Goal: Task Accomplishment & Management: Complete application form

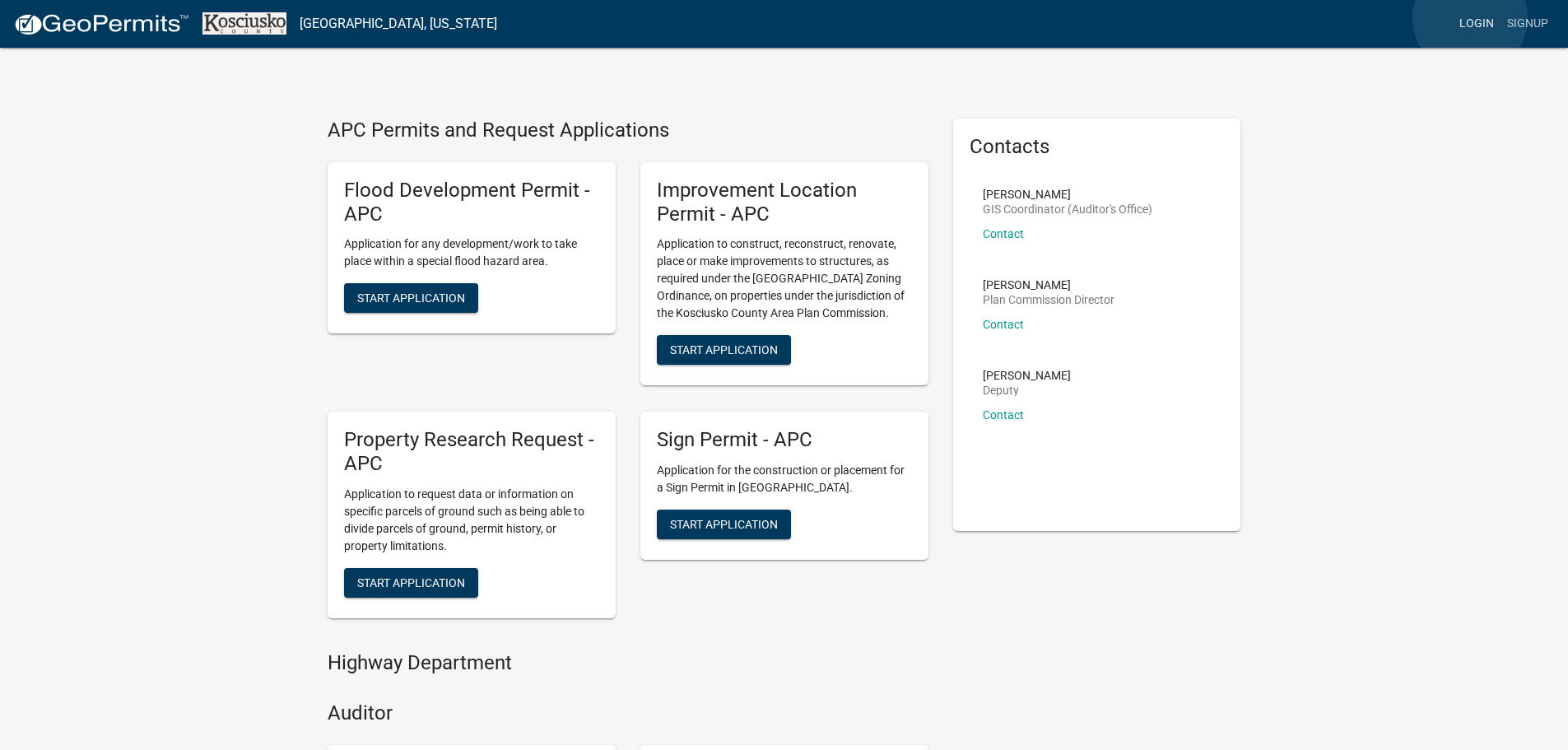
click at [1470, 18] on link "Login" at bounding box center [1477, 24] width 48 height 31
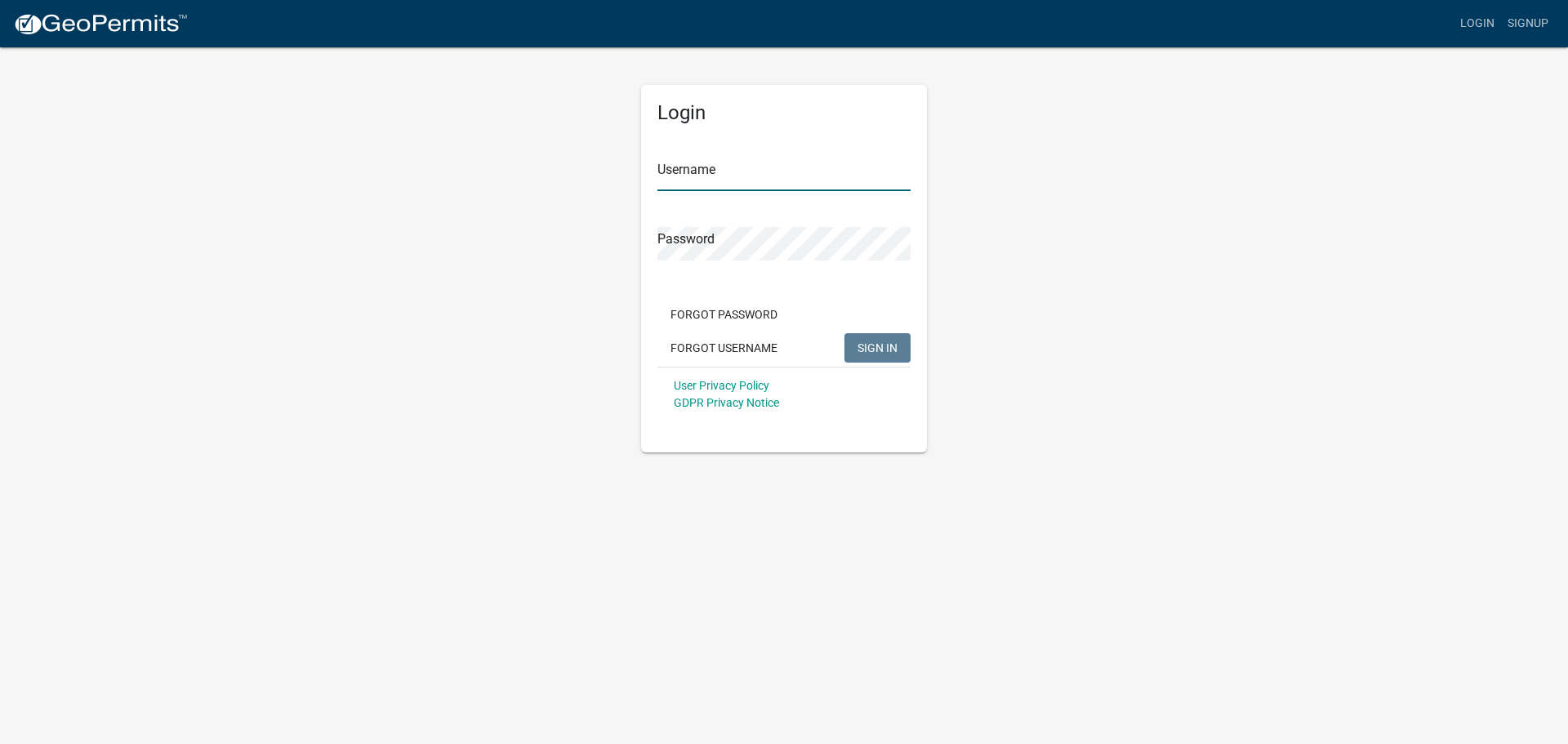
type input "Mreyes46499"
click at [880, 352] on span "SIGN IN" at bounding box center [878, 348] width 40 height 13
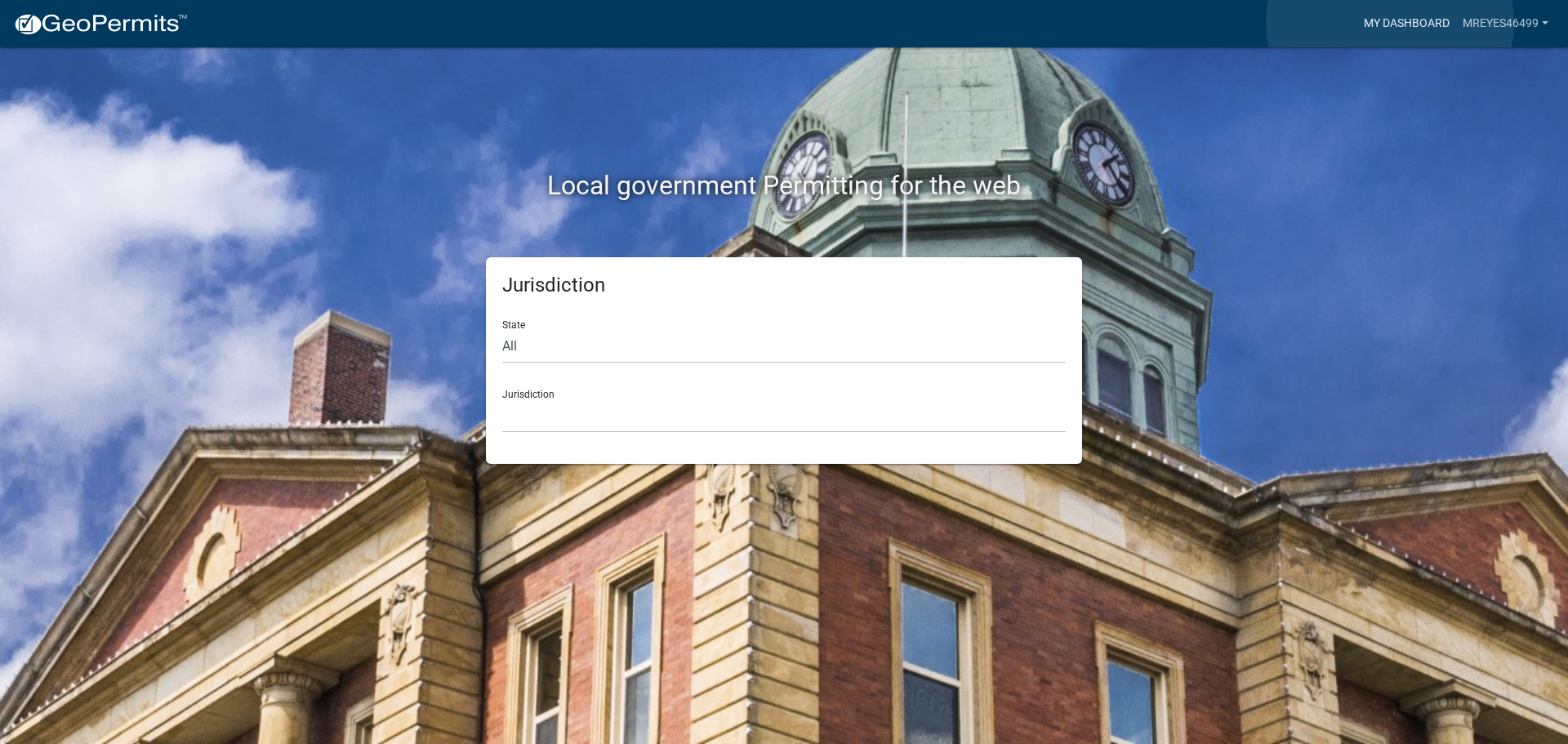
click at [1390, 22] on link "My Dashboard" at bounding box center [1406, 24] width 98 height 31
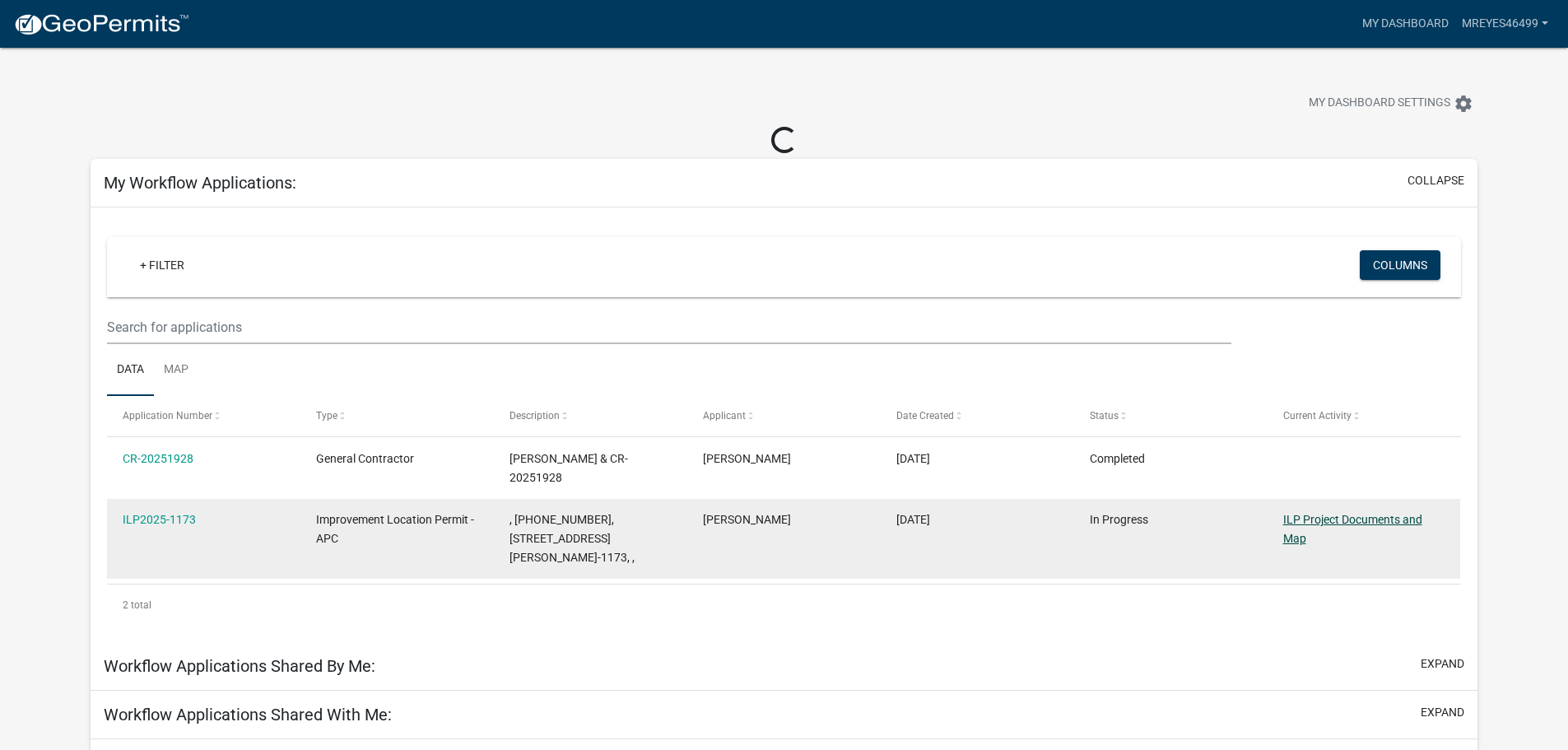
click at [1323, 513] on link "ILP Project Documents and Map" at bounding box center [1353, 529] width 139 height 32
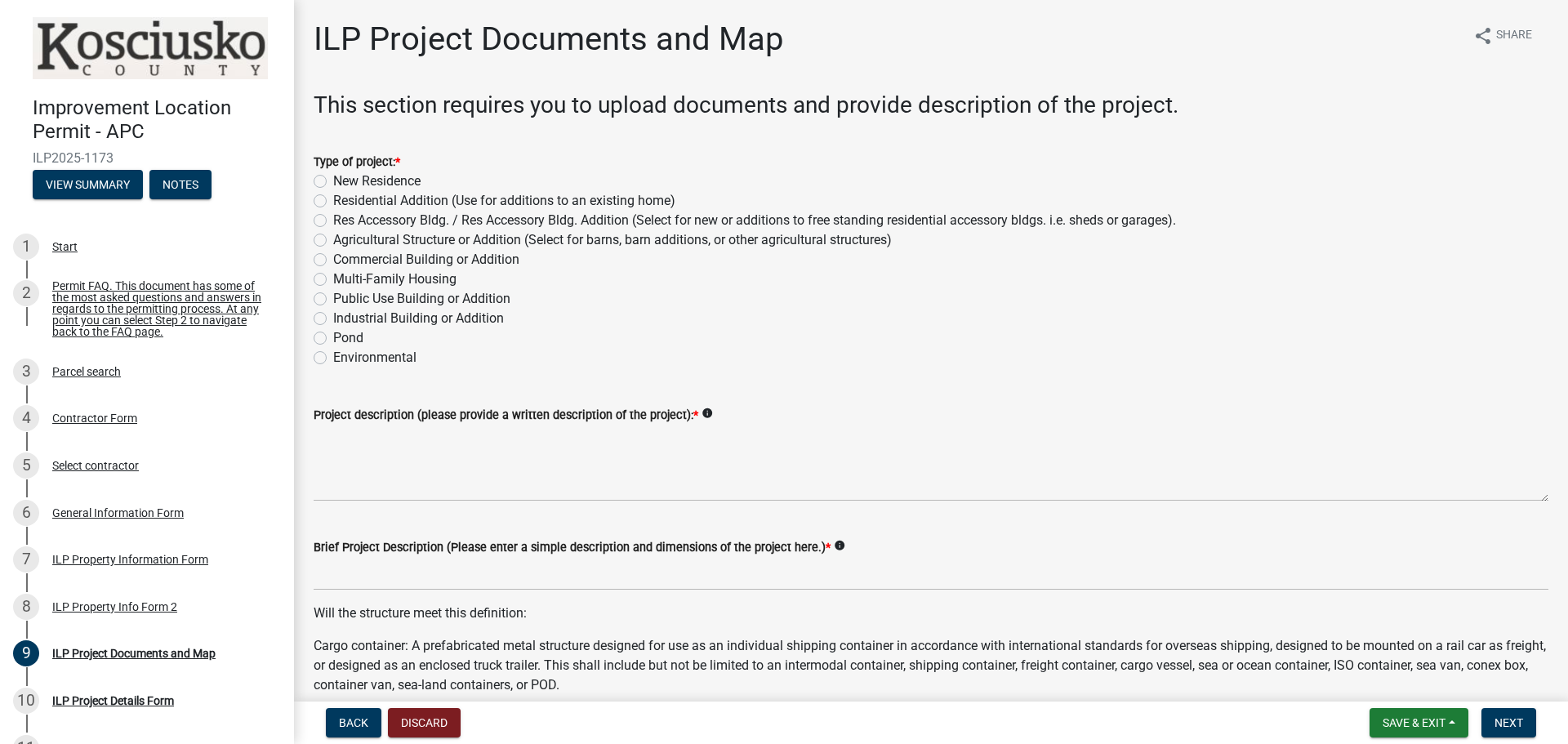
click at [332, 231] on div "Agricultural Structure or Addition (Select for barns, barn additions, or other …" at bounding box center [931, 240] width 1235 height 19
click at [333, 223] on label "Res Accessory Bldg. / Res Accessory Bldg. Addition (Select for new or additions…" at bounding box center [754, 220] width 842 height 19
click at [333, 221] on input "Res Accessory Bldg. / Res Accessory Bldg. Addition (Select for new or additions…" at bounding box center [338, 215] width 11 height 11
radio input "true"
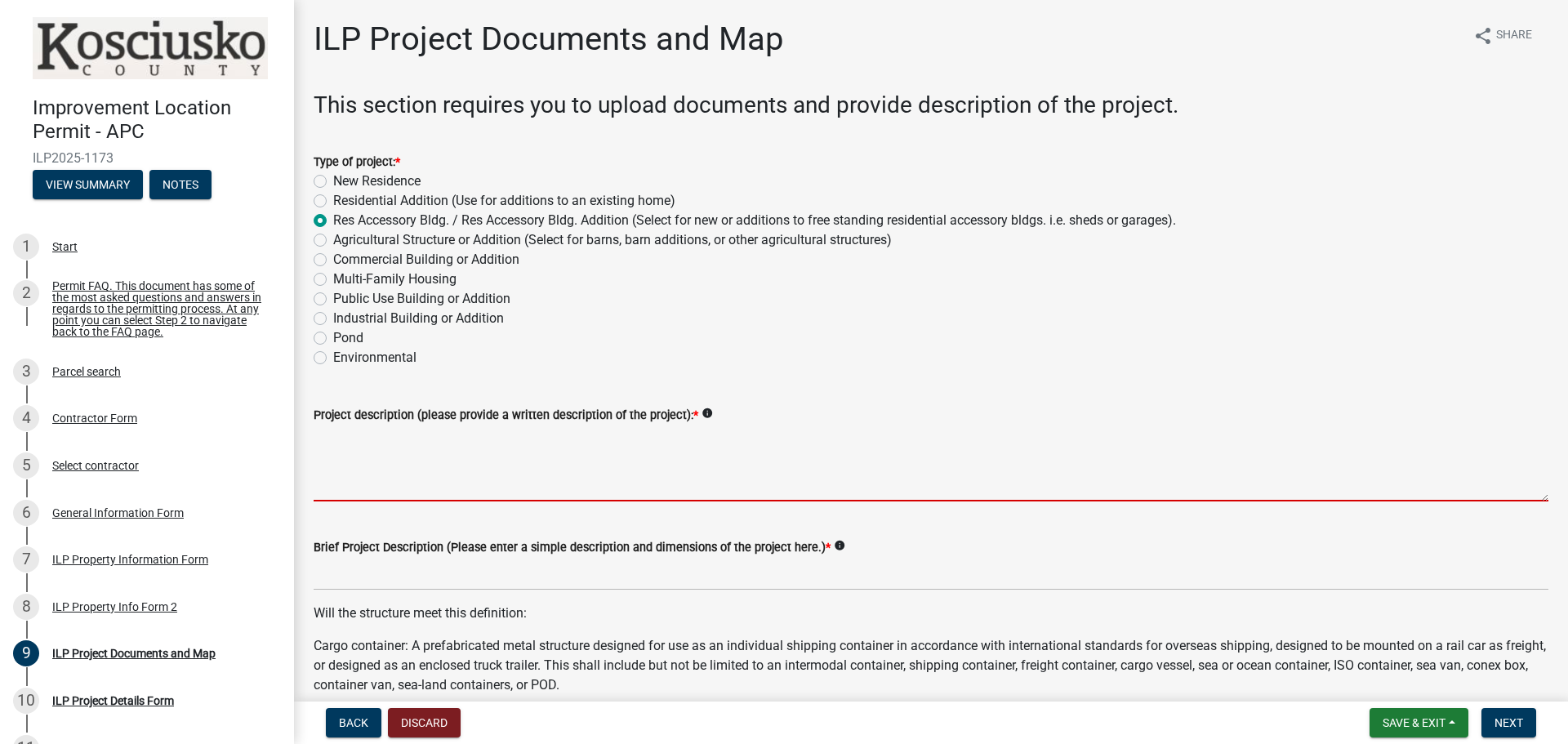
click at [406, 458] on textarea "Project description (please provide a written description of the project): *" at bounding box center [931, 463] width 1235 height 77
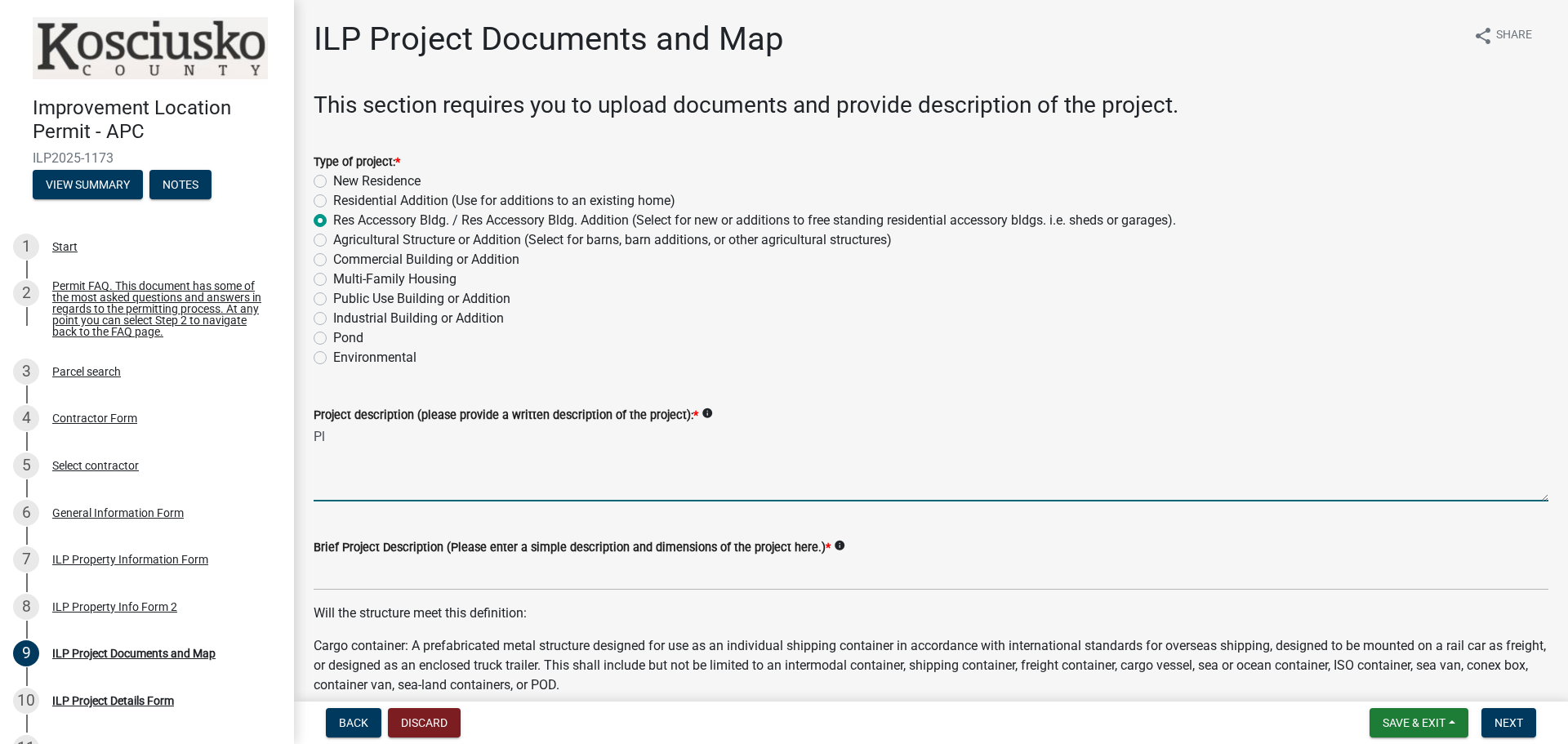
type textarea "P"
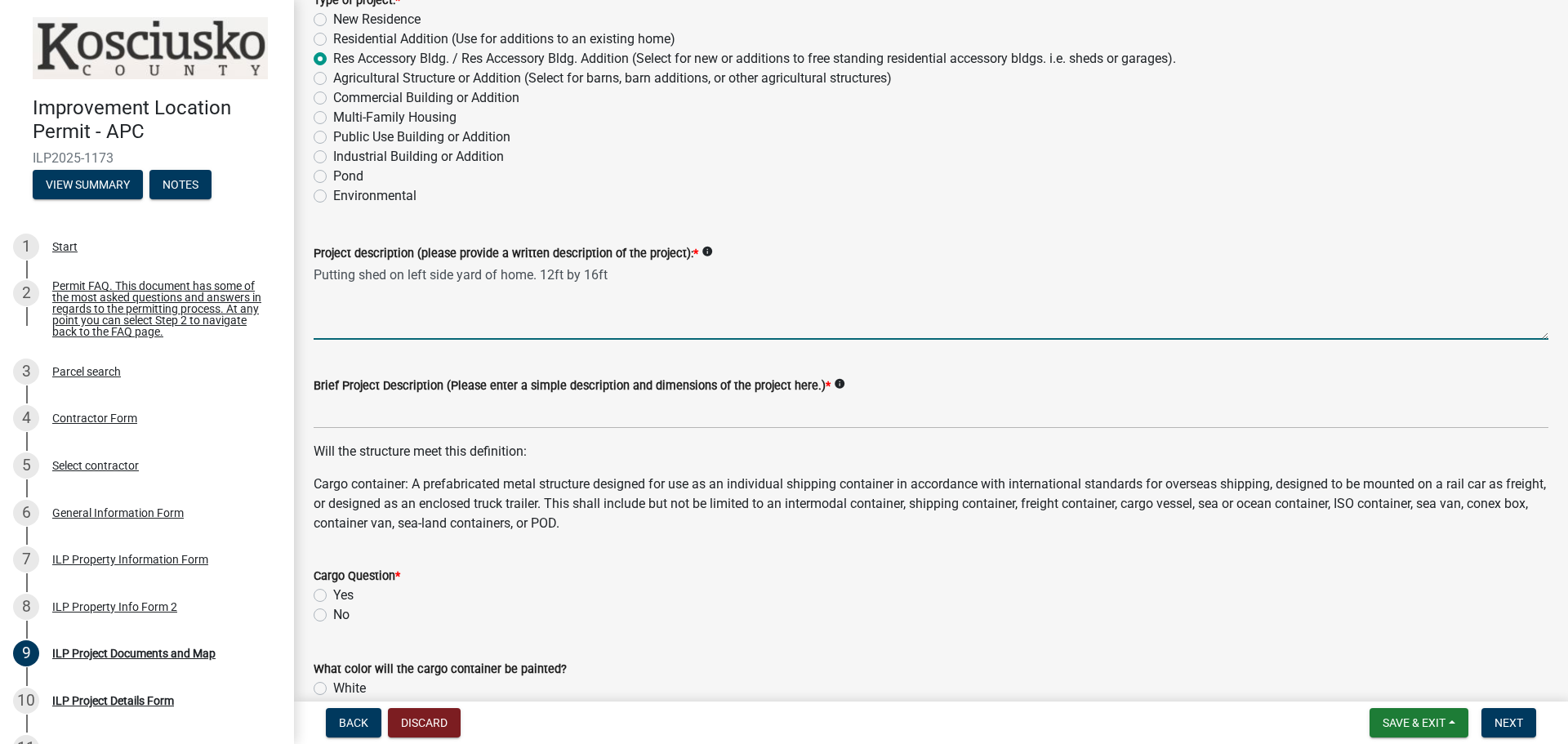
scroll to position [163, 0]
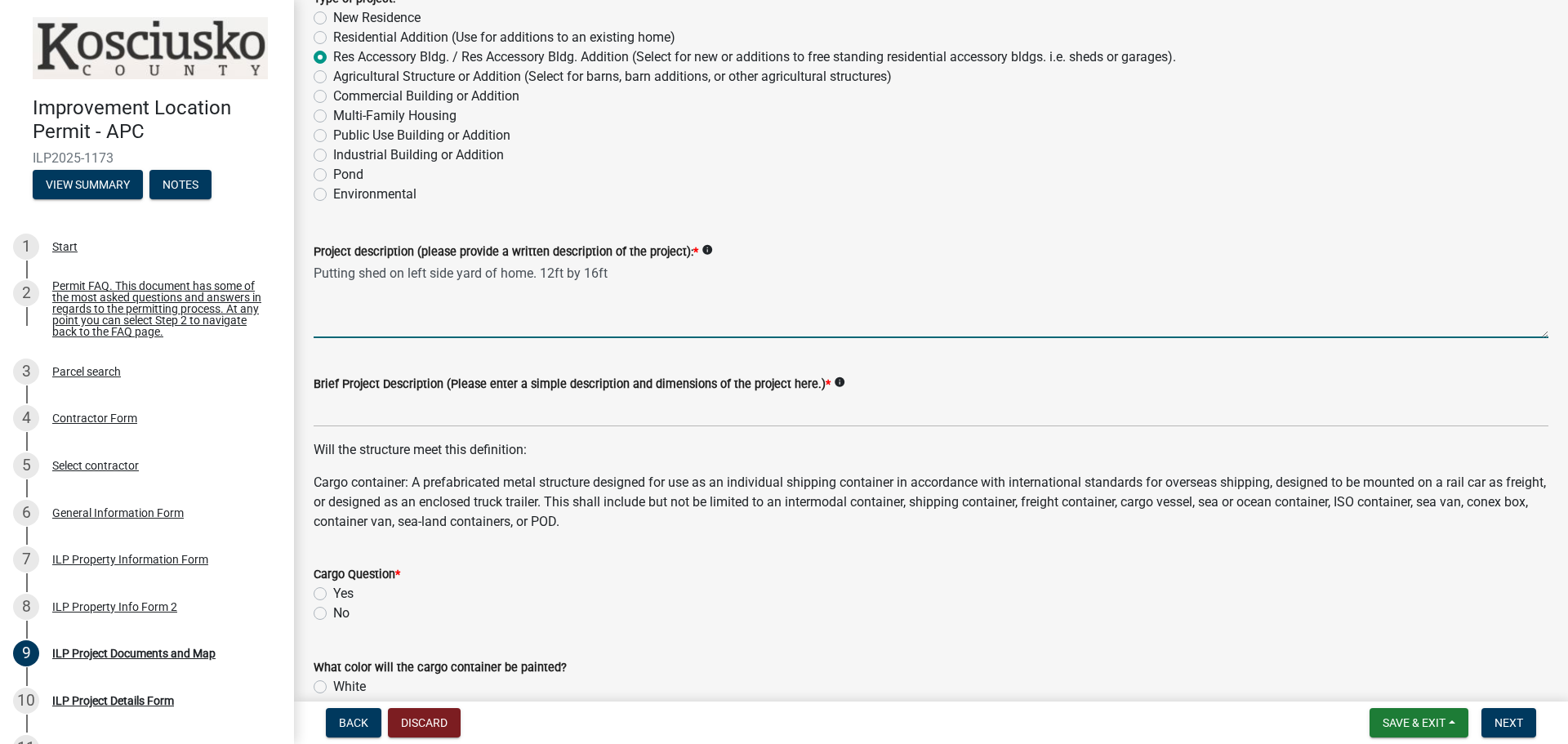
type textarea "Putting shed on left side yard of home. 12ft by 16ft"
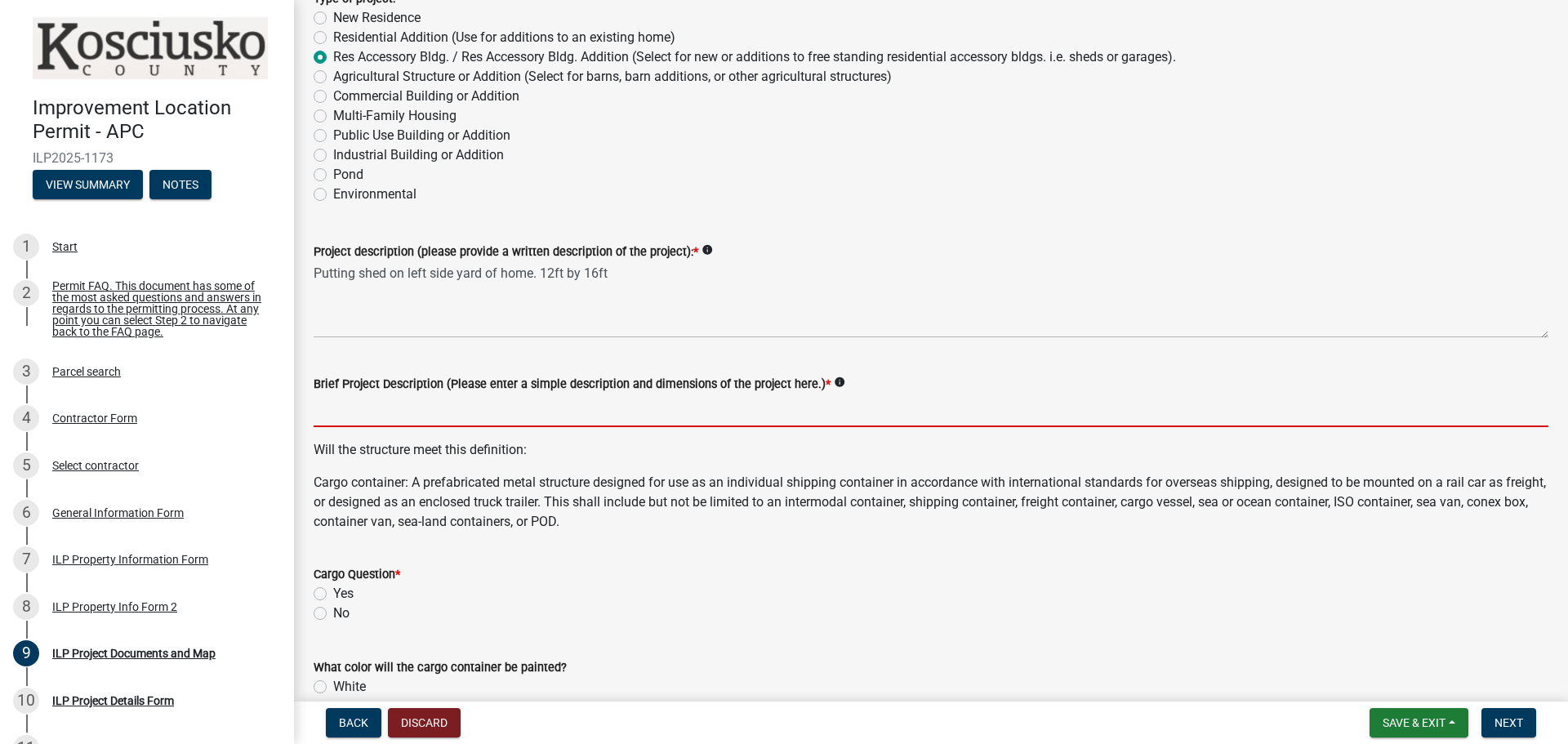
click at [398, 407] on input "Brief Project Description (Please enter a simple description and dimensions of …" at bounding box center [931, 411] width 1235 height 34
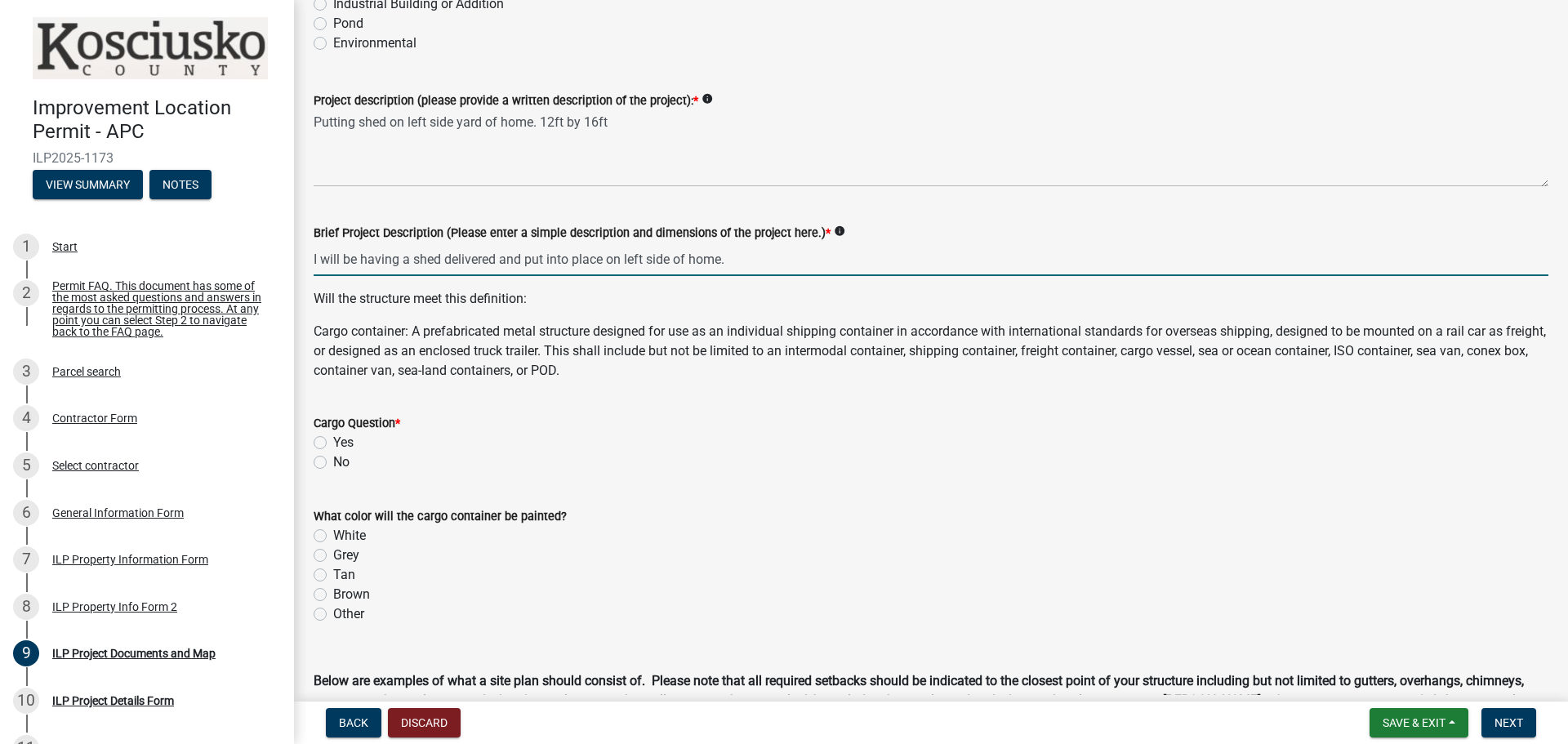
scroll to position [327, 0]
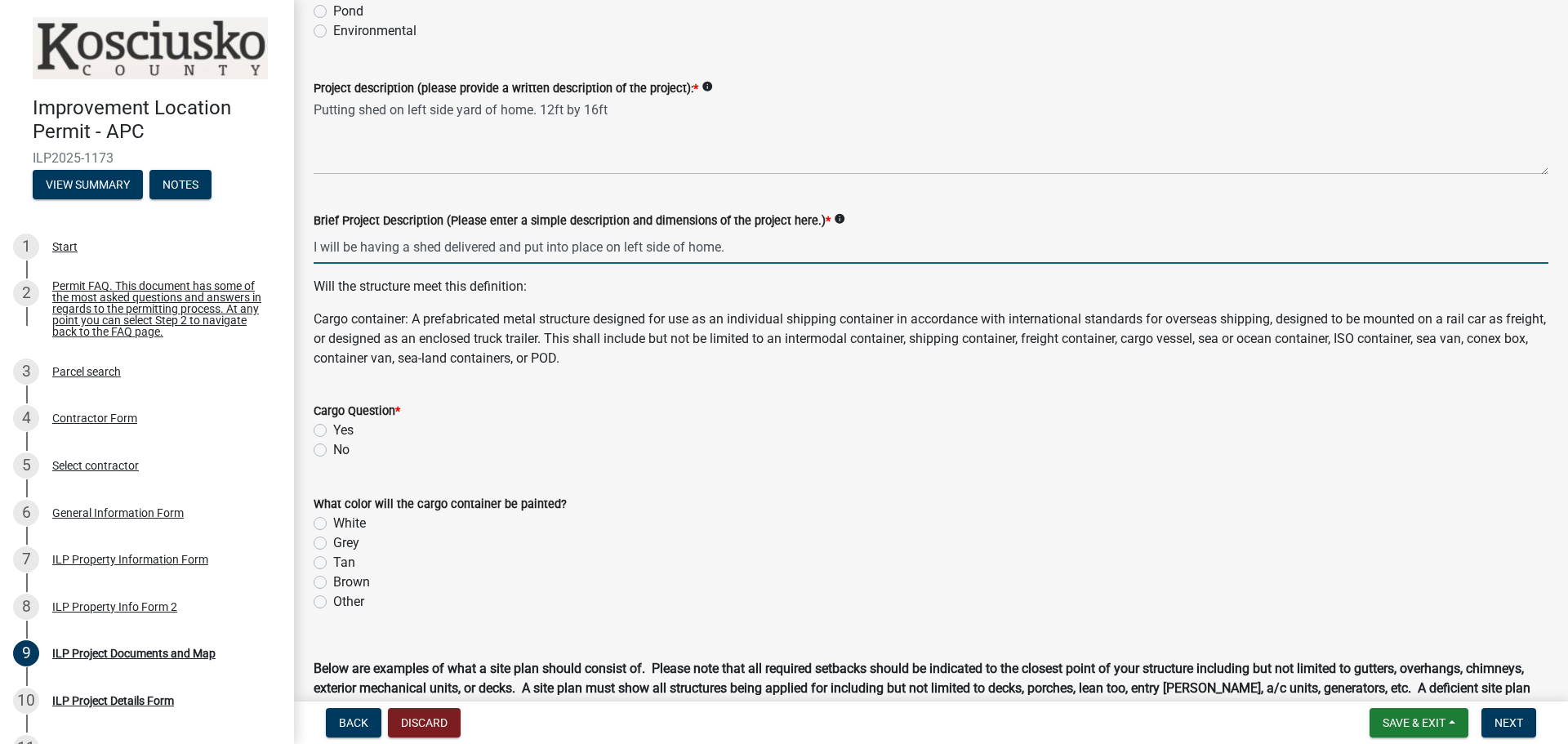
type input "I will be having a shed delivered and put into place on left side of home."
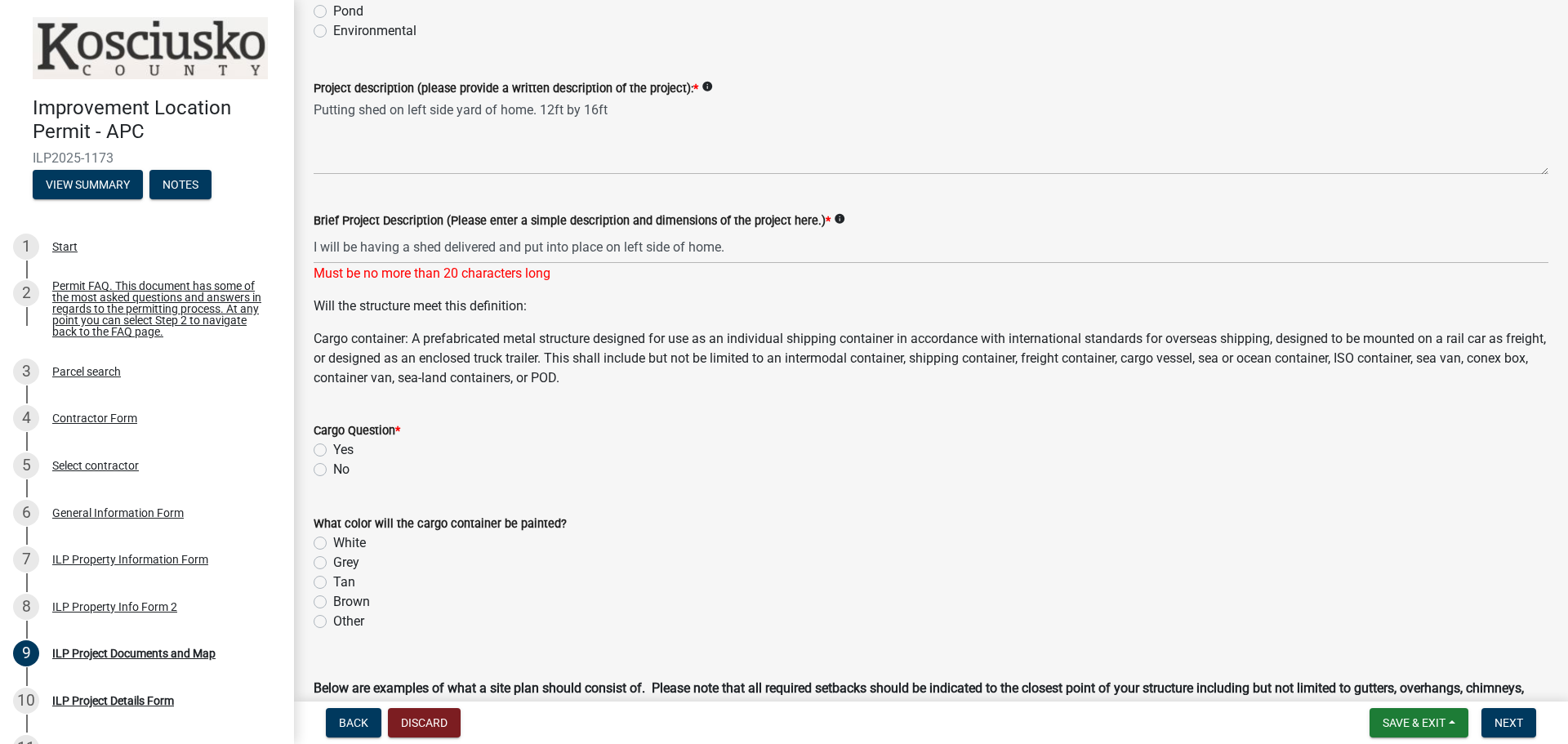
click at [320, 452] on div "Cargo Question * Yes No" at bounding box center [931, 450] width 1235 height 59
click at [333, 469] on label "No" at bounding box center [341, 469] width 16 height 19
click at [333, 469] on input "No" at bounding box center [338, 465] width 11 height 11
radio input "true"
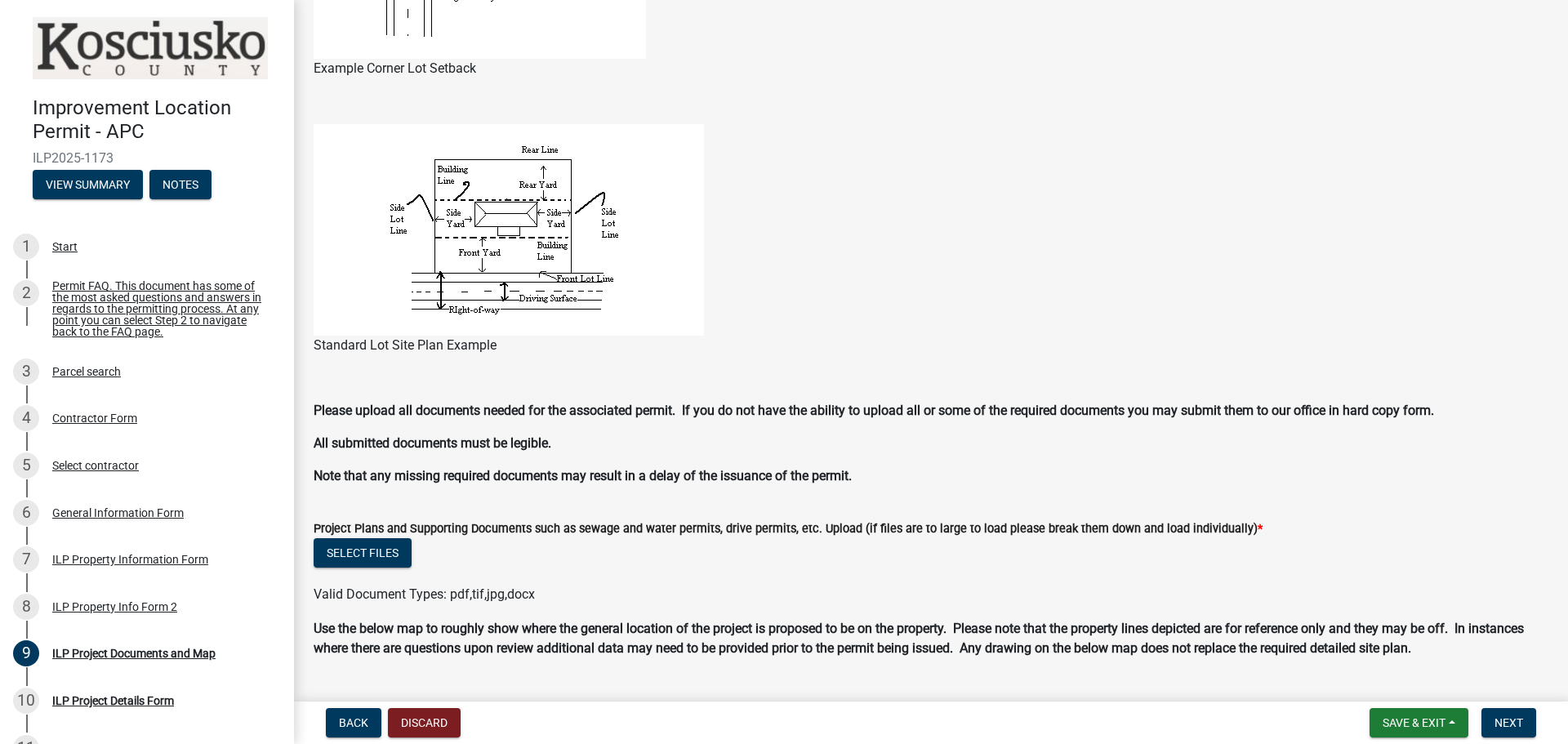
scroll to position [1114, 0]
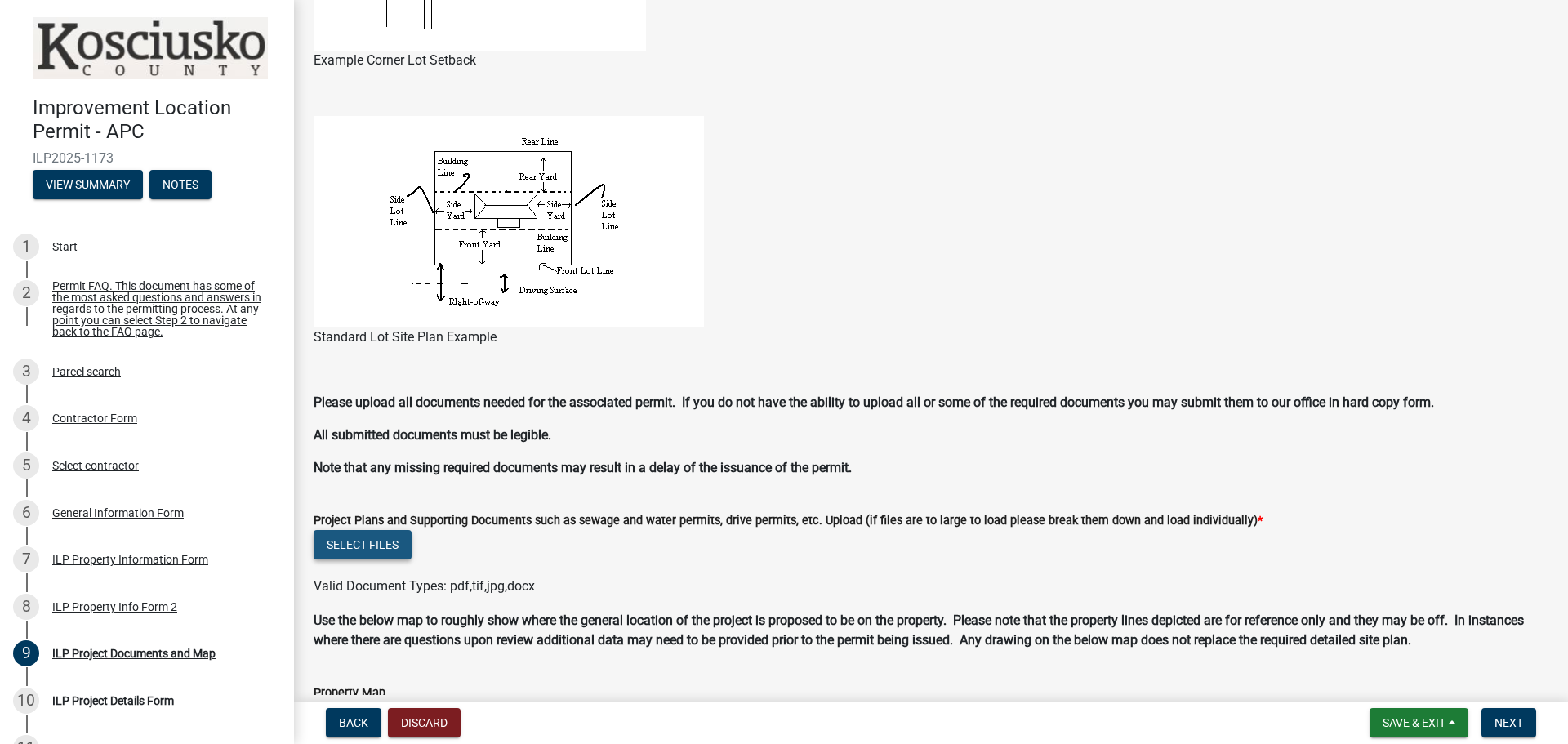
click at [375, 546] on button "Select files" at bounding box center [363, 545] width 98 height 29
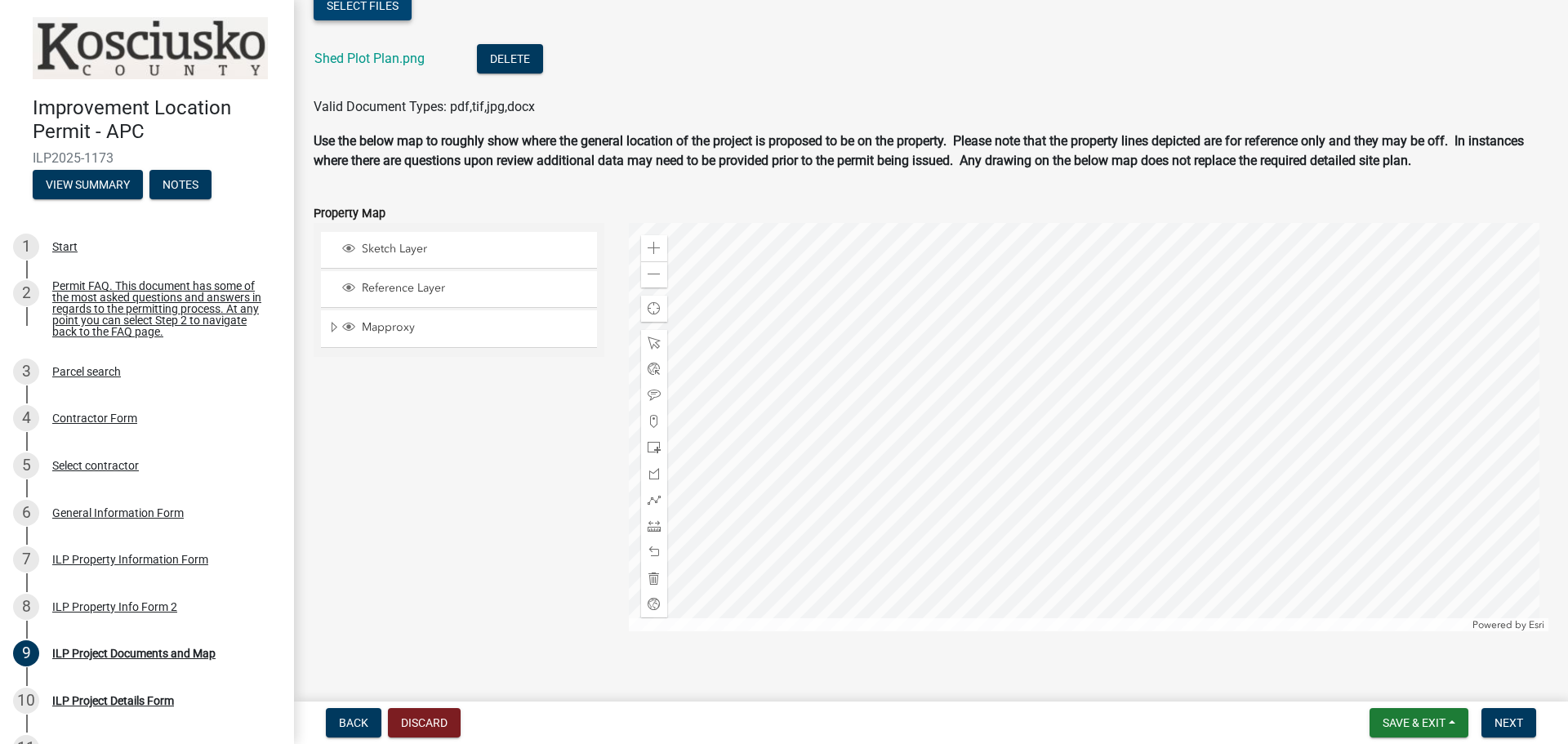
scroll to position [1668, 0]
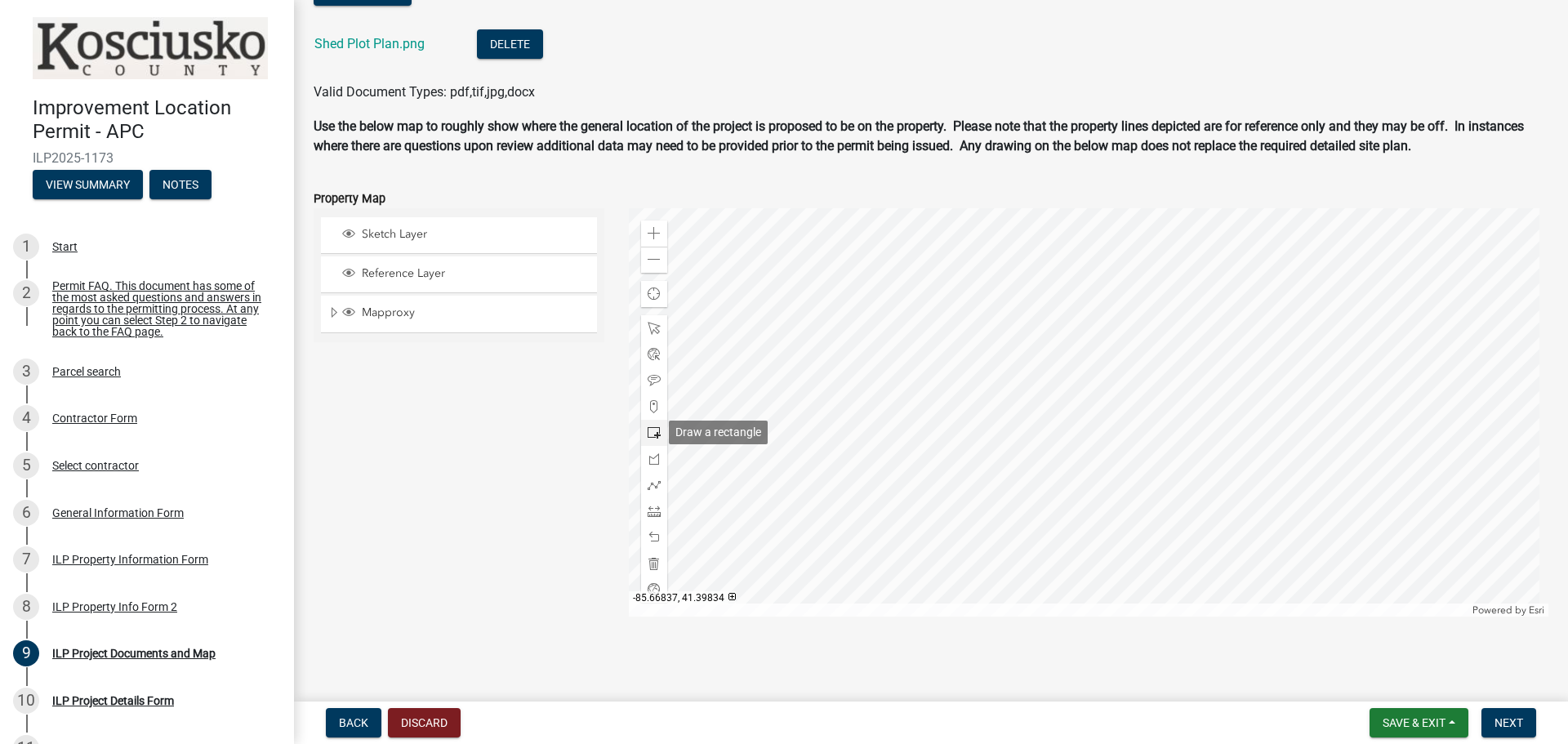
click at [655, 437] on span at bounding box center [654, 433] width 13 height 13
click at [1025, 490] on div at bounding box center [1089, 412] width 921 height 408
click at [653, 298] on span "Find my location" at bounding box center [654, 295] width 13 height 13
click at [1034, 476] on div at bounding box center [1089, 412] width 921 height 408
click at [654, 562] on span at bounding box center [654, 564] width 13 height 13
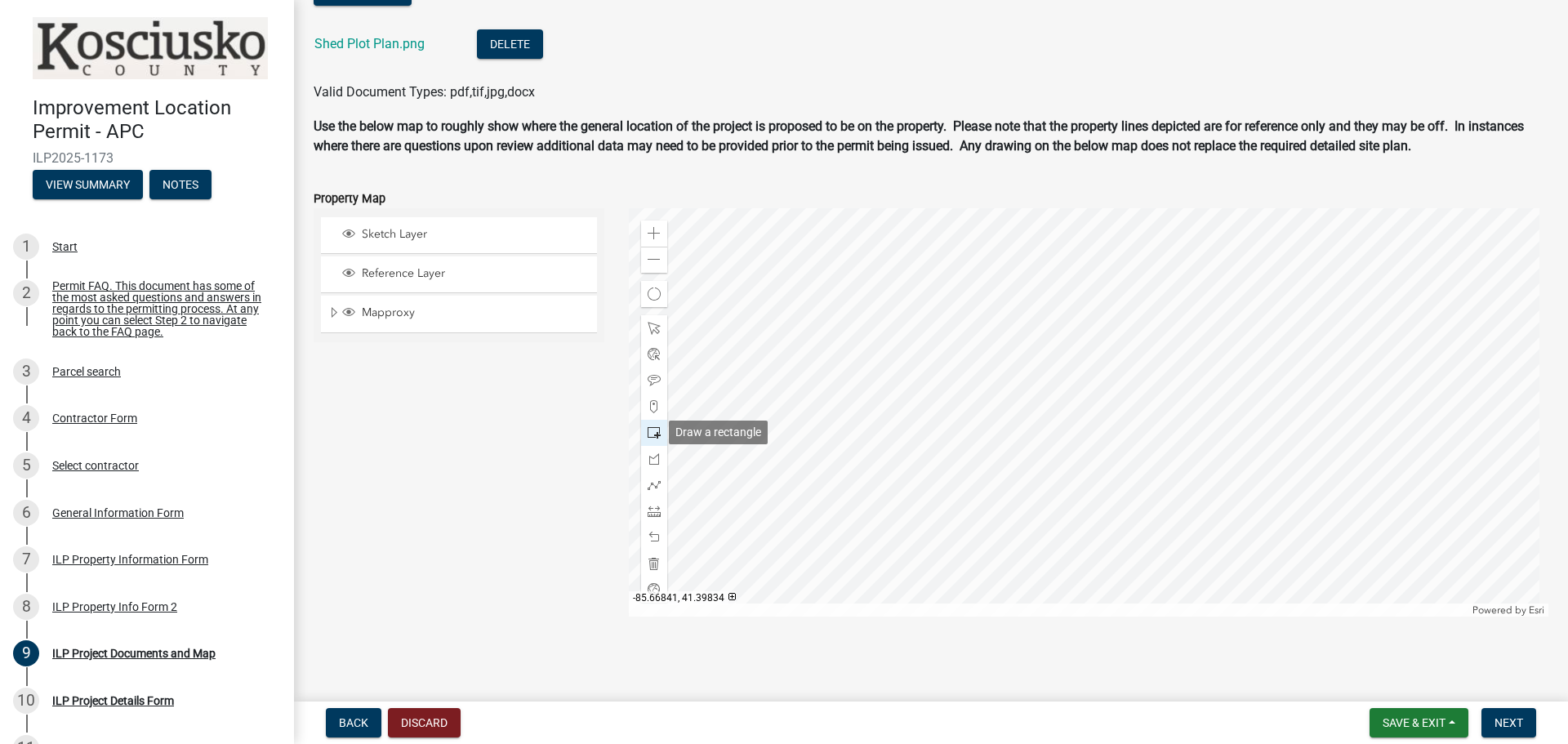
click at [650, 431] on span at bounding box center [654, 433] width 13 height 13
click at [1028, 495] on div at bounding box center [1089, 412] width 921 height 408
click at [647, 585] on span at bounding box center [654, 590] width 13 height 13
click at [654, 264] on span at bounding box center [654, 260] width 13 height 13
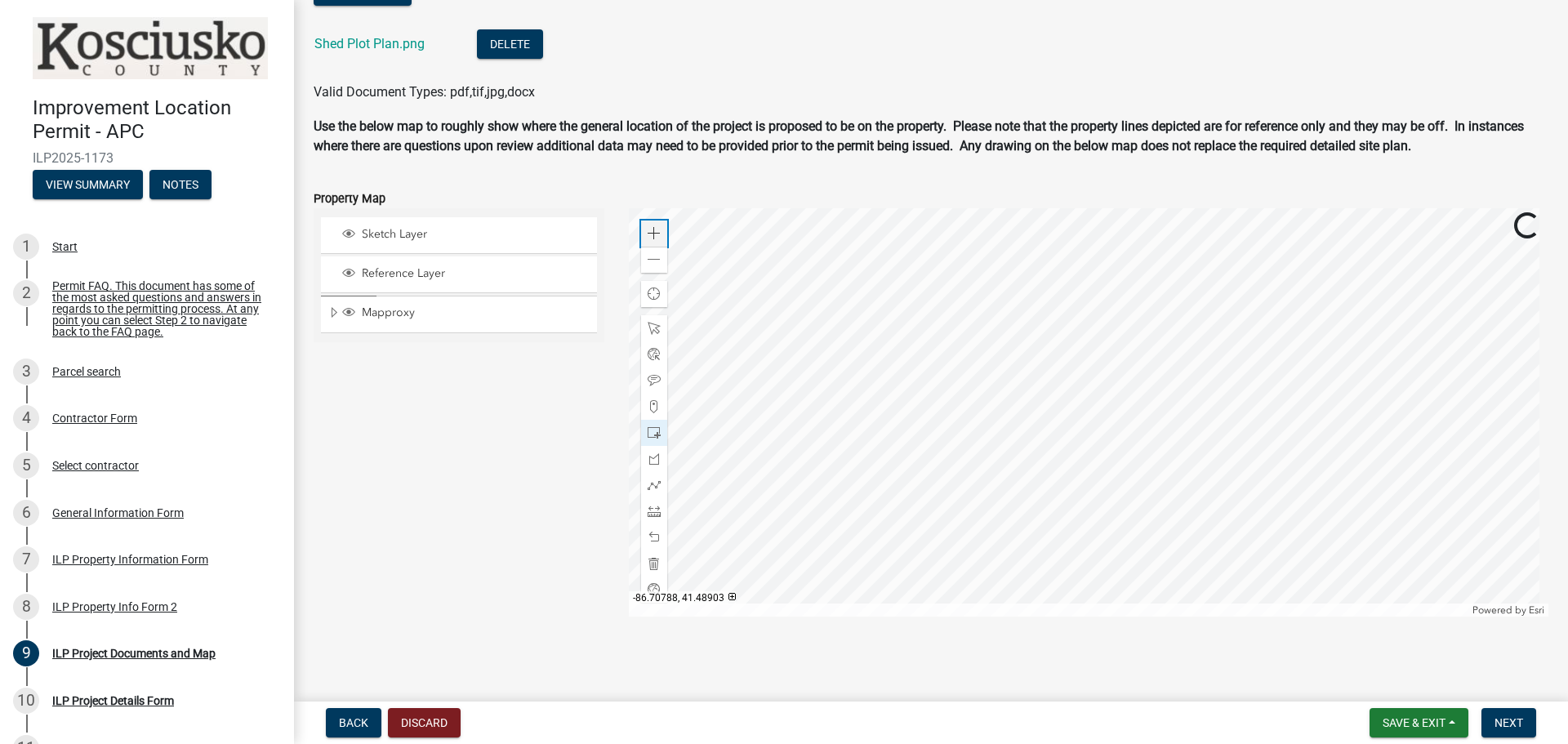
click at [655, 240] on div "Zoom in" at bounding box center [654, 233] width 26 height 26
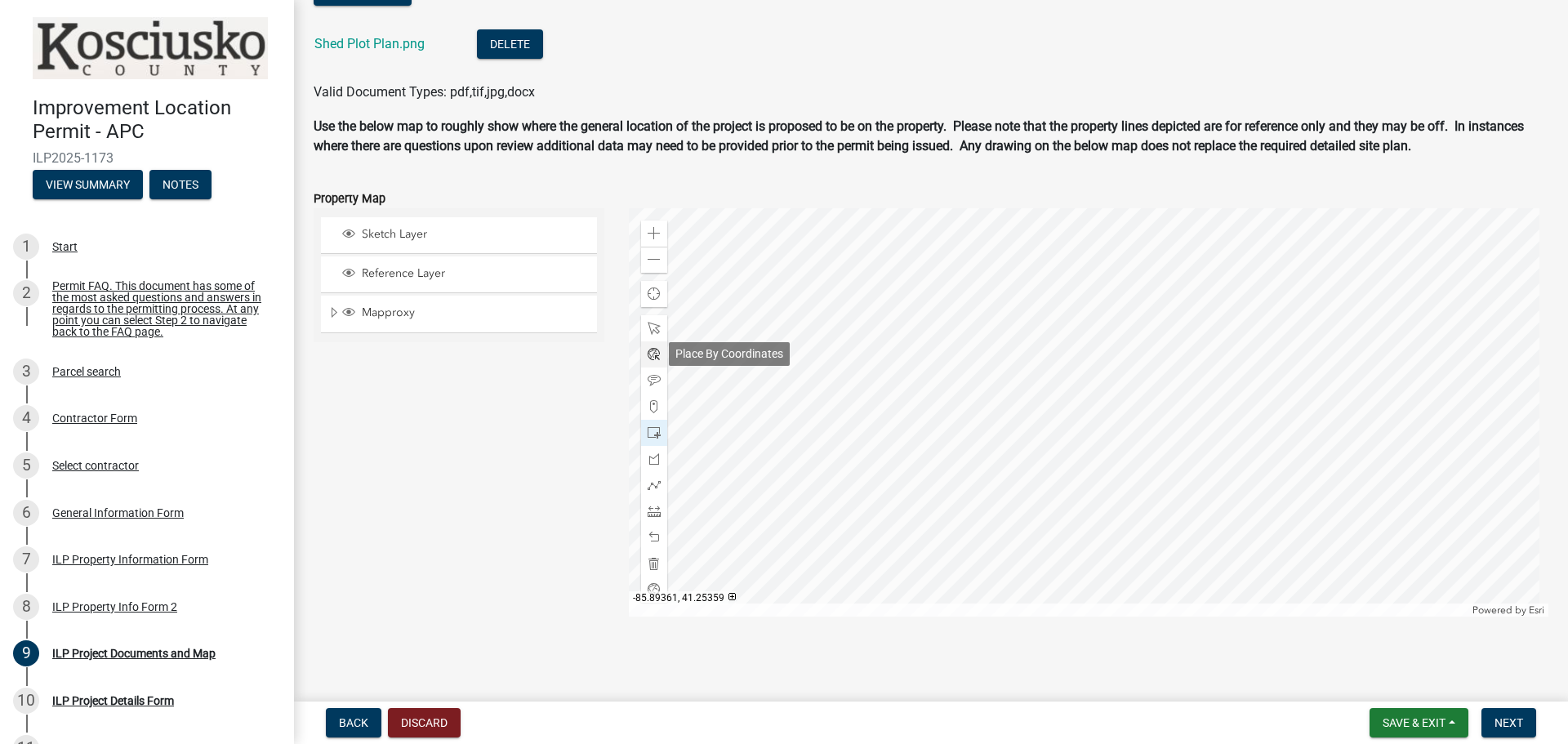
click at [654, 352] on span at bounding box center [654, 354] width 13 height 13
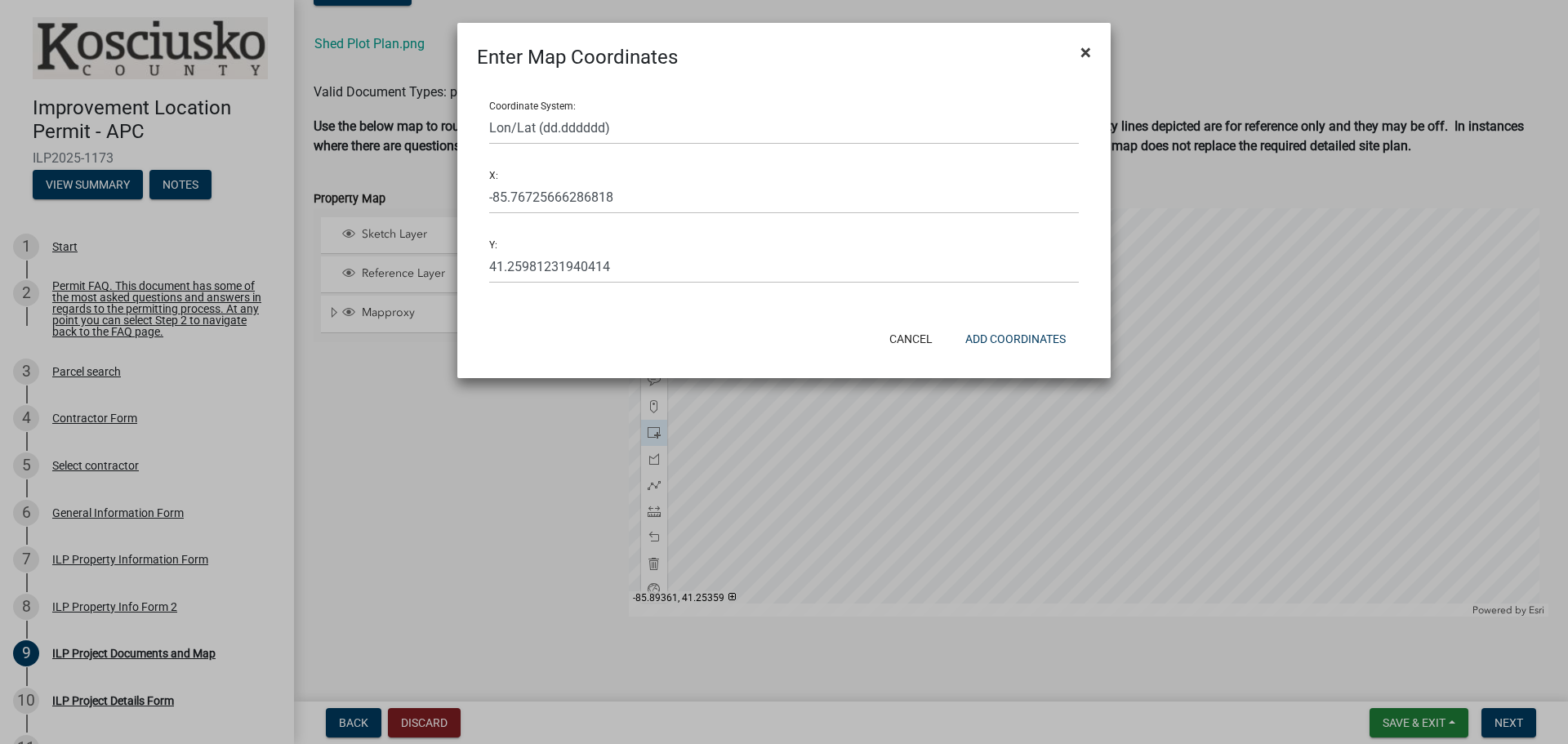
click at [1078, 55] on button "×" at bounding box center [1086, 52] width 37 height 45
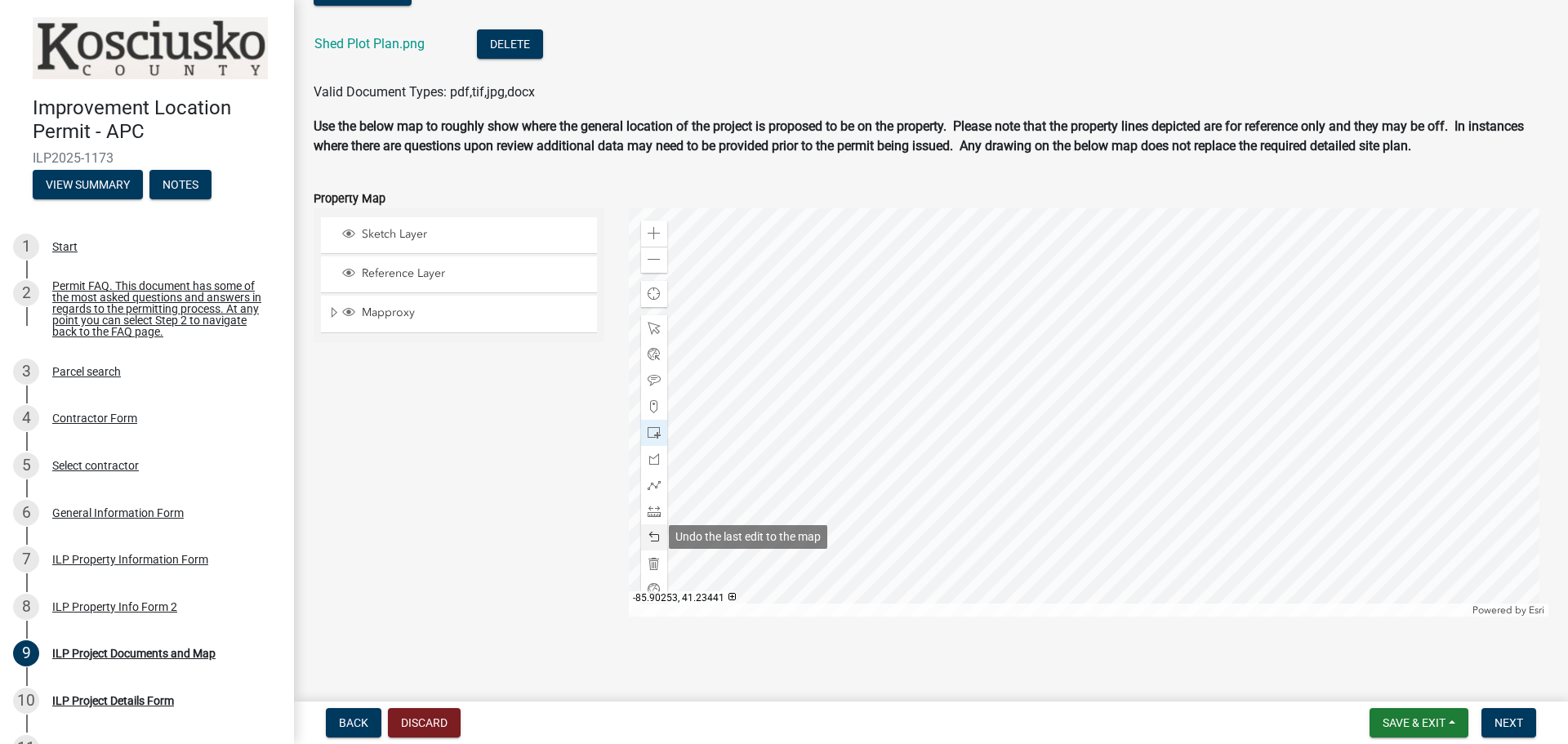
click at [656, 537] on span at bounding box center [654, 538] width 13 height 13
click at [643, 228] on div "Zoom in" at bounding box center [654, 233] width 26 height 26
click at [1228, 360] on div at bounding box center [1089, 412] width 921 height 408
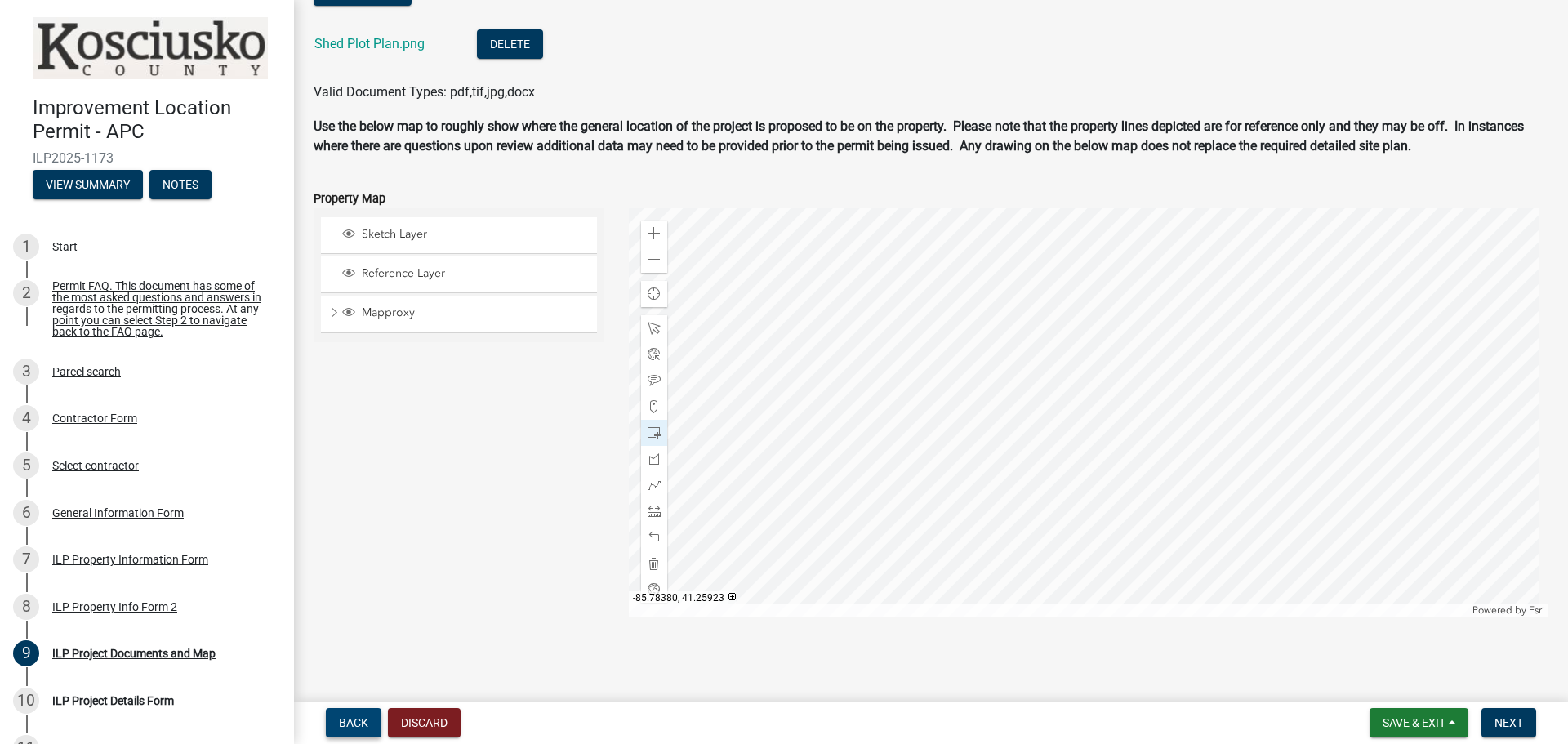
click at [357, 720] on span "Back" at bounding box center [353, 723] width 29 height 13
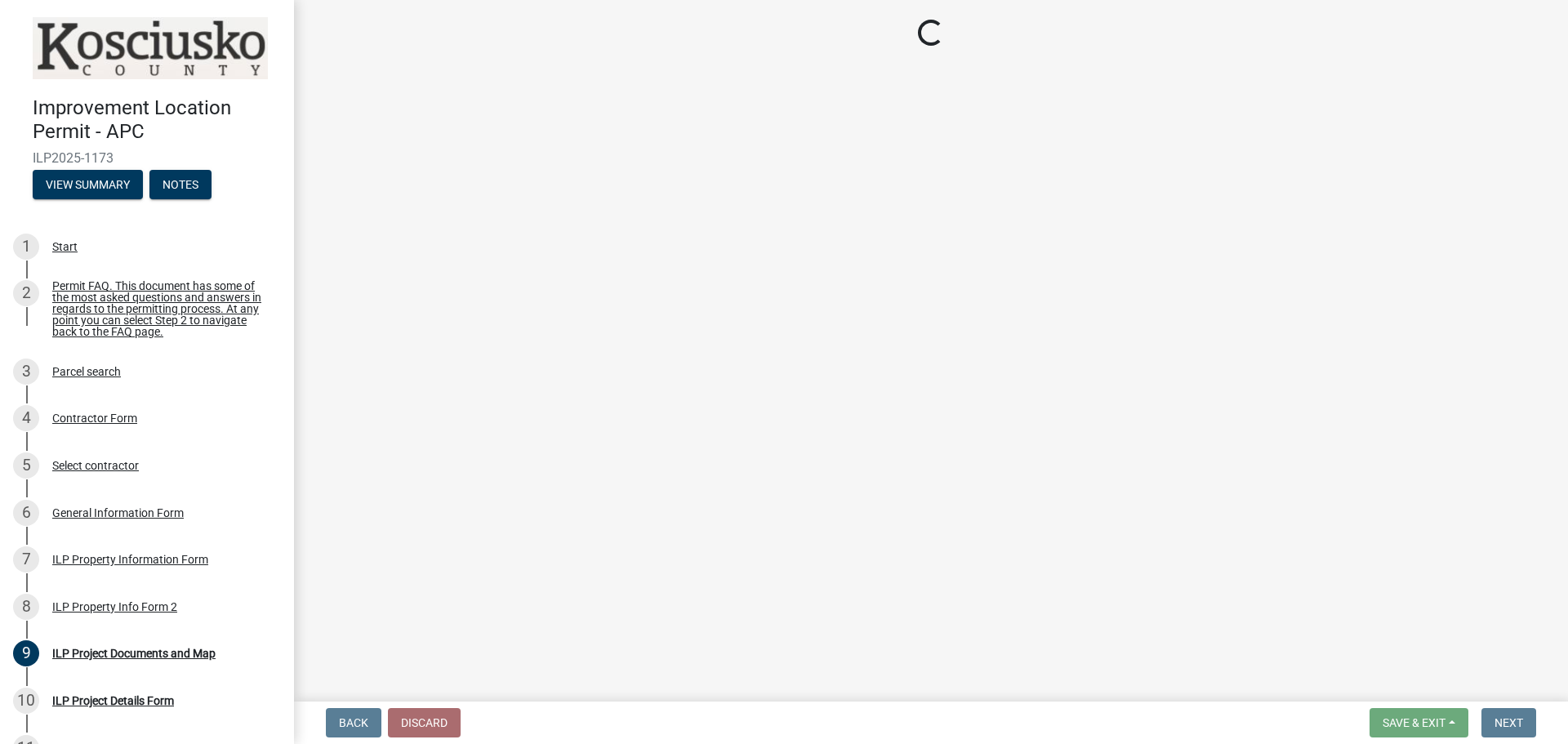
select select "0609af41-fe40-4fa2-880d-6f54f567ae8e"
select select "1146270b-2111-4e23-bf7f-74ce85cf7041"
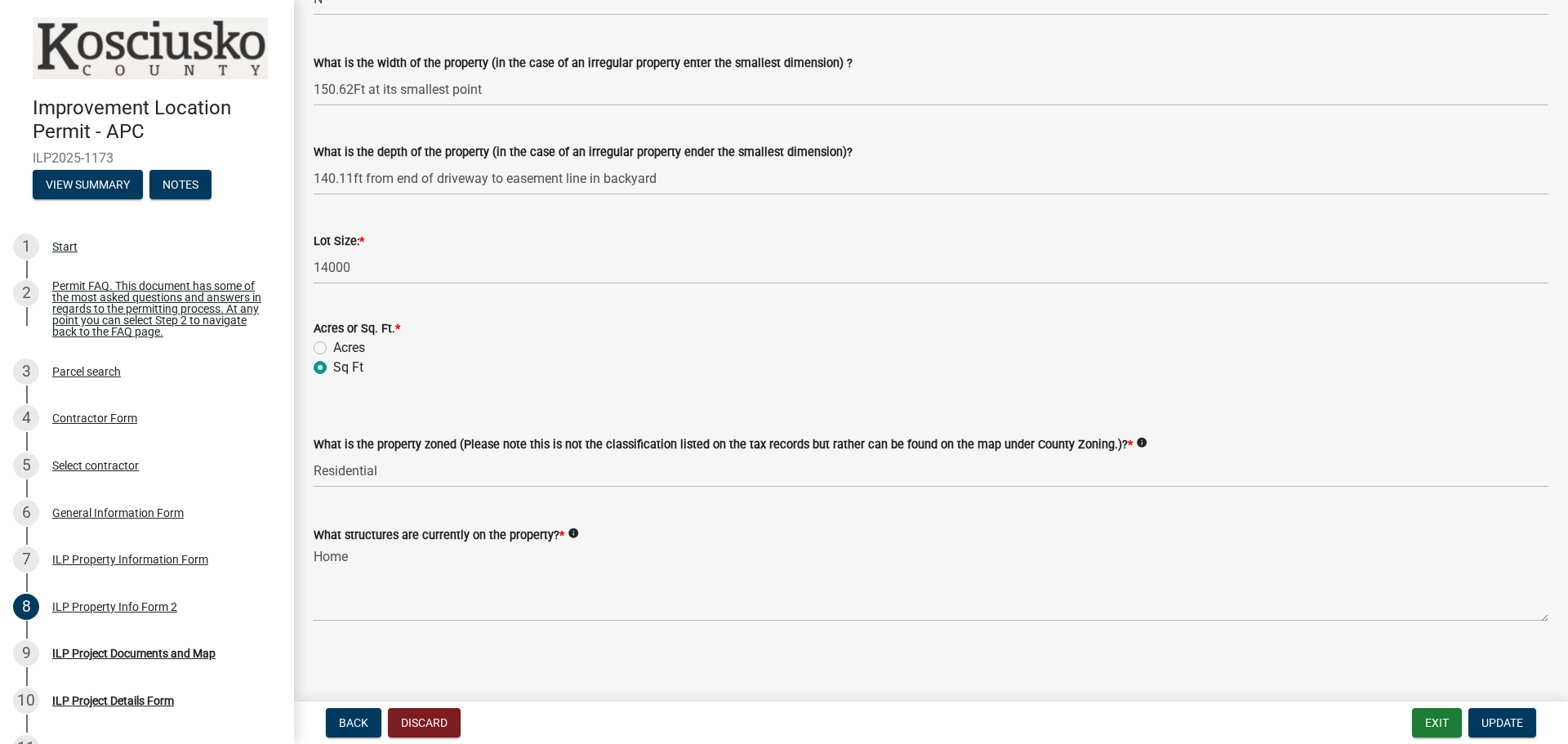
scroll to position [620, 0]
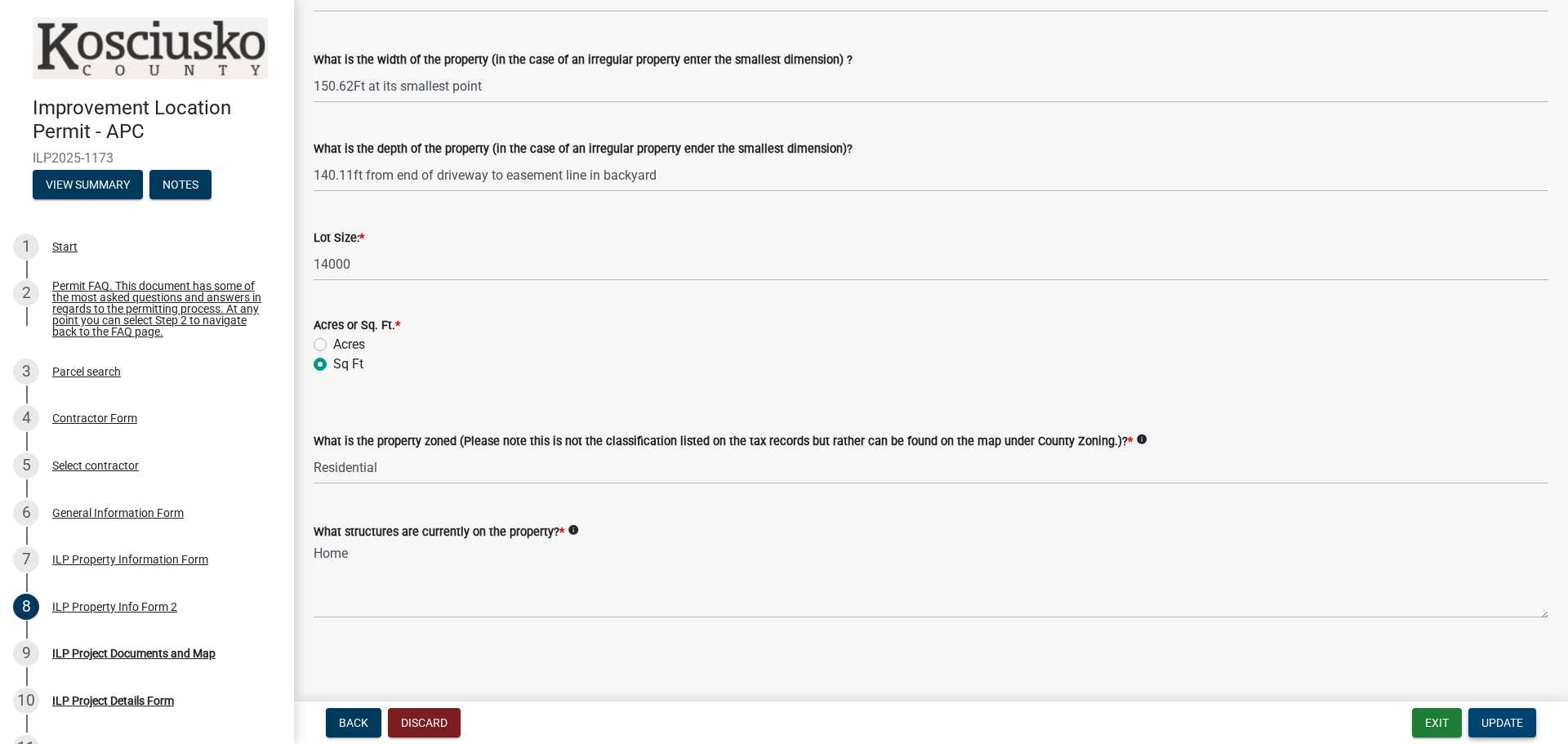
click at [1505, 726] on span "Update" at bounding box center [1502, 723] width 41 height 13
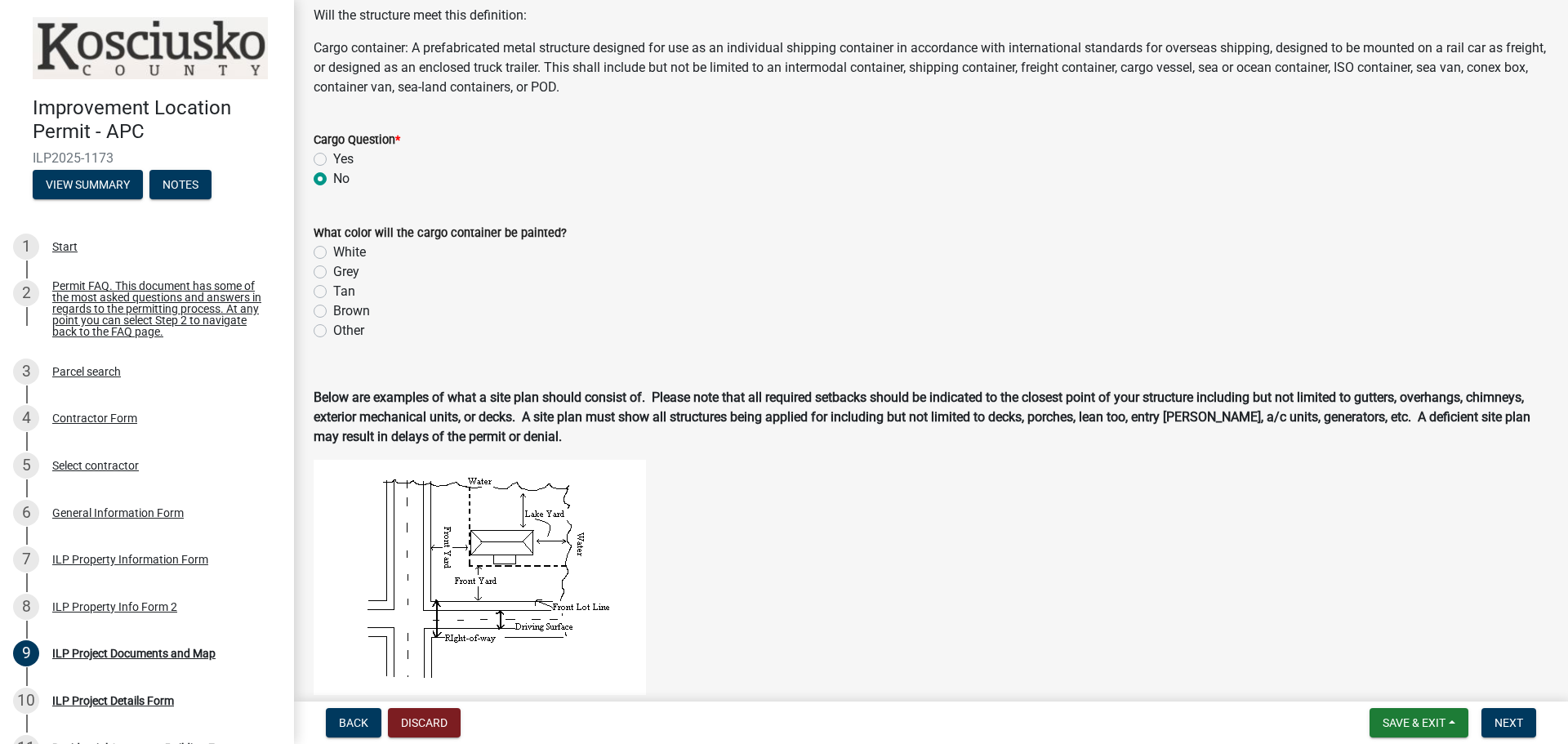
scroll to position [571, 0]
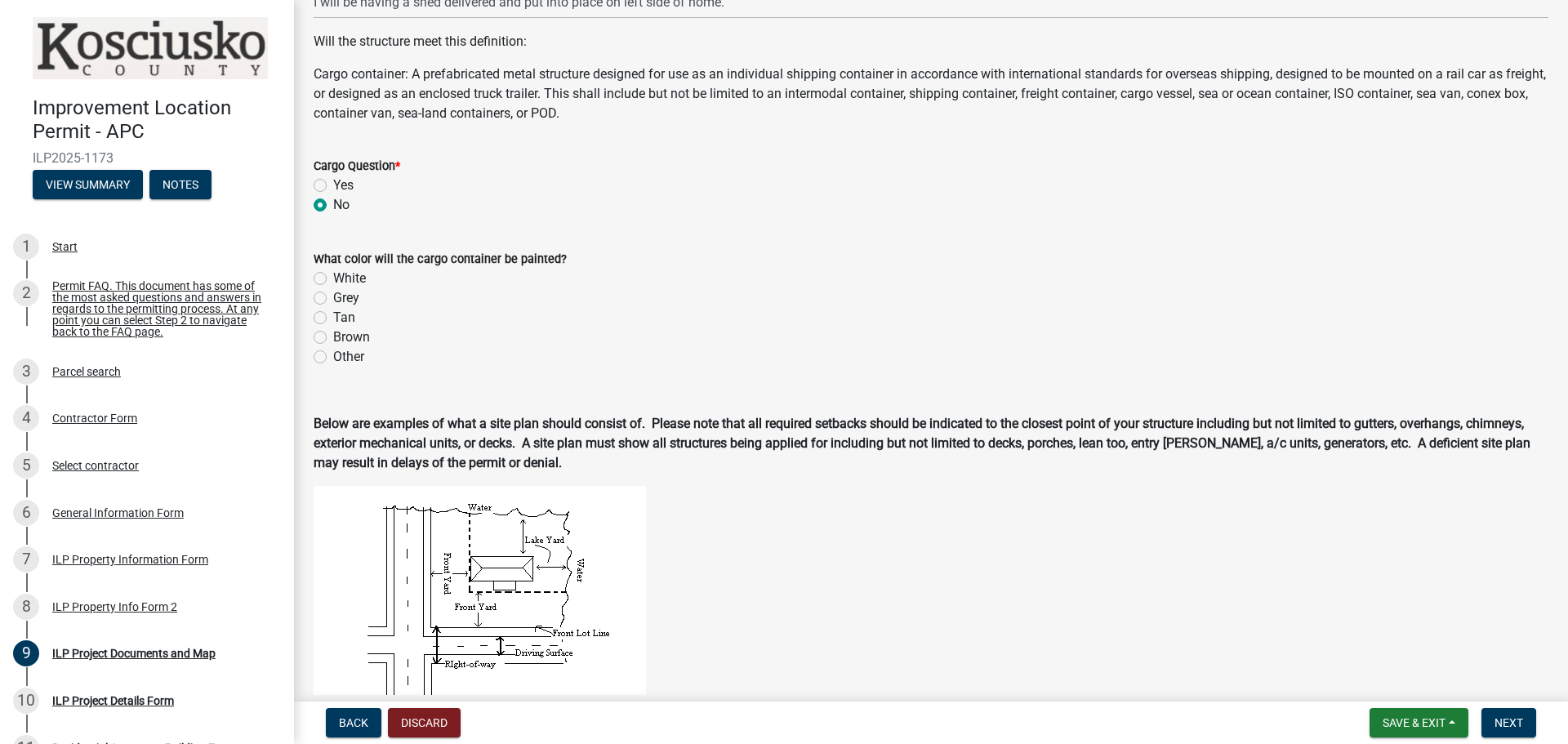
click at [333, 363] on label "Other" at bounding box center [348, 356] width 31 height 19
click at [333, 358] on input "Other" at bounding box center [338, 352] width 11 height 11
radio input "true"
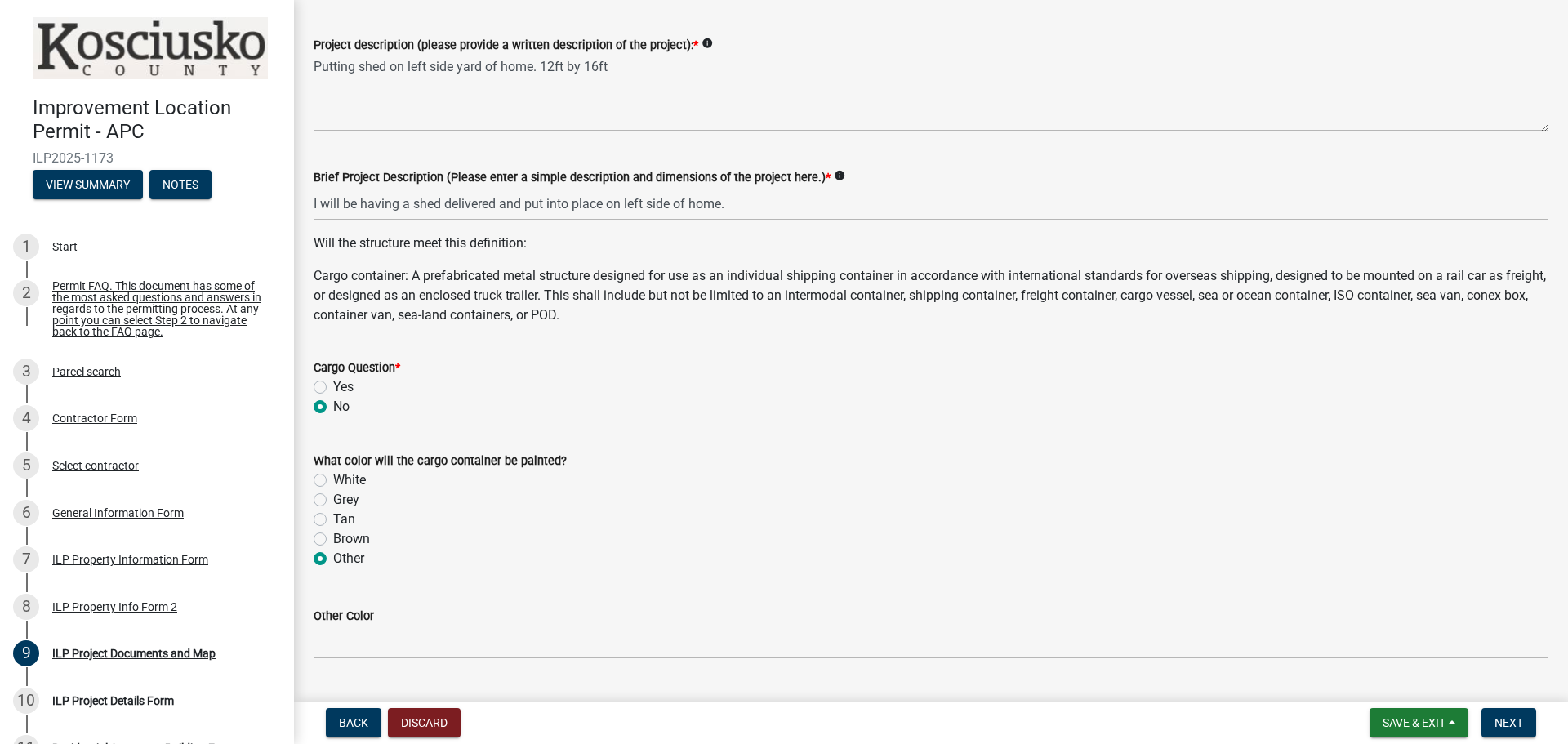
scroll to position [327, 0]
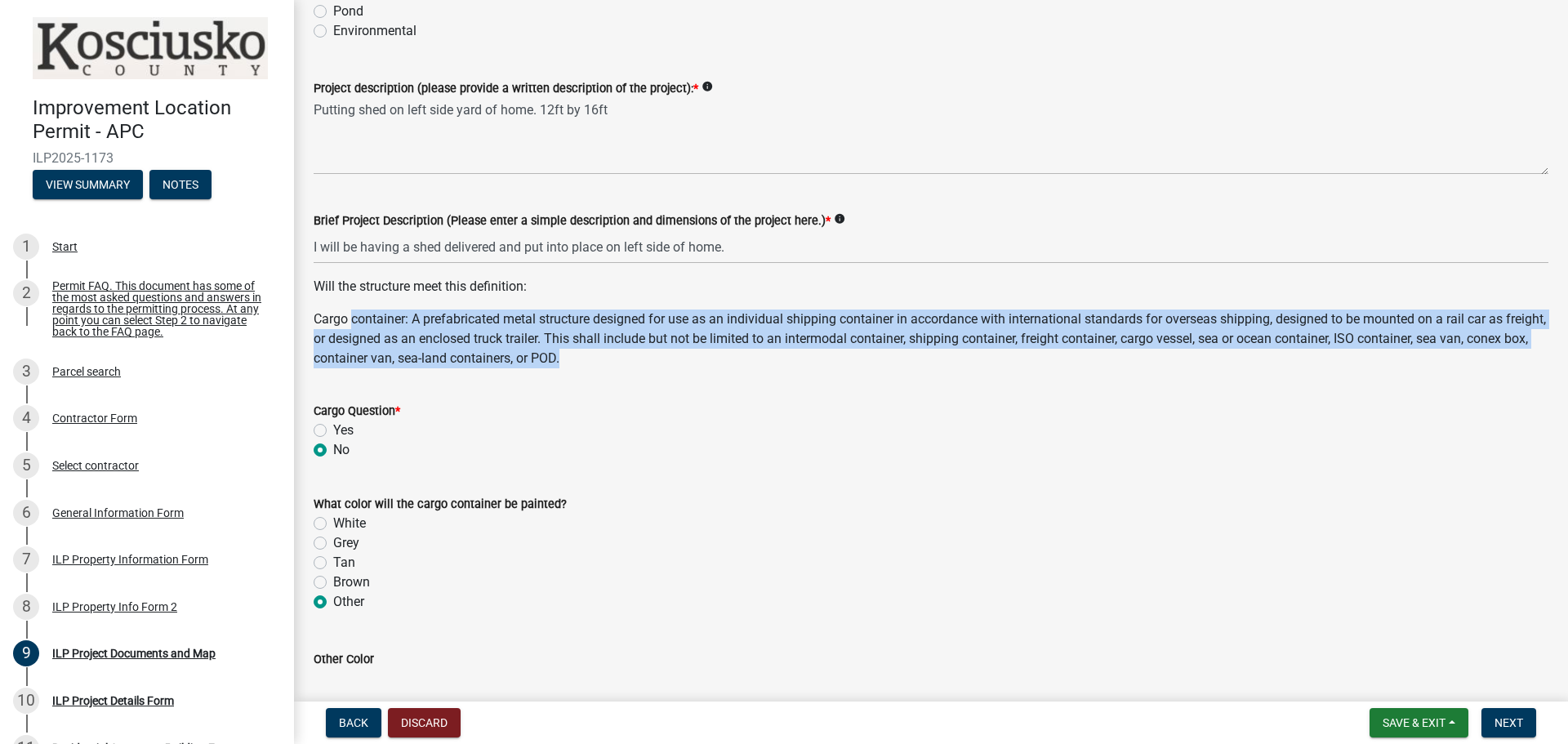
drag, startPoint x: 355, startPoint y: 312, endPoint x: 755, endPoint y: 389, distance: 407.3
click at [741, 377] on wm-data-entity-input "Will the structure meet this definition: Cargo container: A prefabricated metal…" at bounding box center [931, 329] width 1235 height 104
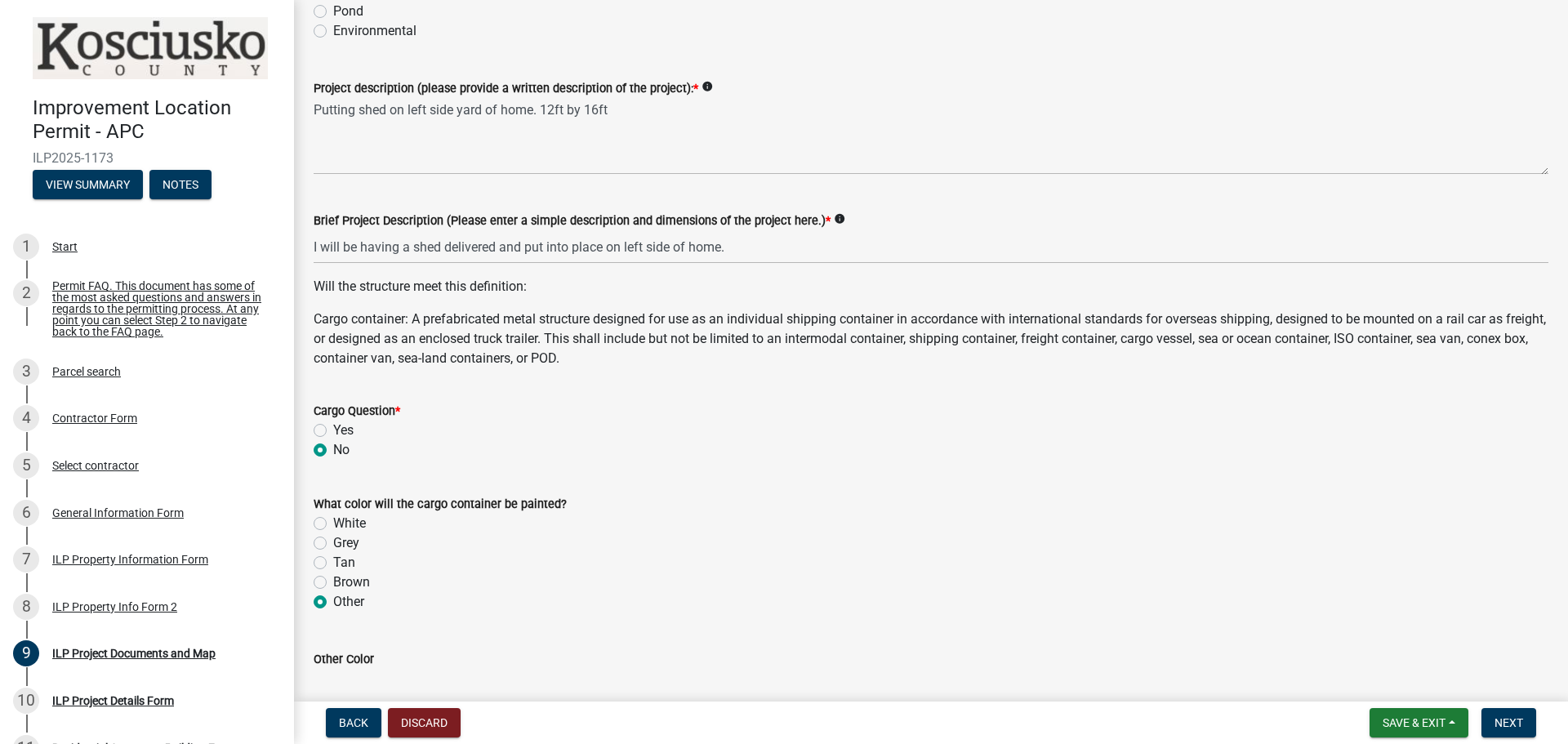
click at [773, 409] on div "Cargo Question *" at bounding box center [931, 410] width 1235 height 19
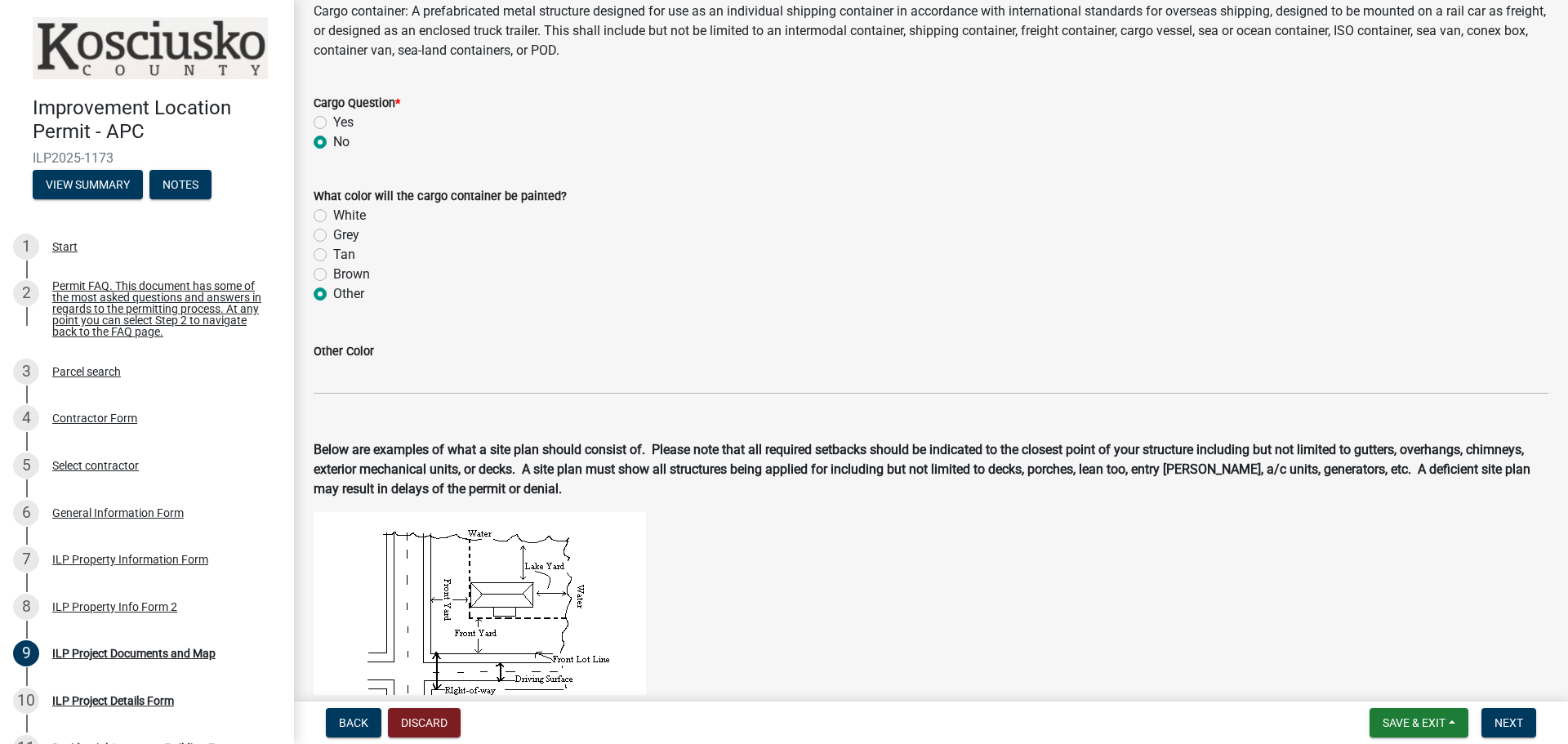
scroll to position [653, 0]
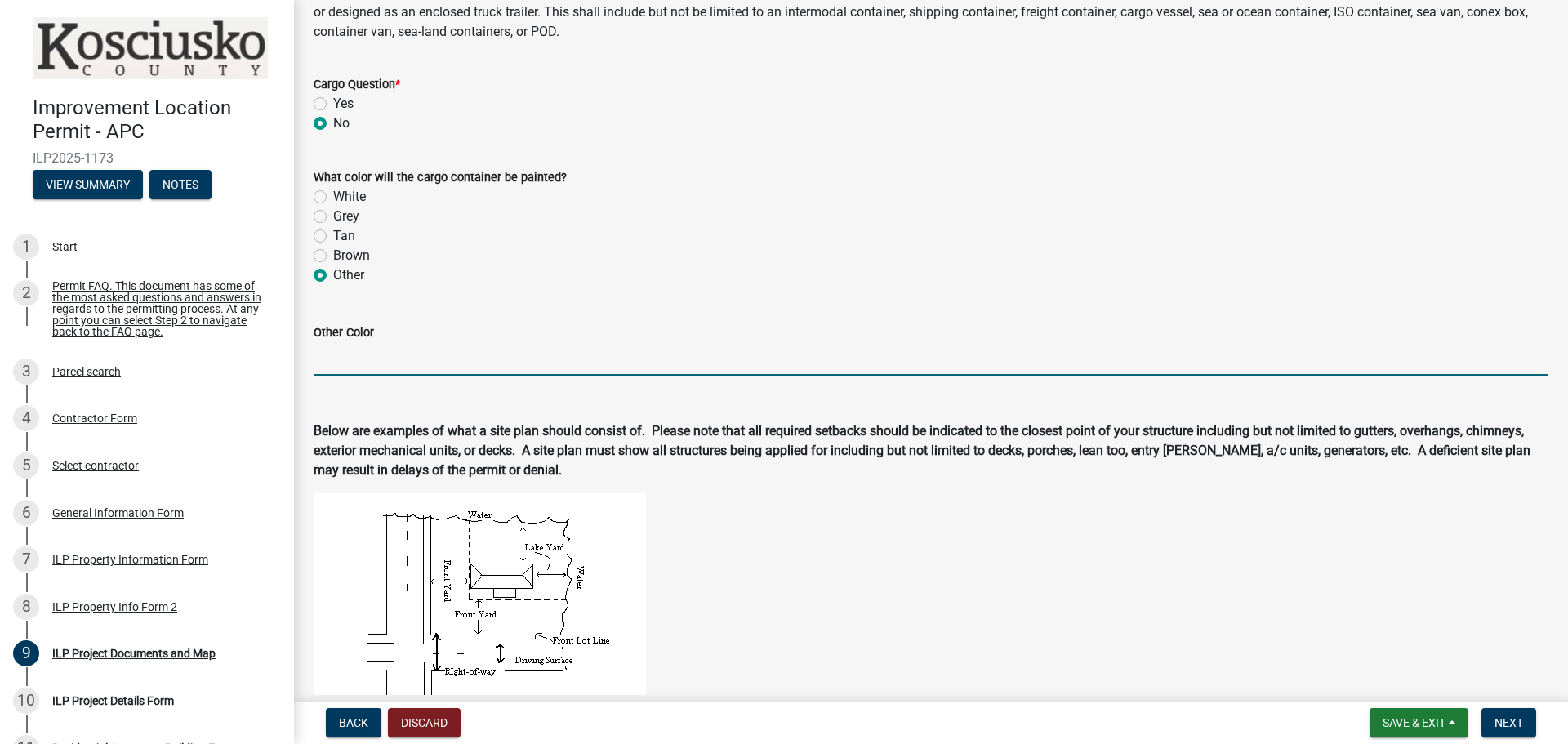
click at [360, 350] on input "Other Color" at bounding box center [931, 359] width 1235 height 34
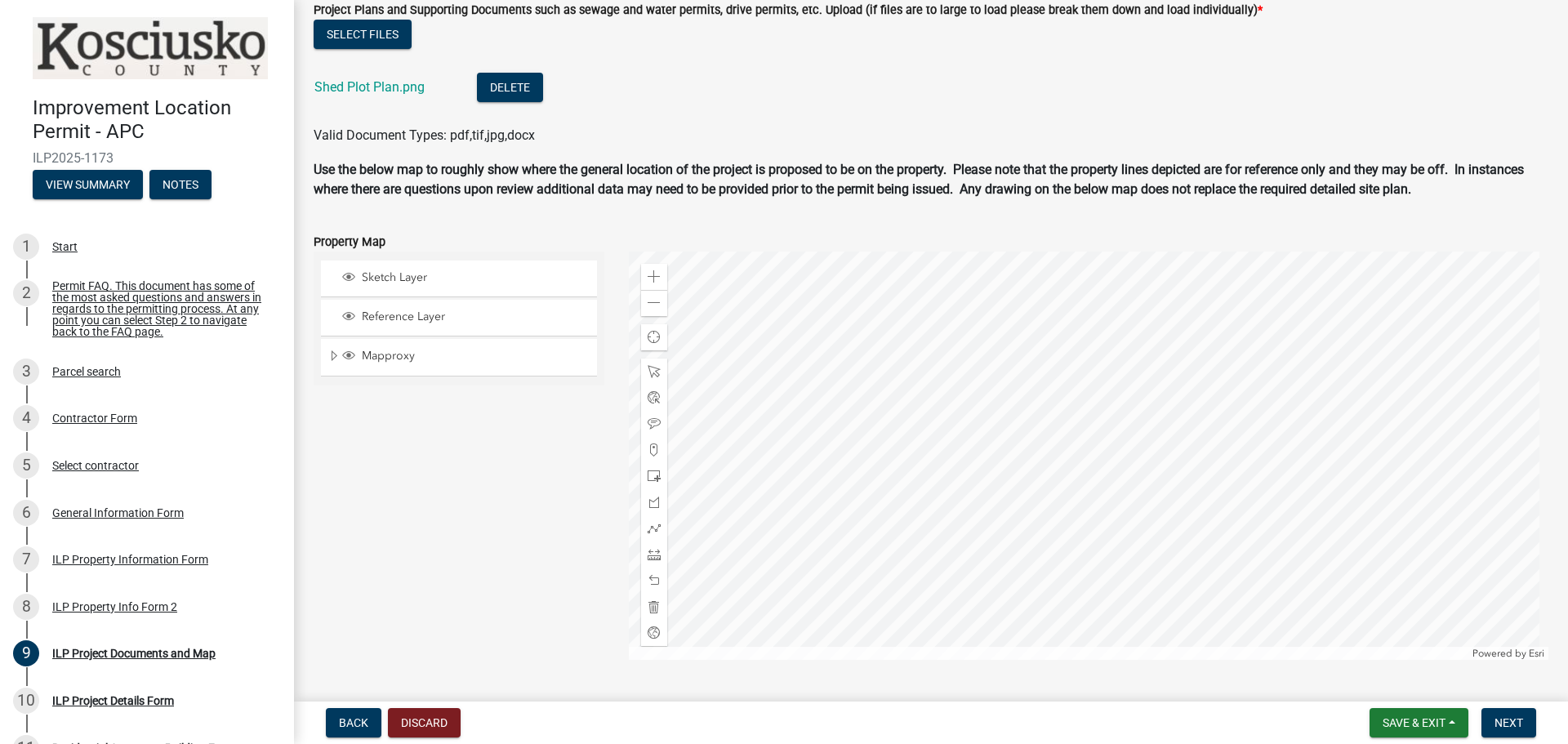
scroll to position [1889, 0]
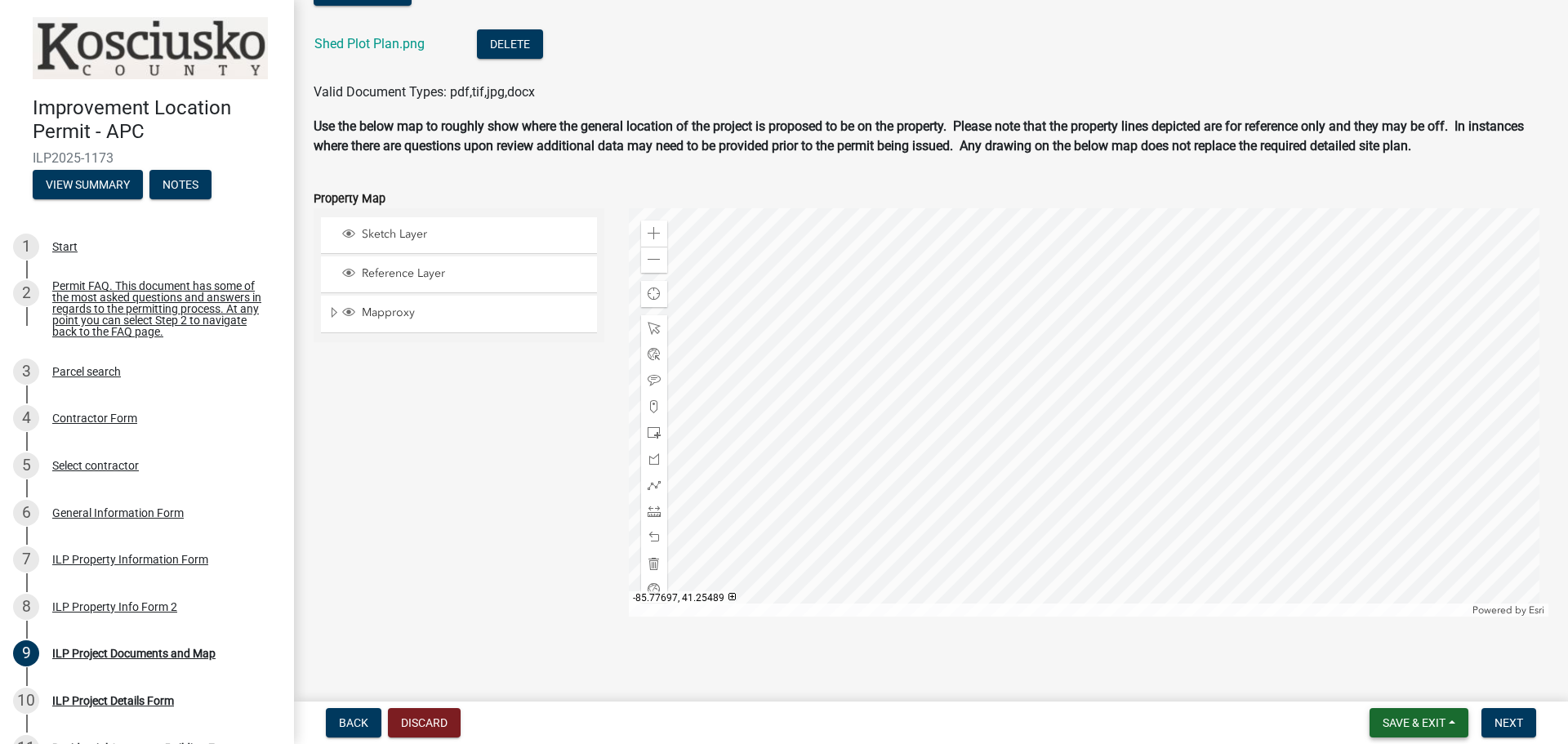
type input "The shed will be white to match the home. It will be constructed of board and […"
click at [1448, 721] on button "Save & Exit" at bounding box center [1418, 722] width 98 height 29
click at [1277, 720] on div "Back Discard Save & Exit Save Save & Exit Next" at bounding box center [931, 722] width 1248 height 29
click at [403, 233] on span "Sketch Layer" at bounding box center [475, 234] width 234 height 14
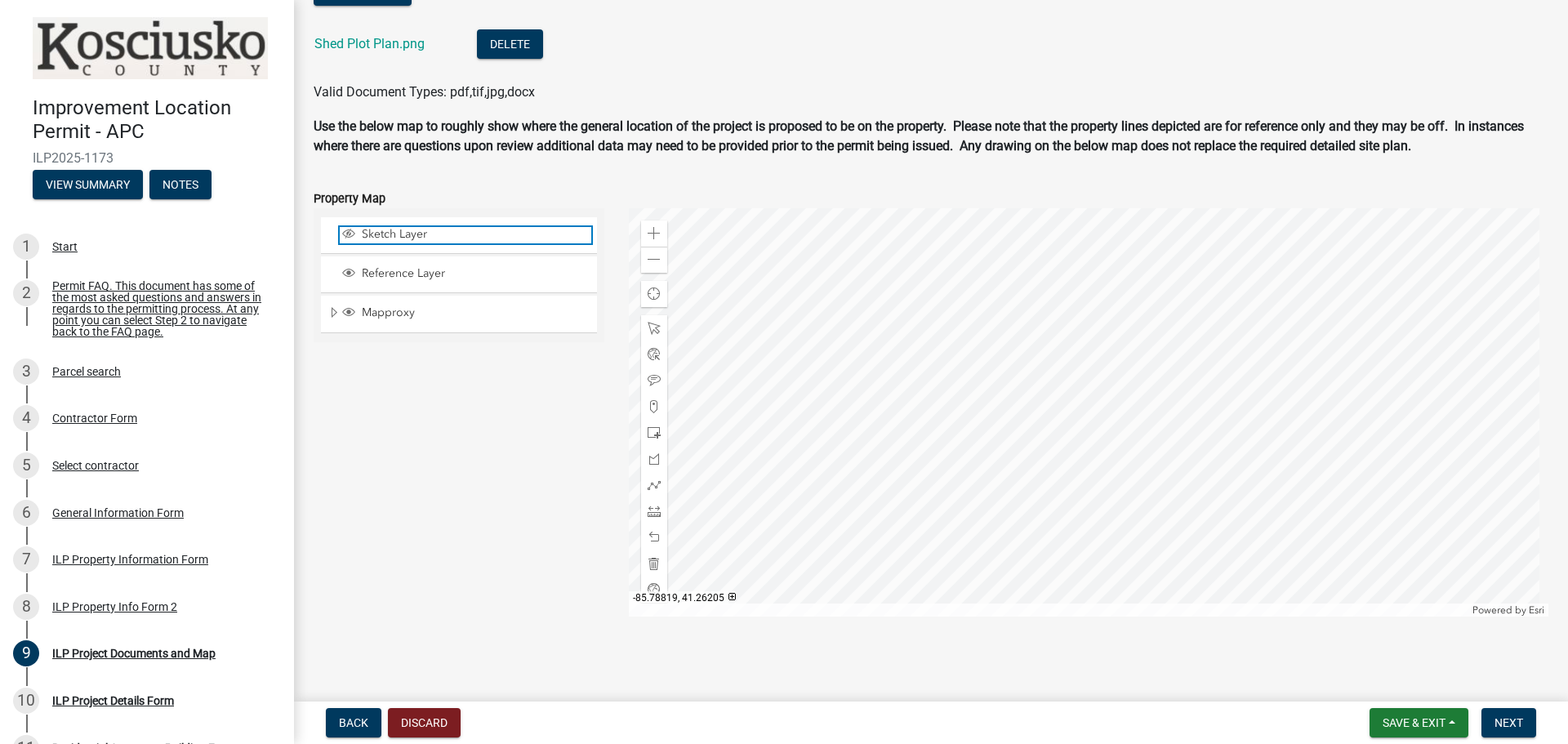
click at [344, 231] on span "Layer List" at bounding box center [349, 234] width 13 height 13
click at [334, 316] on span "Expand" at bounding box center [334, 313] width 13 height 15
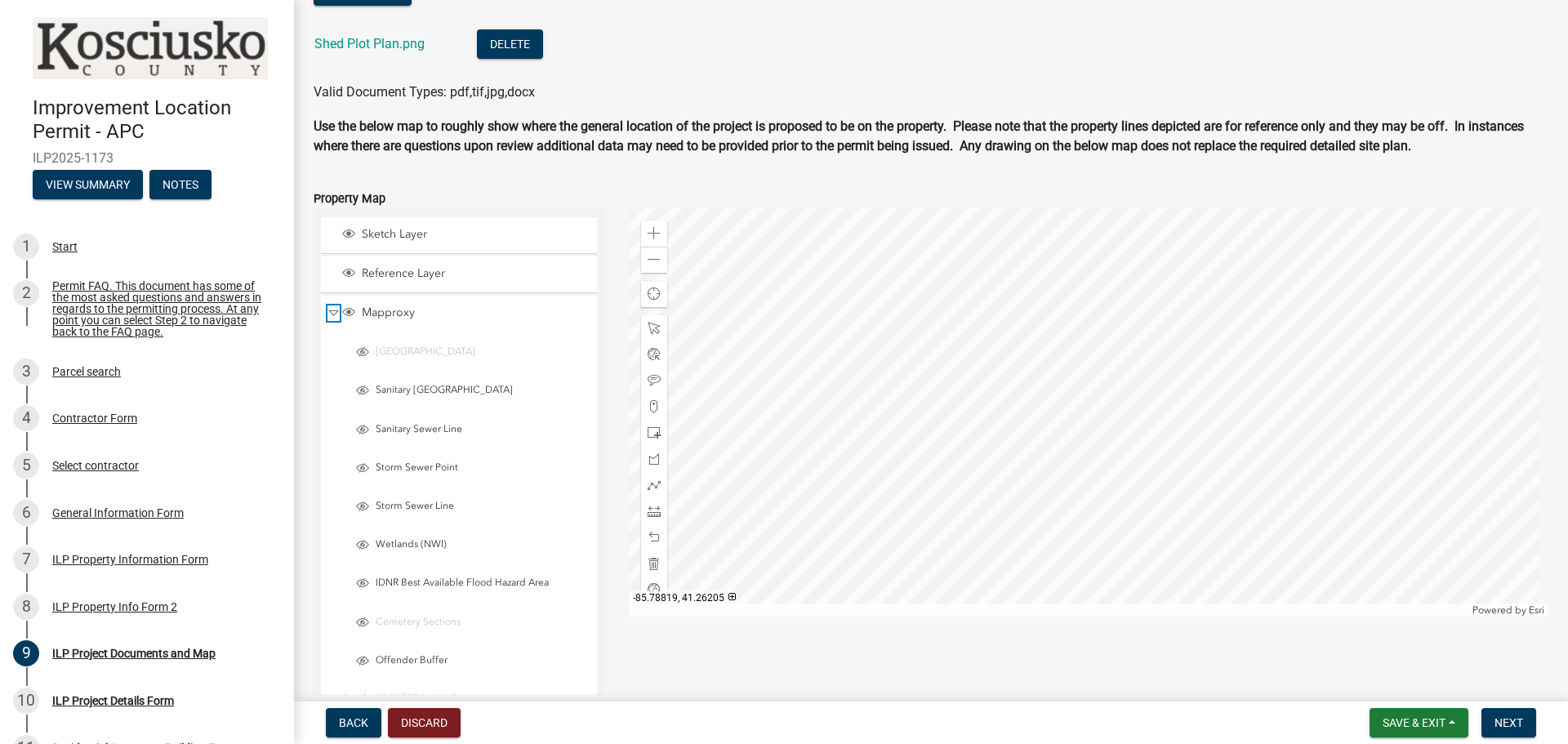
click at [335, 311] on span "Collapse" at bounding box center [333, 313] width 13 height 15
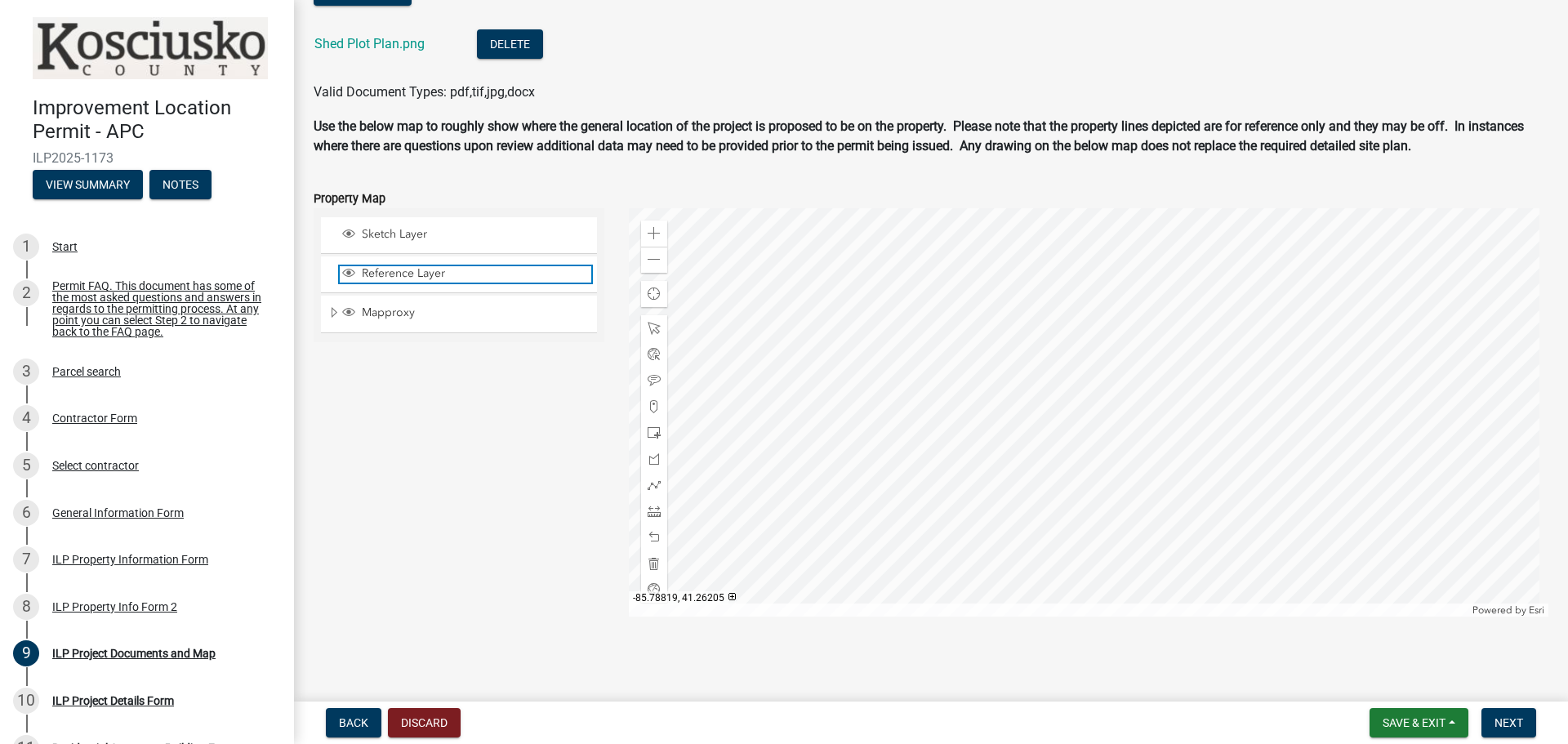
click at [344, 274] on span "Layer List" at bounding box center [349, 273] width 13 height 13
click at [335, 274] on div "Reference Layer" at bounding box center [459, 274] width 276 height 36
click at [347, 272] on span "Layer List" at bounding box center [349, 273] width 13 height 13
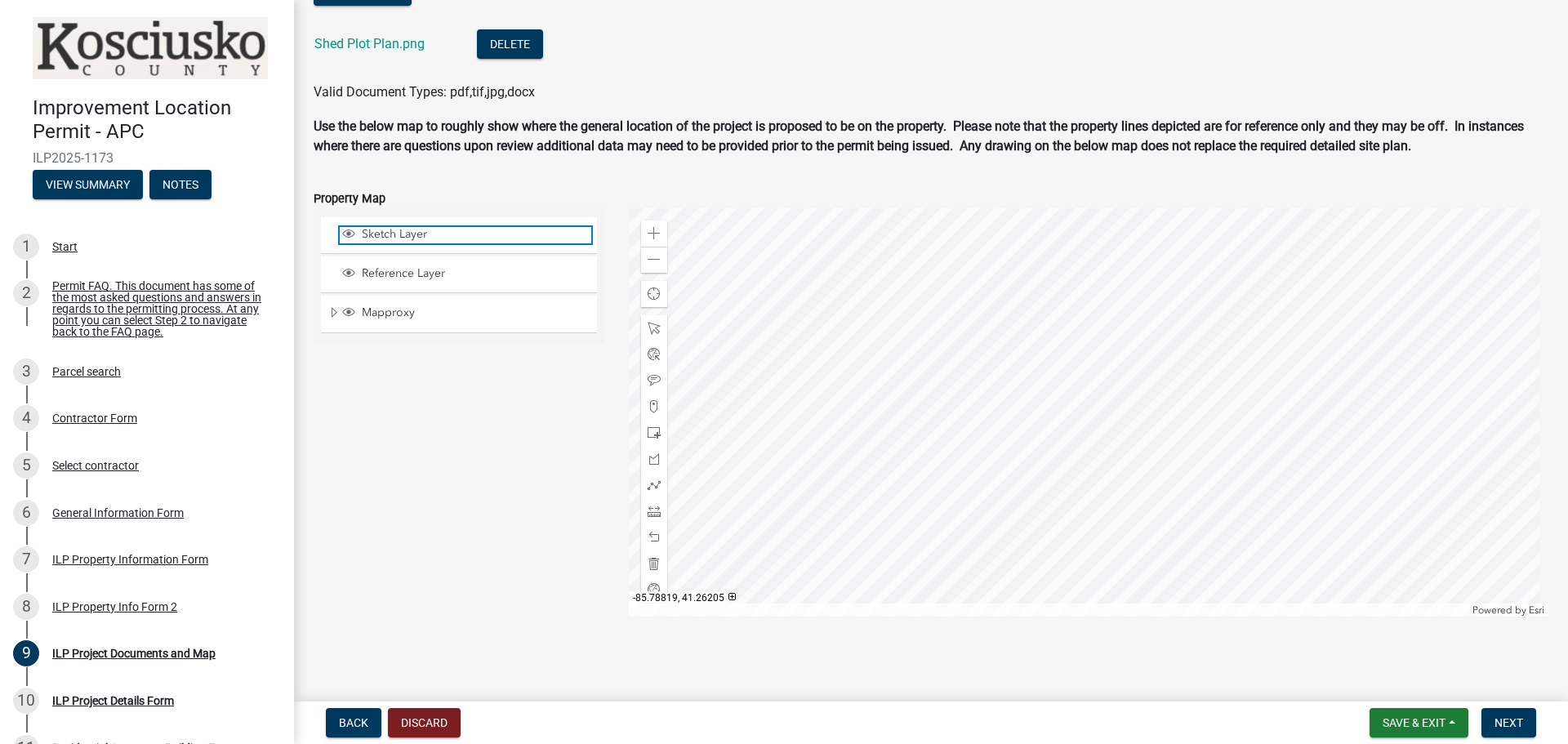
click at [355, 234] on span "Layer List" at bounding box center [348, 235] width 18 height 16
click at [981, 468] on div at bounding box center [1089, 412] width 921 height 408
click at [1515, 368] on div at bounding box center [1089, 412] width 921 height 408
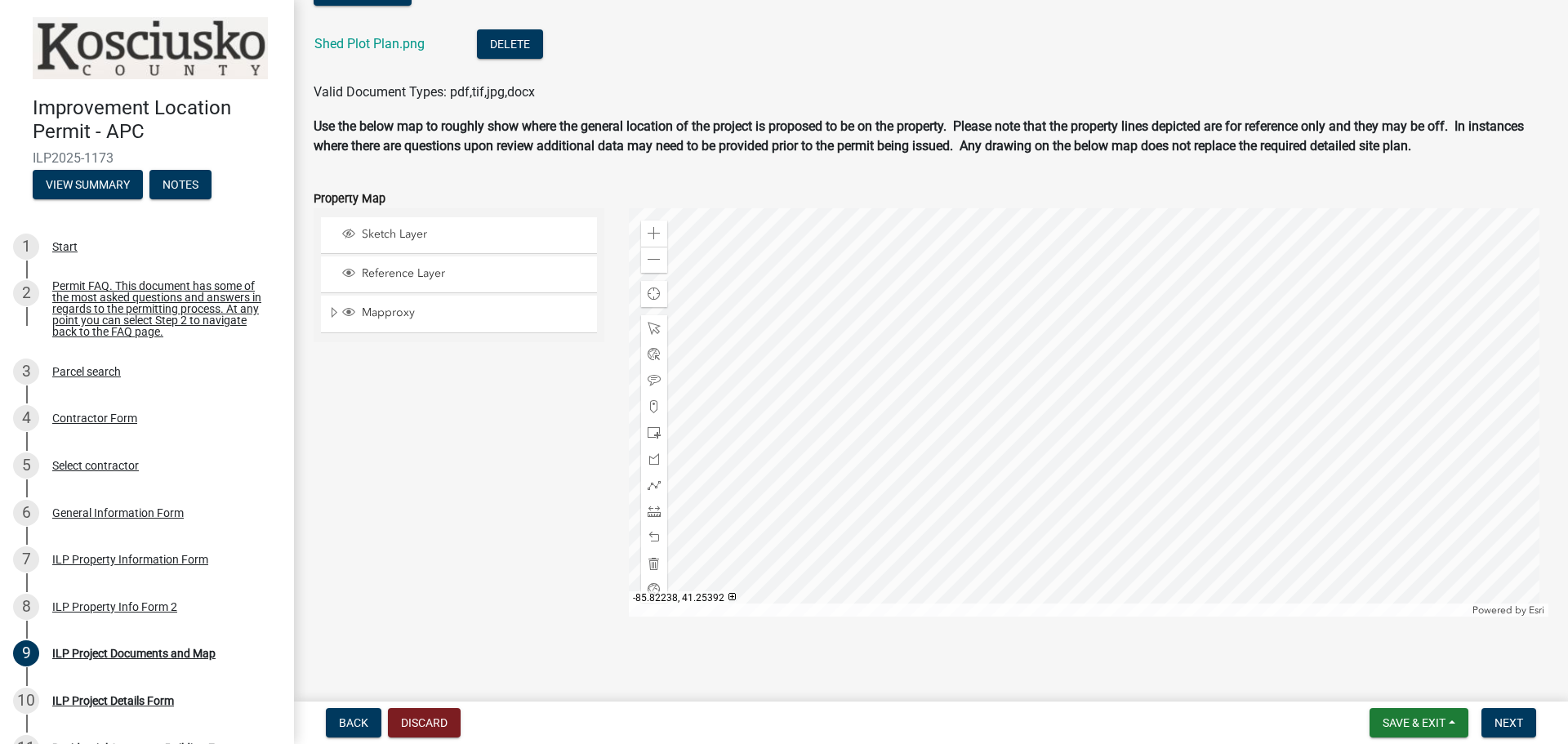
click at [1218, 295] on div at bounding box center [1089, 412] width 921 height 408
click at [1360, 265] on div at bounding box center [1089, 412] width 921 height 408
click at [1193, 286] on div at bounding box center [1089, 412] width 921 height 408
click at [647, 259] on span at bounding box center [654, 260] width 13 height 13
click at [868, 607] on div at bounding box center [1089, 412] width 921 height 408
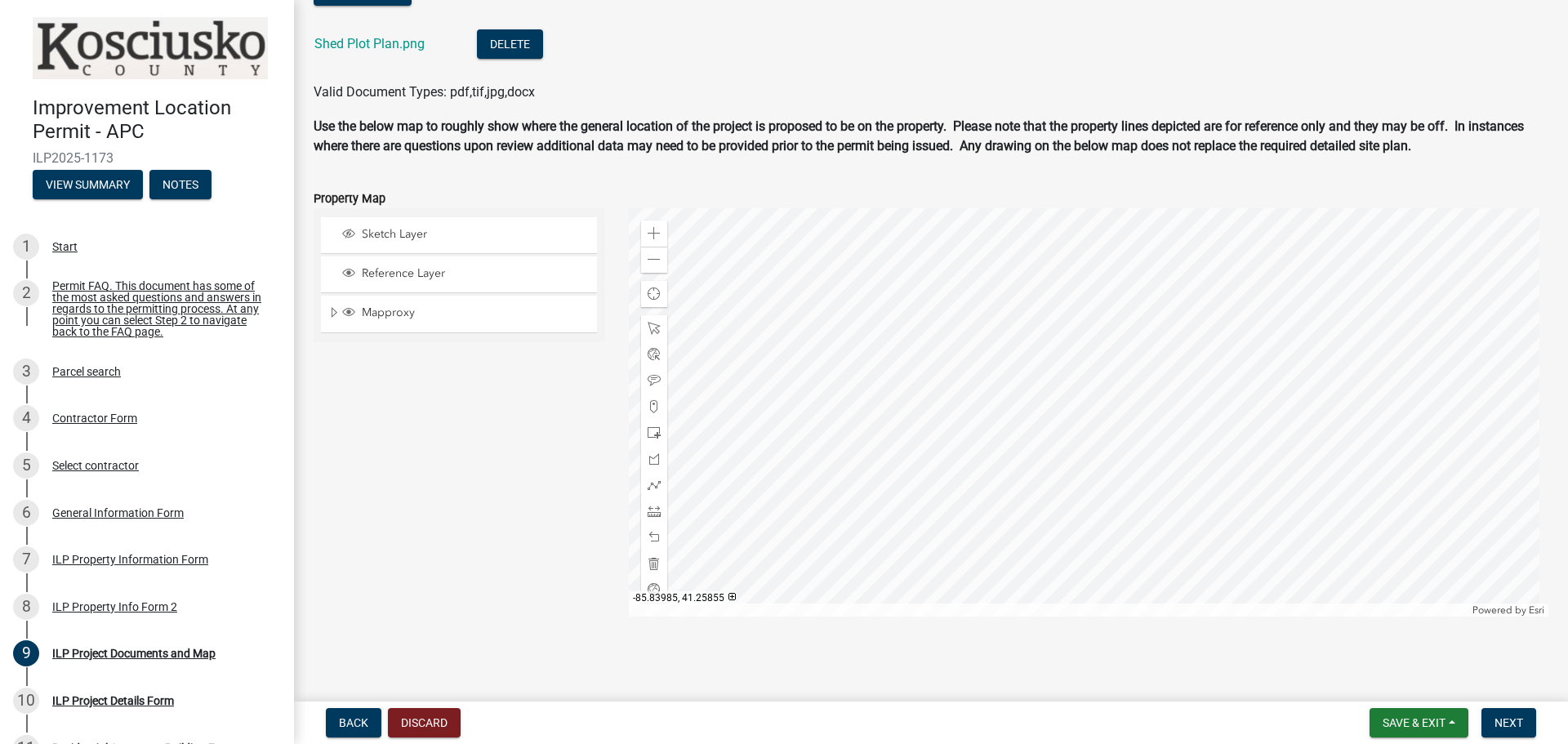
click at [1075, 550] on div at bounding box center [1089, 412] width 921 height 408
click at [1379, 423] on div at bounding box center [1089, 412] width 921 height 408
click at [1092, 208] on div at bounding box center [1089, 412] width 921 height 408
click at [957, 208] on div at bounding box center [1089, 412] width 921 height 408
click at [1532, 471] on div at bounding box center [1089, 412] width 921 height 408
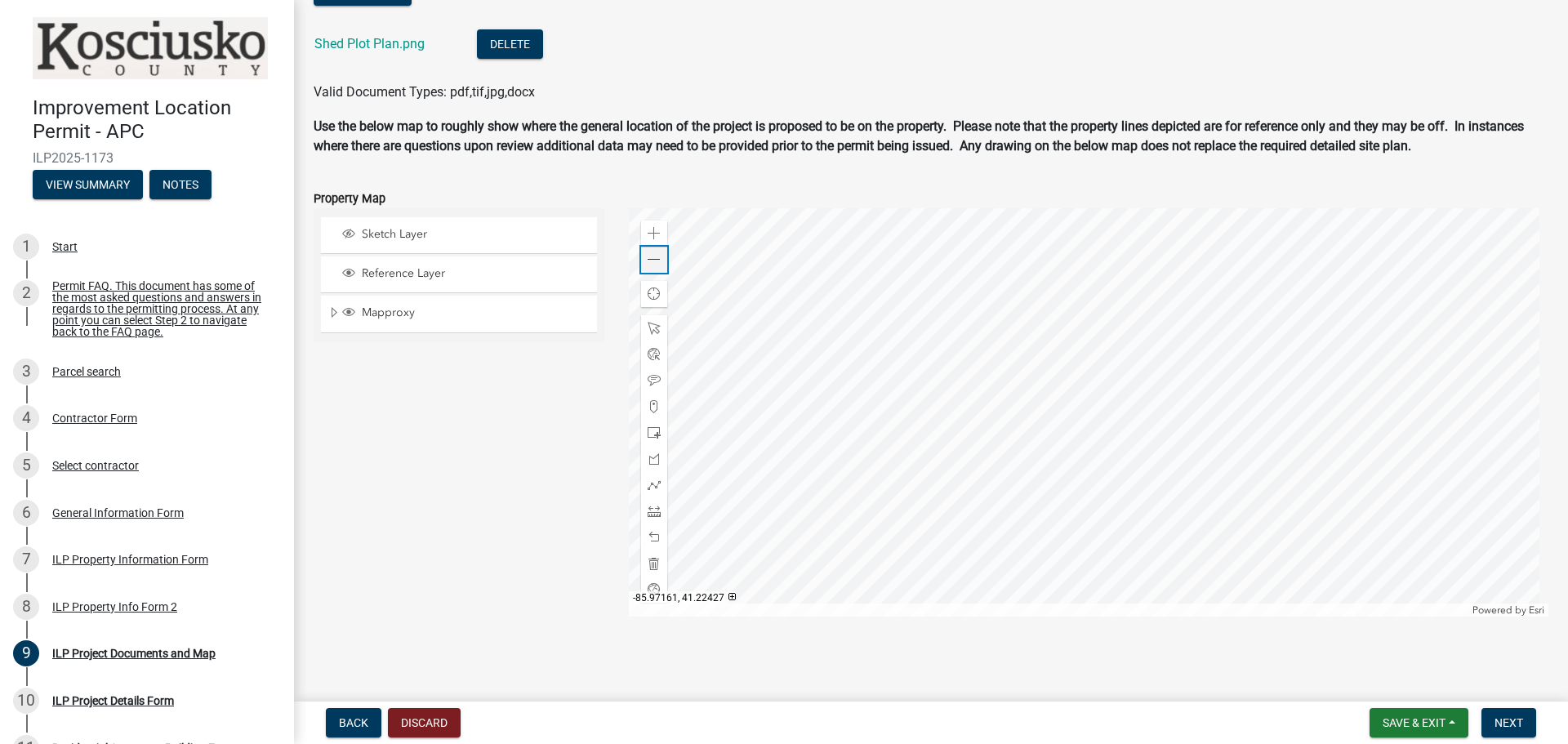
click at [641, 268] on div "Zoom out" at bounding box center [654, 259] width 26 height 26
click at [1311, 460] on div at bounding box center [1089, 412] width 921 height 408
click at [647, 236] on span at bounding box center [654, 234] width 13 height 13
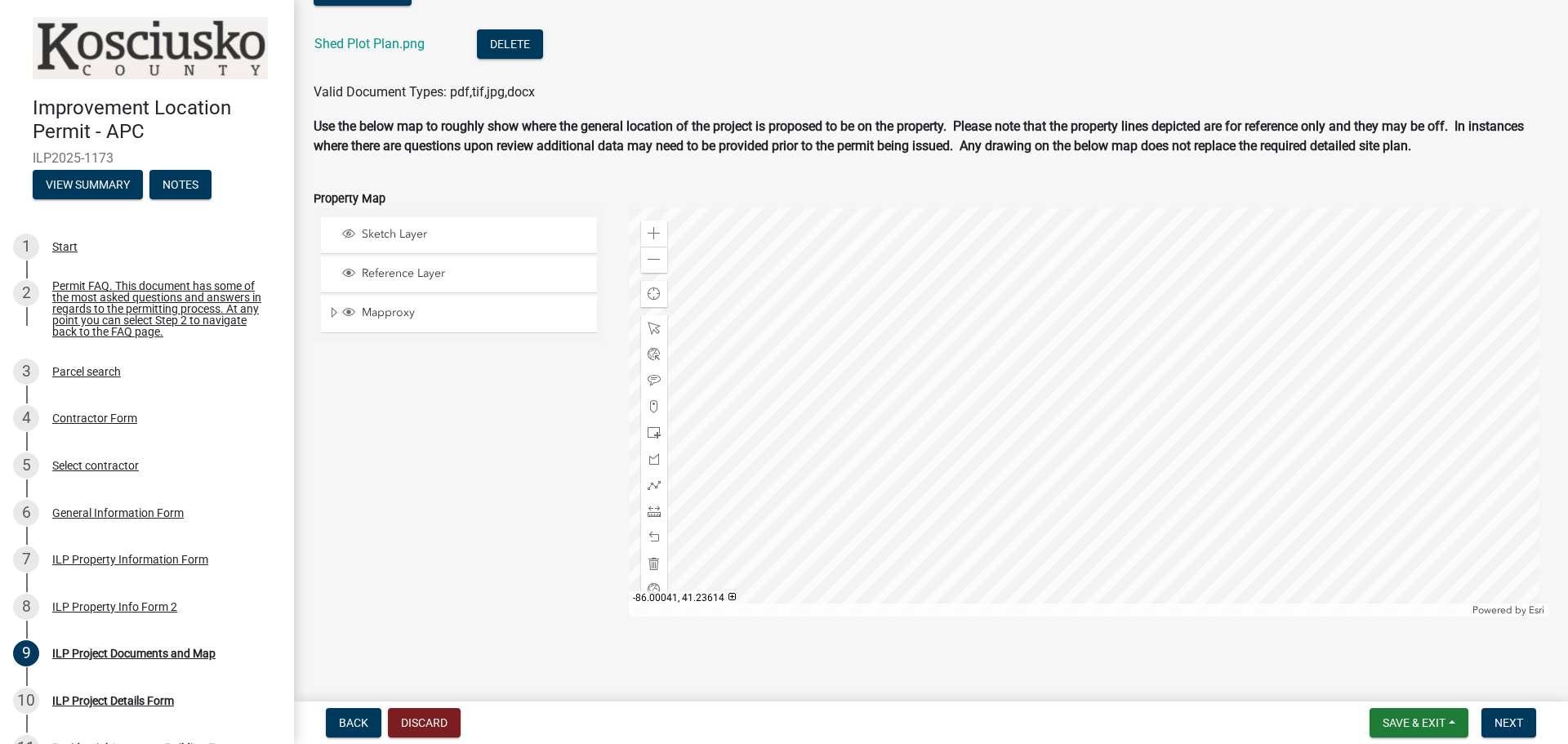
click at [1070, 543] on div at bounding box center [1089, 412] width 921 height 408
click at [655, 233] on span at bounding box center [654, 234] width 13 height 13
click at [651, 586] on span at bounding box center [654, 590] width 13 height 13
click at [786, 515] on div at bounding box center [1089, 412] width 921 height 408
click at [647, 590] on span at bounding box center [654, 590] width 13 height 13
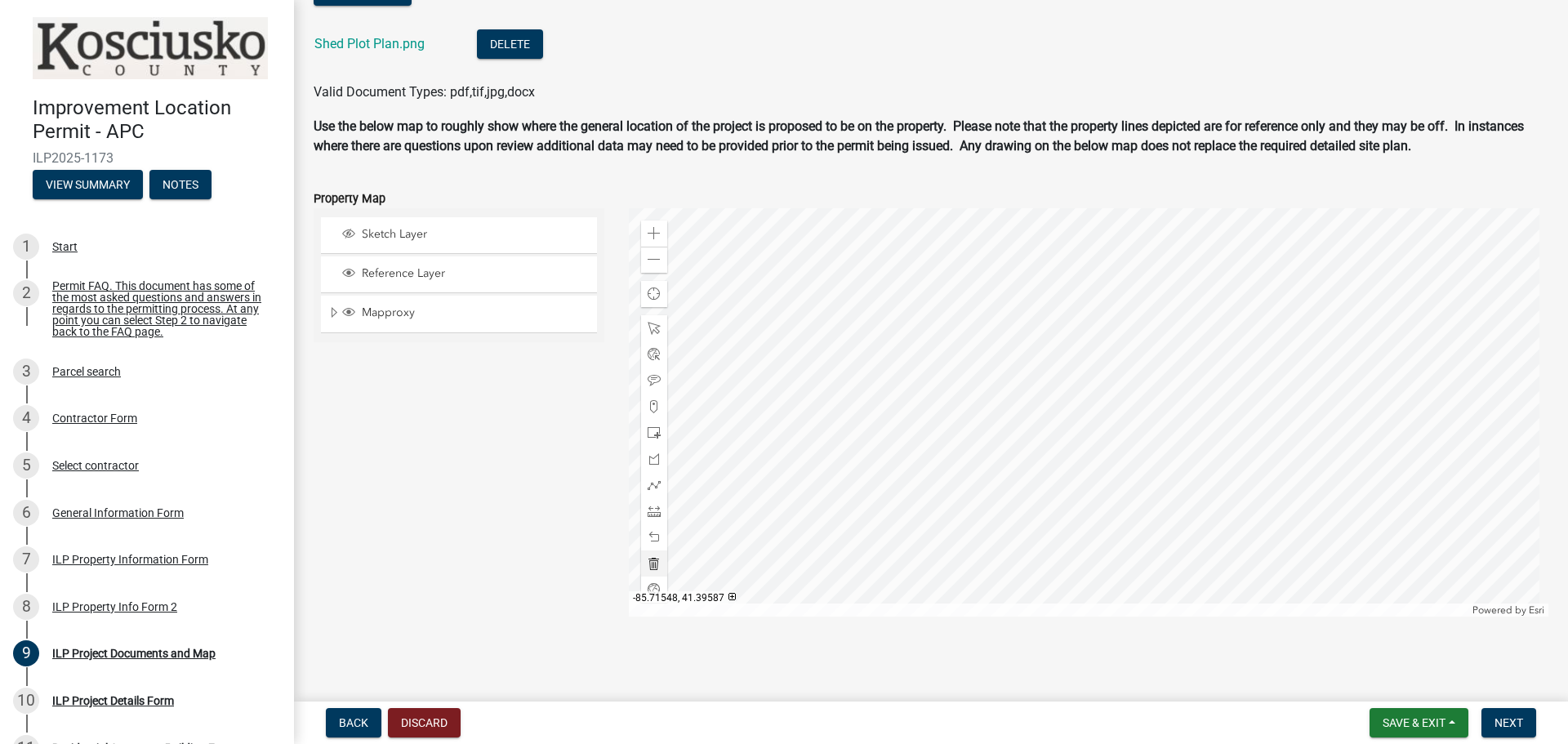
click at [1104, 330] on div at bounding box center [1089, 412] width 921 height 408
click at [1131, 321] on div at bounding box center [1089, 412] width 921 height 408
click at [1129, 321] on div at bounding box center [1089, 412] width 921 height 408
click at [1129, 322] on div at bounding box center [1089, 412] width 921 height 408
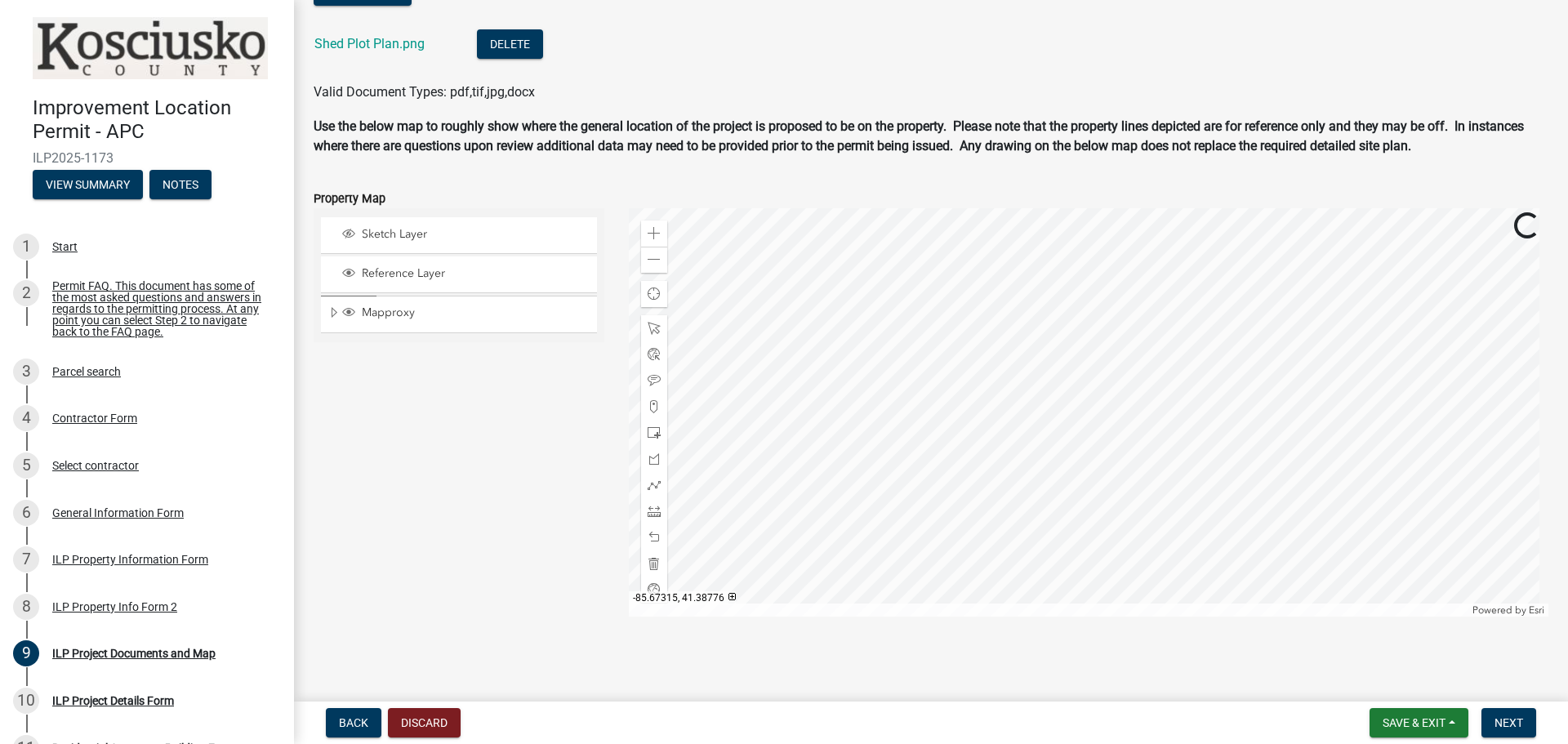
click at [1154, 359] on div at bounding box center [1089, 412] width 921 height 408
click at [1046, 389] on div at bounding box center [1089, 412] width 921 height 408
click at [1059, 379] on div at bounding box center [1089, 412] width 921 height 408
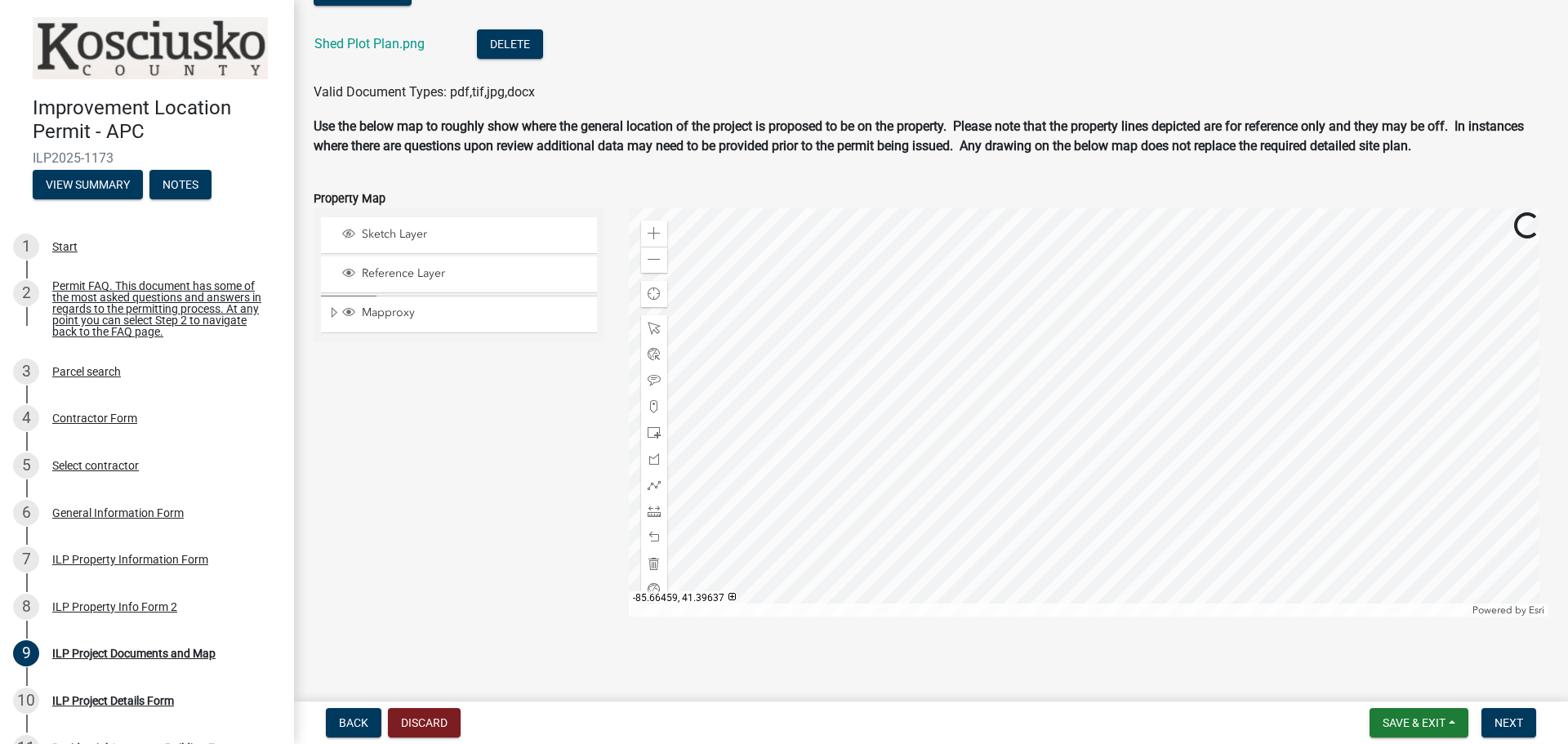
click at [1059, 379] on div at bounding box center [1089, 412] width 921 height 408
click at [1037, 363] on div at bounding box center [1089, 412] width 921 height 408
click at [1036, 364] on div at bounding box center [1089, 412] width 921 height 408
click at [1040, 364] on div at bounding box center [1089, 412] width 921 height 408
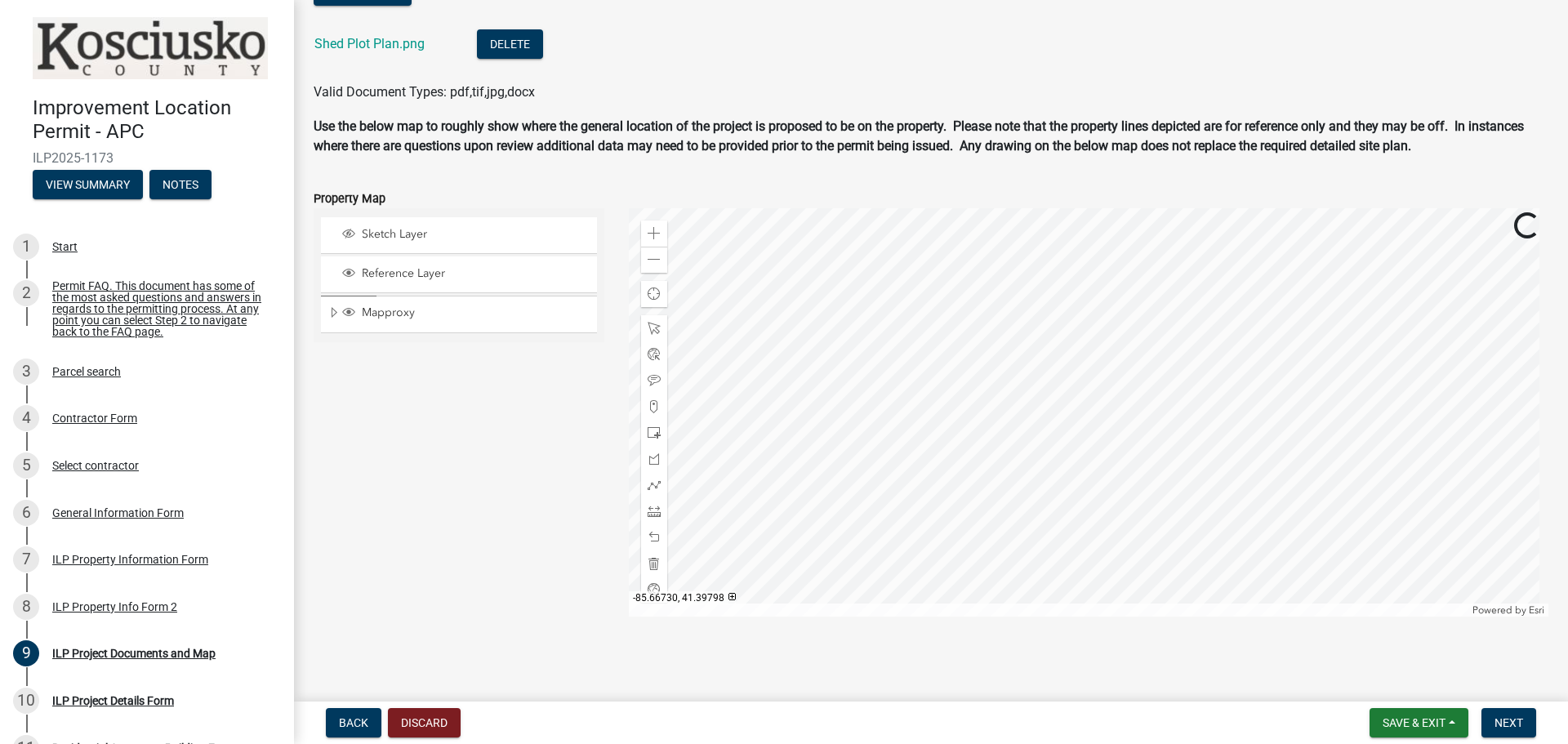
click at [1040, 364] on div at bounding box center [1089, 412] width 921 height 408
click at [1055, 362] on div at bounding box center [1089, 412] width 921 height 408
click at [1054, 362] on div at bounding box center [1089, 412] width 921 height 408
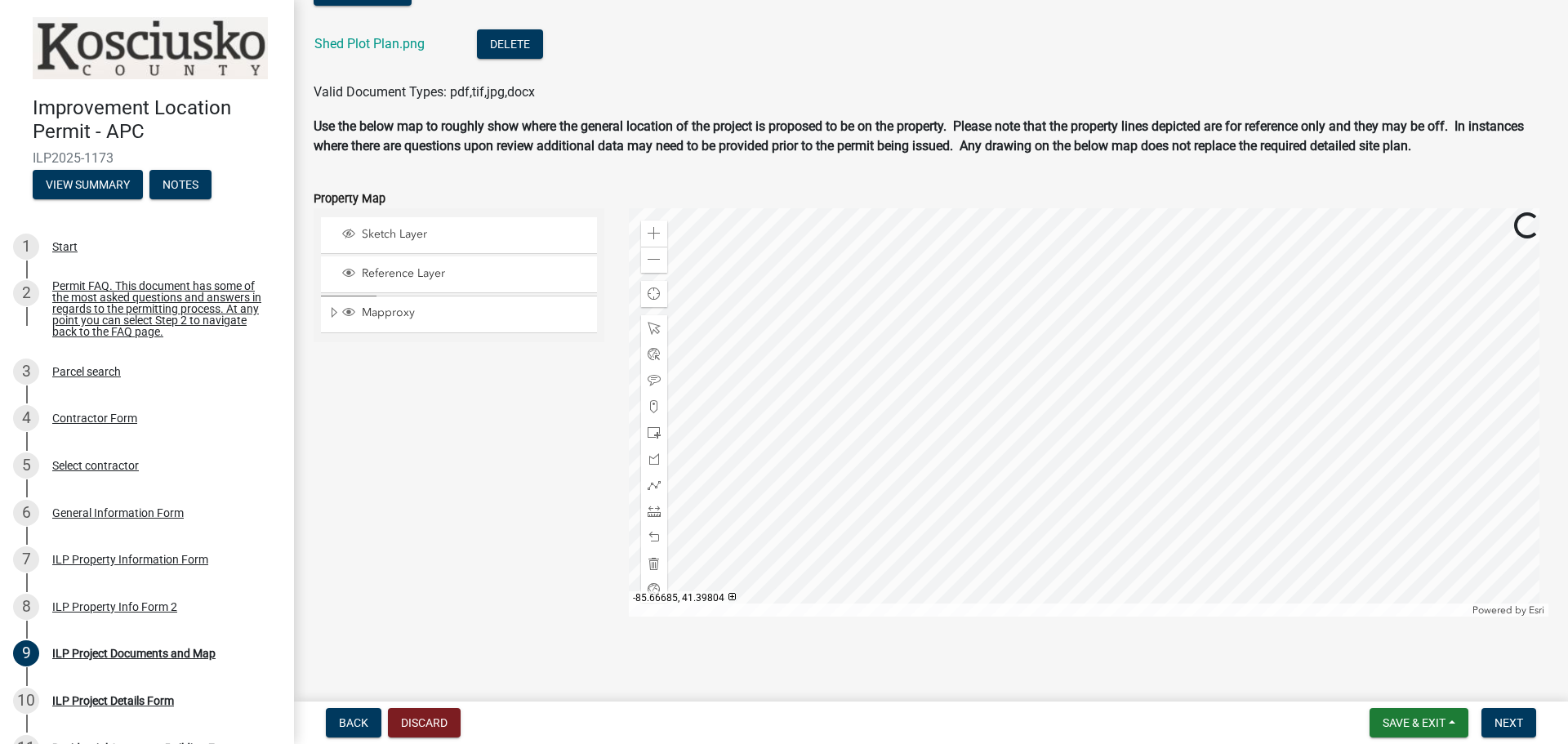
click at [1053, 362] on div at bounding box center [1089, 412] width 921 height 408
click at [1052, 363] on div at bounding box center [1089, 412] width 921 height 408
click at [1051, 363] on div at bounding box center [1089, 412] width 921 height 408
click at [1051, 364] on div at bounding box center [1089, 412] width 921 height 408
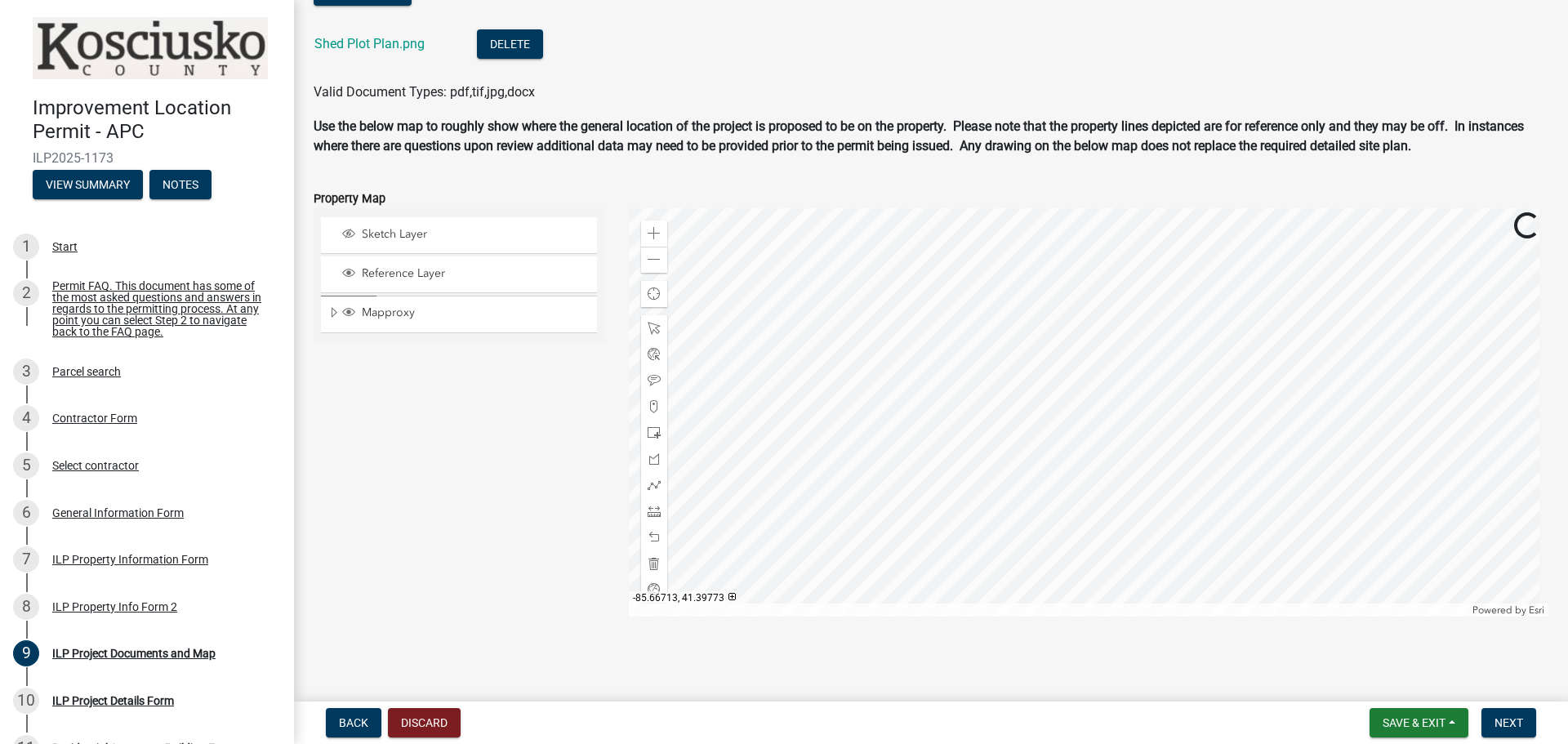
click at [929, 523] on div at bounding box center [1089, 412] width 921 height 408
click at [939, 396] on div at bounding box center [1089, 412] width 921 height 408
click at [938, 396] on div at bounding box center [1089, 412] width 921 height 408
click at [380, 235] on span "Sketch Layer" at bounding box center [475, 234] width 234 height 14
click at [657, 432] on div at bounding box center [654, 433] width 26 height 26
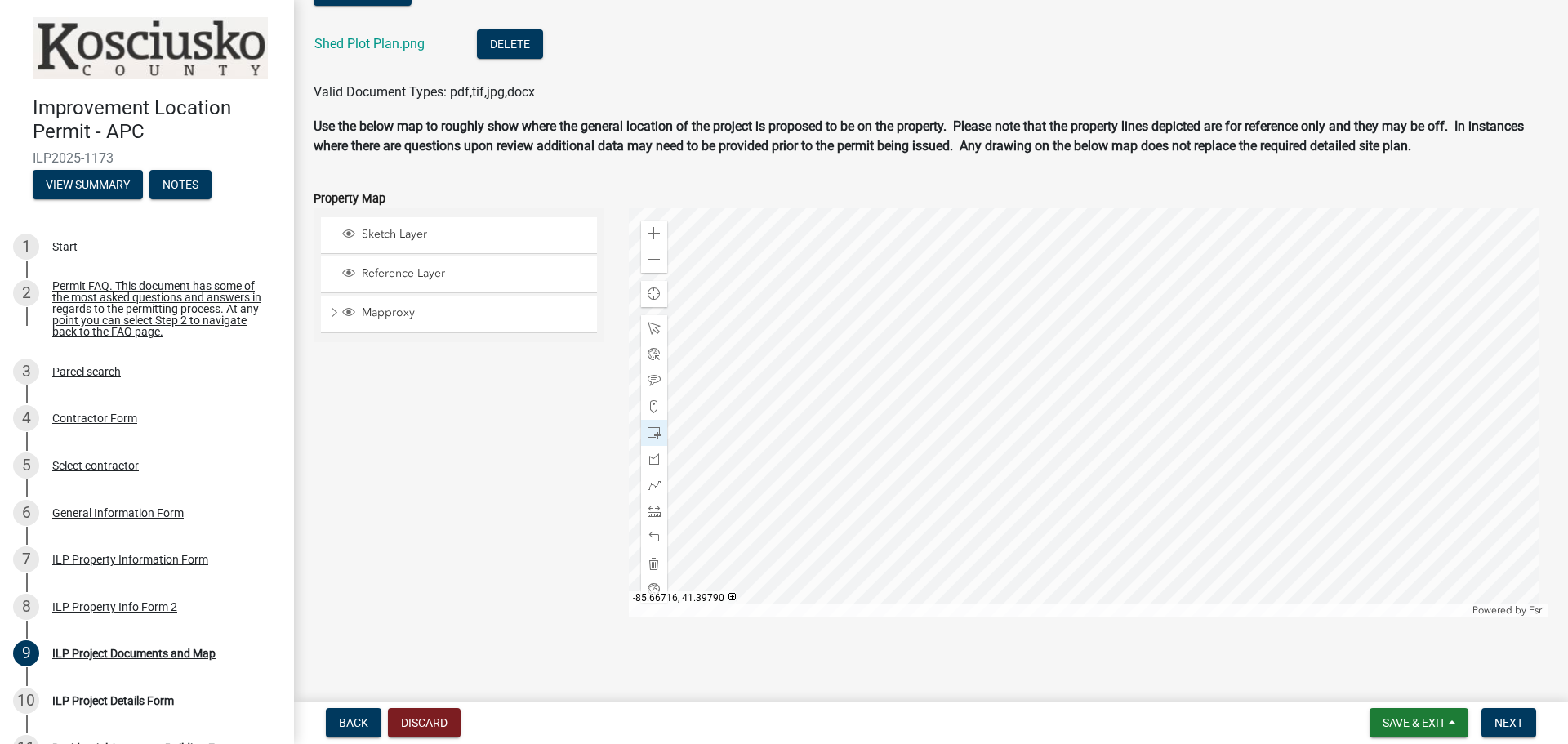
click at [924, 472] on div at bounding box center [1089, 412] width 921 height 408
click at [1518, 722] on span "Next" at bounding box center [1509, 723] width 29 height 13
click at [1525, 726] on button "Next" at bounding box center [1508, 722] width 55 height 29
click at [376, 266] on span "Reference Layer" at bounding box center [475, 273] width 234 height 14
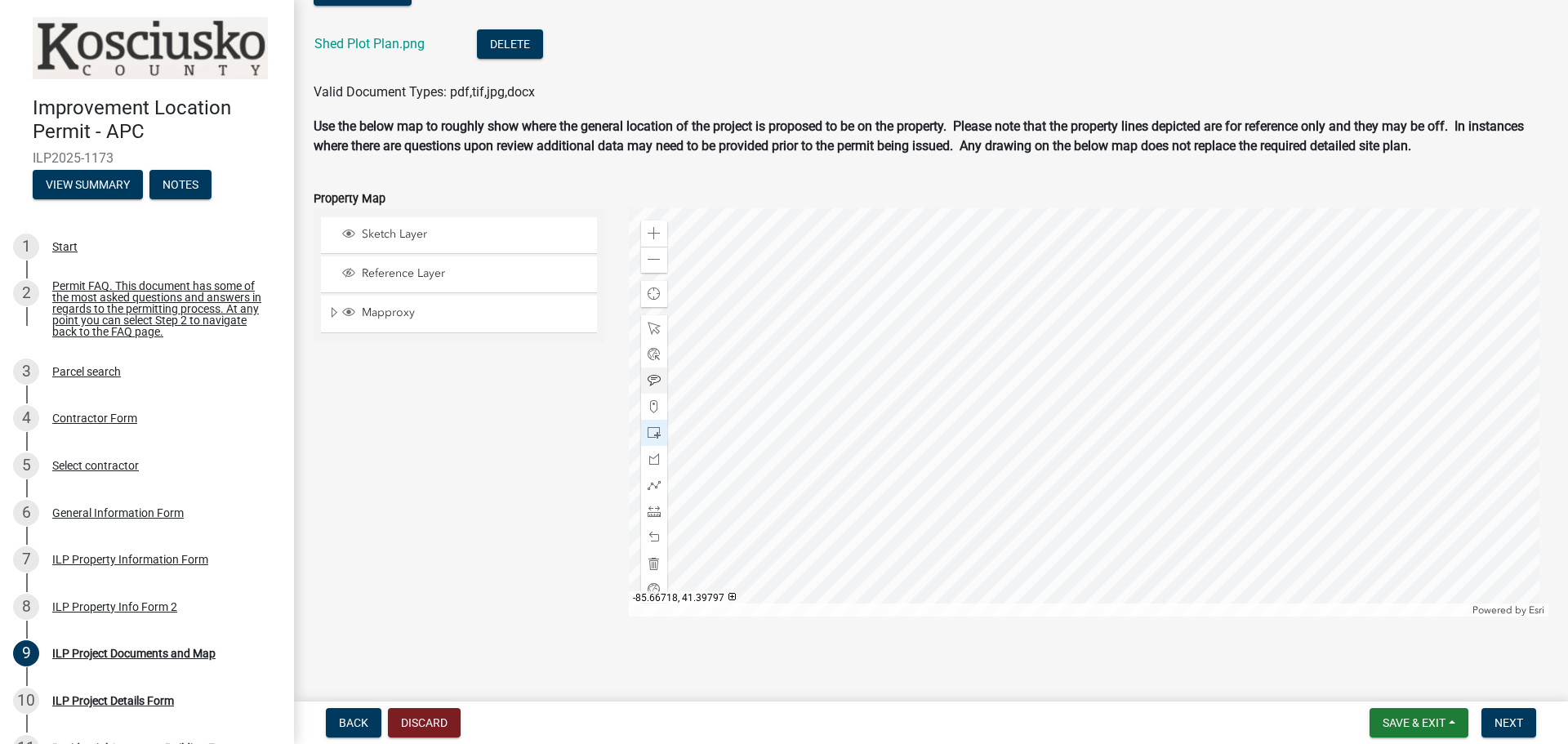
click at [920, 449] on div at bounding box center [1089, 412] width 921 height 408
click at [949, 404] on div at bounding box center [1089, 412] width 921 height 408
click at [655, 532] on span at bounding box center [654, 538] width 13 height 13
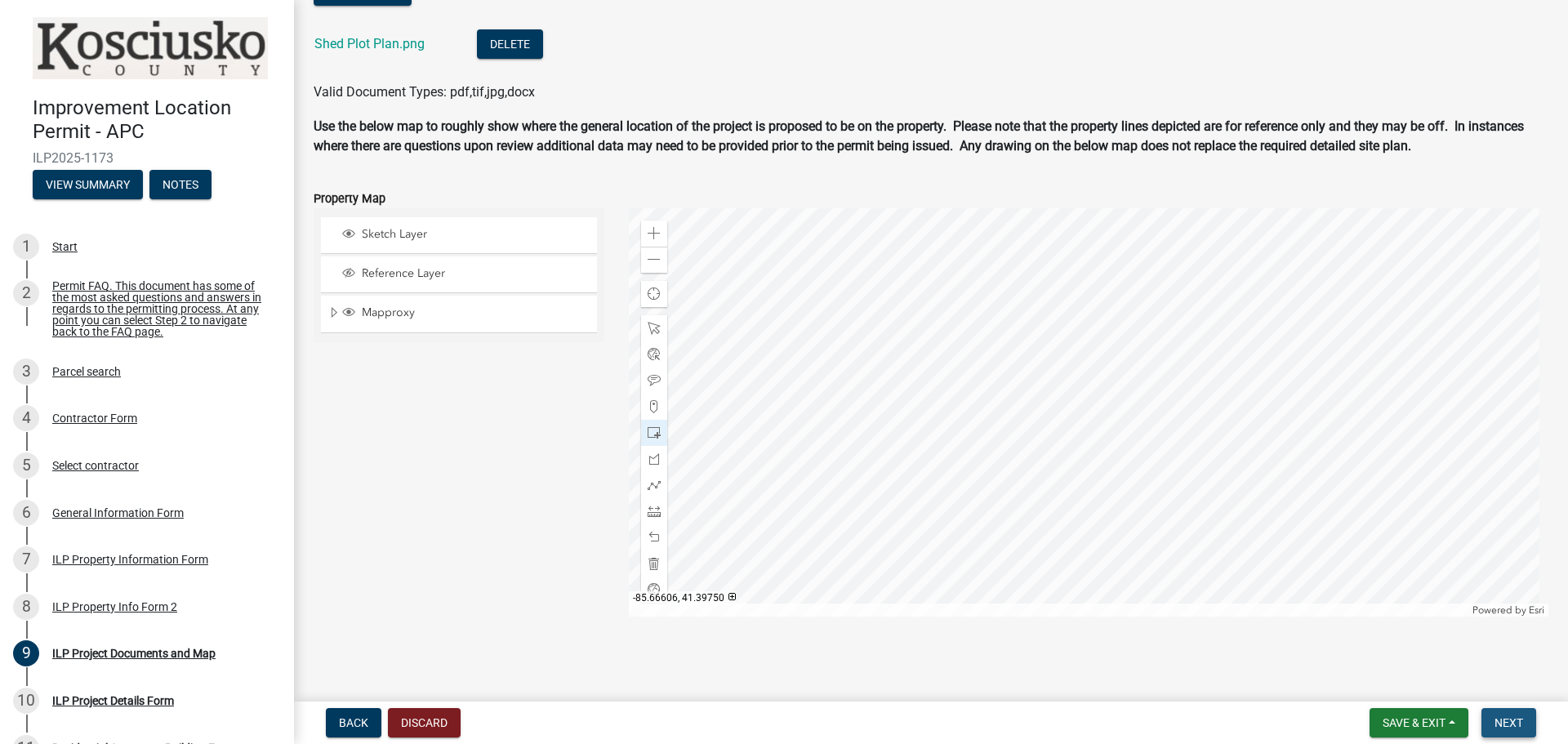
click at [1498, 722] on span "Next" at bounding box center [1509, 723] width 29 height 13
click at [350, 273] on span "Layer List" at bounding box center [349, 273] width 13 height 13
click at [344, 316] on span "Layer List" at bounding box center [349, 312] width 13 height 13
click at [346, 316] on span "Layer List" at bounding box center [349, 312] width 13 height 13
click at [332, 317] on span "Expand" at bounding box center [334, 313] width 13 height 15
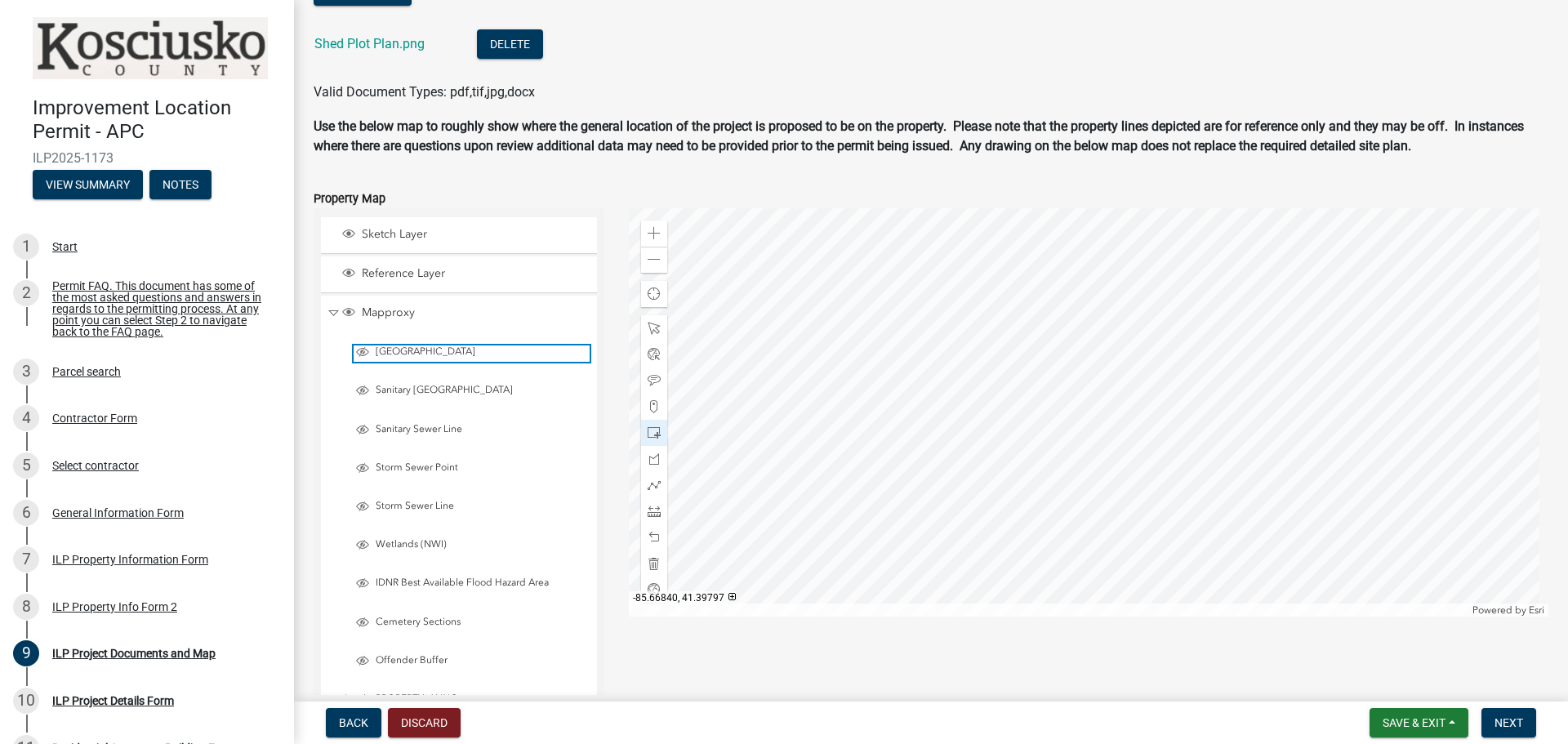
click at [361, 354] on span "Layer List" at bounding box center [363, 352] width 13 height 13
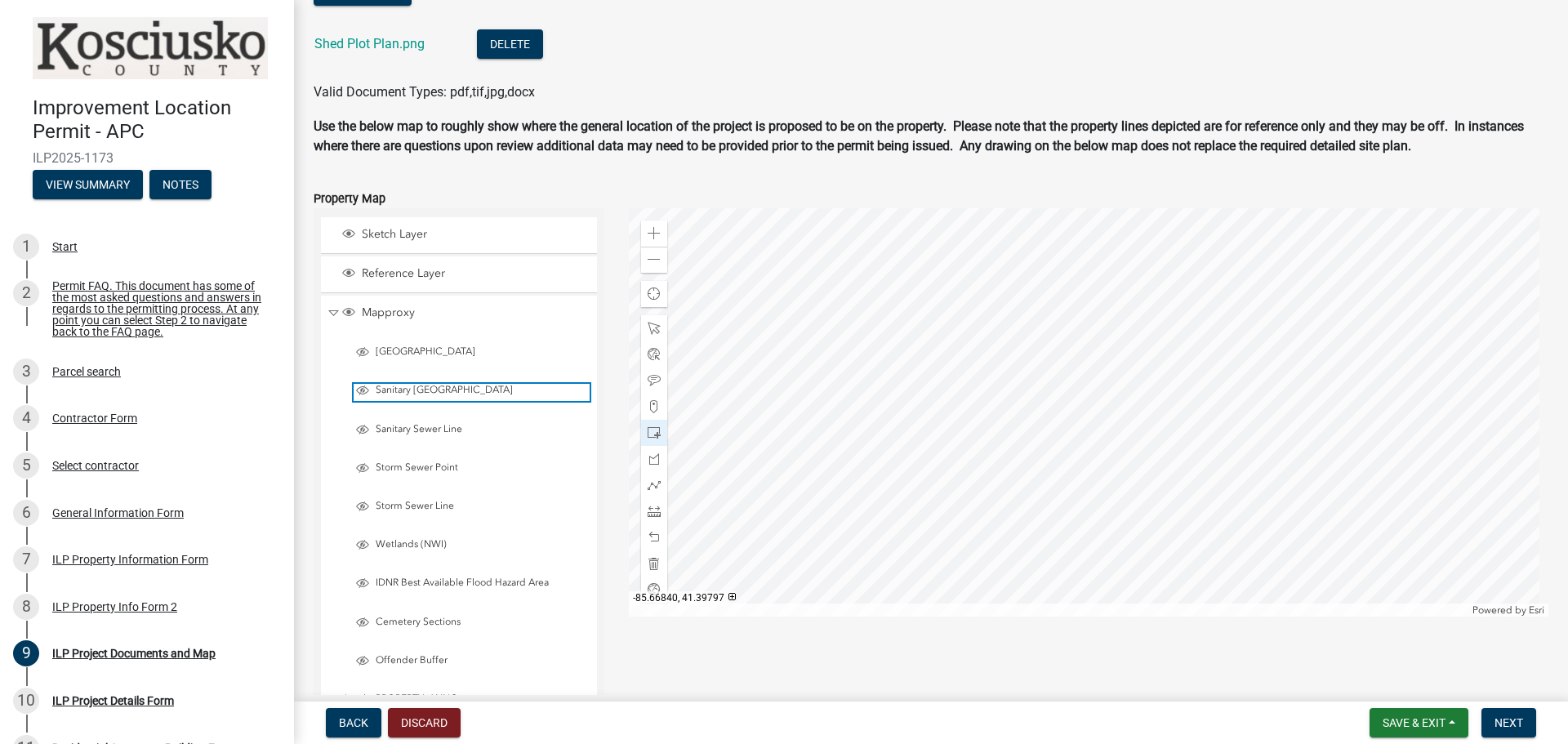
click at [361, 391] on span "Layer List" at bounding box center [363, 391] width 13 height 13
click at [364, 428] on span "Layer List" at bounding box center [363, 430] width 13 height 13
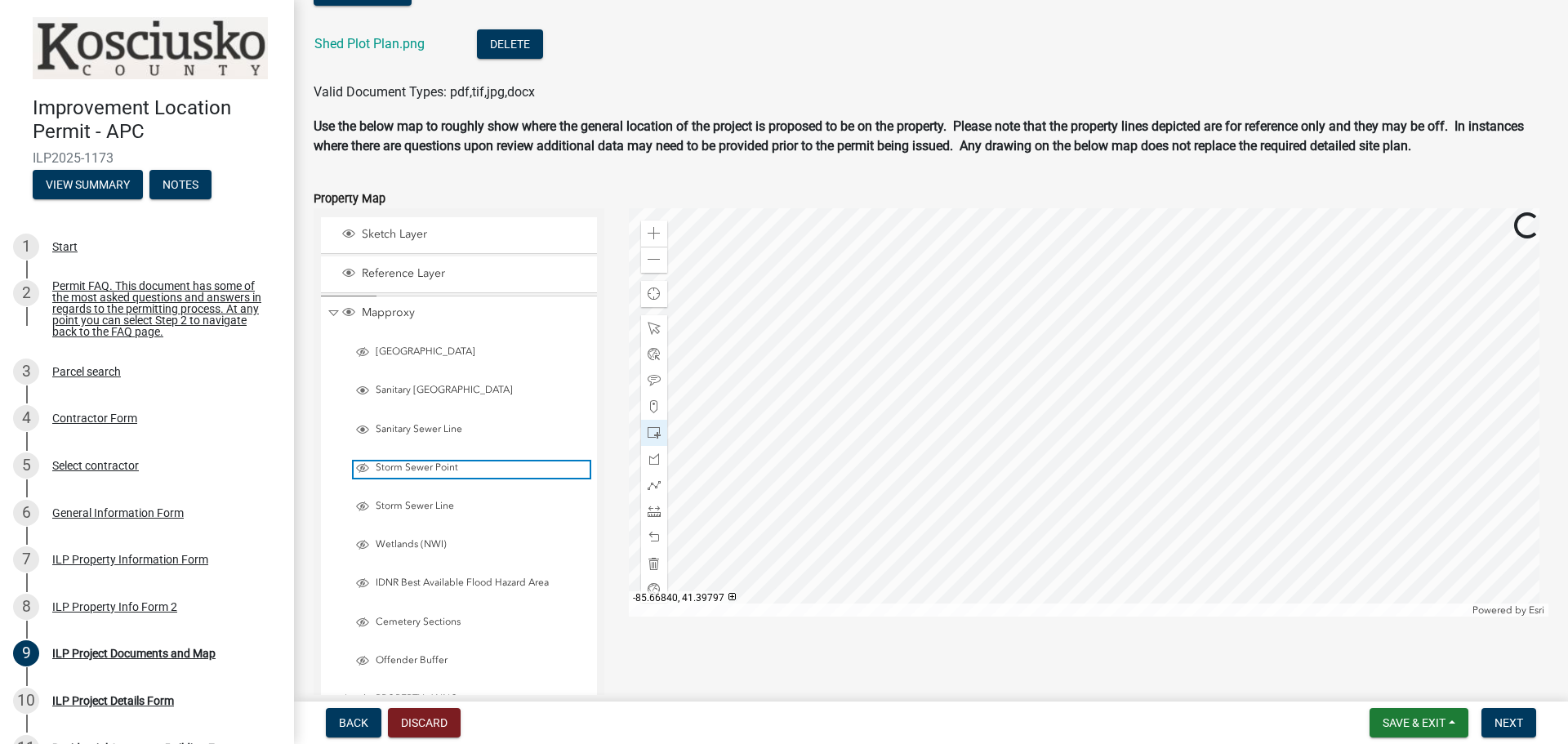
click at [364, 472] on span "Layer List" at bounding box center [363, 468] width 13 height 13
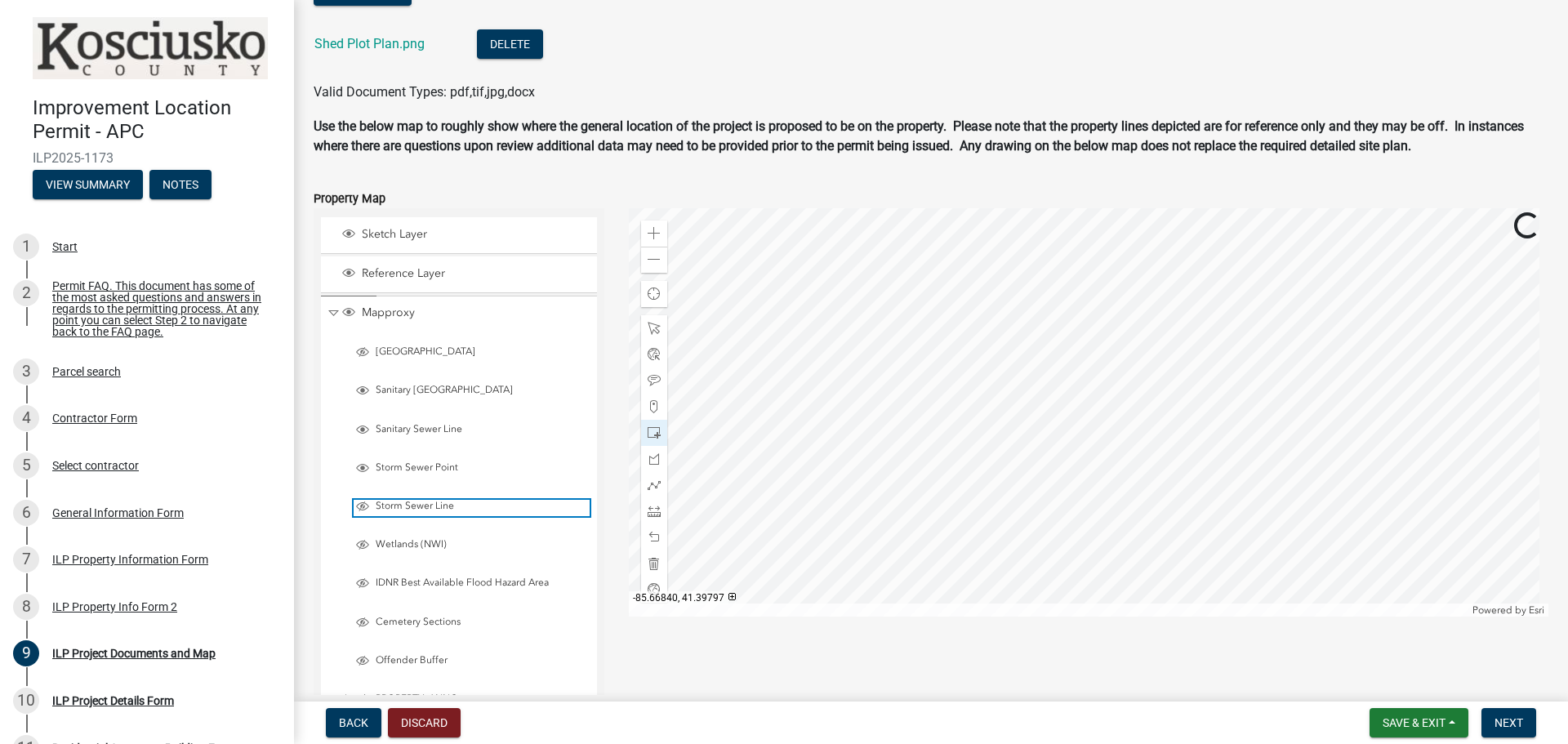
click at [364, 507] on span "Layer List" at bounding box center [363, 507] width 13 height 13
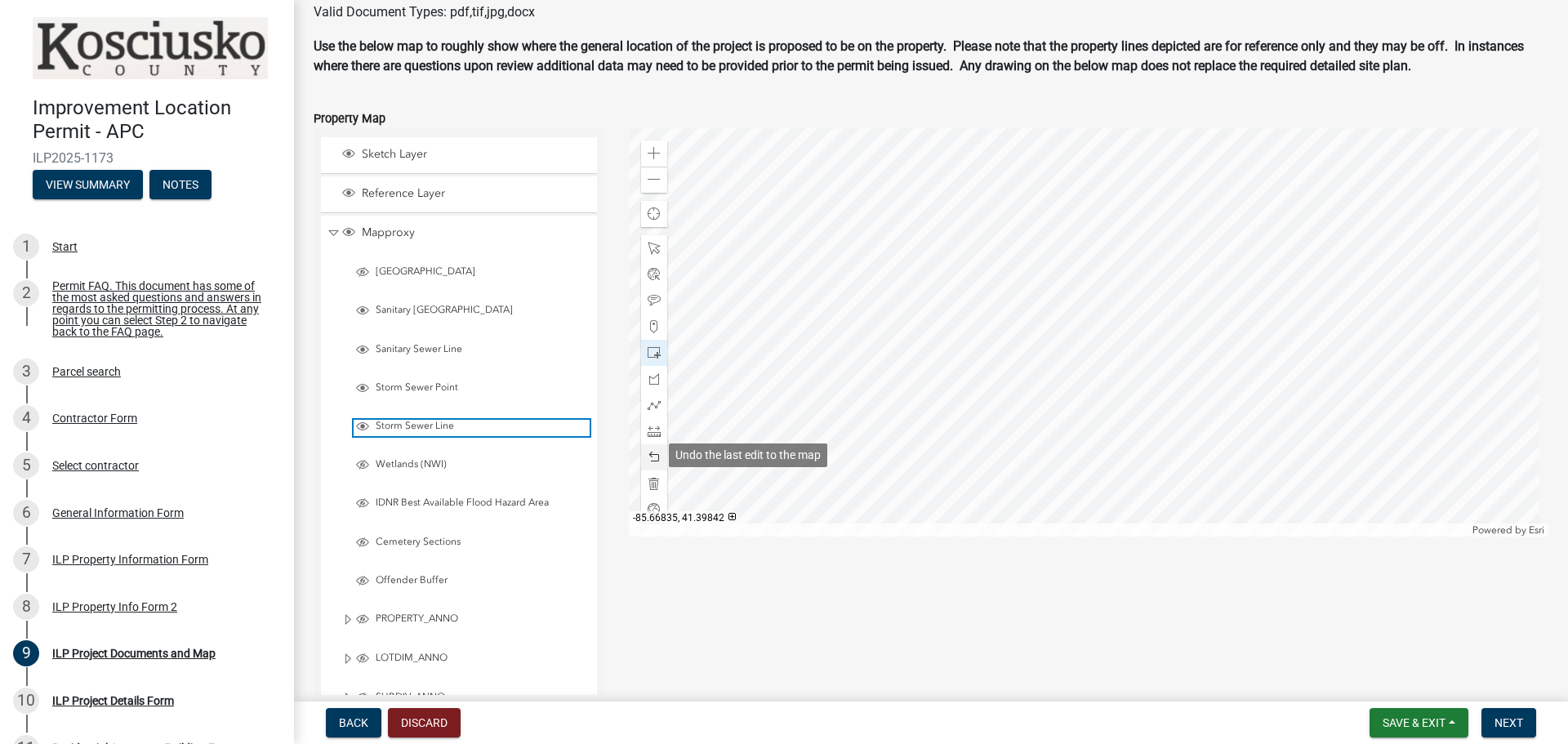
scroll to position [2011, 0]
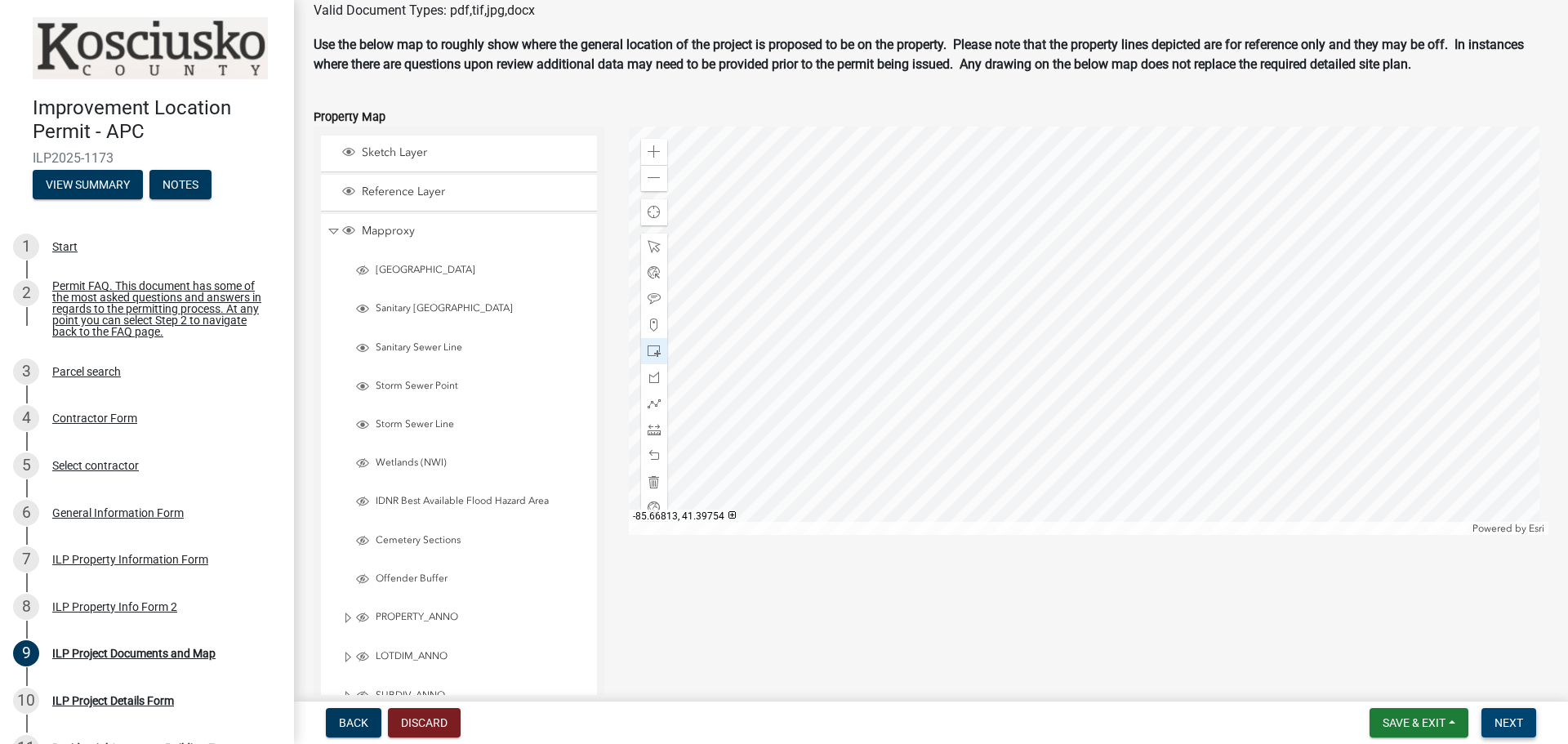
click at [1501, 722] on span "Next" at bounding box center [1509, 723] width 29 height 13
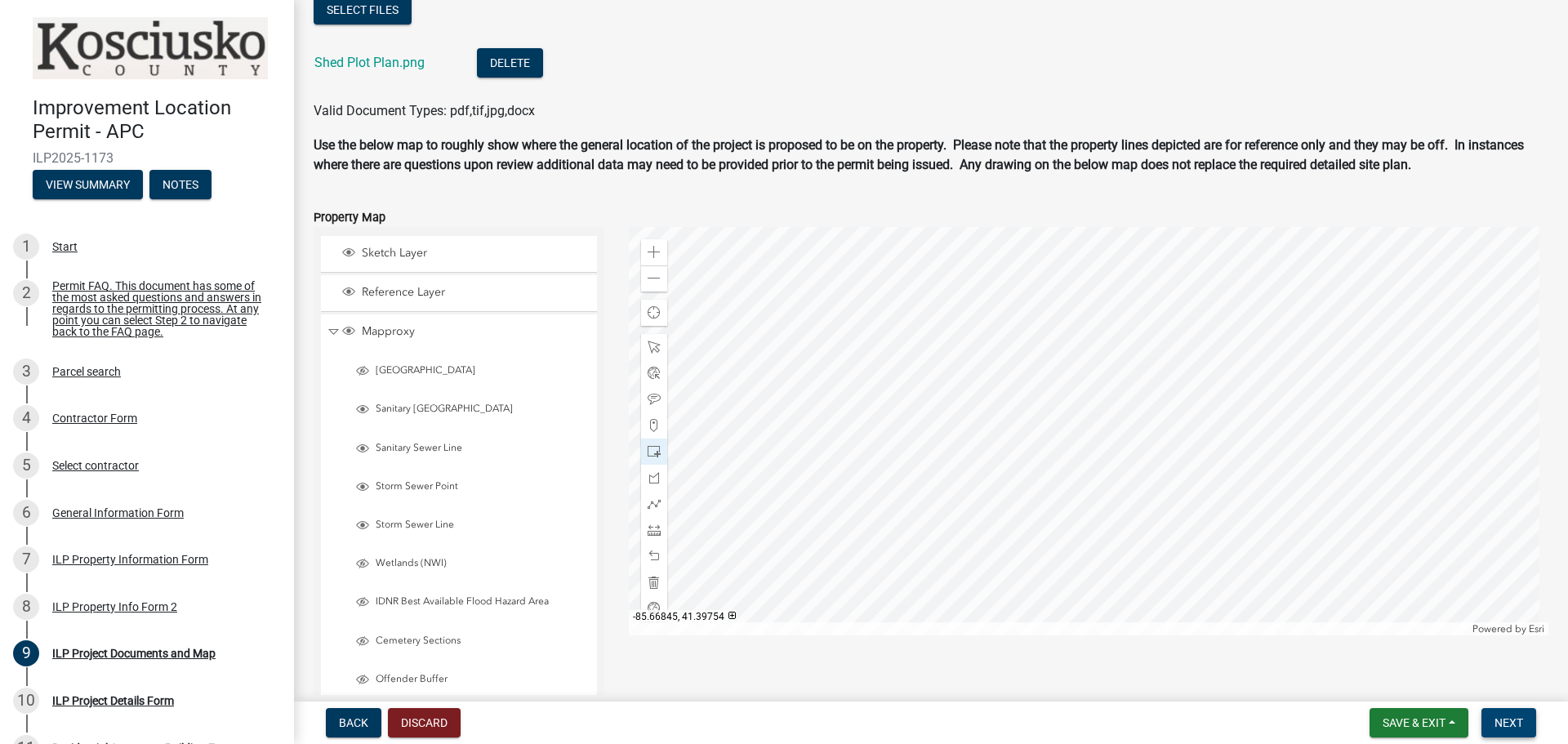
scroll to position [1885, 0]
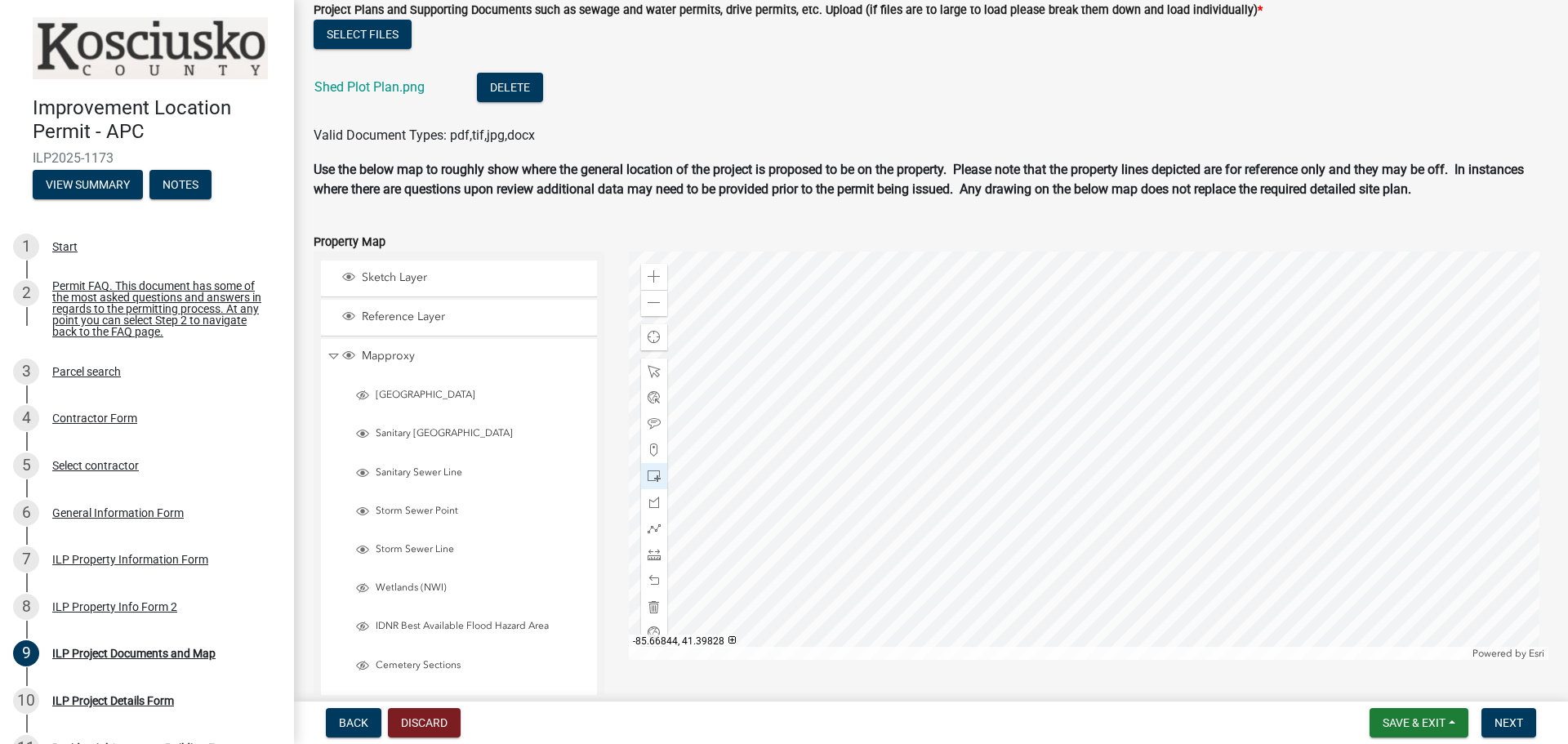
click at [327, 358] on div "Mapproxy" at bounding box center [459, 357] width 276 height 36
click at [328, 353] on span "Collapse" at bounding box center [333, 356] width 13 height 15
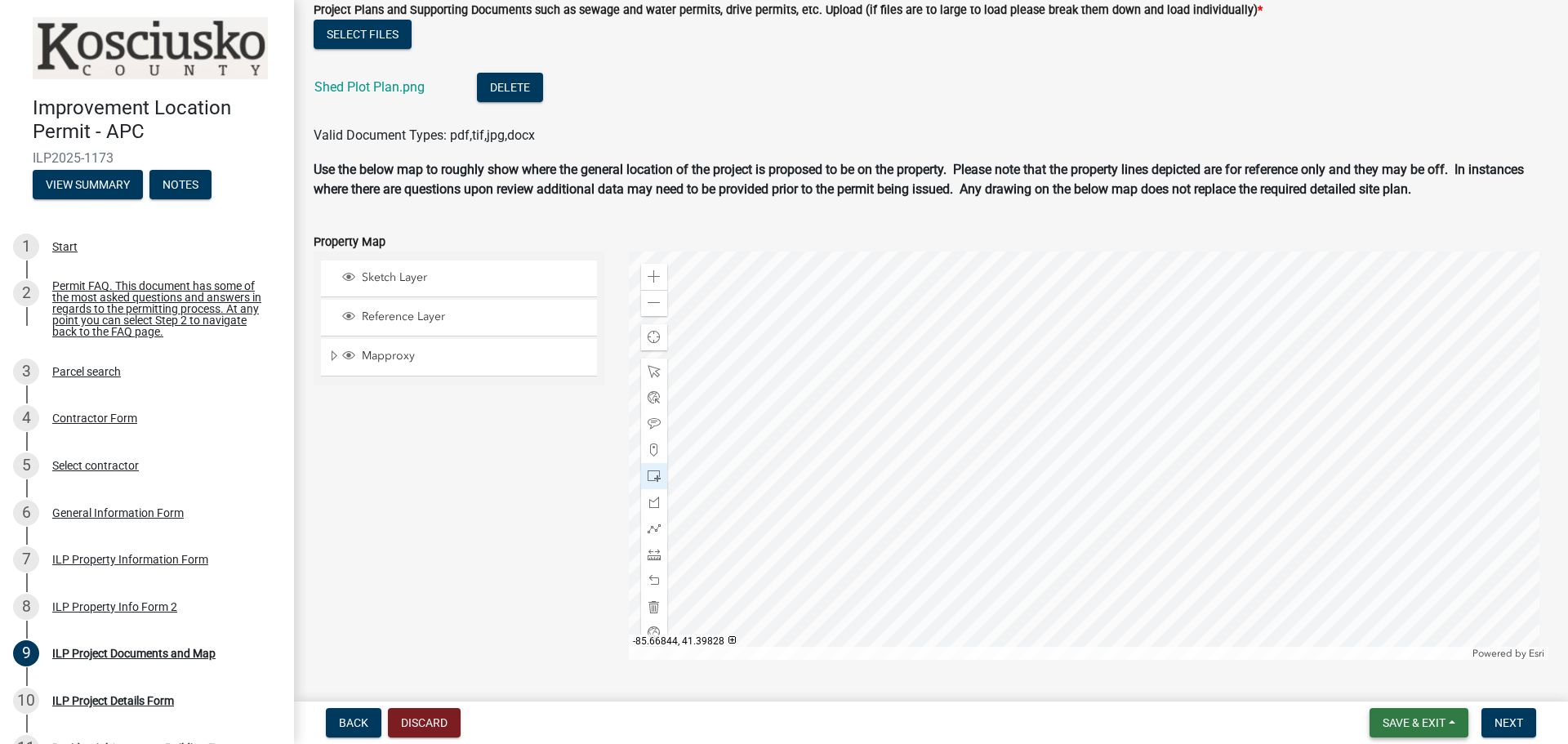
click at [1398, 719] on span "Save & Exit" at bounding box center [1414, 723] width 63 height 13
click at [1390, 640] on button "Save" at bounding box center [1402, 640] width 130 height 40
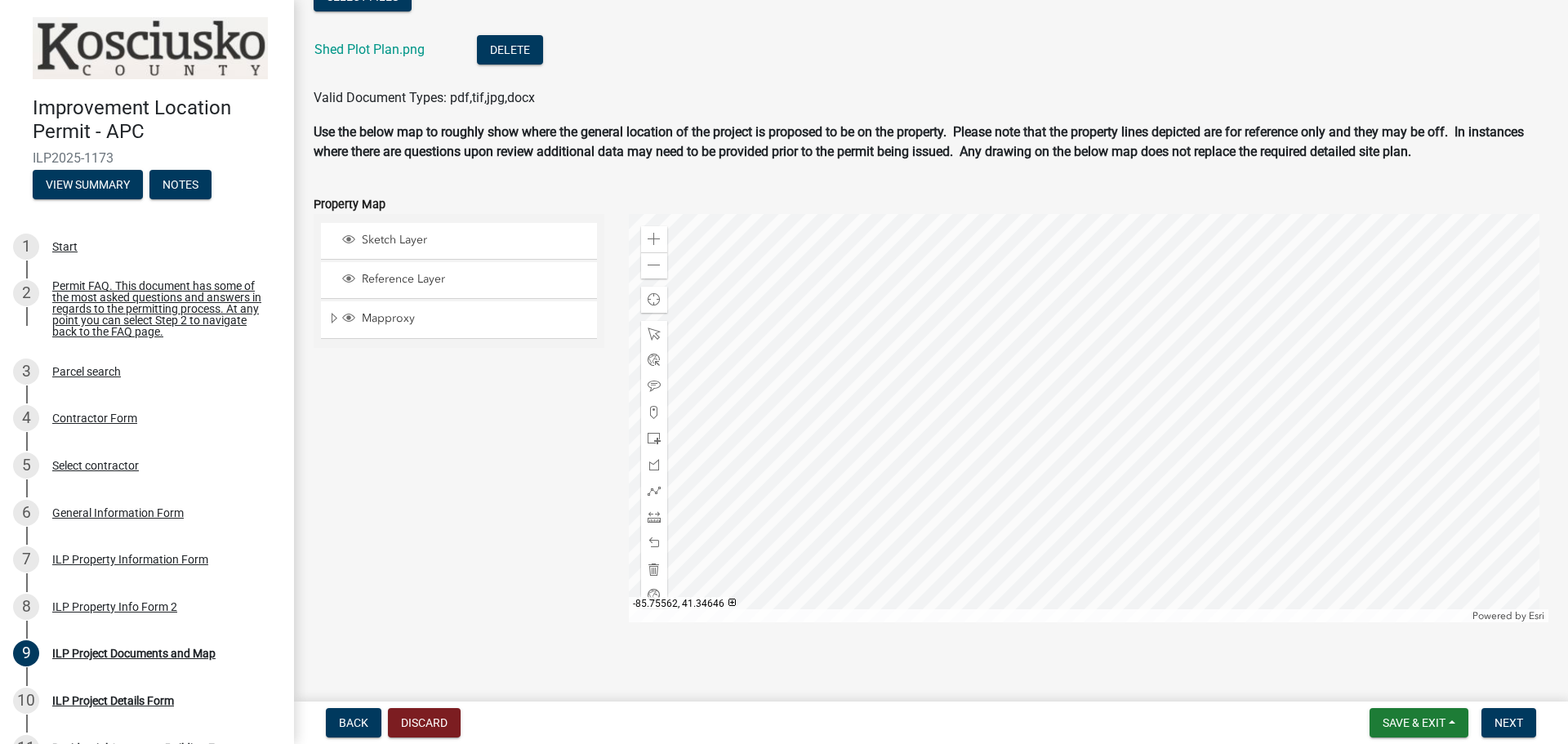
scroll to position [1889, 0]
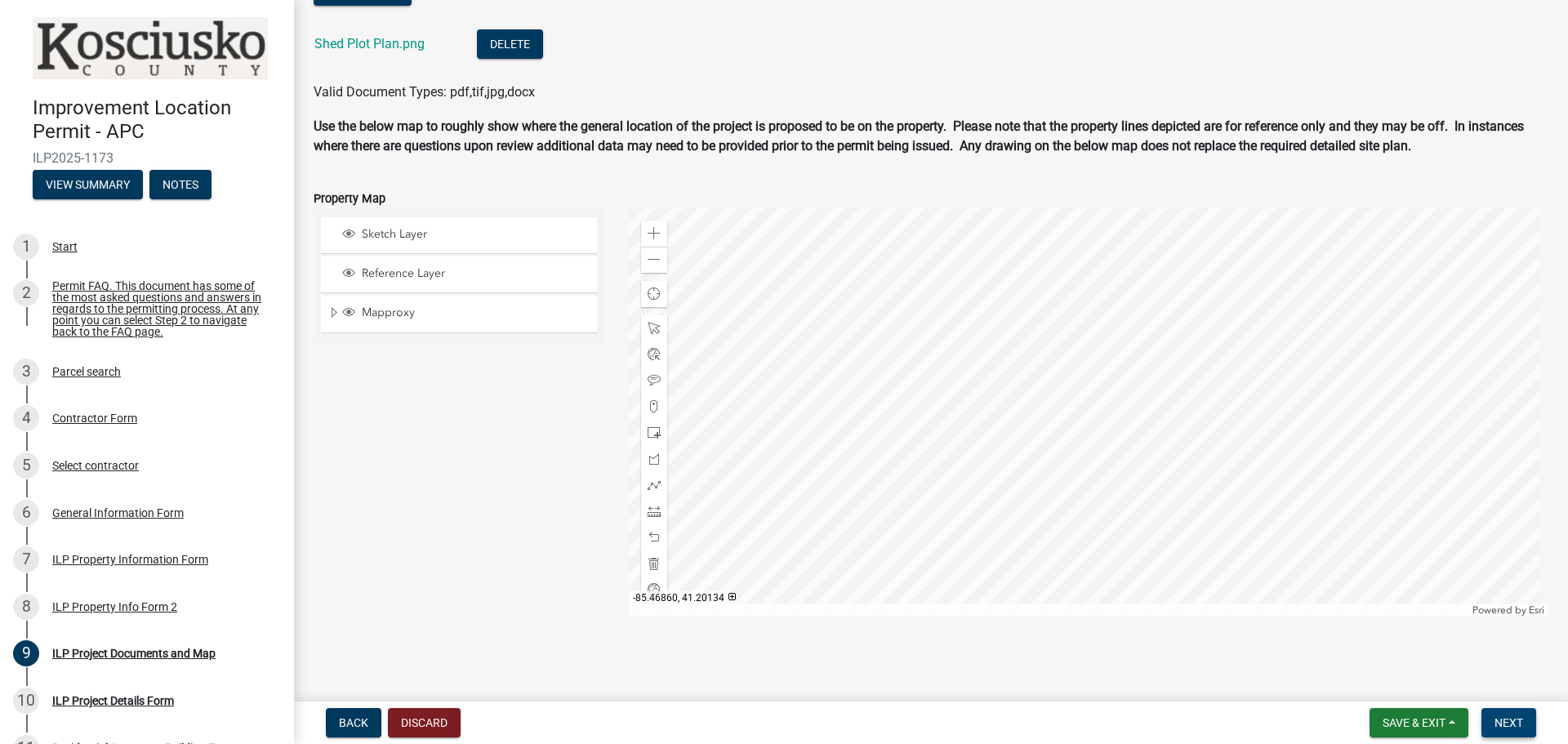
click at [1510, 726] on span "Next" at bounding box center [1509, 723] width 29 height 13
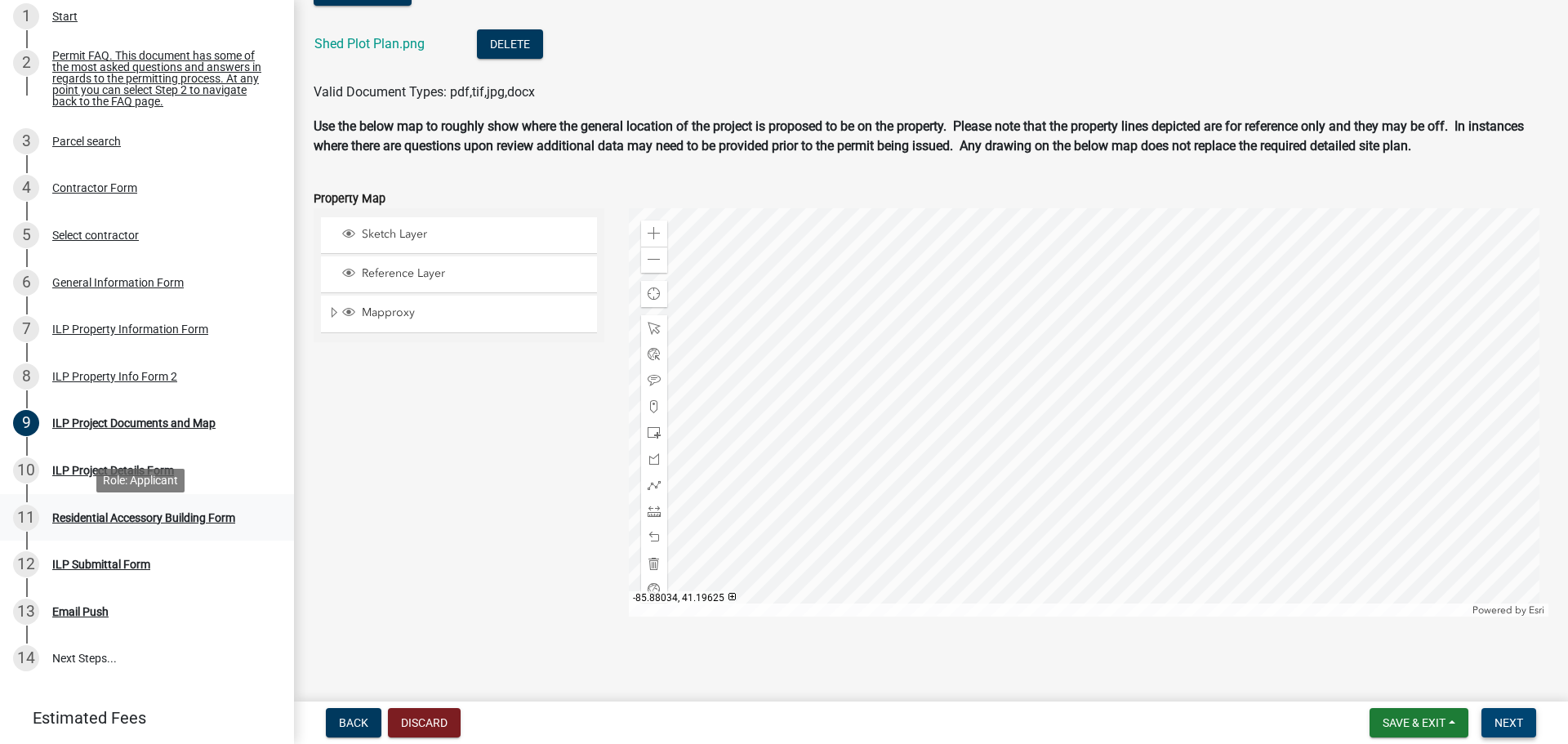
scroll to position [245, 0]
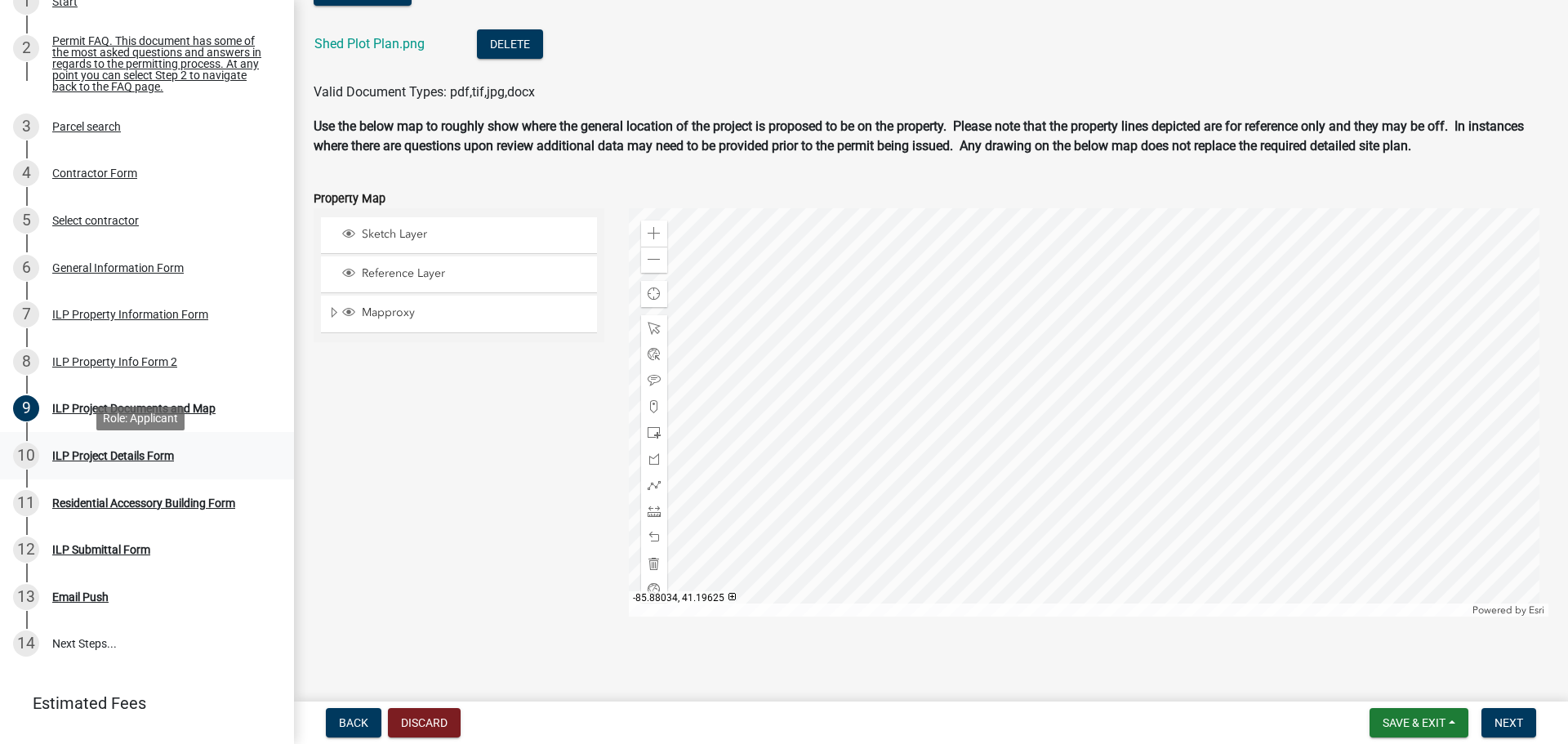
click at [143, 460] on div "ILP Project Details Form" at bounding box center [113, 456] width 122 height 12
click at [99, 461] on div "ILP Project Details Form" at bounding box center [113, 456] width 122 height 12
click at [1510, 720] on span "Next" at bounding box center [1509, 723] width 29 height 13
click at [1460, 719] on button "Save & Exit" at bounding box center [1418, 722] width 98 height 29
click at [1050, 690] on main "ILP Project Documents and Map share Share This section requires you to upload d…" at bounding box center [931, 348] width 1274 height 695
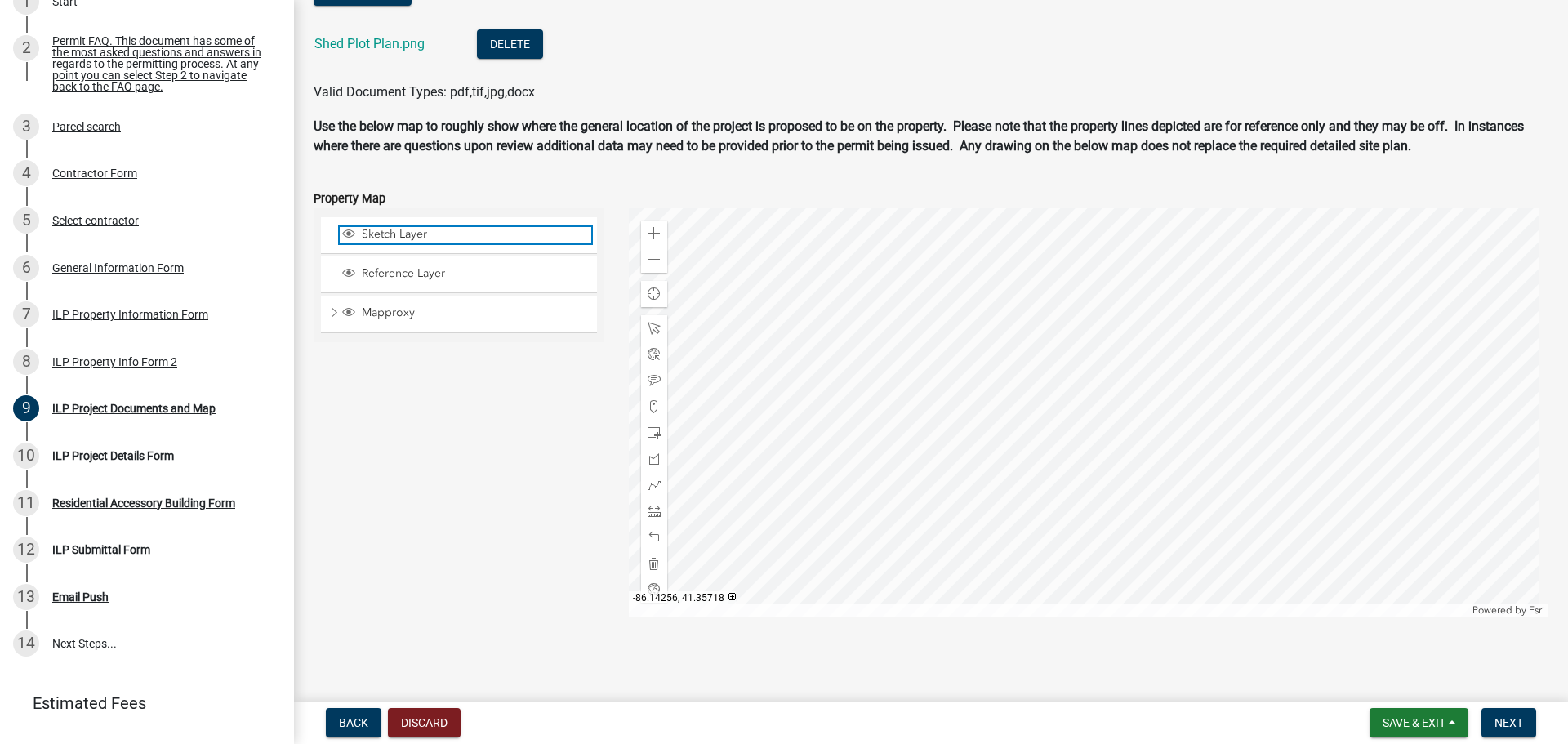
click at [386, 227] on span "Sketch Layer" at bounding box center [475, 234] width 234 height 14
click at [385, 227] on span "Sketch Layer" at bounding box center [475, 234] width 234 height 14
click at [1035, 518] on div at bounding box center [1089, 412] width 921 height 408
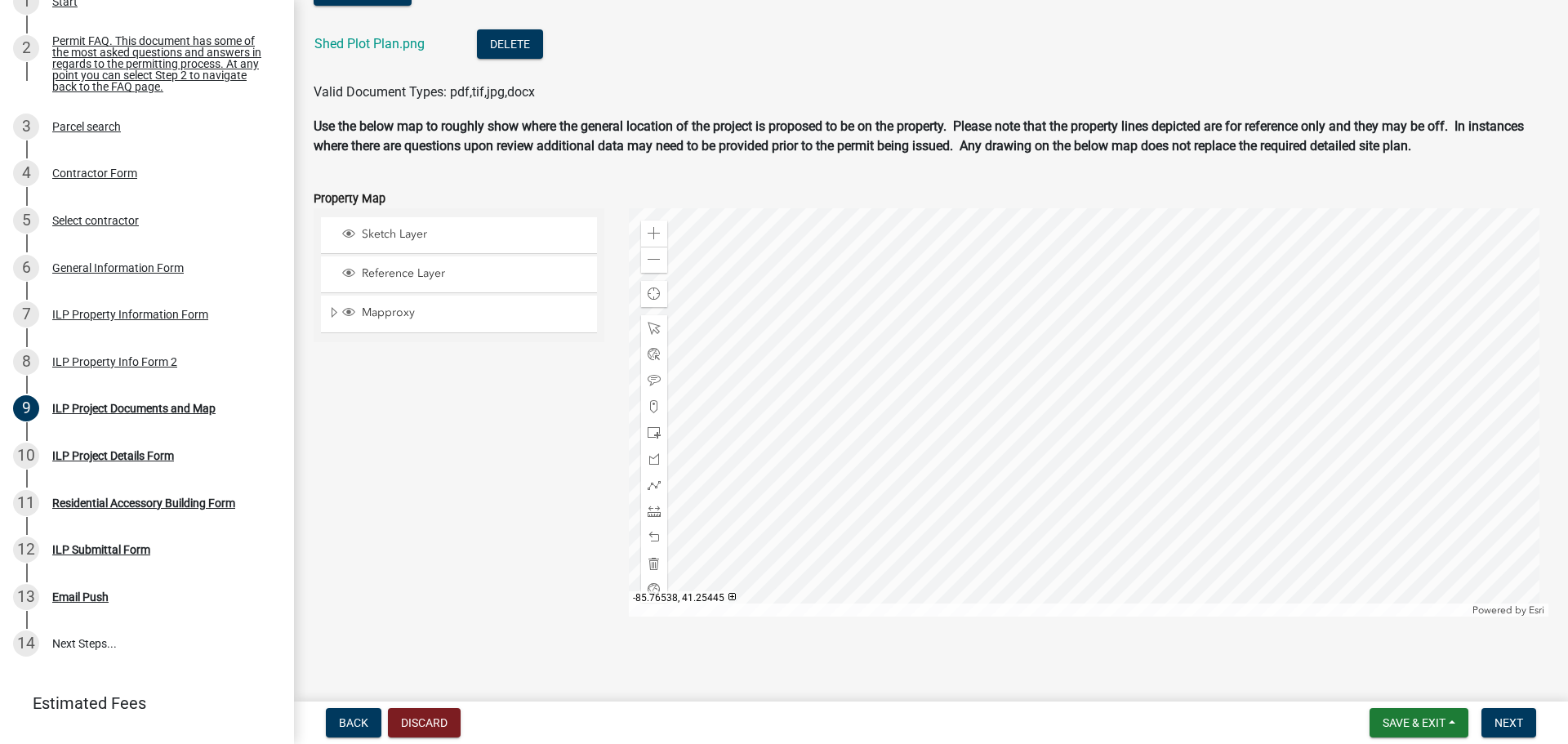
click at [1035, 518] on div at bounding box center [1089, 412] width 921 height 408
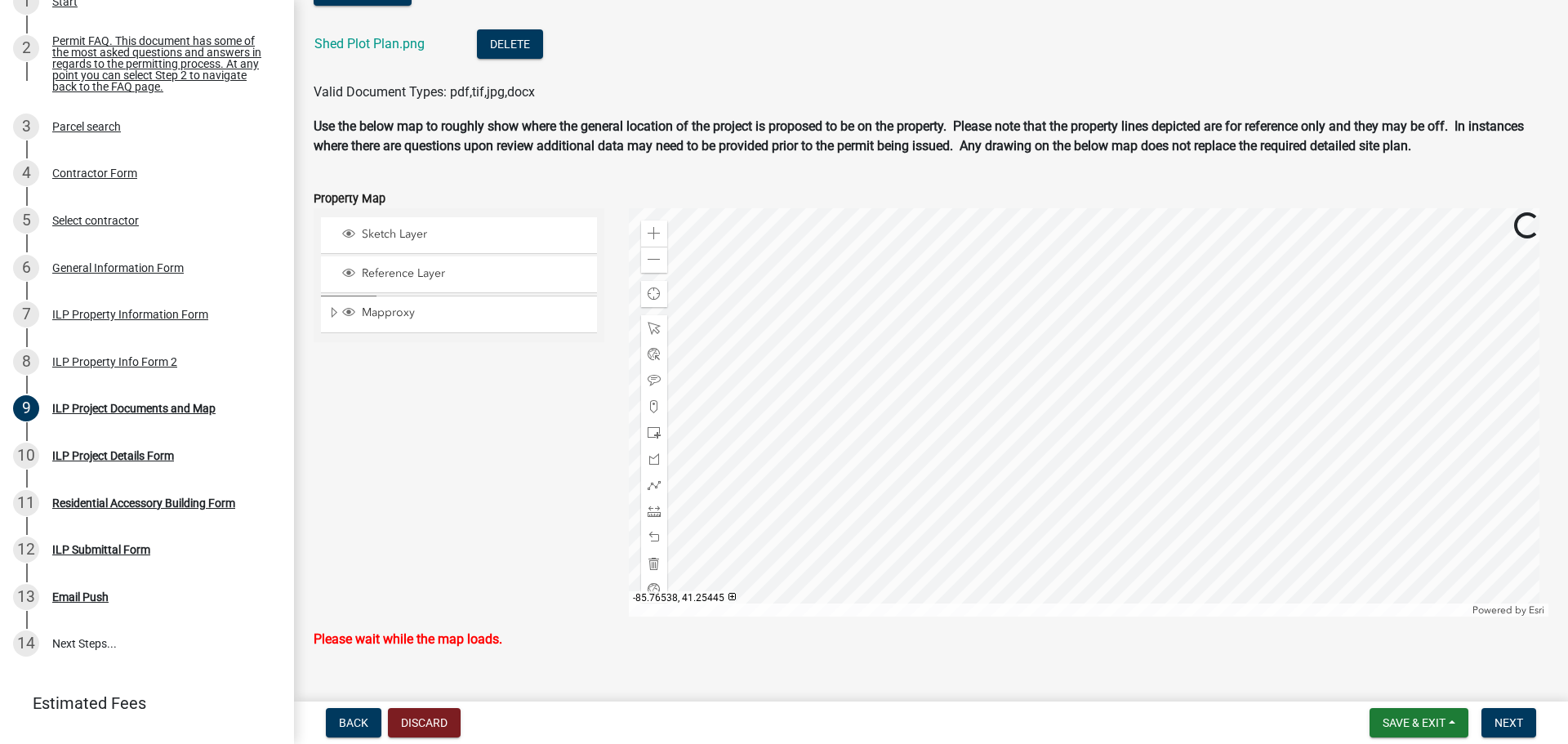
click at [1035, 518] on div at bounding box center [1089, 412] width 921 height 408
click at [1123, 402] on span "Open" at bounding box center [1125, 404] width 13 height 13
click at [1120, 405] on span "Close" at bounding box center [1125, 404] width 13 height 13
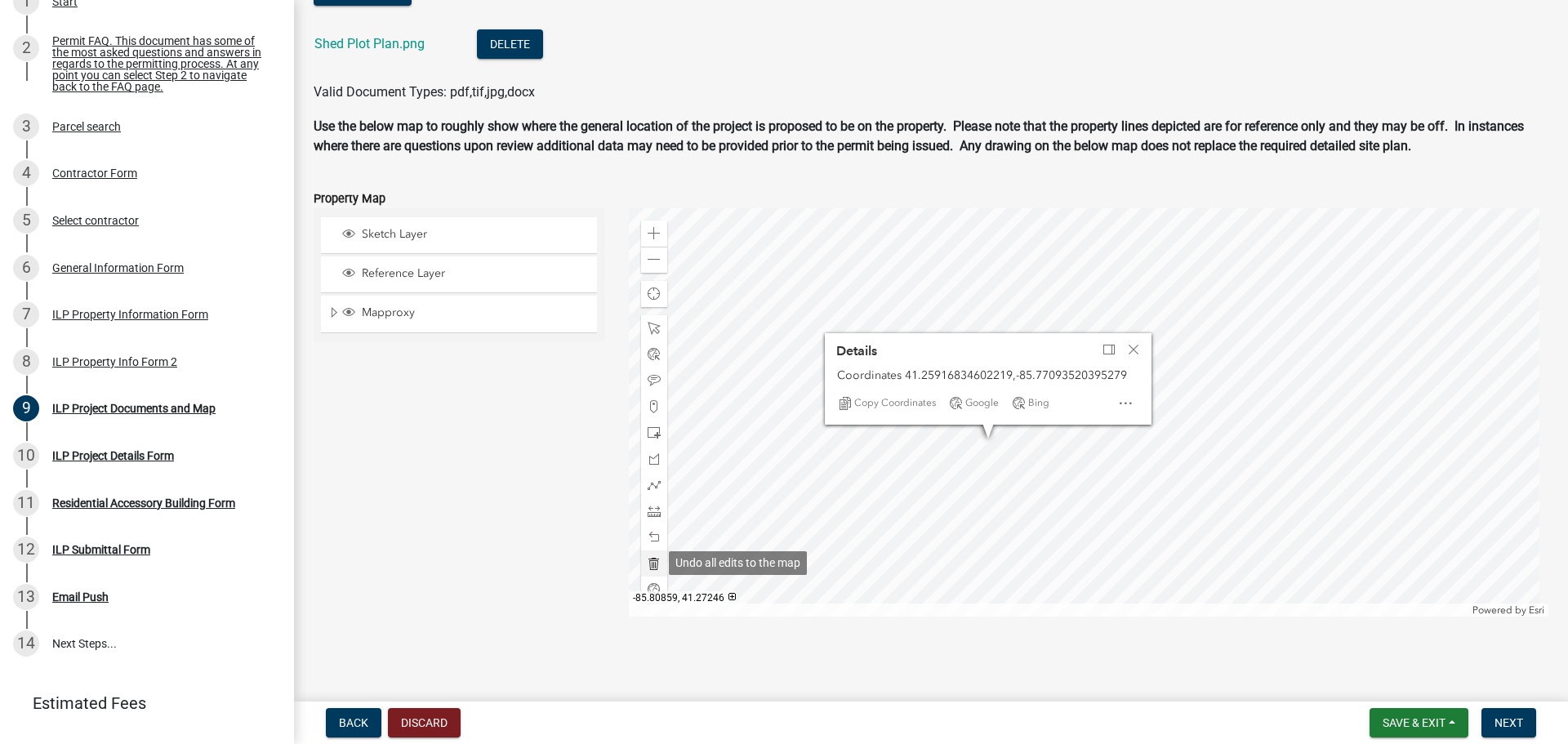
click at [650, 565] on span at bounding box center [654, 564] width 13 height 13
click at [1133, 348] on span "Close" at bounding box center [1134, 350] width 13 height 13
click at [1435, 391] on div at bounding box center [1089, 412] width 921 height 408
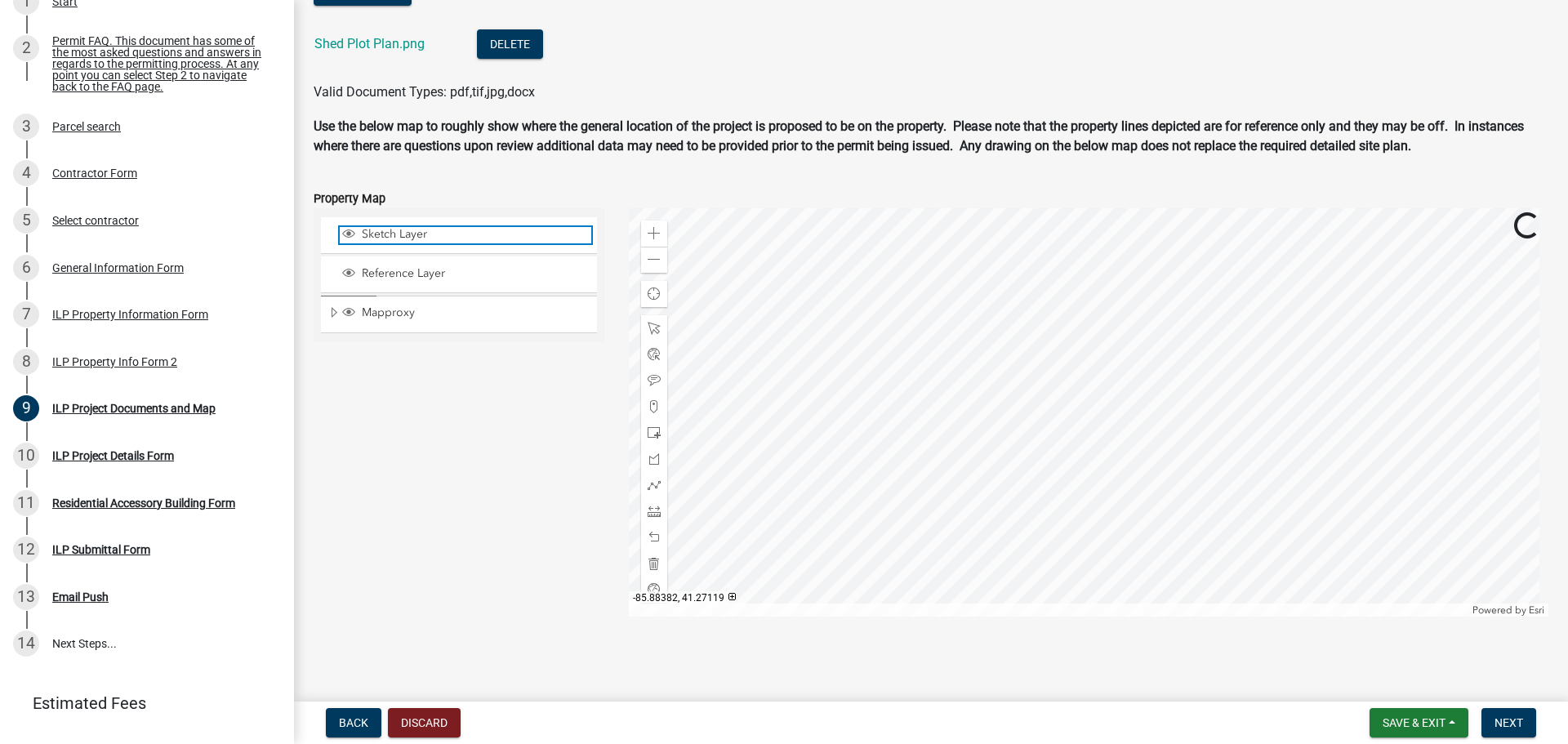
click at [398, 238] on span "Sketch Layer" at bounding box center [475, 234] width 234 height 14
click at [1093, 208] on div at bounding box center [1089, 412] width 921 height 408
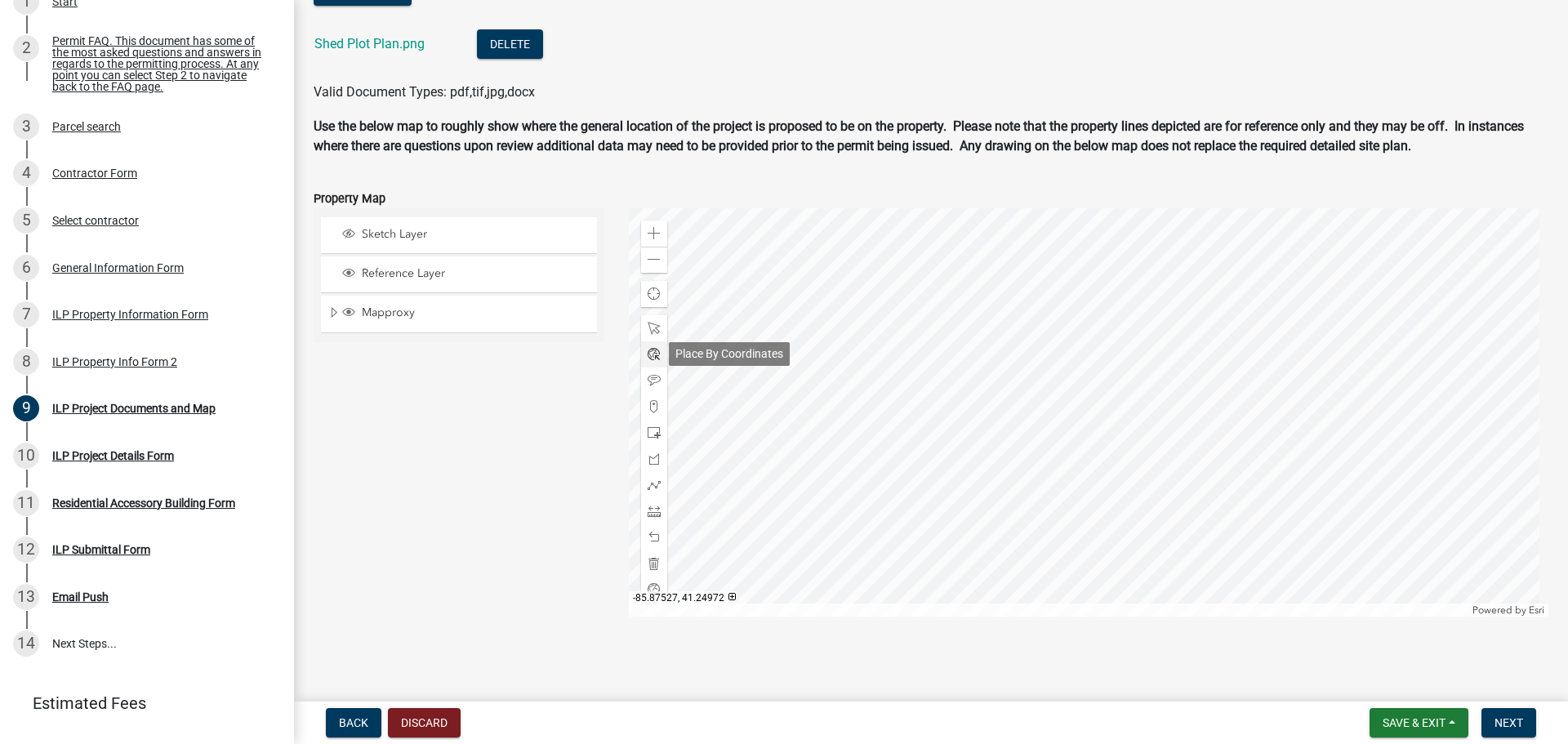
click at [649, 352] on span at bounding box center [654, 354] width 13 height 13
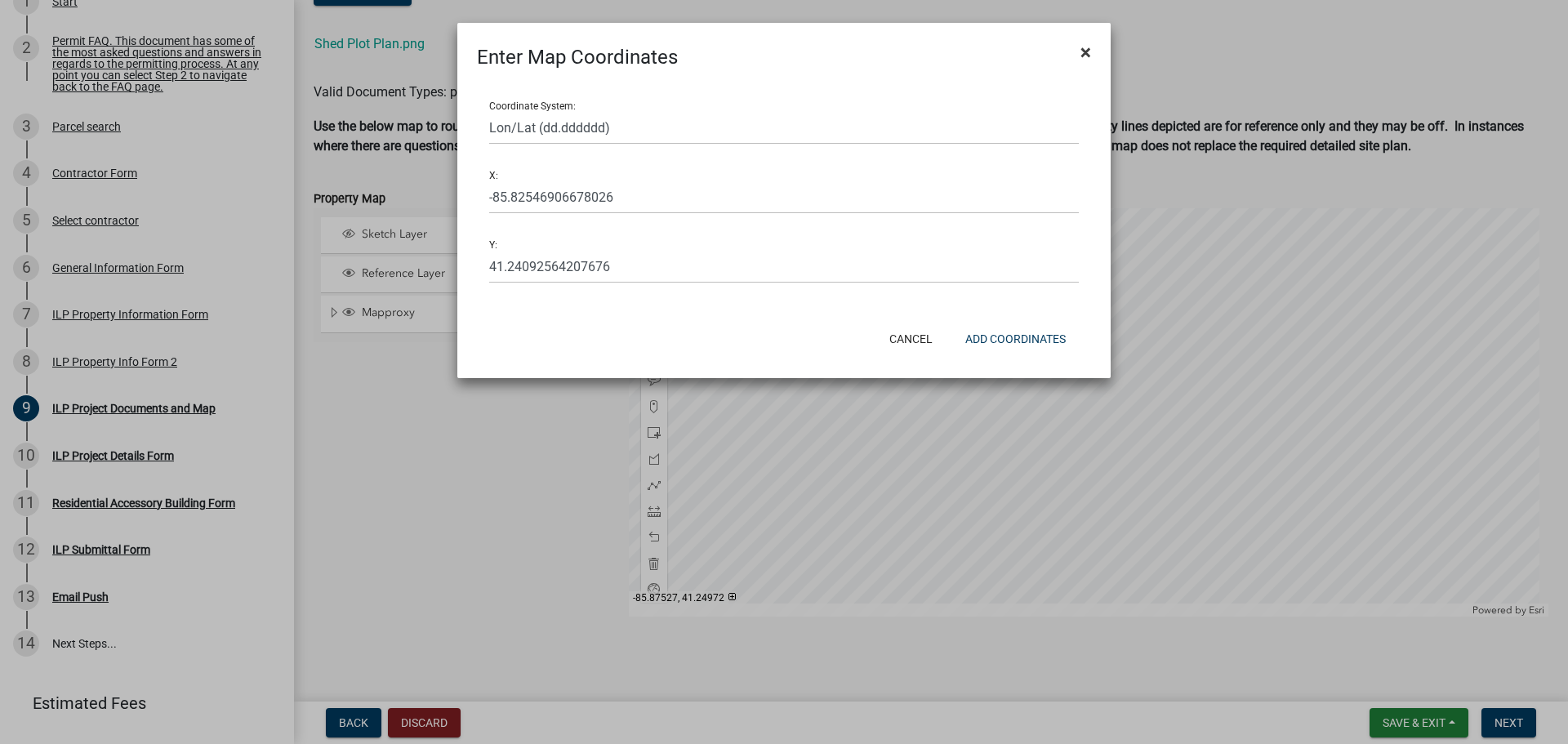
click at [1084, 50] on span "×" at bounding box center [1086, 52] width 11 height 23
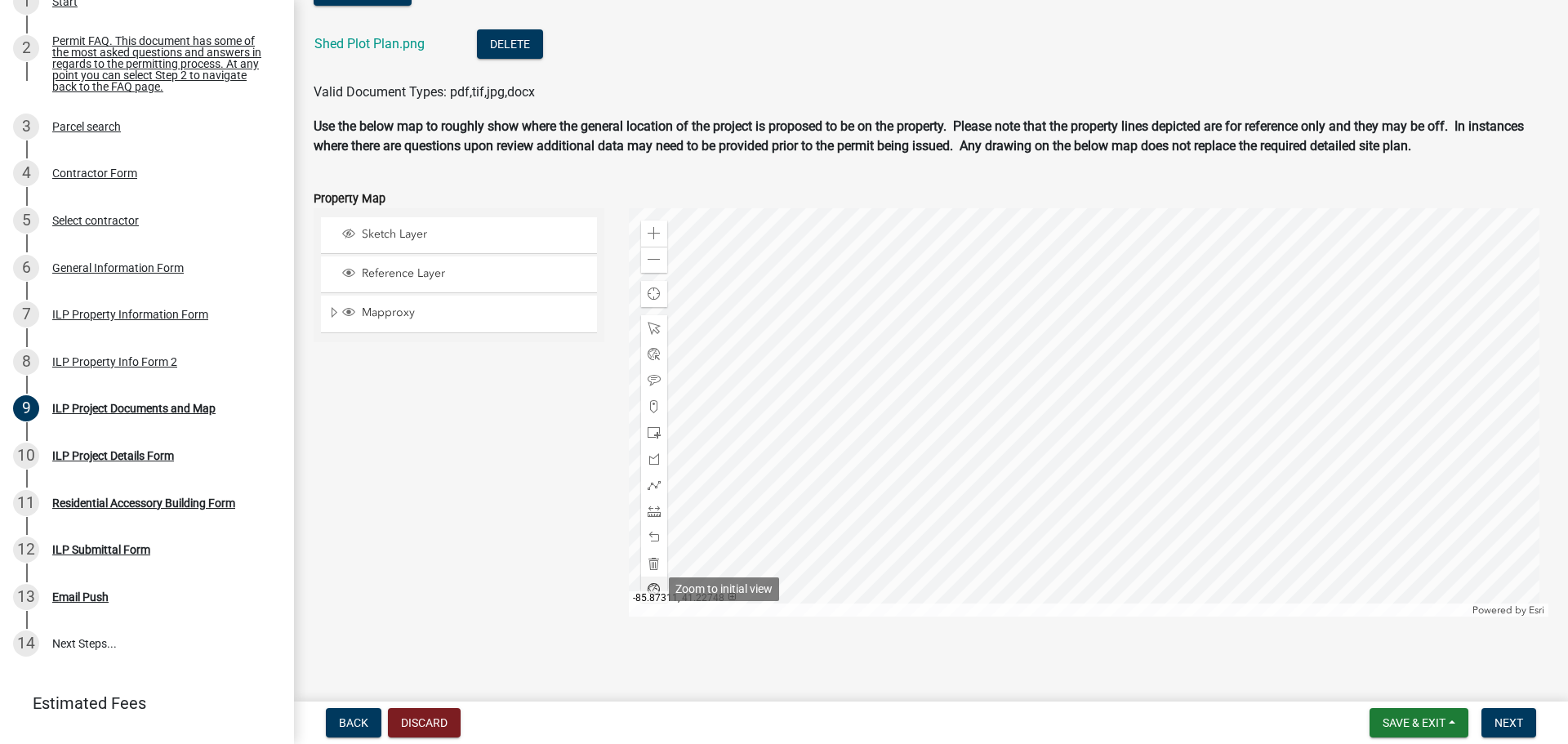
click at [655, 582] on div at bounding box center [654, 589] width 26 height 26
click at [873, 513] on div at bounding box center [1089, 412] width 921 height 408
click at [931, 478] on div at bounding box center [1089, 412] width 921 height 408
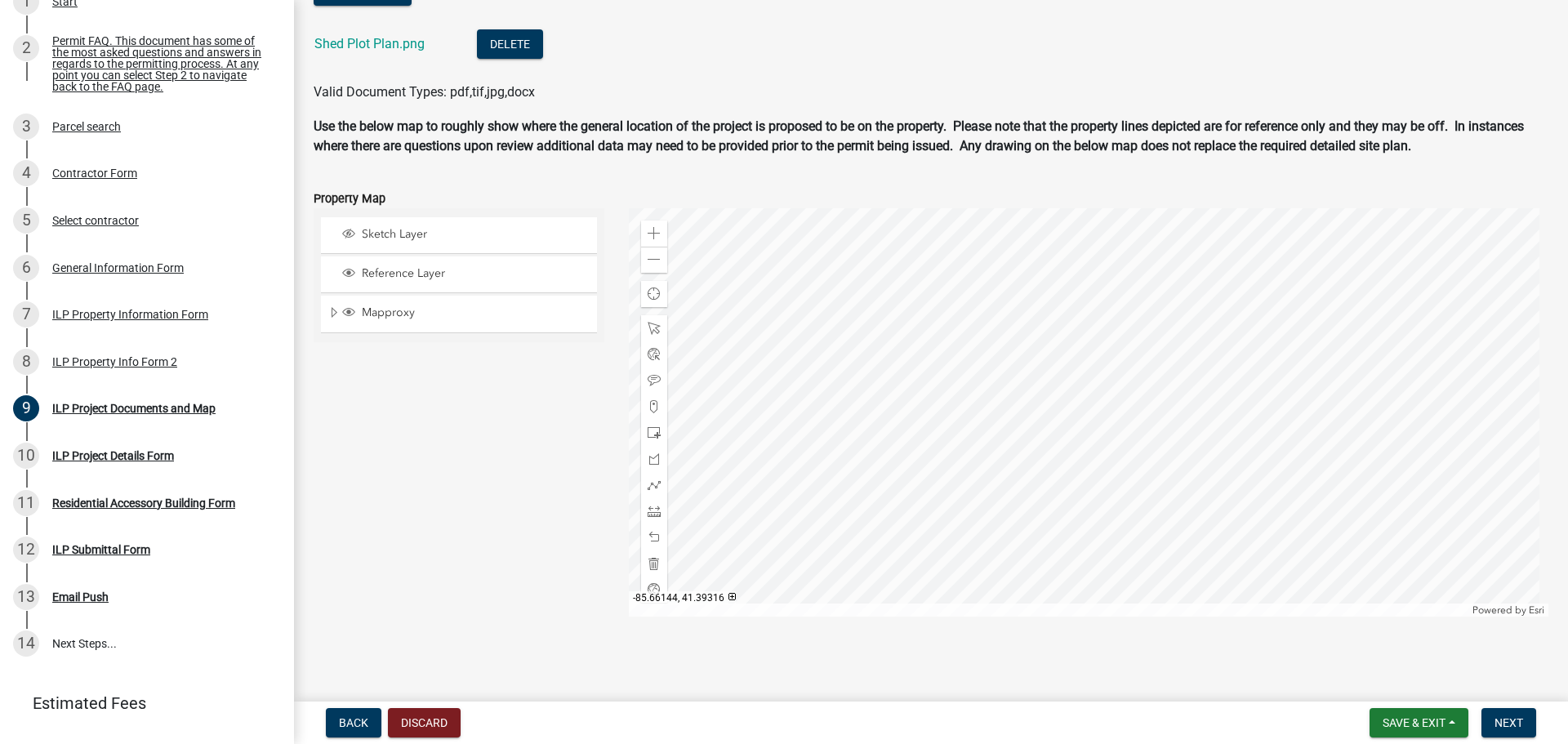
click at [931, 478] on div at bounding box center [1089, 412] width 921 height 408
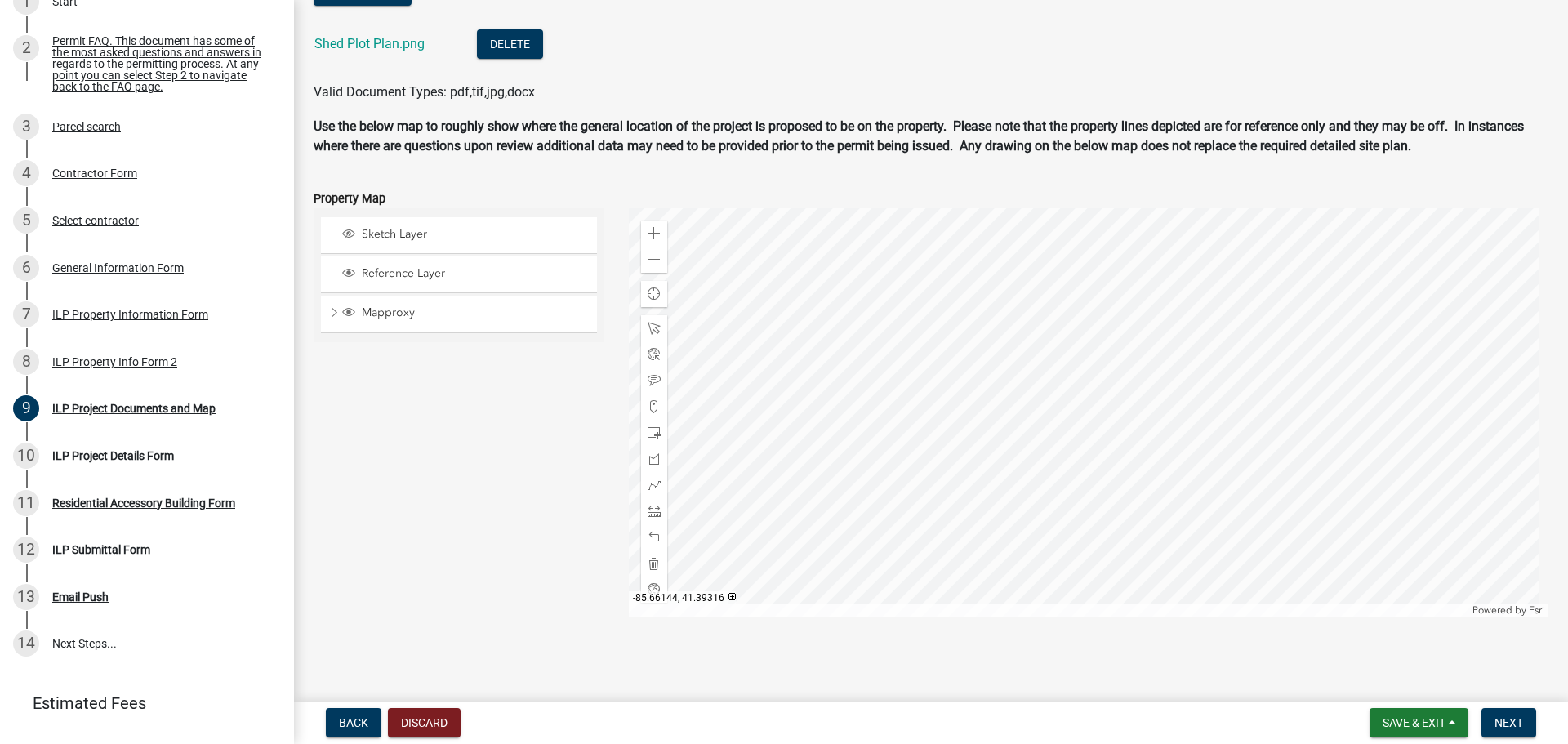
click at [931, 478] on div at bounding box center [1089, 412] width 921 height 408
click at [890, 432] on div at bounding box center [1089, 412] width 921 height 408
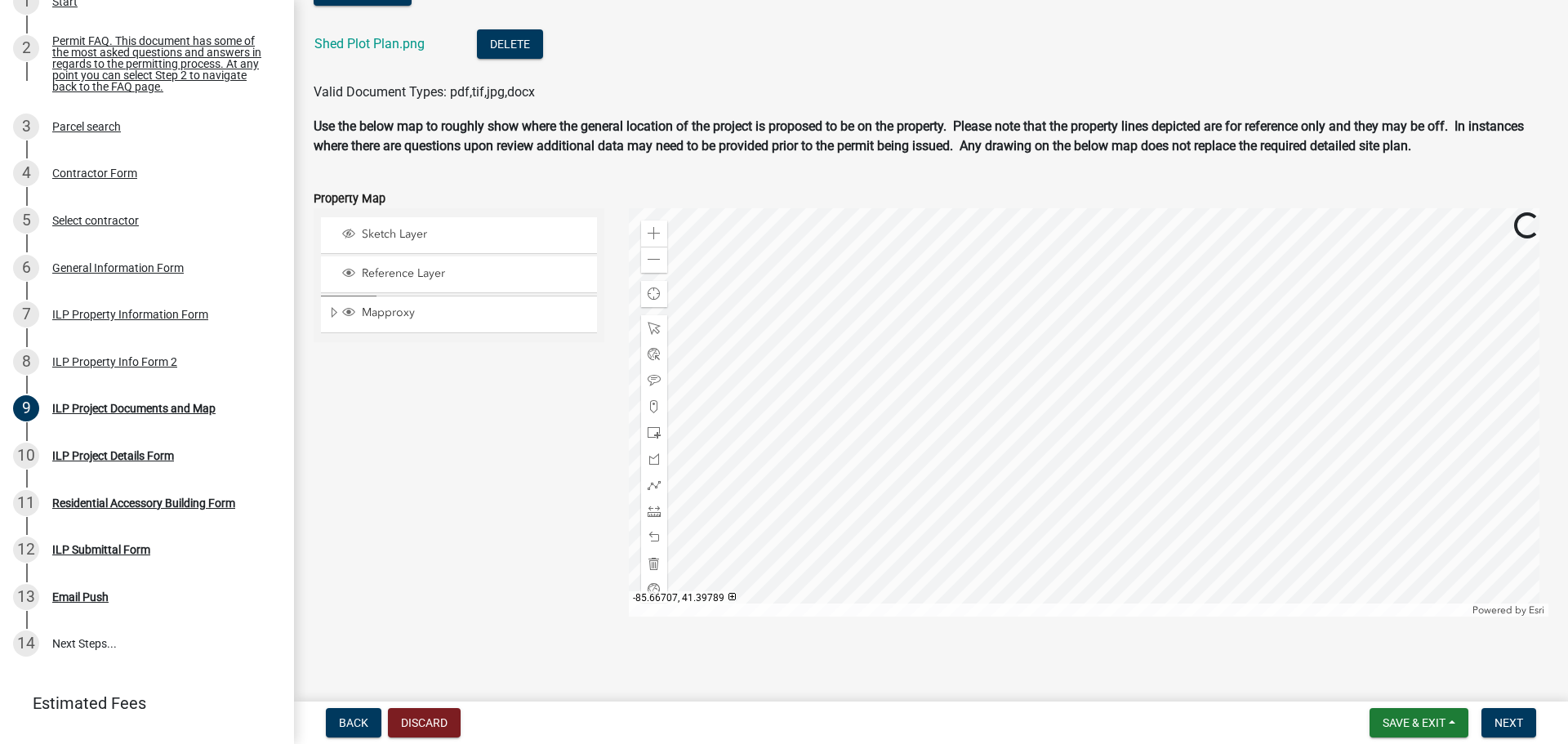
click at [890, 432] on div at bounding box center [1089, 412] width 921 height 408
click at [896, 417] on div at bounding box center [1089, 412] width 921 height 408
click at [898, 408] on div at bounding box center [1089, 412] width 921 height 408
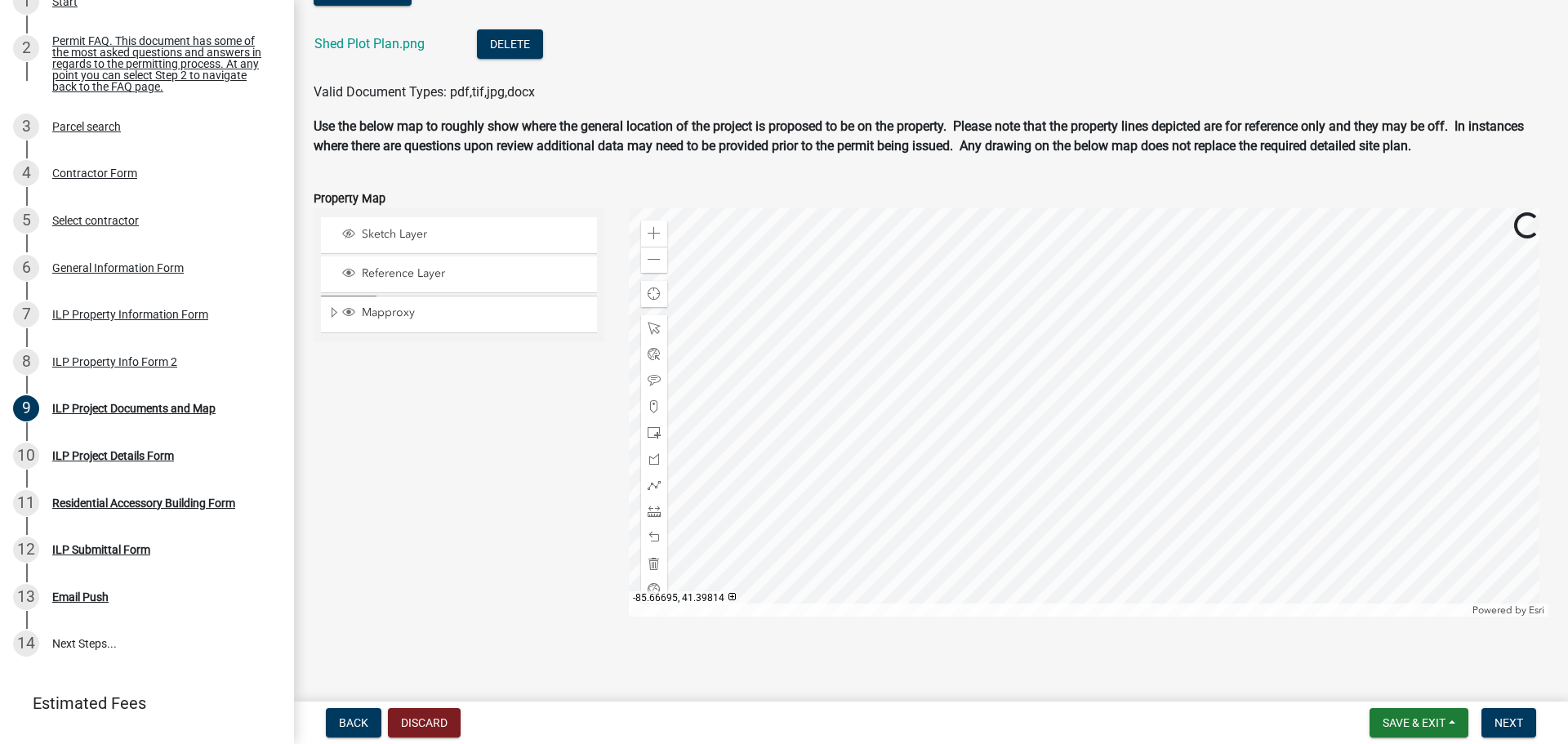
click at [898, 408] on div at bounding box center [1089, 412] width 921 height 408
click at [1297, 440] on div at bounding box center [1089, 412] width 921 height 408
click at [1379, 427] on div at bounding box center [1089, 412] width 921 height 408
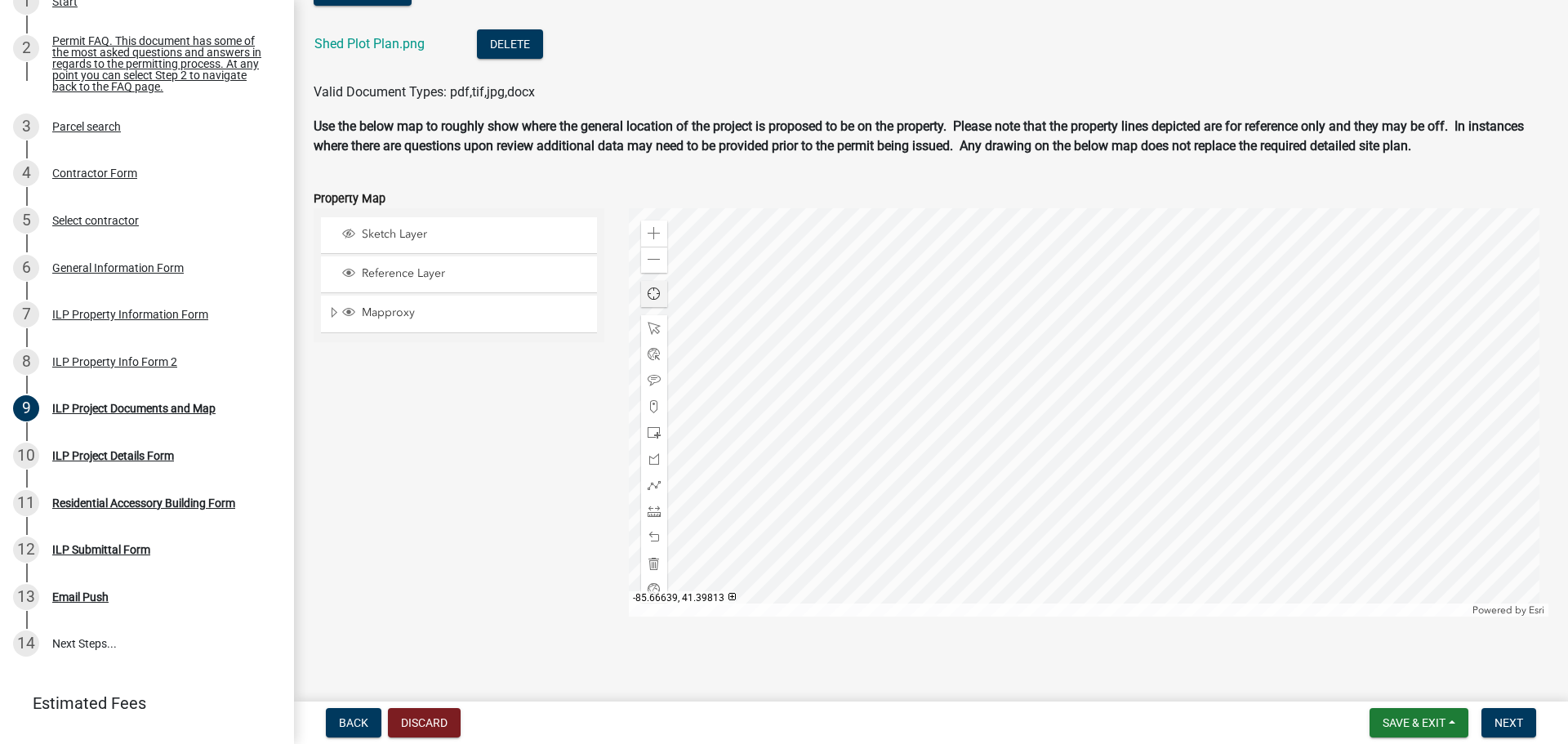
click at [1336, 395] on div at bounding box center [1089, 412] width 921 height 408
click at [646, 268] on div "Zoom out" at bounding box center [654, 259] width 26 height 26
click at [655, 428] on span at bounding box center [654, 433] width 13 height 13
click at [860, 539] on div at bounding box center [1089, 412] width 921 height 408
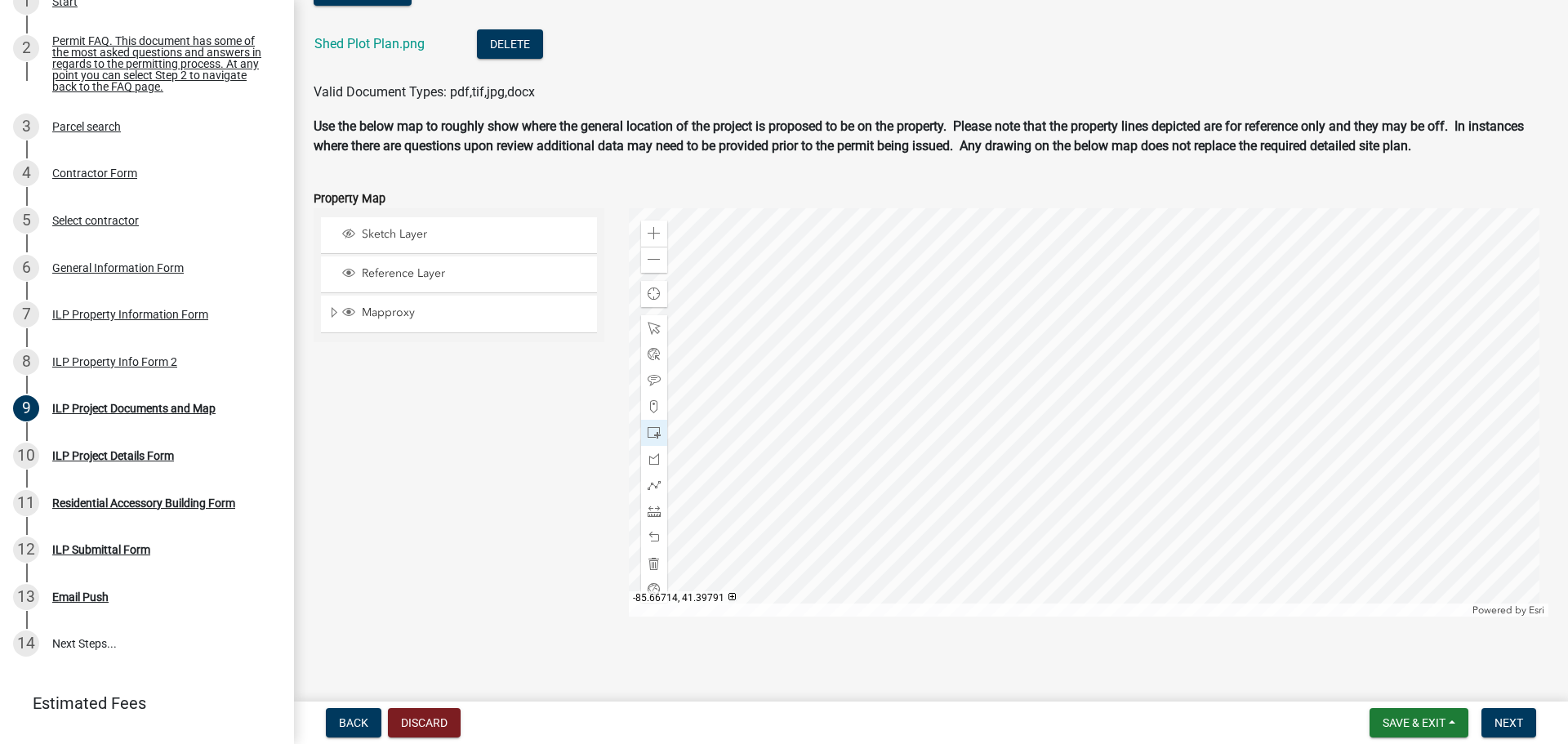
click at [864, 536] on div at bounding box center [1089, 412] width 921 height 408
click at [1500, 717] on span "Next" at bounding box center [1509, 723] width 29 height 13
click at [850, 541] on div at bounding box center [1089, 412] width 921 height 408
click at [657, 325] on div at bounding box center [654, 328] width 26 height 26
click at [853, 535] on div at bounding box center [1089, 412] width 921 height 408
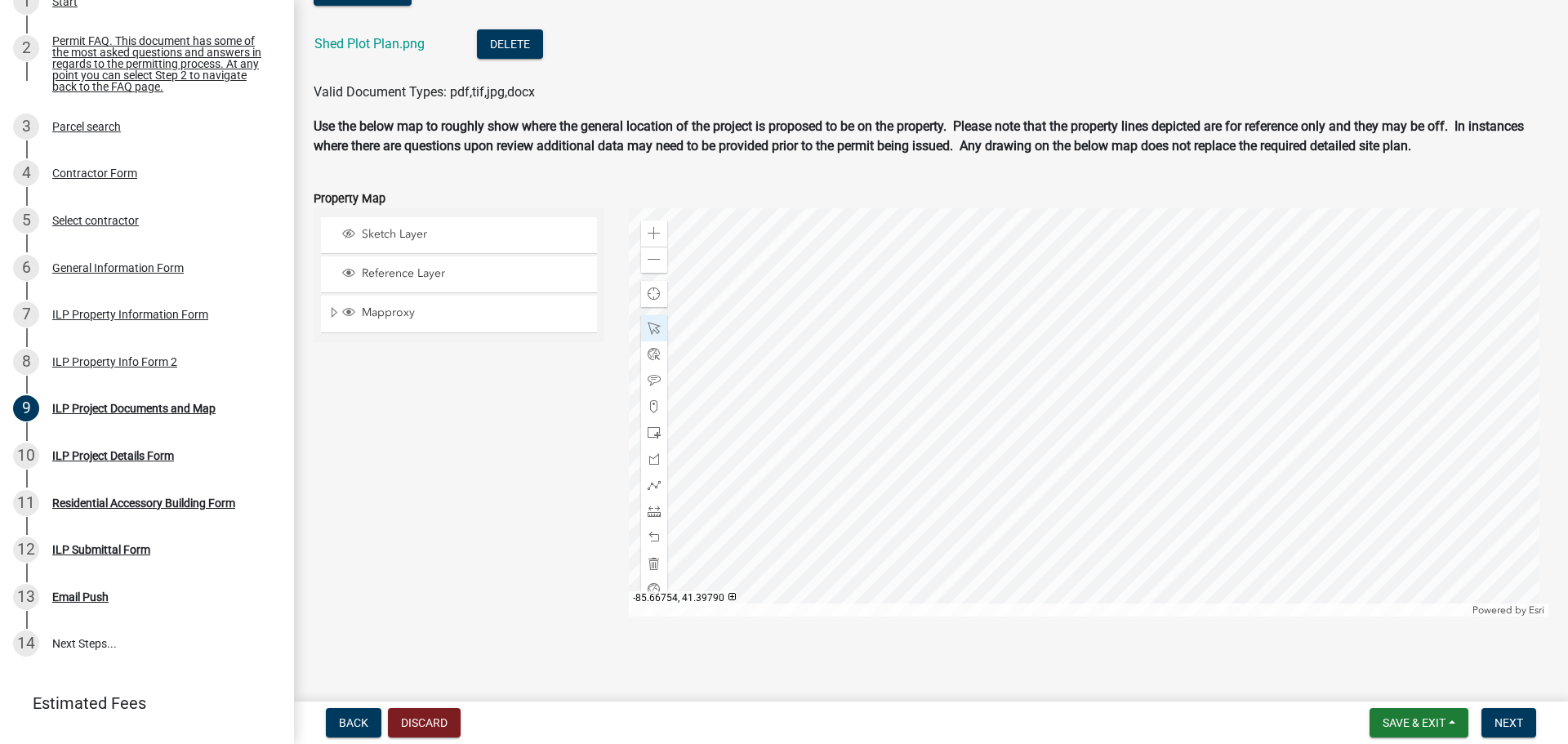
click at [335, 241] on div "Sketch Layer" at bounding box center [459, 235] width 276 height 36
click at [372, 230] on span "Sketch Layer" at bounding box center [475, 234] width 234 height 14
click at [841, 512] on div at bounding box center [1089, 412] width 921 height 408
click at [991, 427] on span "Close" at bounding box center [997, 423] width 13 height 13
click at [647, 534] on span at bounding box center [654, 538] width 13 height 13
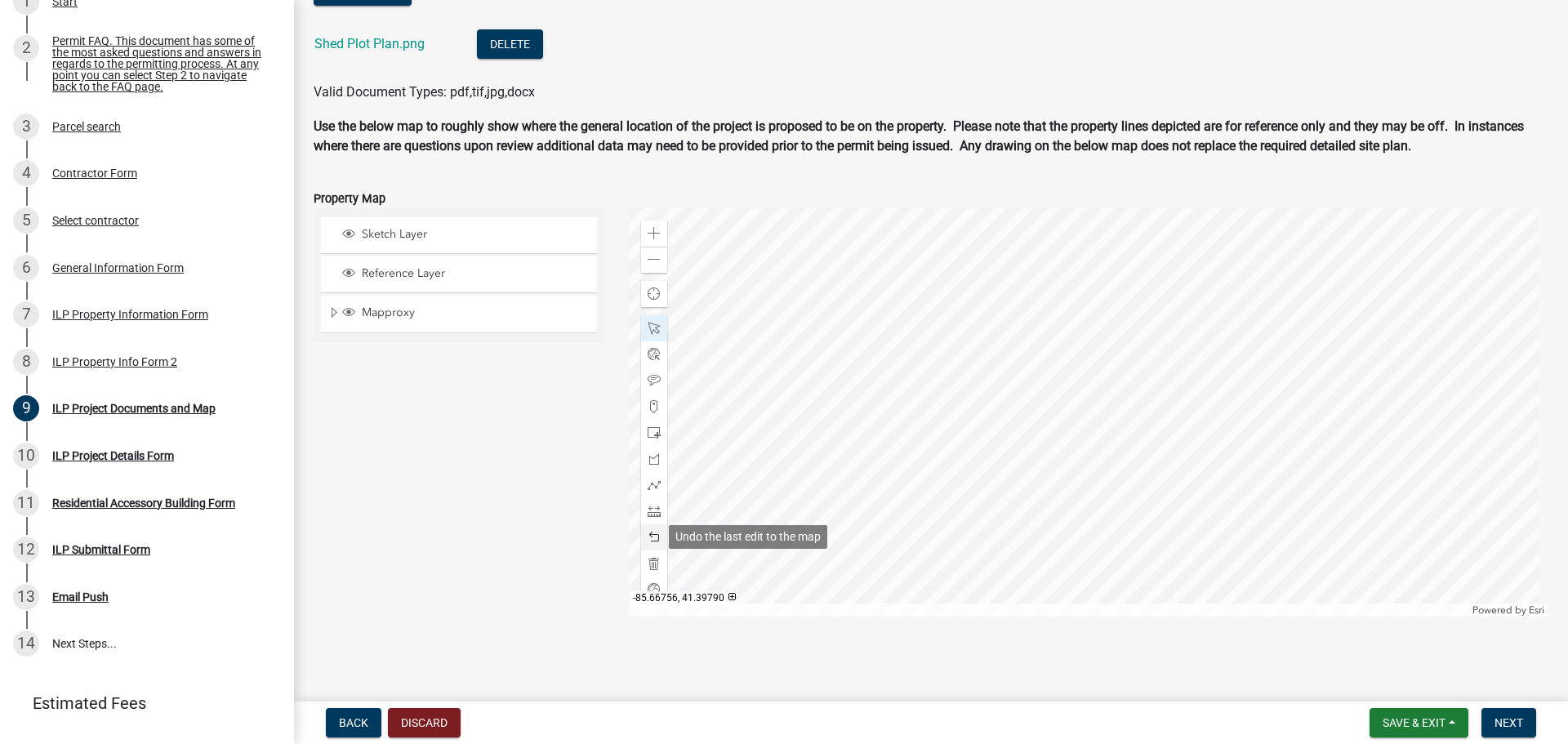
click at [647, 534] on span at bounding box center [654, 538] width 13 height 13
click at [1505, 719] on span "Next" at bounding box center [1509, 723] width 29 height 13
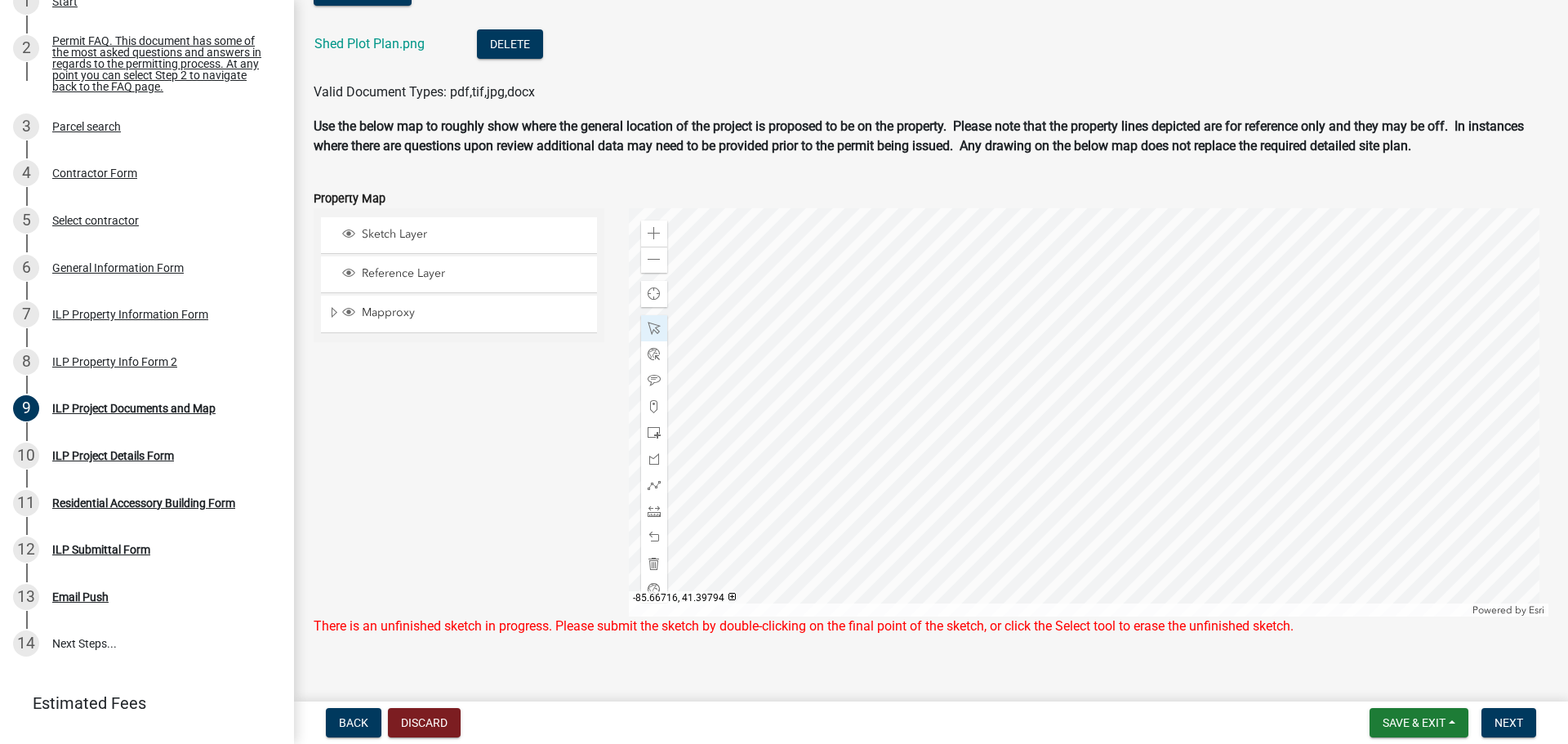
click at [853, 516] on div at bounding box center [1089, 412] width 921 height 408
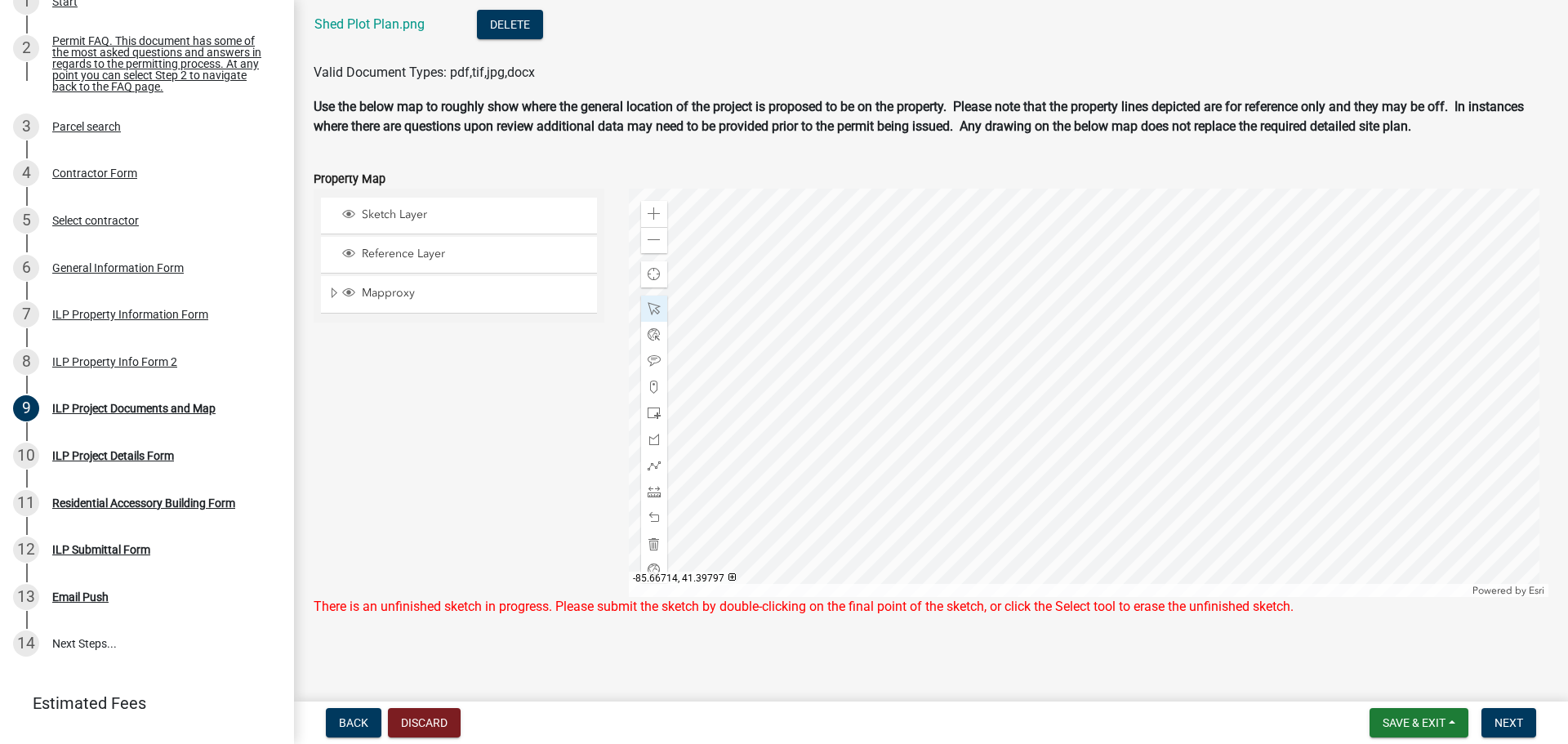
click at [868, 470] on div at bounding box center [1089, 392] width 921 height 408
click at [651, 308] on span at bounding box center [654, 309] width 13 height 13
click at [842, 492] on div at bounding box center [1089, 392] width 921 height 408
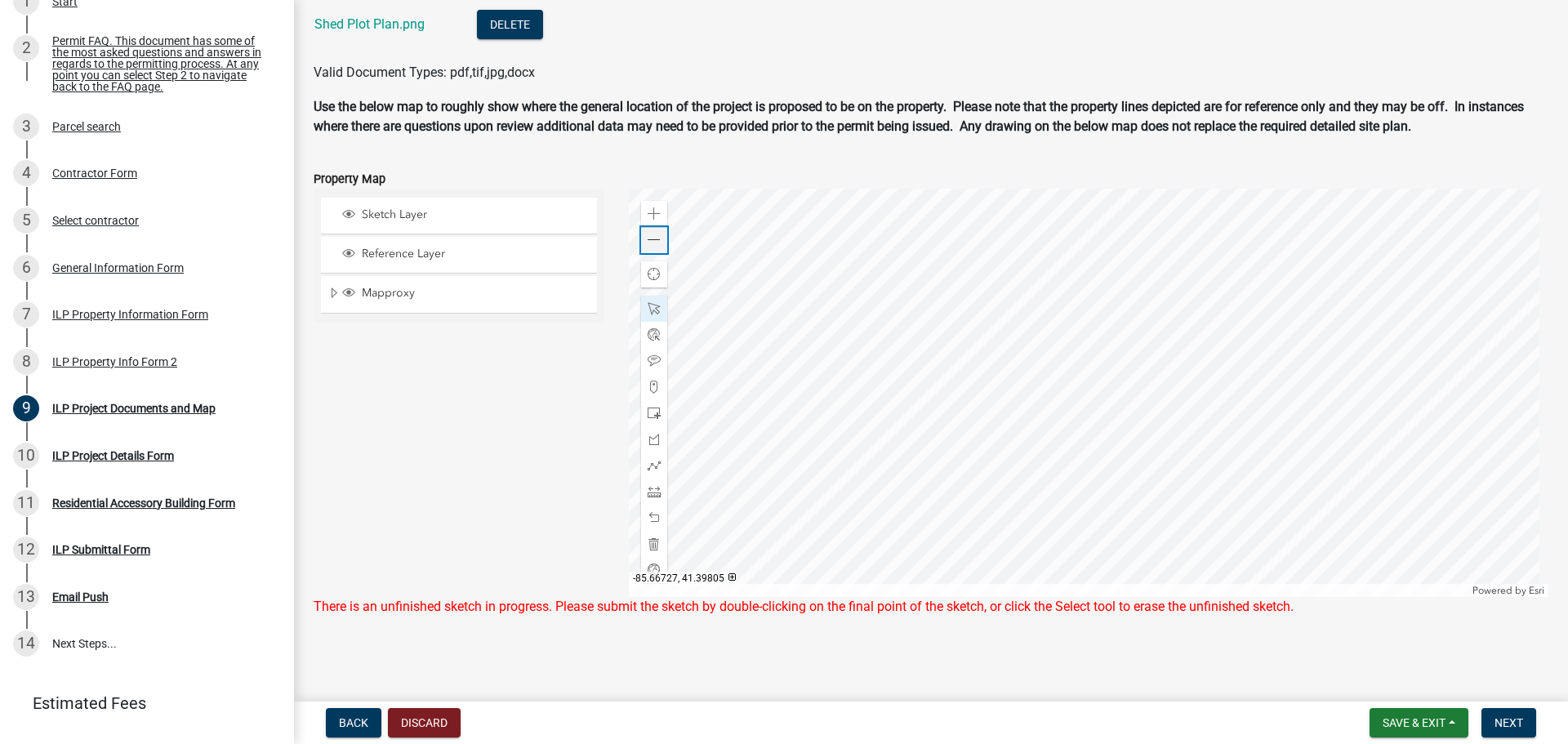
click at [647, 242] on span at bounding box center [654, 241] width 13 height 13
click at [954, 492] on div at bounding box center [1089, 392] width 921 height 408
click at [981, 492] on div at bounding box center [1089, 392] width 921 height 408
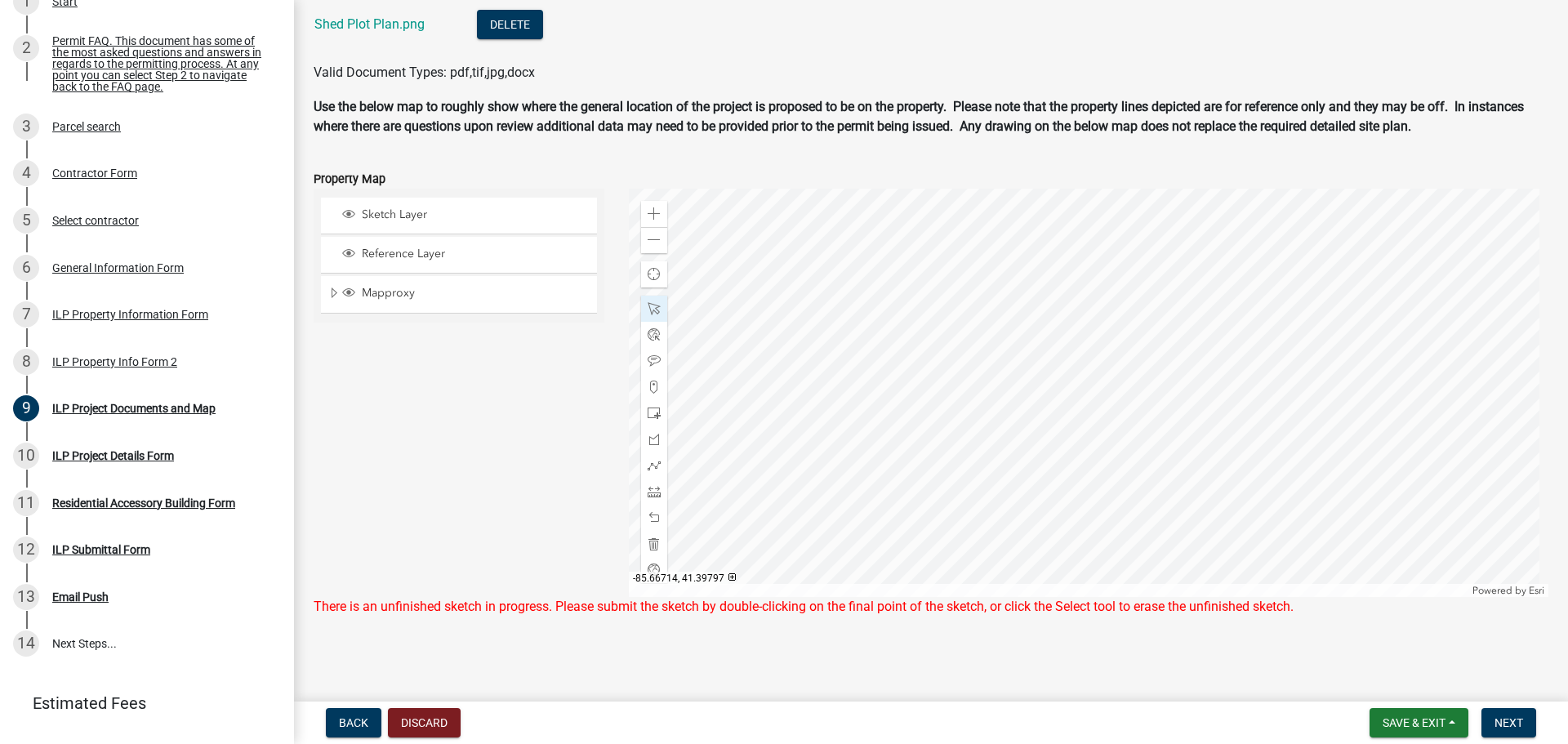
click at [986, 417] on div at bounding box center [1089, 392] width 921 height 408
click at [954, 419] on div at bounding box center [1089, 392] width 921 height 408
click at [949, 489] on div at bounding box center [1089, 392] width 921 height 408
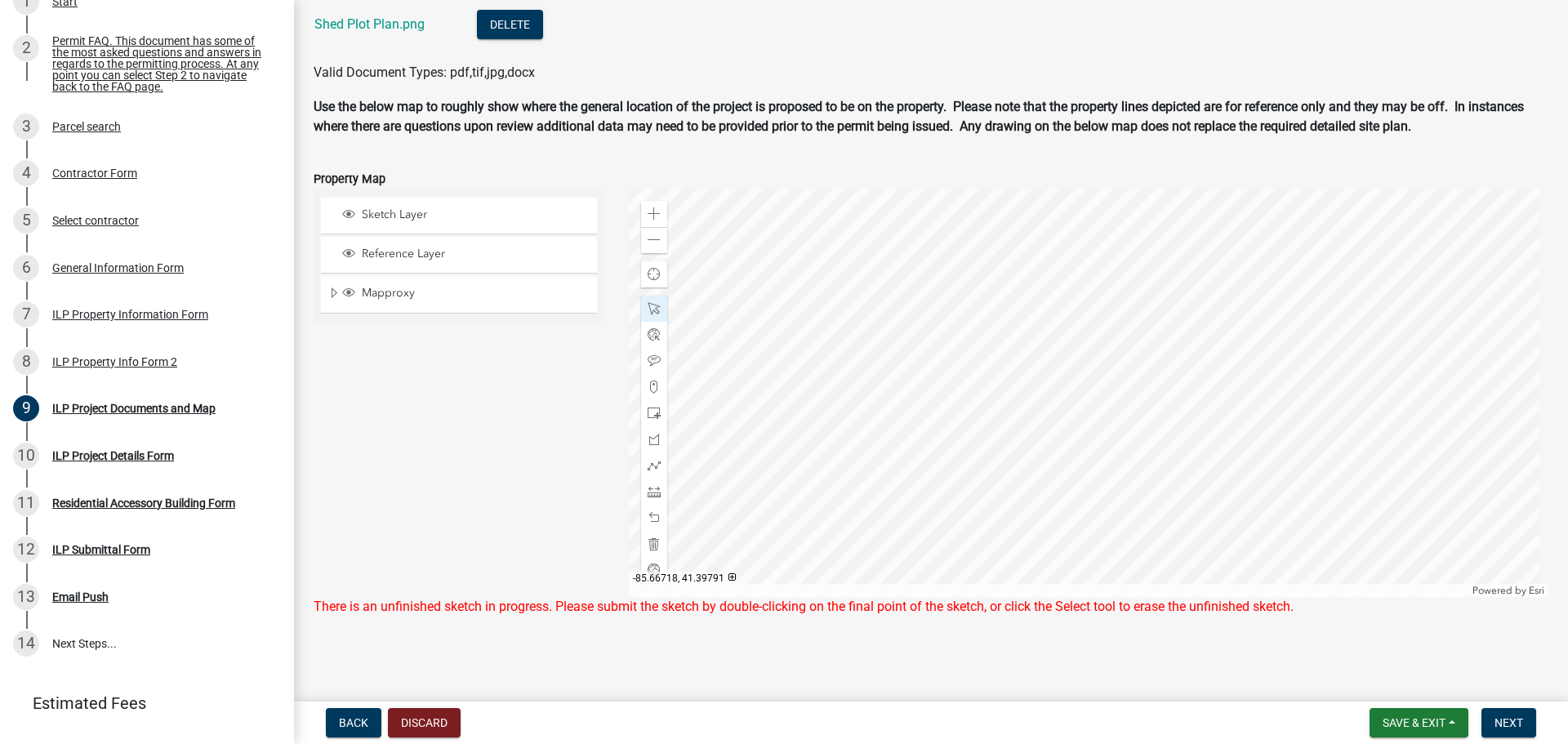
click at [949, 489] on div at bounding box center [1089, 392] width 921 height 408
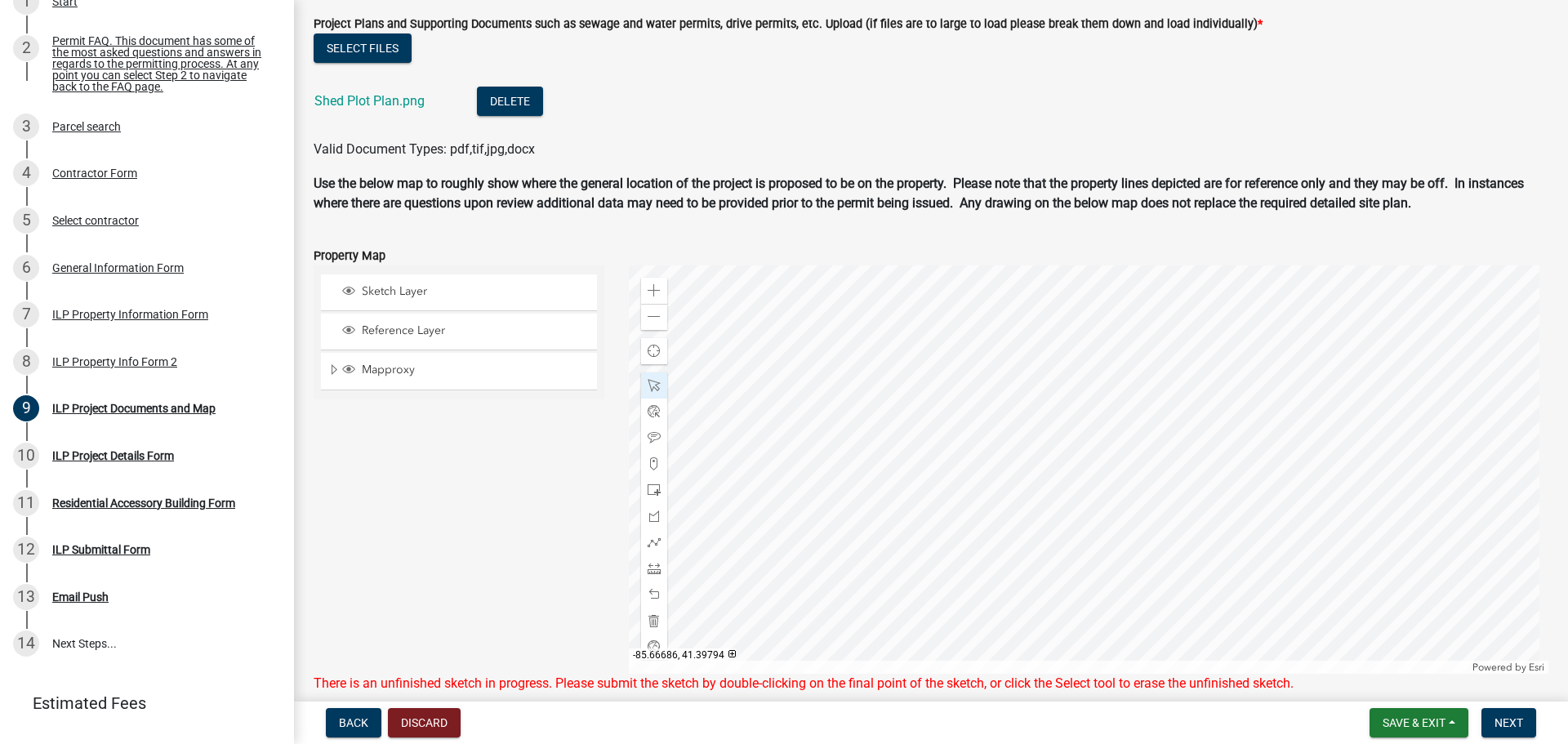
scroll to position [1785, 0]
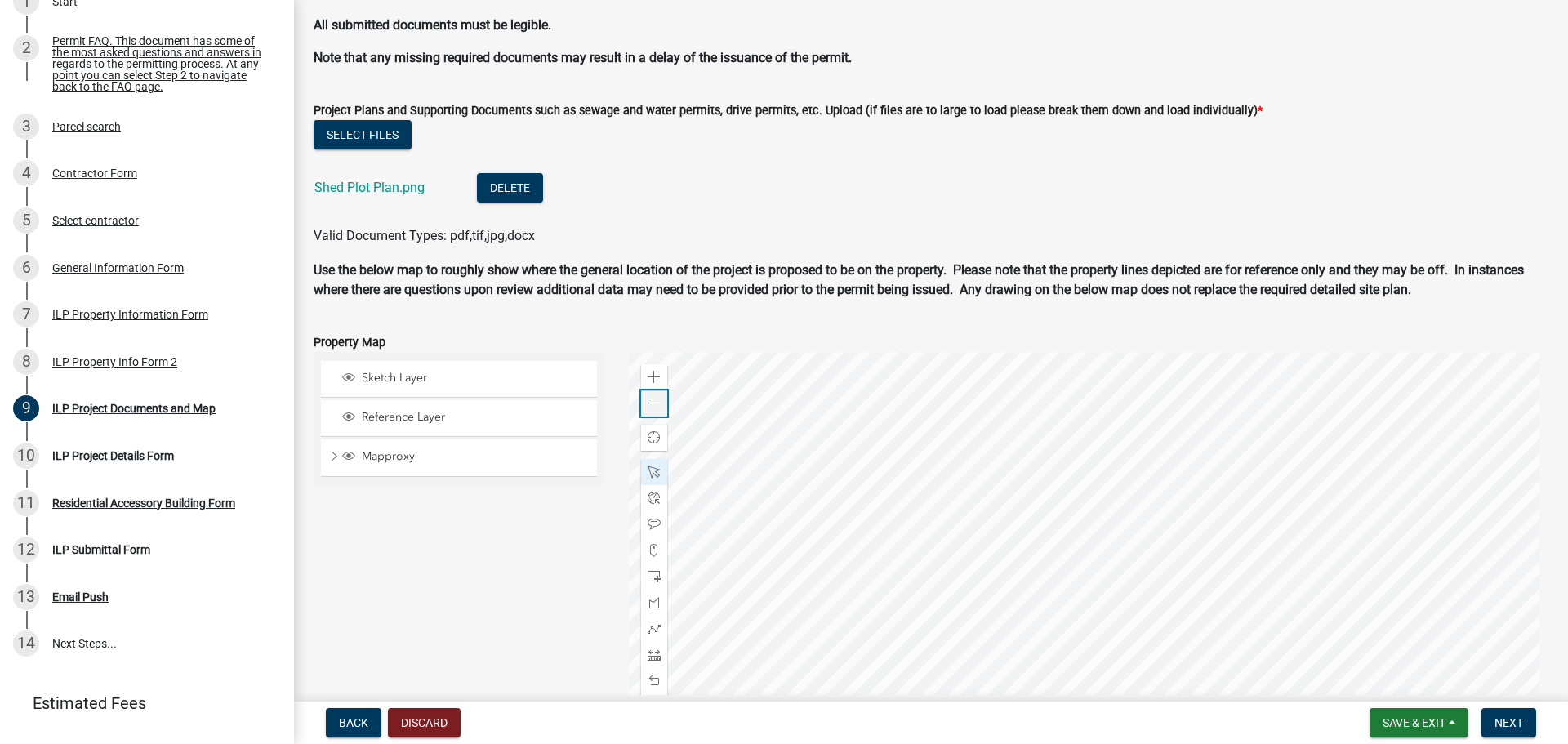
click at [650, 404] on span at bounding box center [654, 404] width 13 height 13
click at [647, 402] on span at bounding box center [654, 404] width 13 height 13
click at [1129, 538] on div at bounding box center [1089, 555] width 921 height 408
click at [653, 369] on div "Zoom in" at bounding box center [654, 377] width 26 height 26
click at [1510, 728] on span "Next" at bounding box center [1509, 723] width 29 height 13
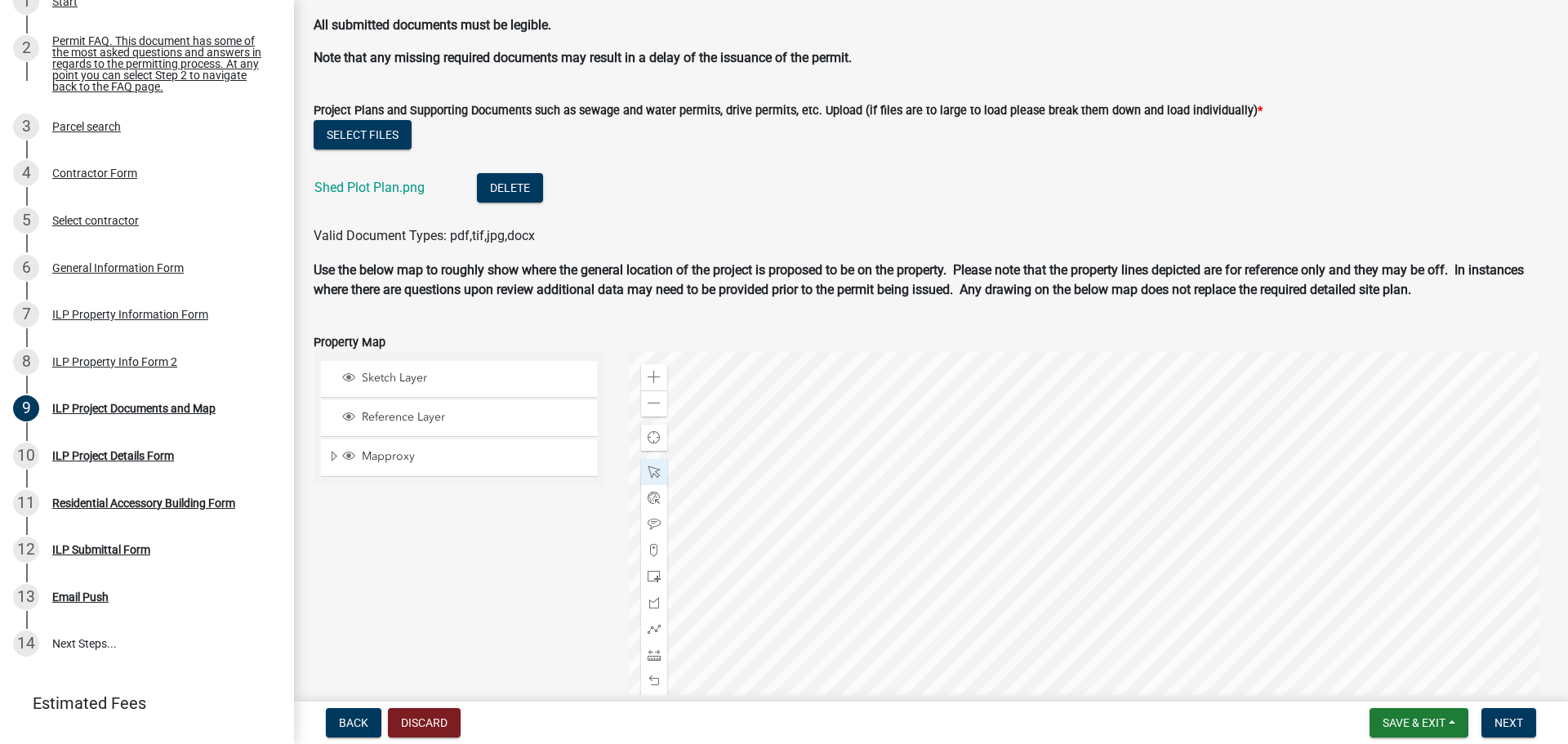
click at [1339, 464] on div at bounding box center [1089, 555] width 921 height 408
click at [649, 399] on span at bounding box center [654, 404] width 13 height 13
click at [1039, 502] on div at bounding box center [1089, 555] width 921 height 408
click at [651, 550] on span at bounding box center [654, 550] width 13 height 13
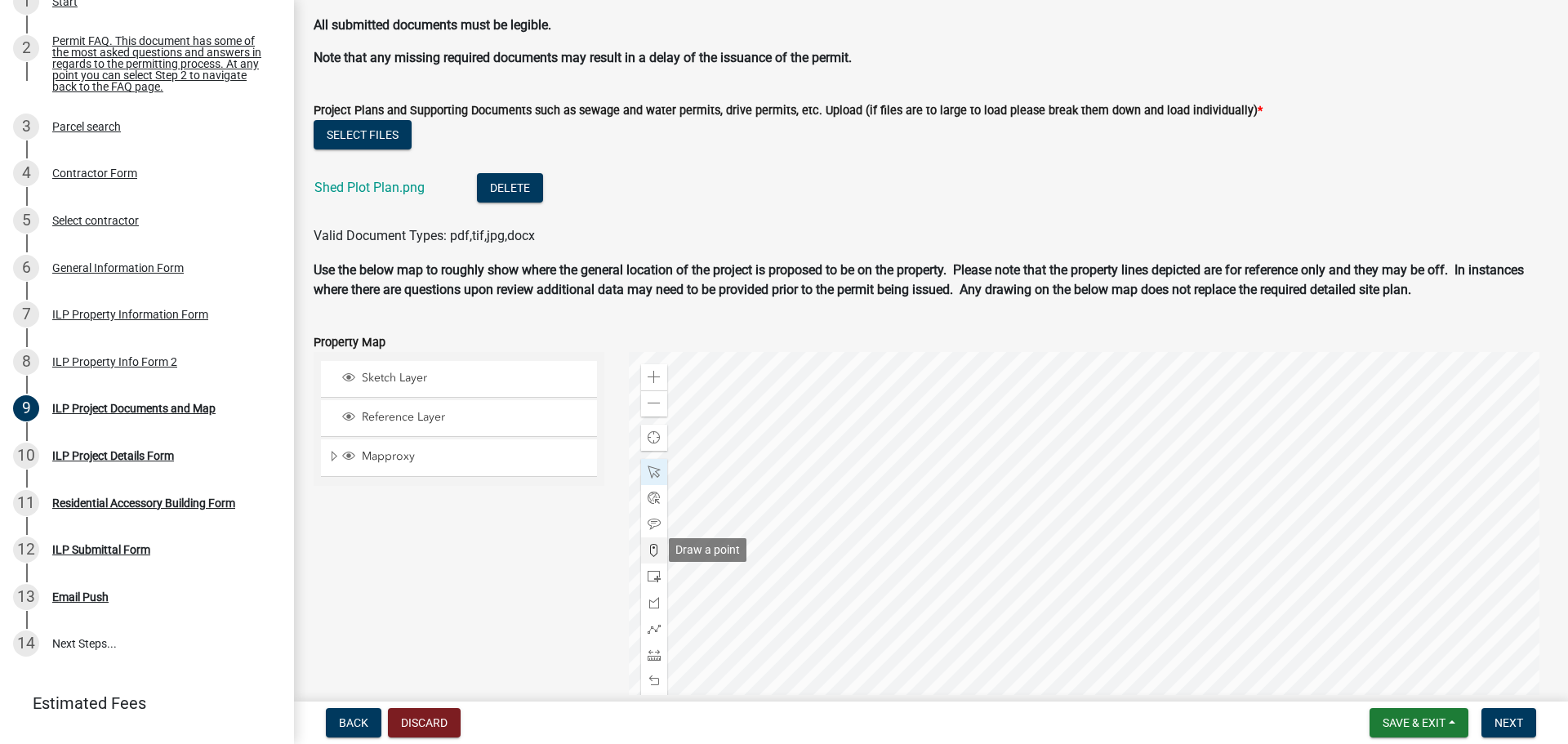
scroll to position [1851, 0]
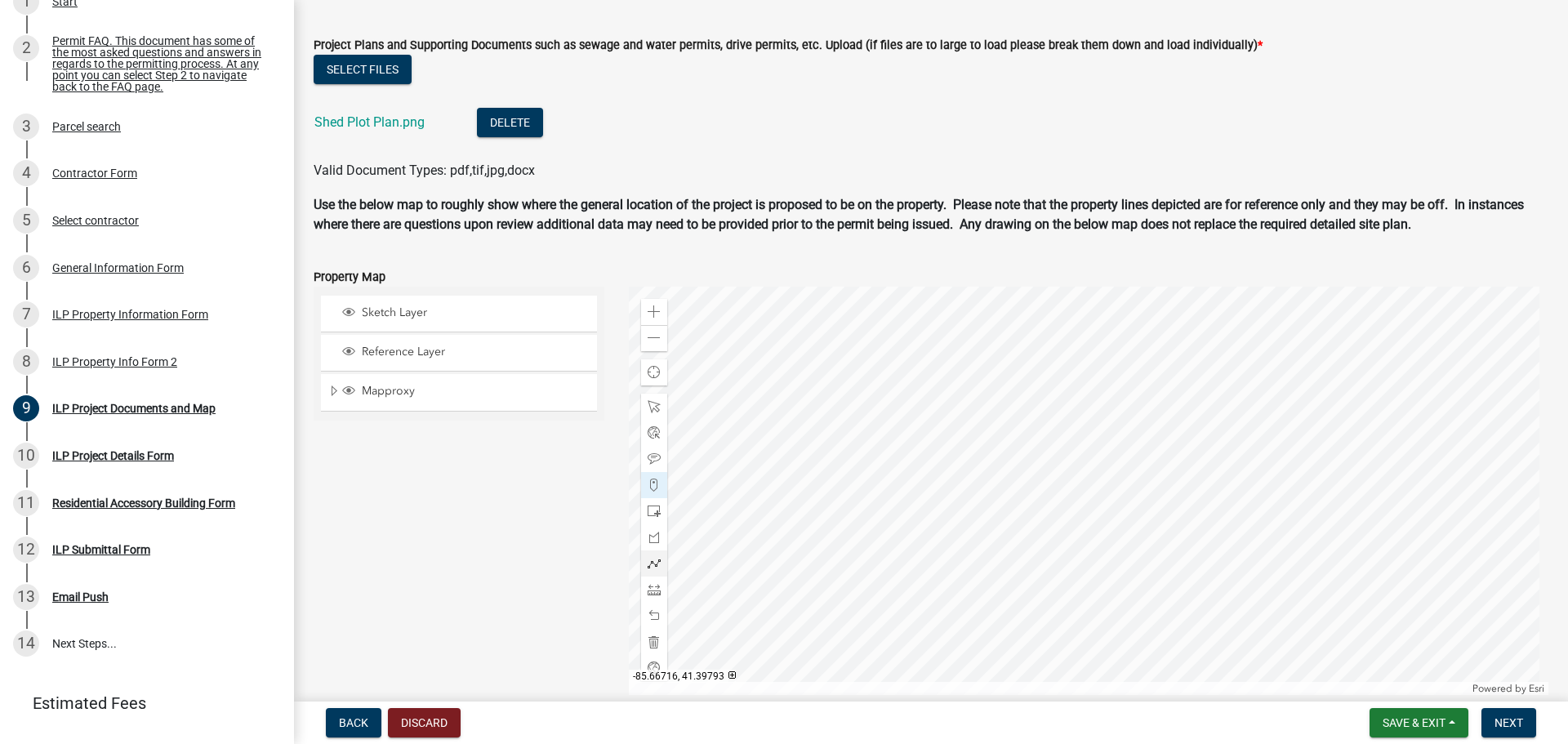
click at [977, 548] on div at bounding box center [1089, 491] width 921 height 408
click at [1525, 720] on button "Next" at bounding box center [1508, 722] width 55 height 29
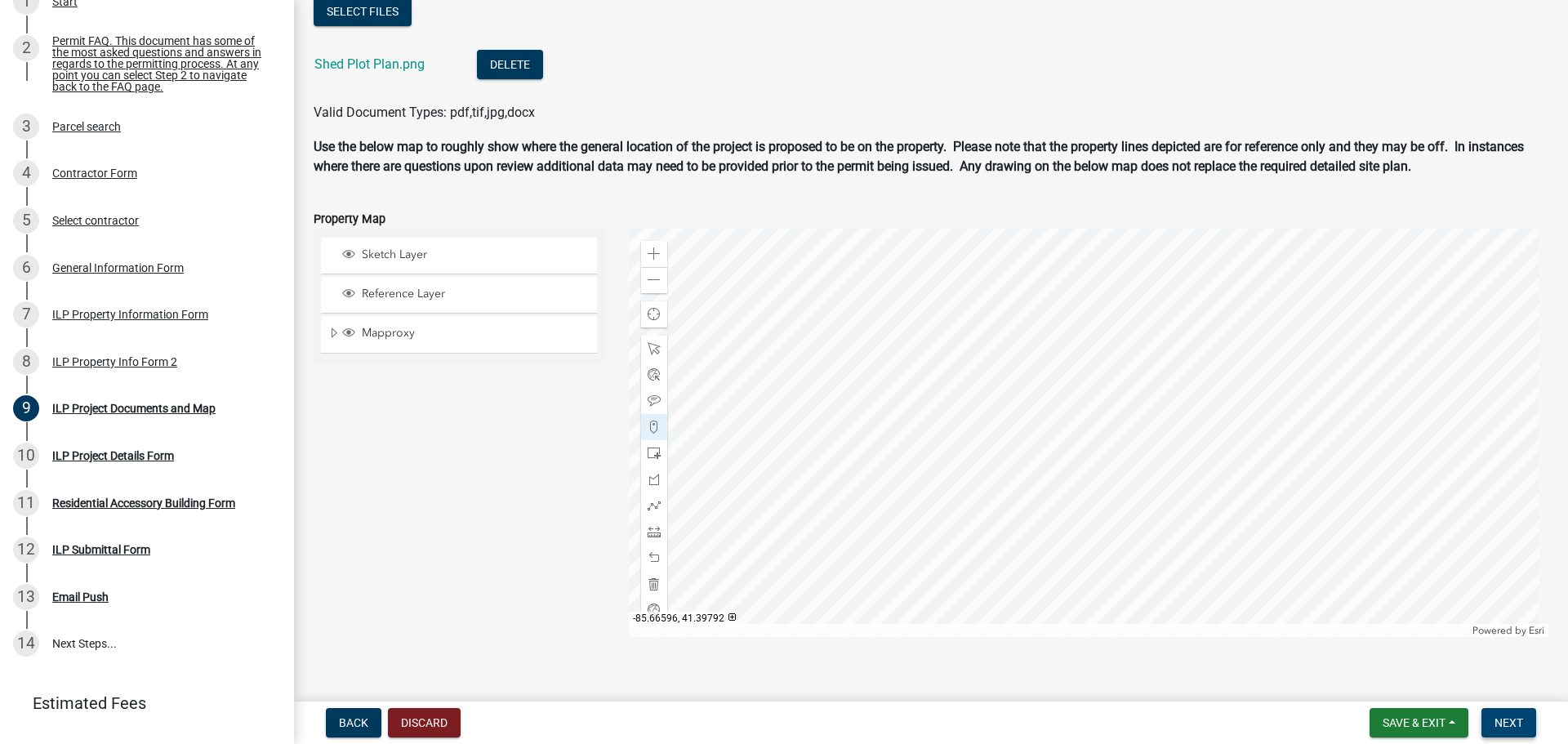
scroll to position [1929, 0]
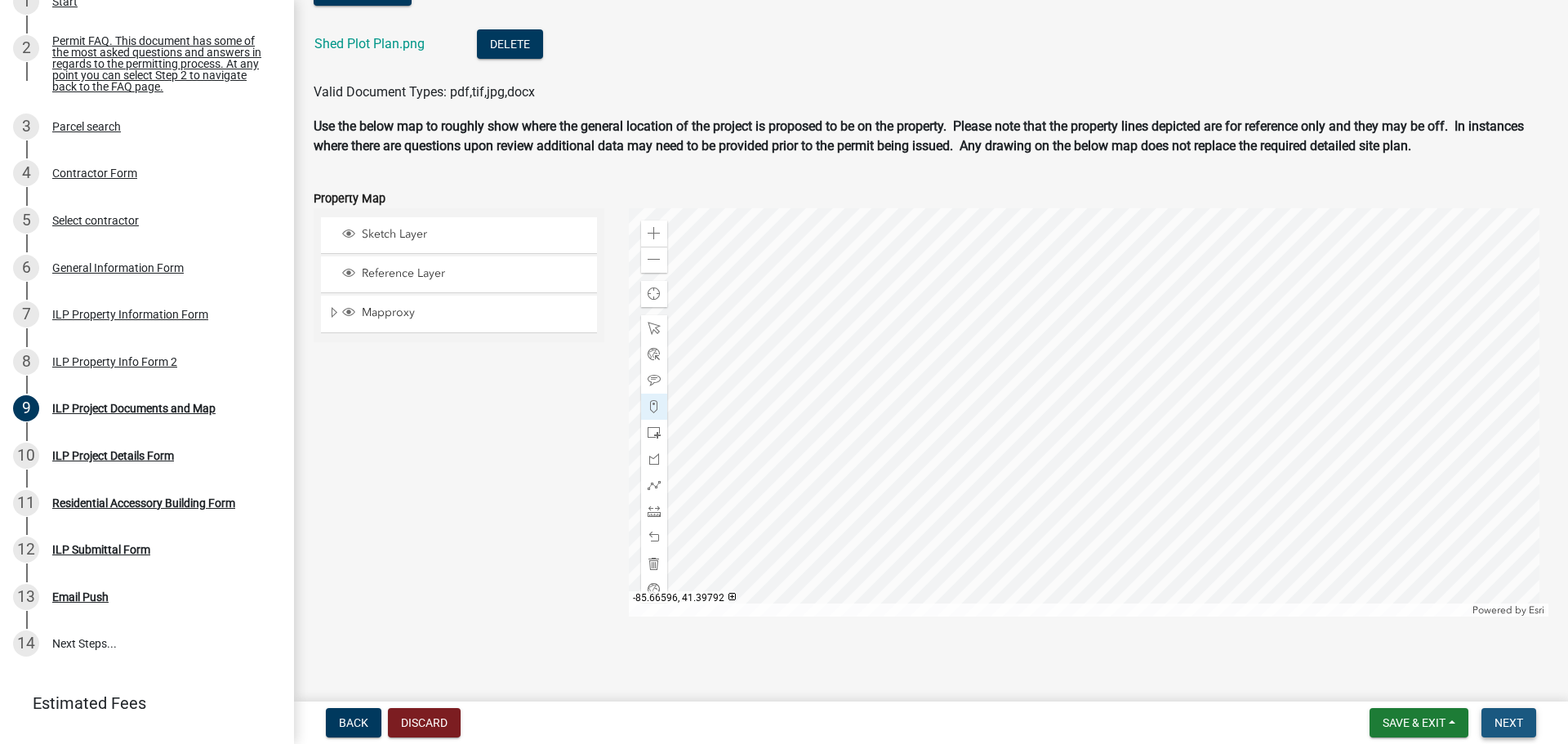
click at [1504, 712] on button "Next" at bounding box center [1508, 722] width 55 height 29
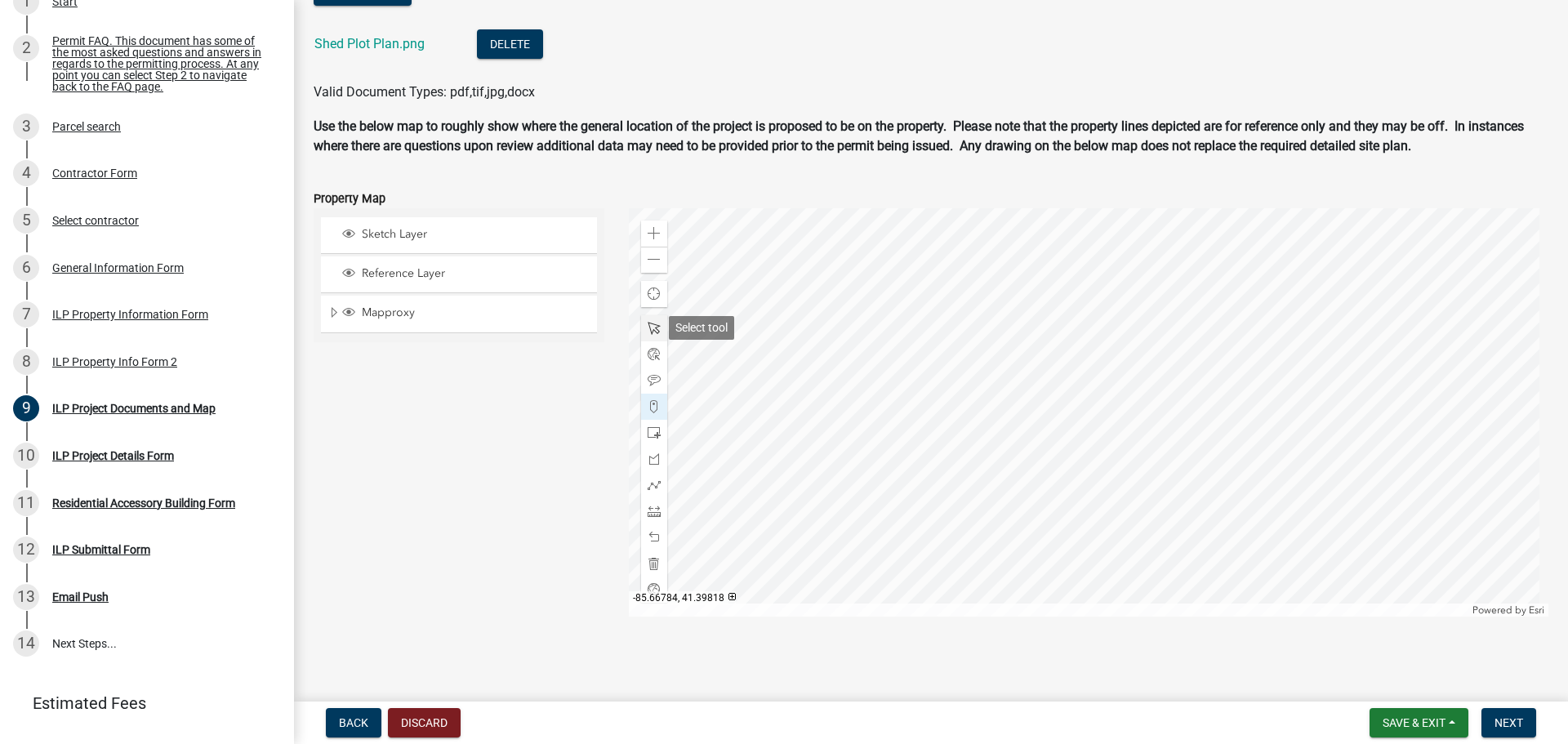
click at [658, 328] on div at bounding box center [654, 328] width 26 height 26
click at [977, 470] on div at bounding box center [1089, 412] width 921 height 408
click at [1502, 717] on span "Next" at bounding box center [1509, 723] width 29 height 13
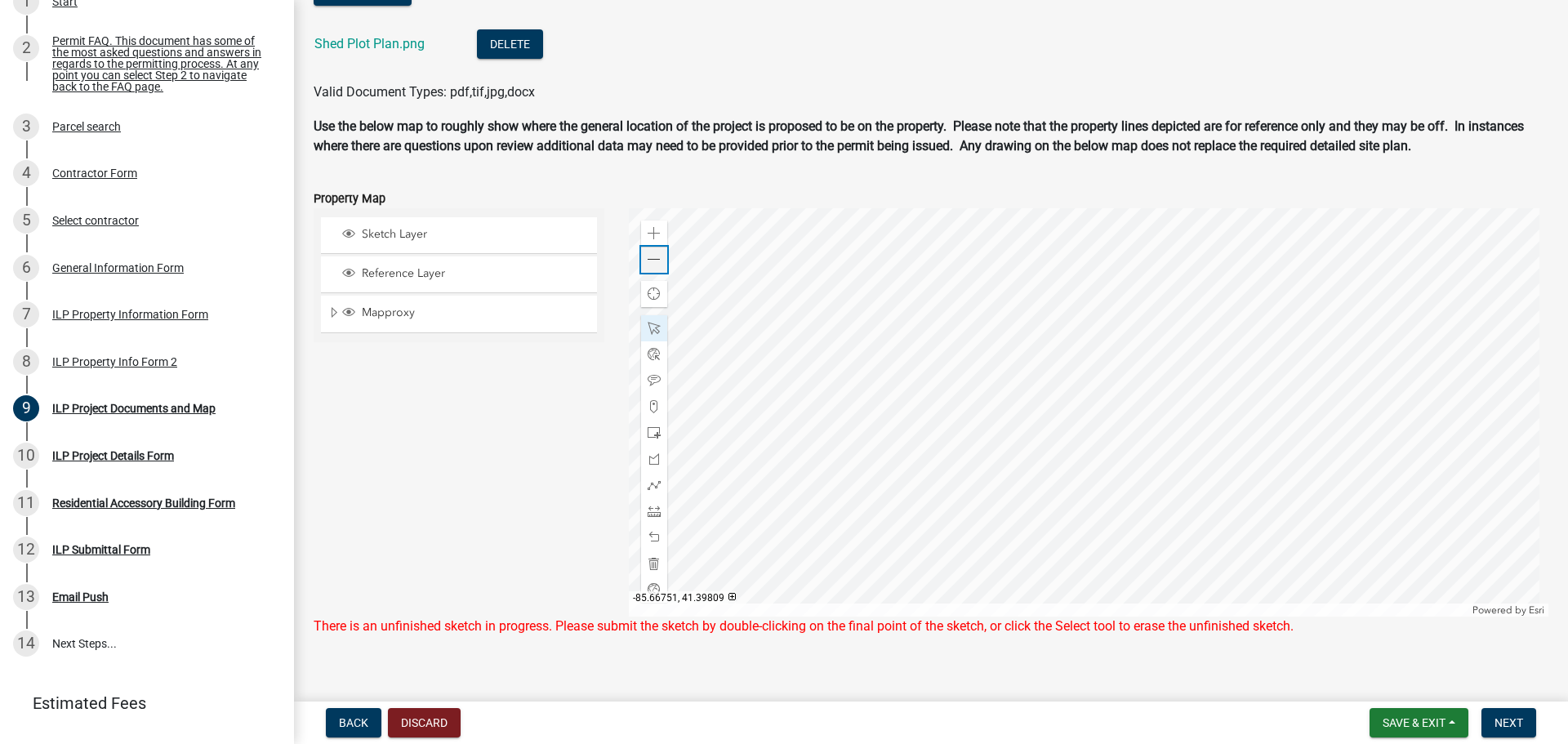
click at [649, 260] on span at bounding box center [654, 260] width 13 height 13
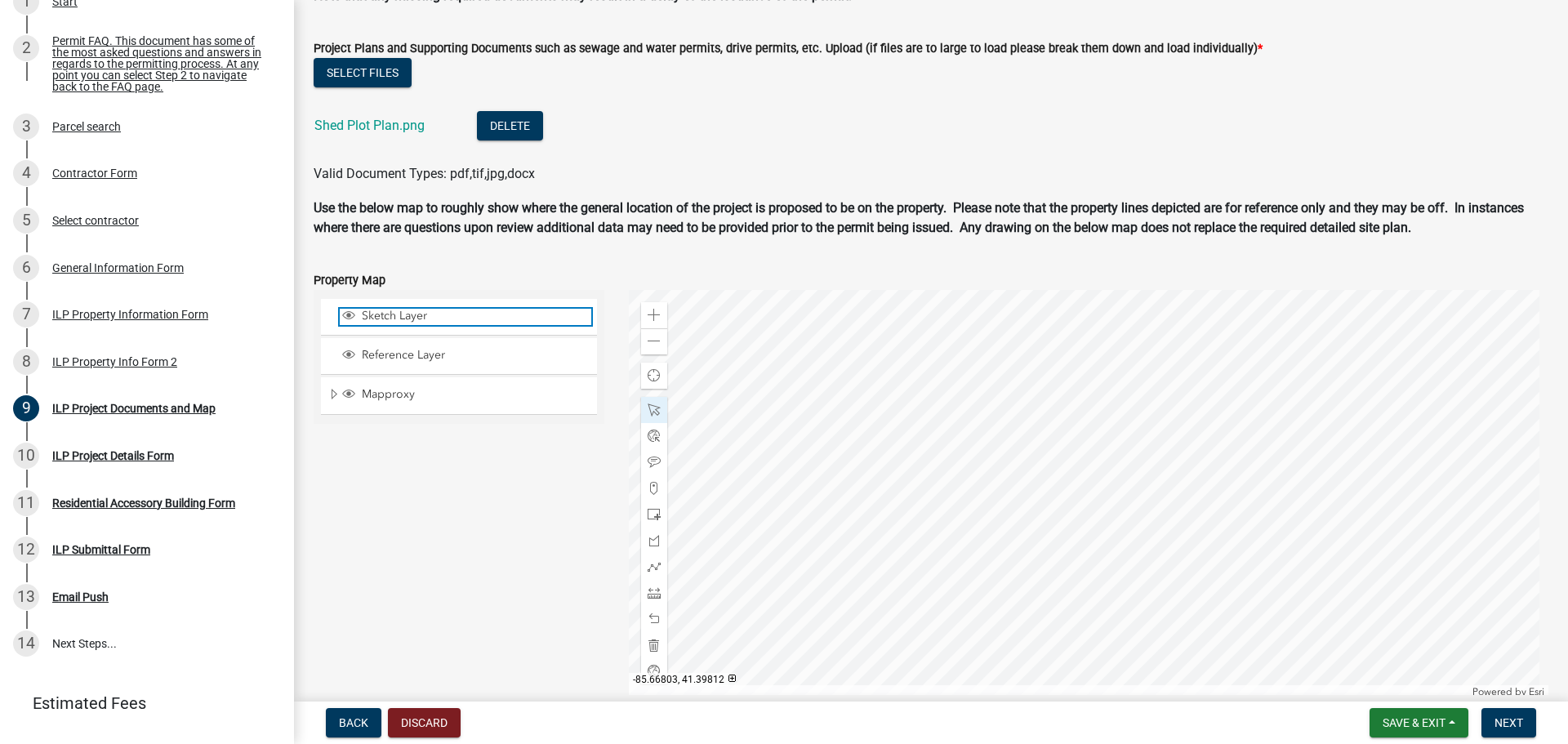
click at [404, 311] on span "Sketch Layer" at bounding box center [475, 316] width 234 height 14
click at [351, 321] on span "Layer List" at bounding box center [349, 316] width 13 height 13
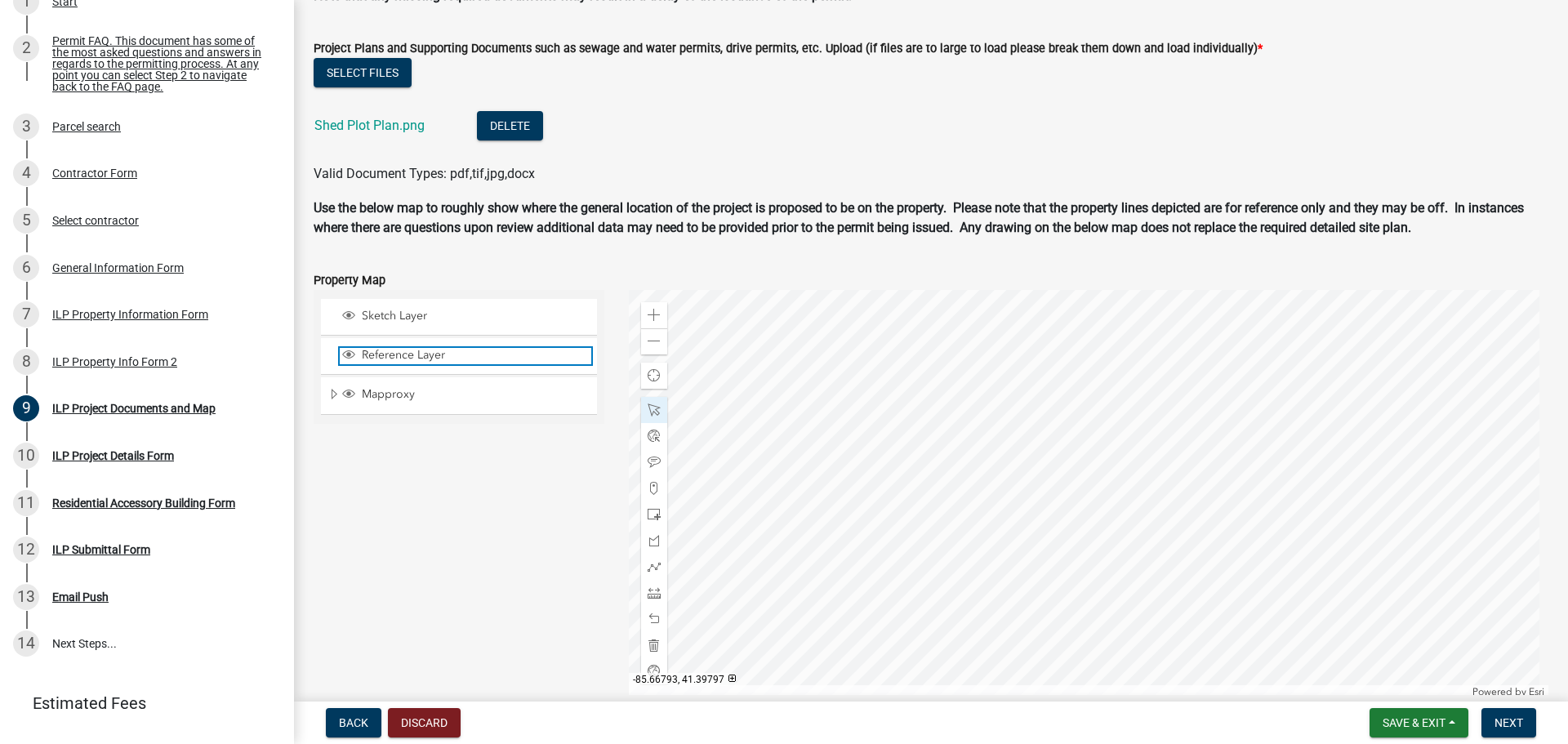
click at [348, 356] on span "Layer List" at bounding box center [349, 354] width 13 height 13
click at [328, 395] on span "Expand" at bounding box center [334, 395] width 13 height 15
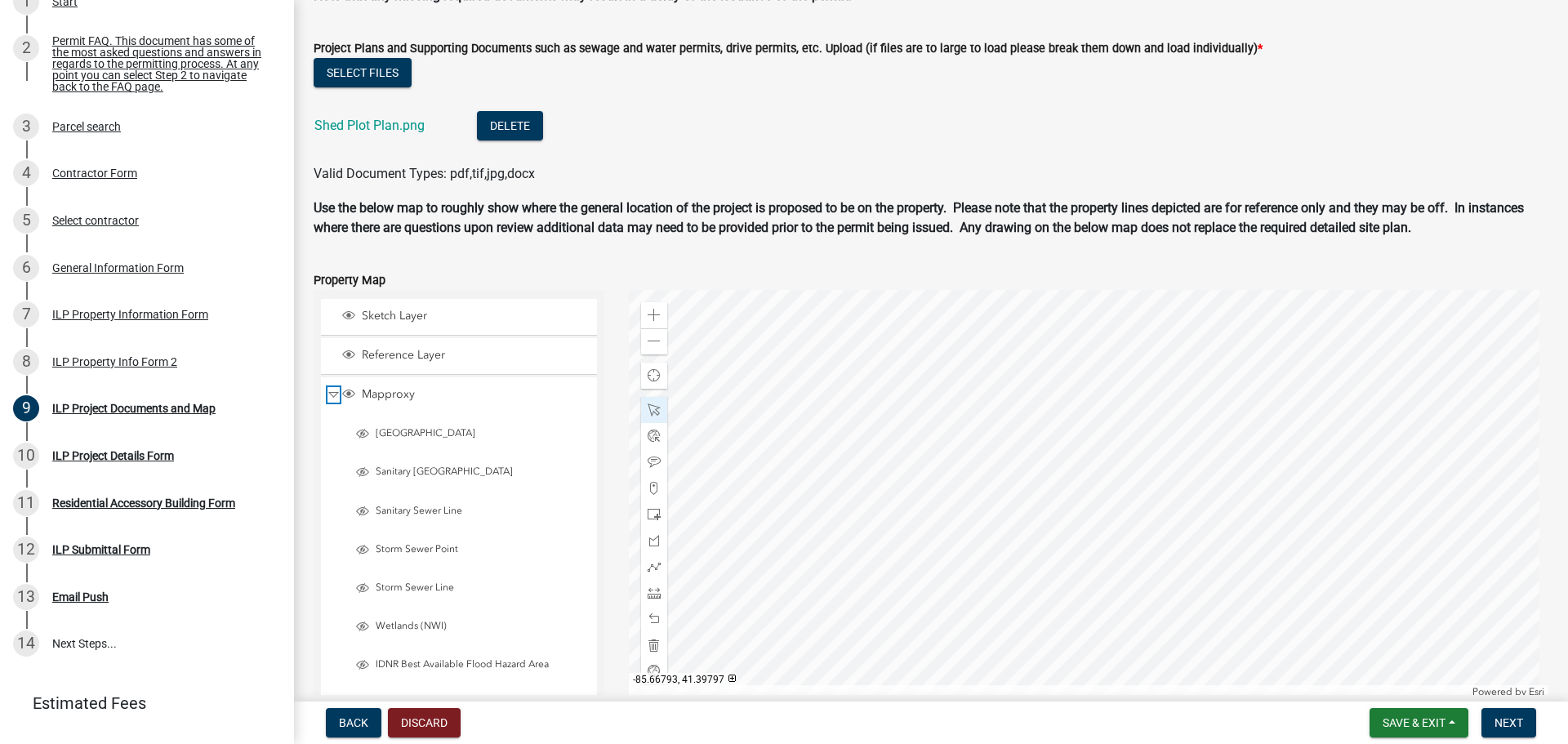
click at [328, 395] on span "Collapse" at bounding box center [333, 395] width 13 height 15
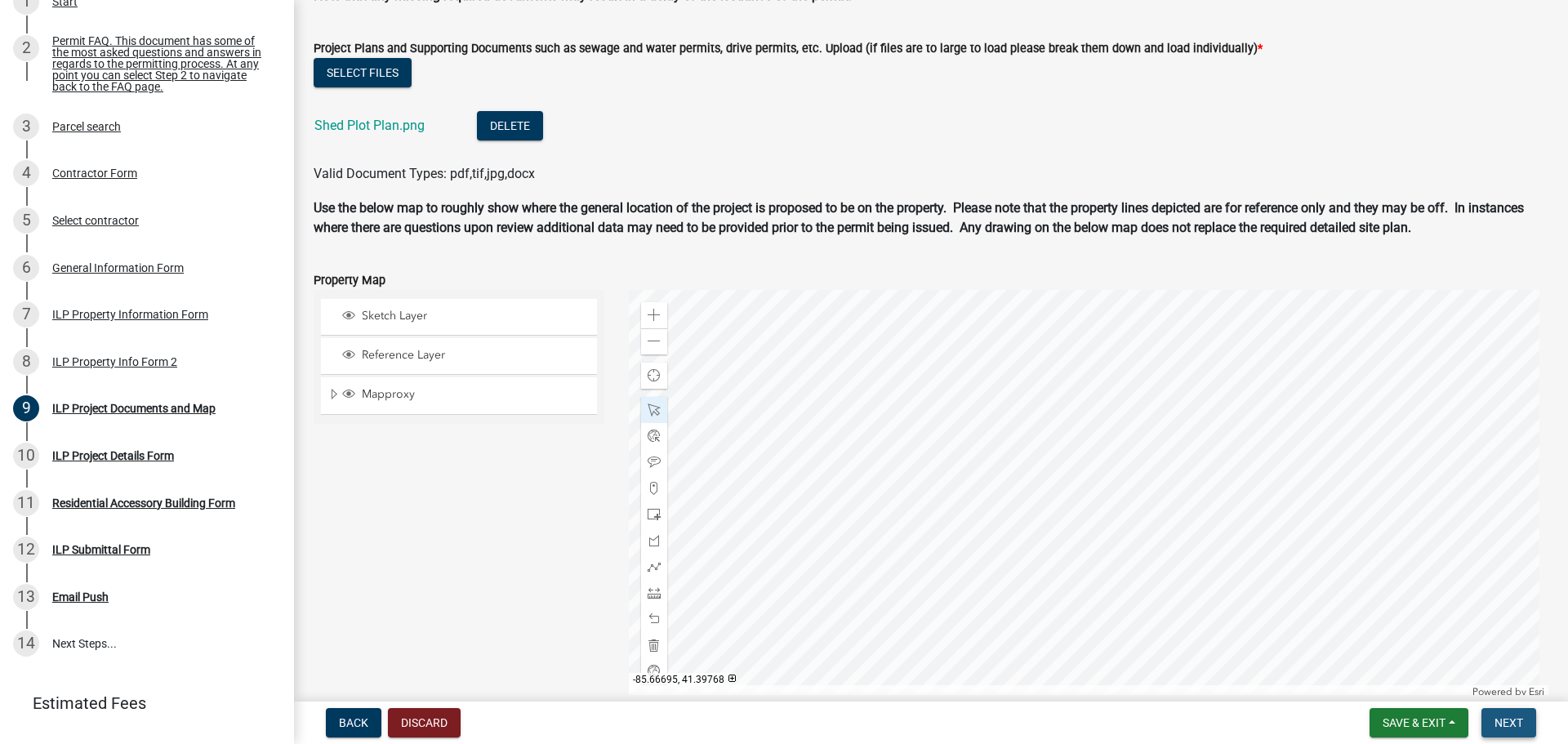
click at [1509, 725] on span "Next" at bounding box center [1509, 723] width 29 height 13
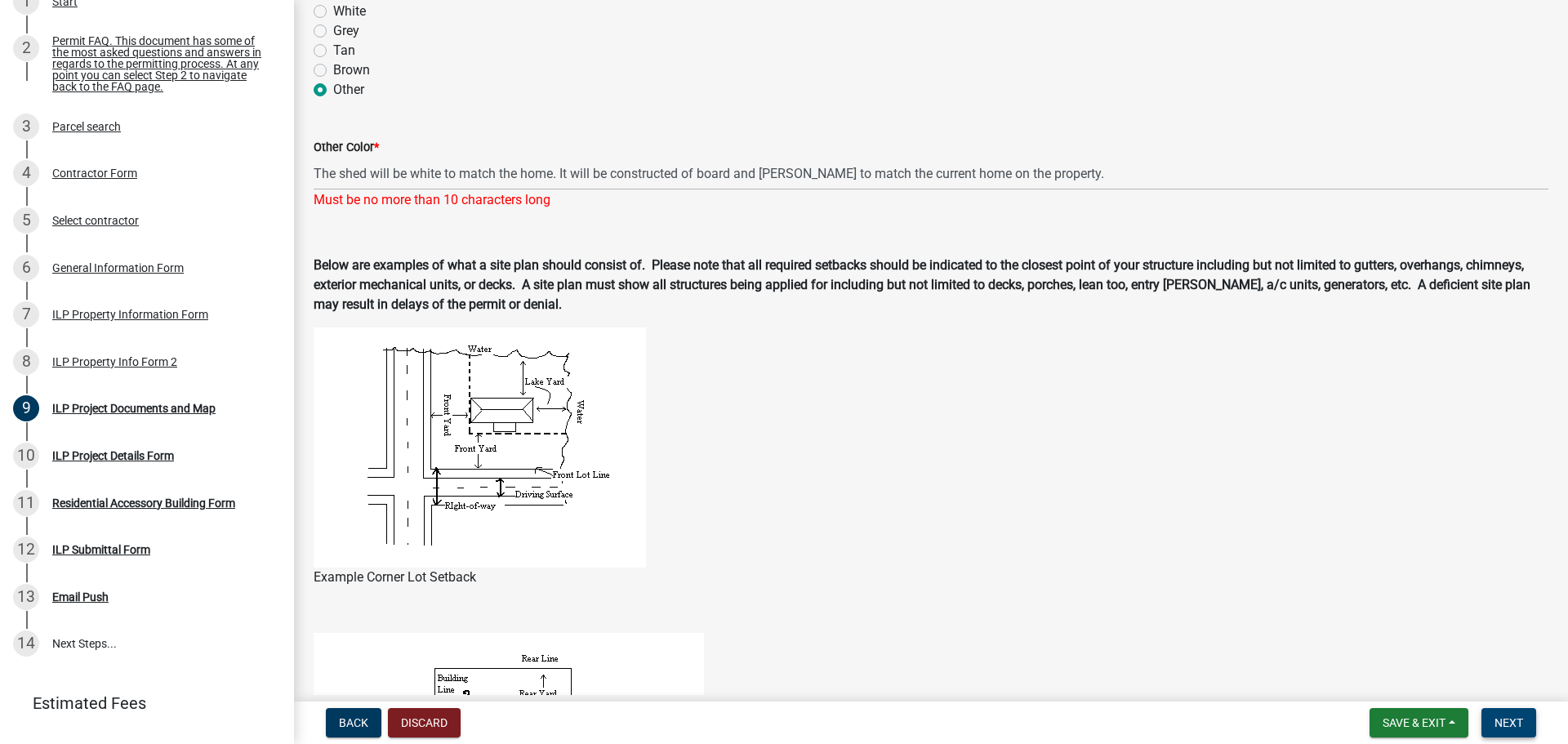
scroll to position [829, 0]
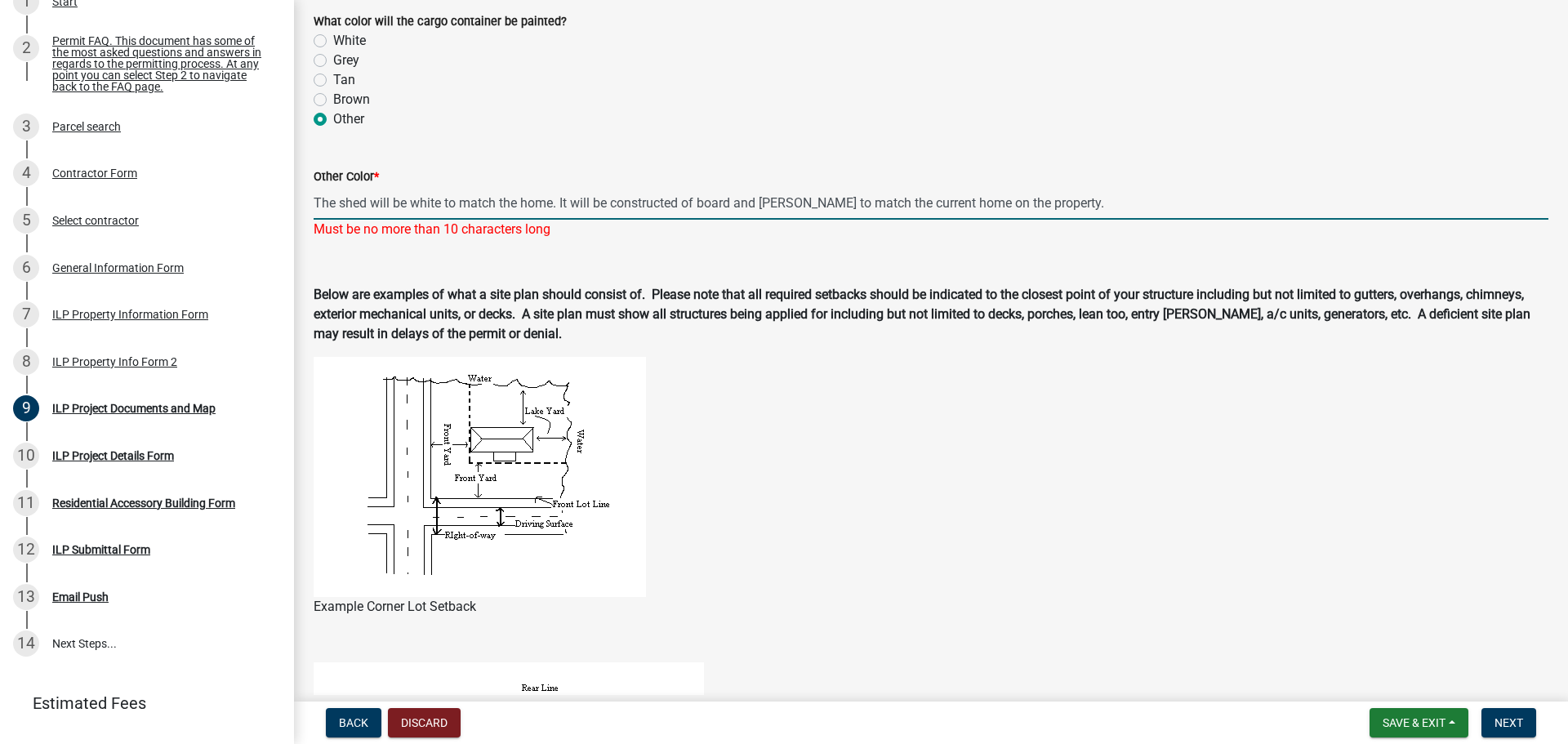
drag, startPoint x: 1111, startPoint y: 194, endPoint x: 565, endPoint y: 202, distance: 546.1
click at [565, 202] on input "The shed will be white to match the home. It will be constructed of board and […" at bounding box center [931, 203] width 1235 height 34
type input "T"
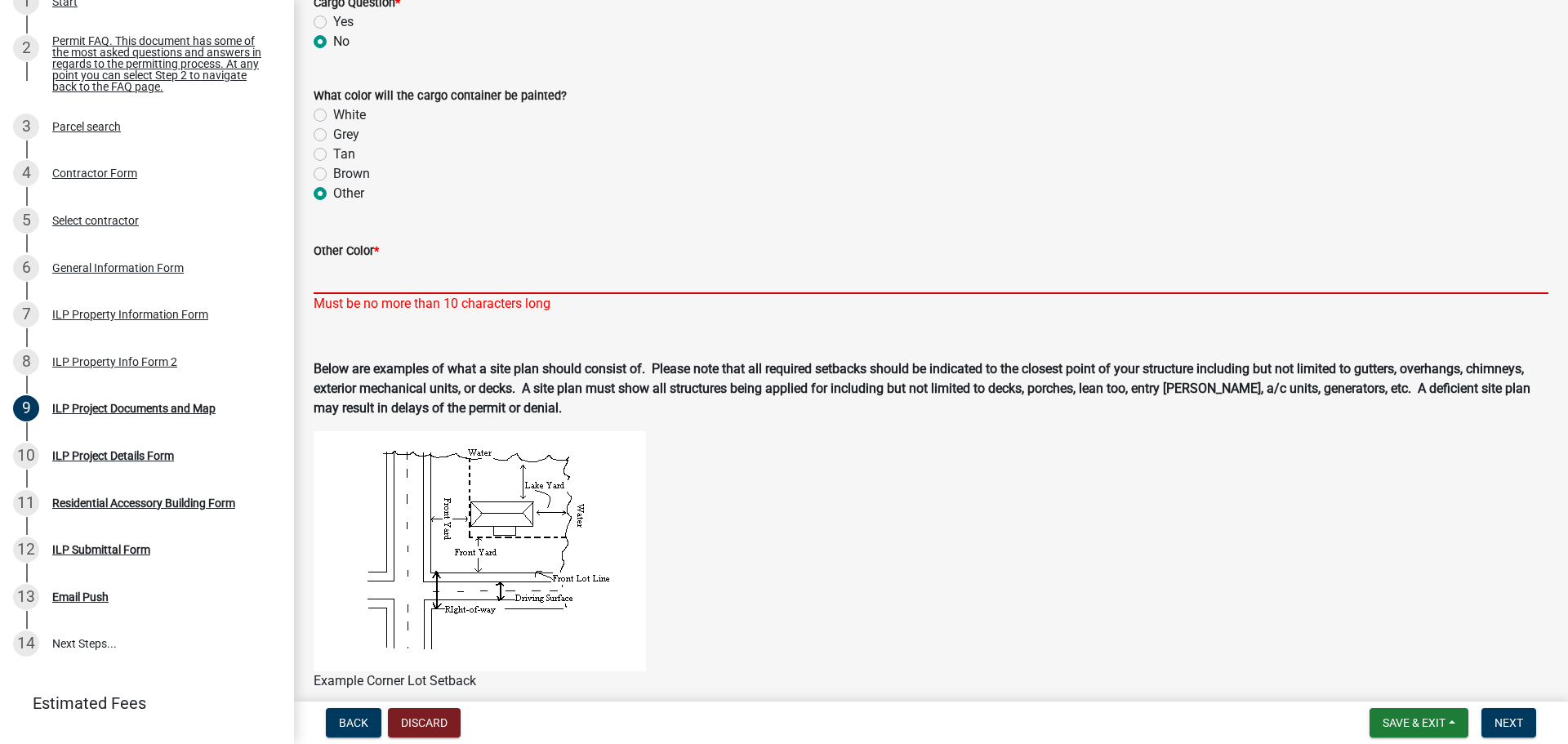
scroll to position [502, 0]
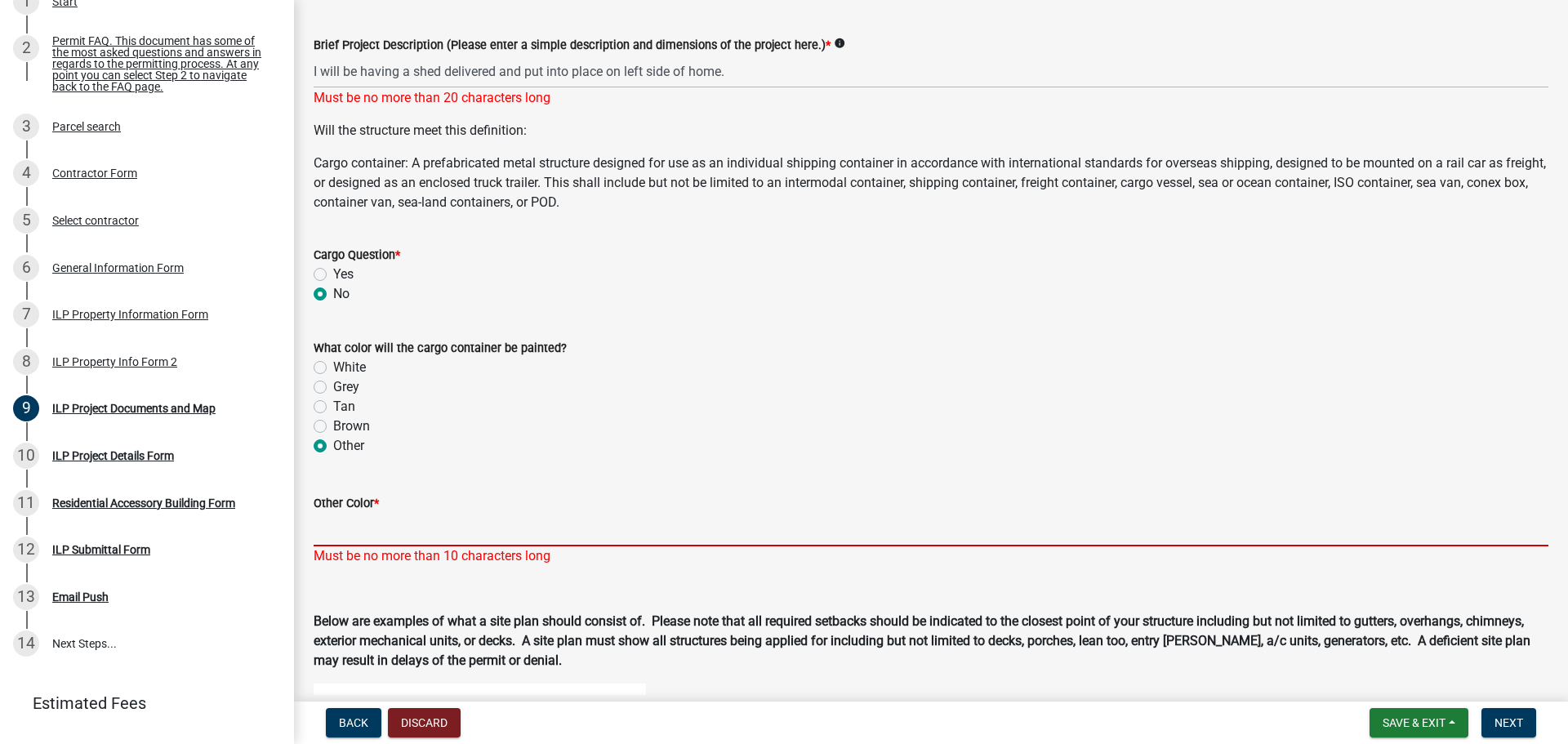
click at [333, 275] on label "Yes" at bounding box center [343, 274] width 20 height 19
click at [333, 275] on input "Yes" at bounding box center [338, 269] width 11 height 11
radio input "true"
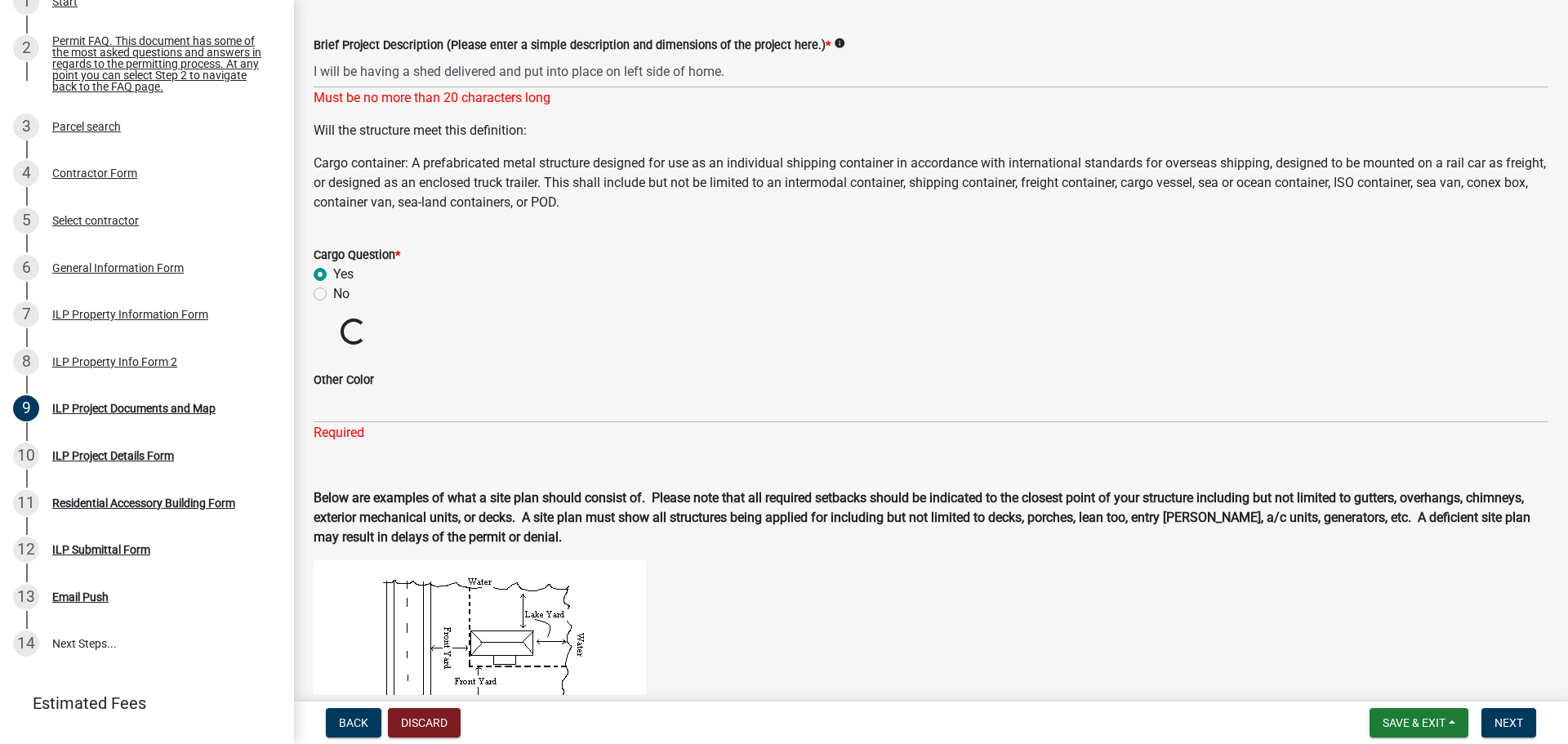
click at [333, 290] on label "No" at bounding box center [341, 294] width 16 height 19
click at [333, 290] on input "No" at bounding box center [338, 290] width 11 height 11
radio input "true"
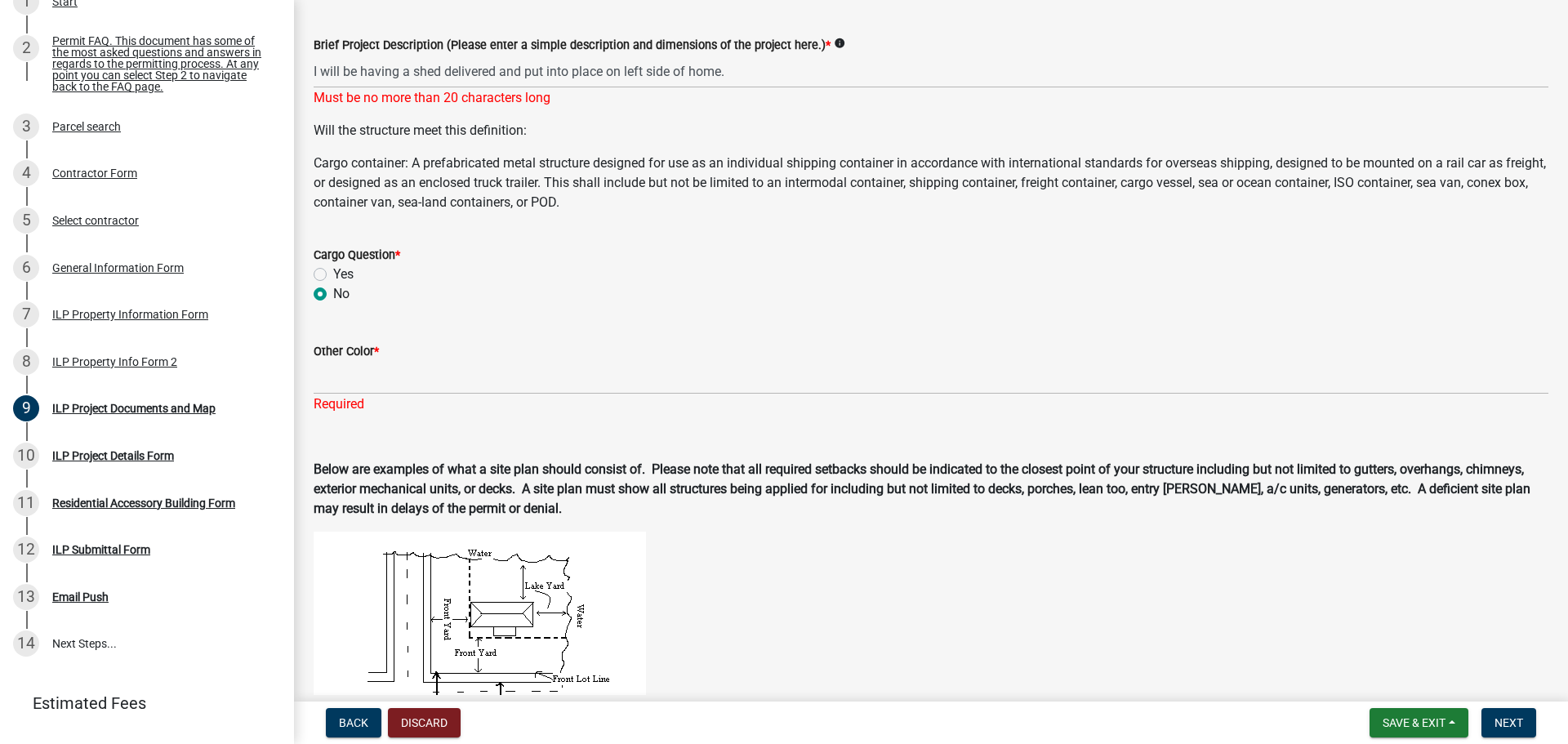
scroll to position [339, 0]
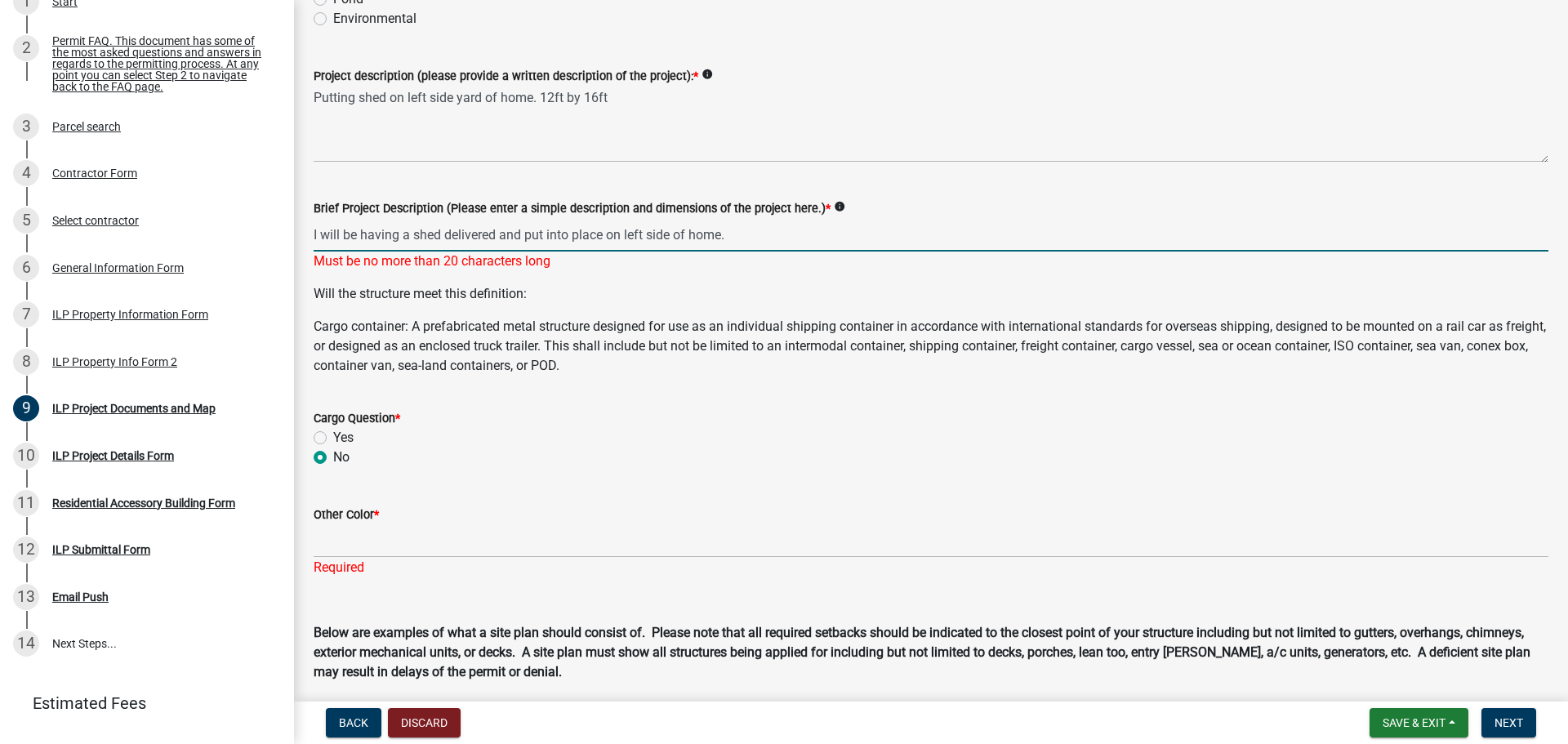
drag, startPoint x: 727, startPoint y: 234, endPoint x: 497, endPoint y: 232, distance: 230.0
click at [497, 232] on input "I will be having a shed delivered and put into place on left side of home." at bounding box center [931, 235] width 1235 height 34
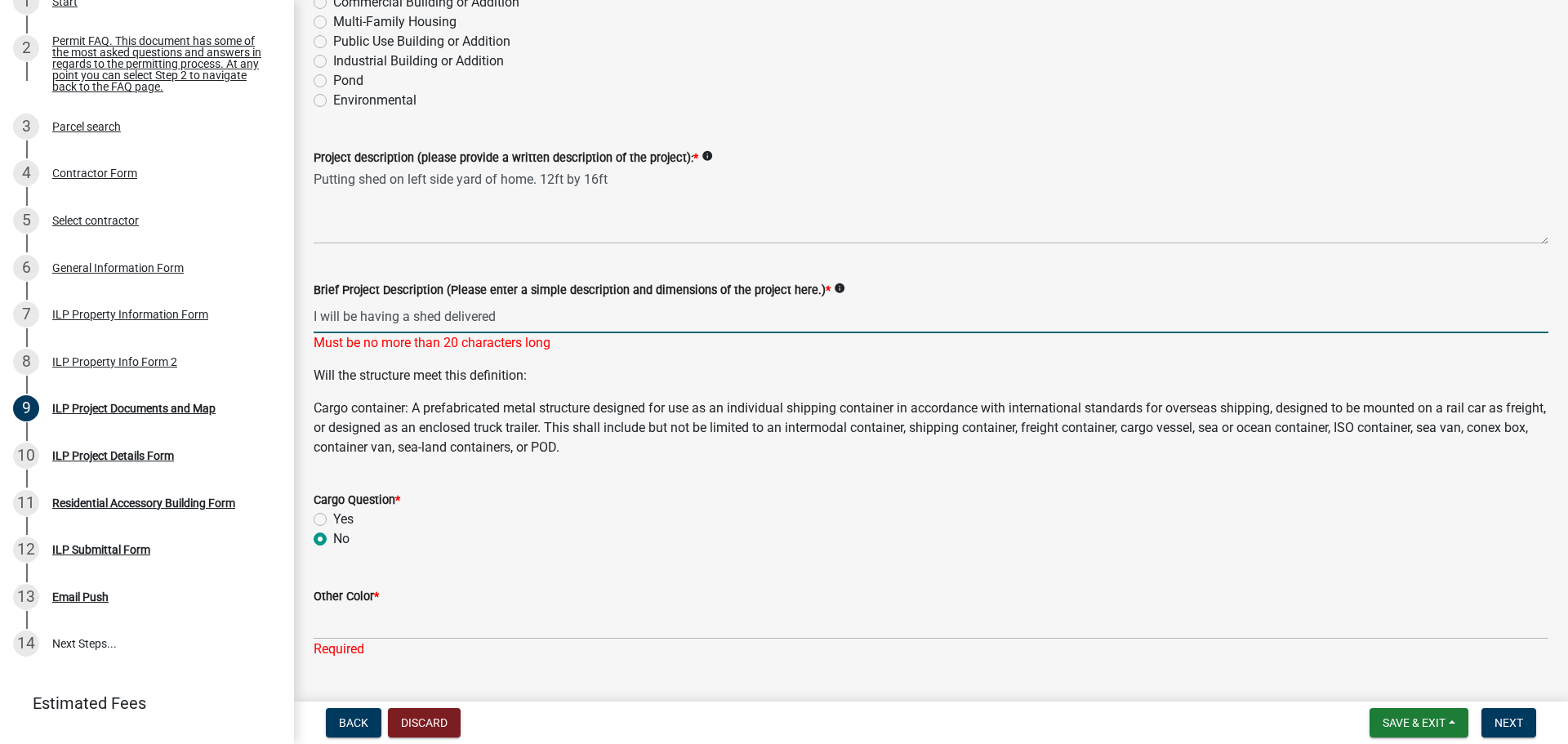
scroll to position [176, 0]
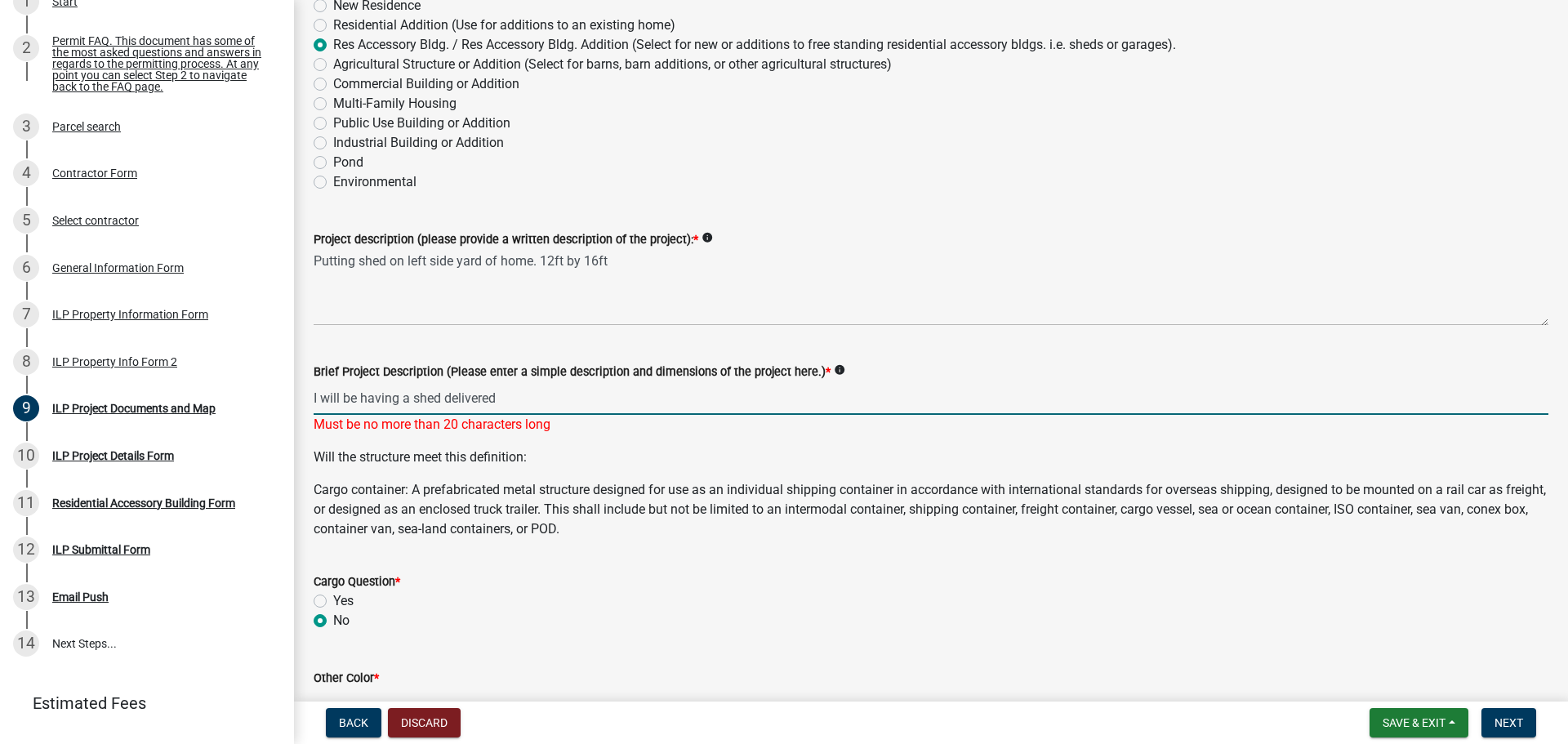
click at [998, 387] on input "I will be having a shed delivered" at bounding box center [931, 398] width 1235 height 34
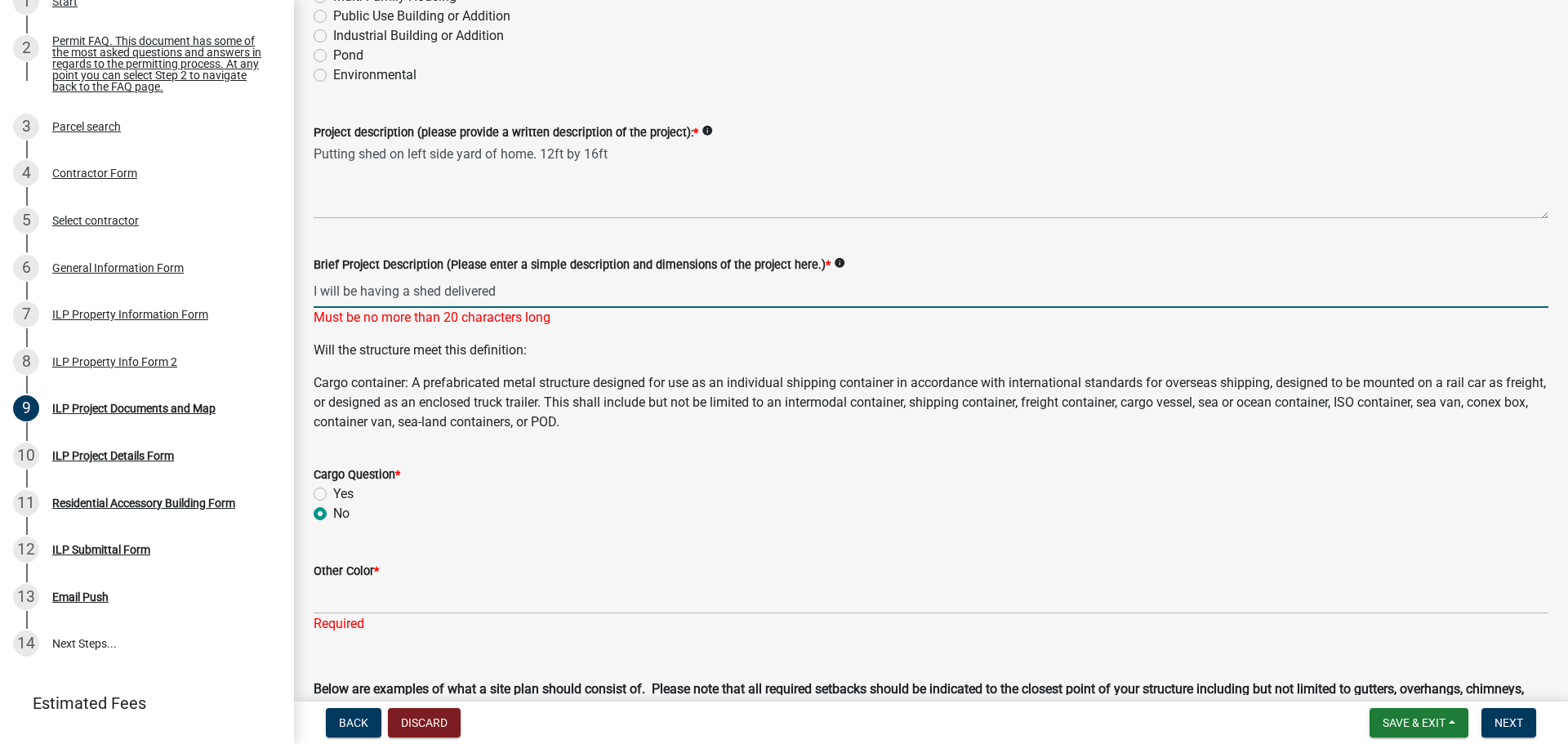
scroll to position [502, 0]
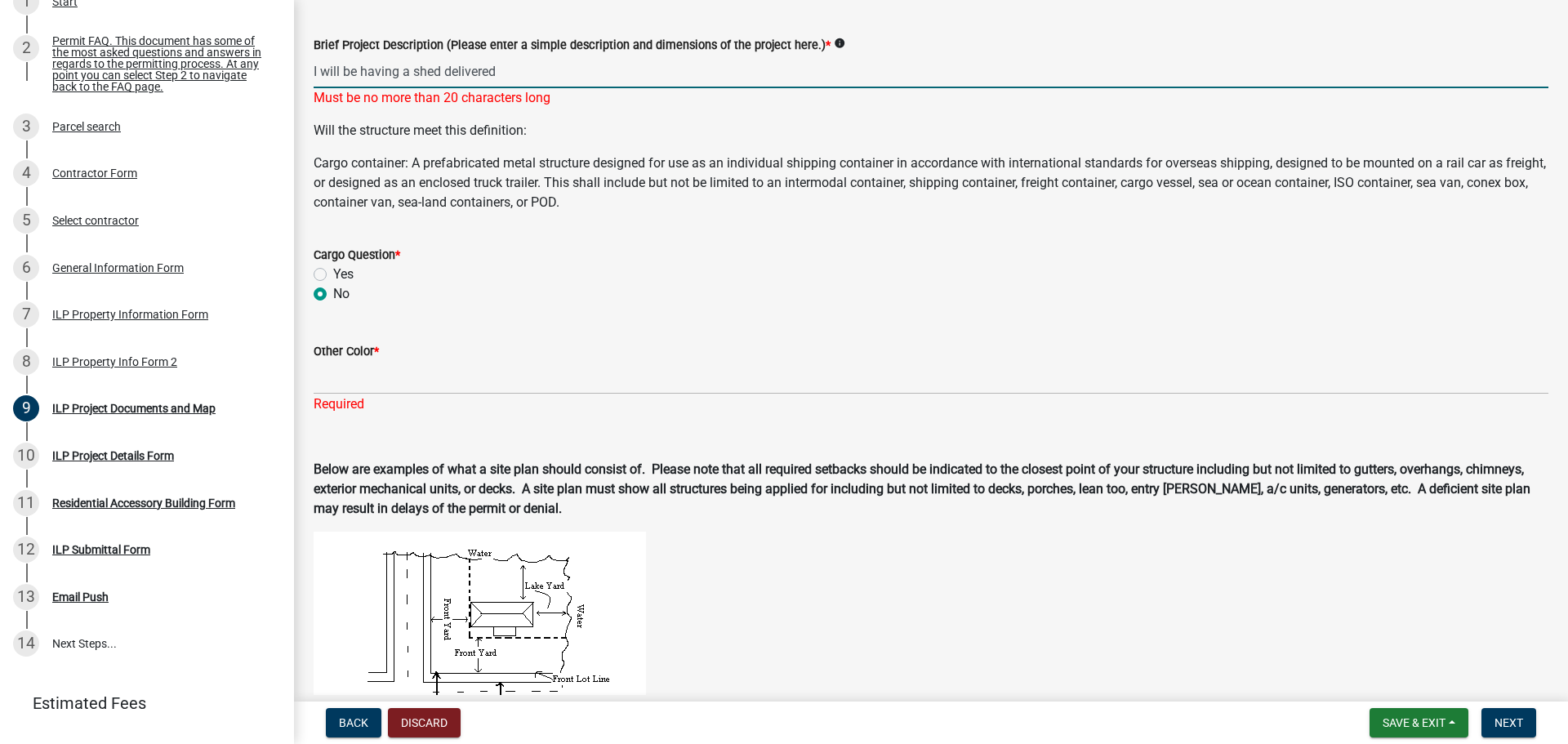
type input "I will be having a shed delivered"
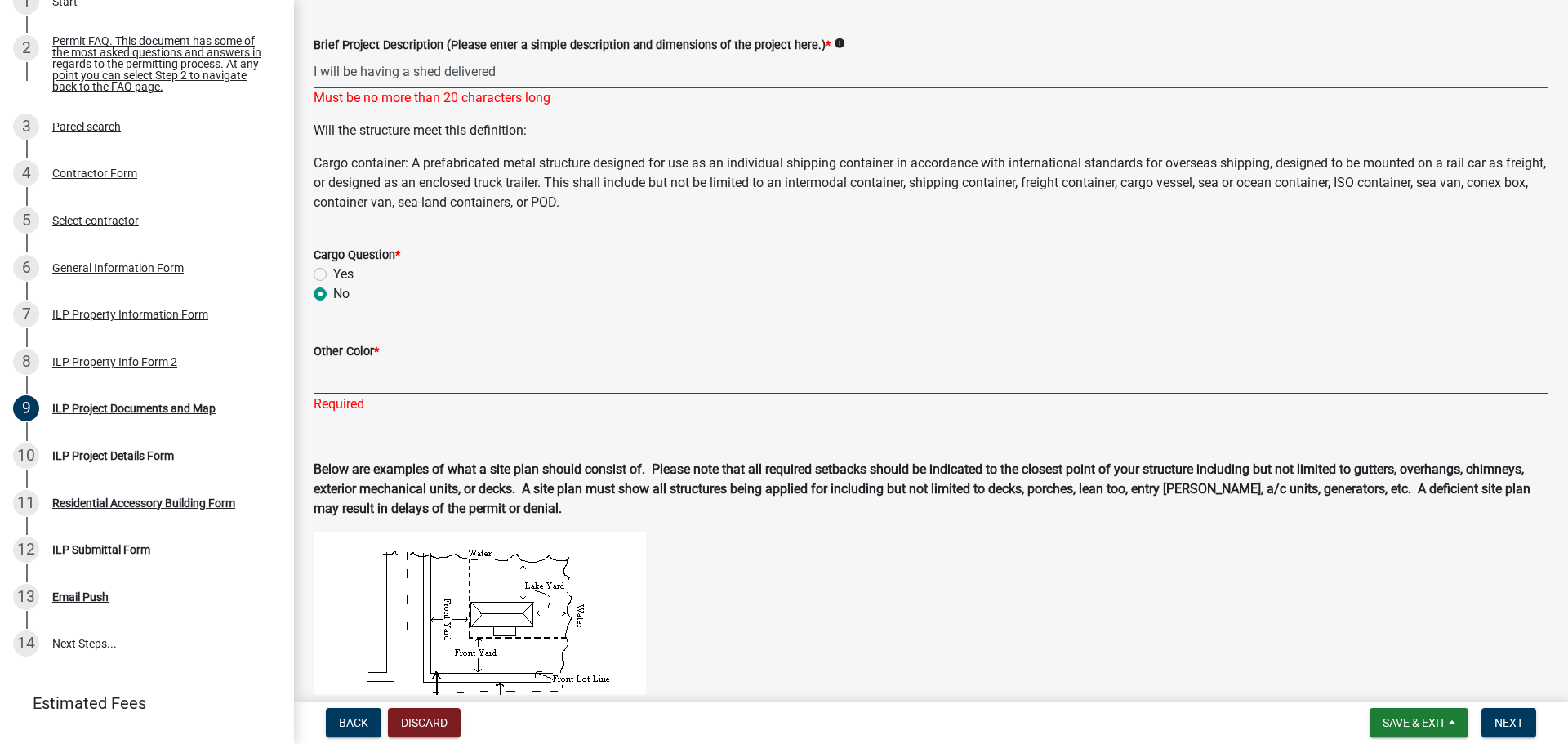
click at [316, 382] on input "Other Color *" at bounding box center [931, 378] width 1235 height 34
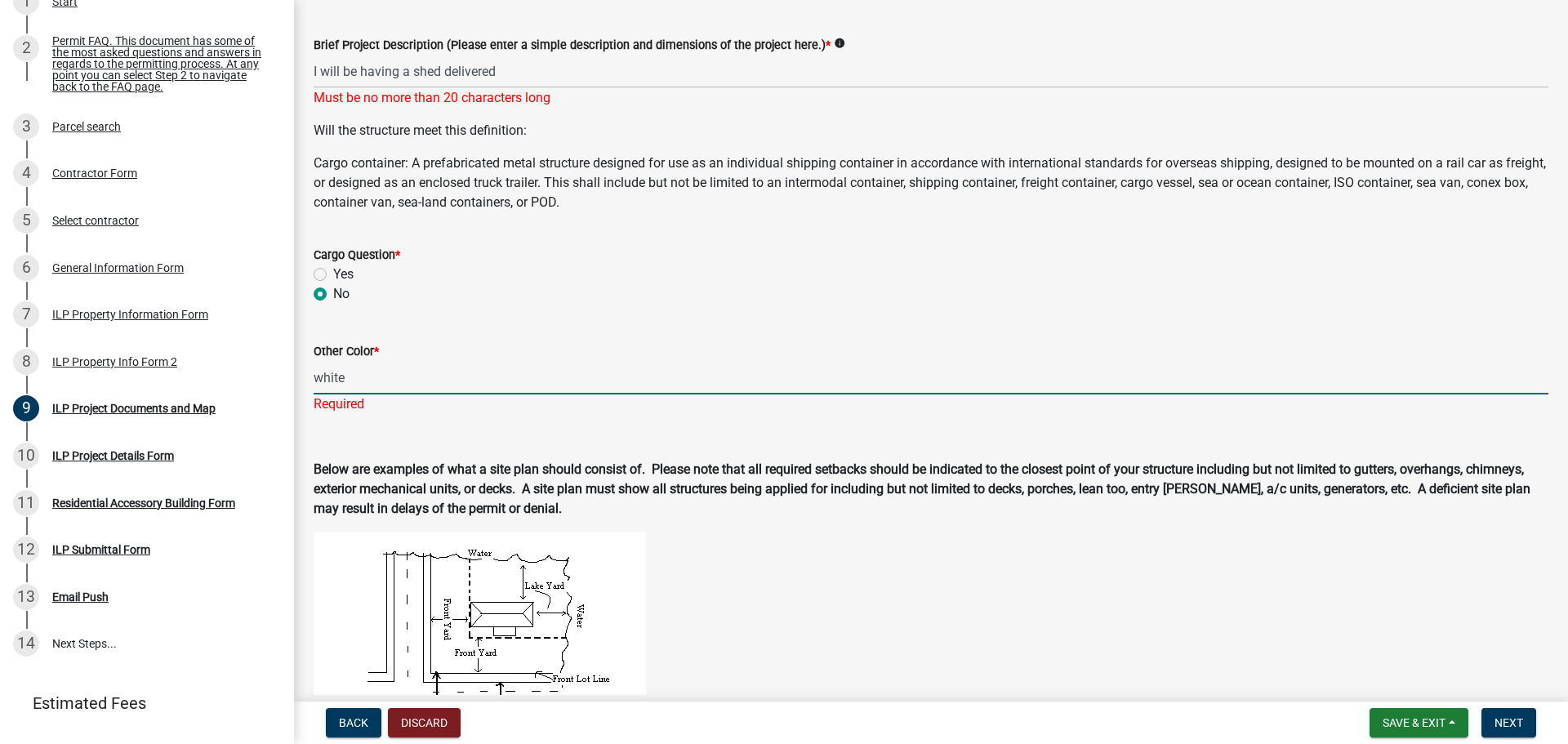
type input "white"
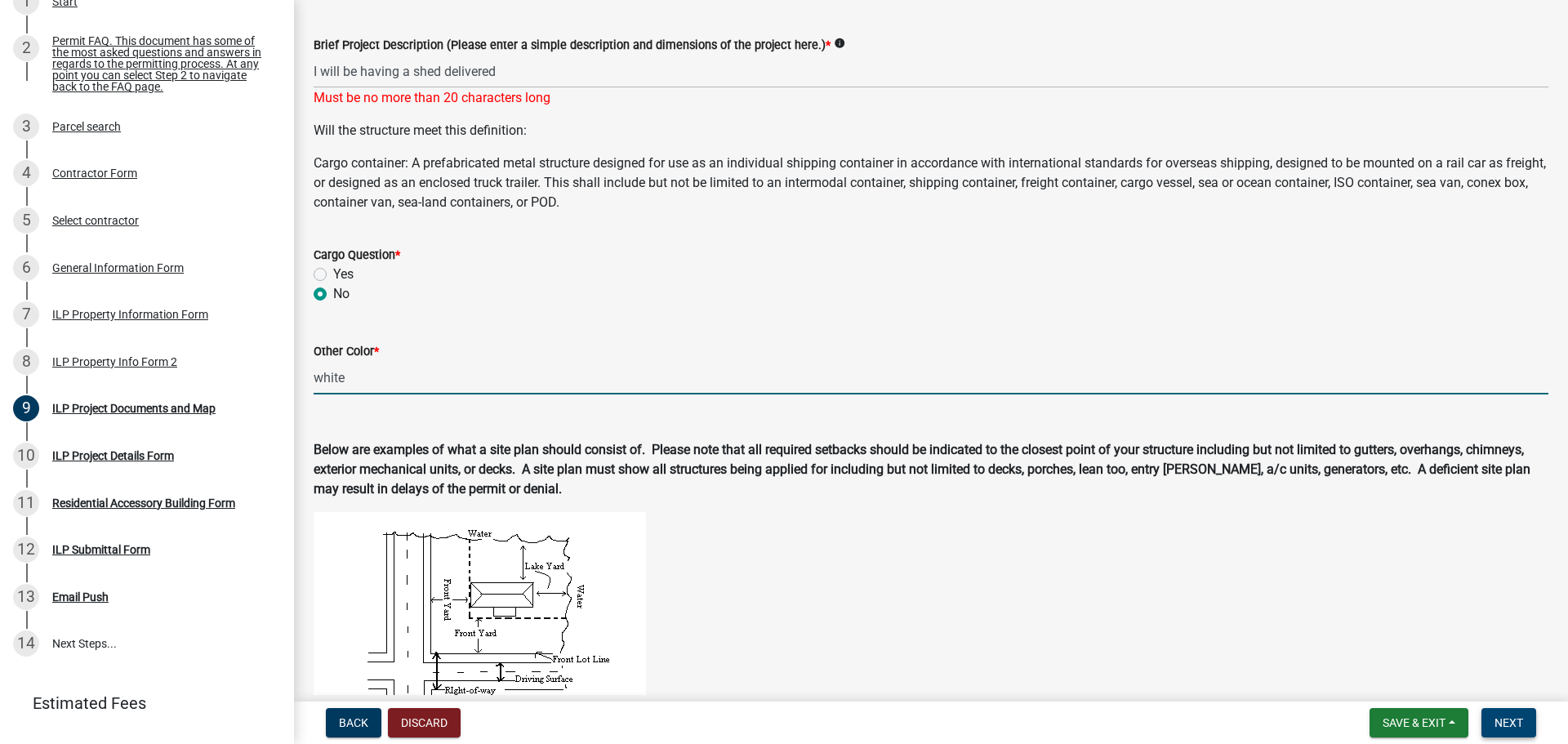
click at [1500, 722] on span "Next" at bounding box center [1509, 723] width 29 height 13
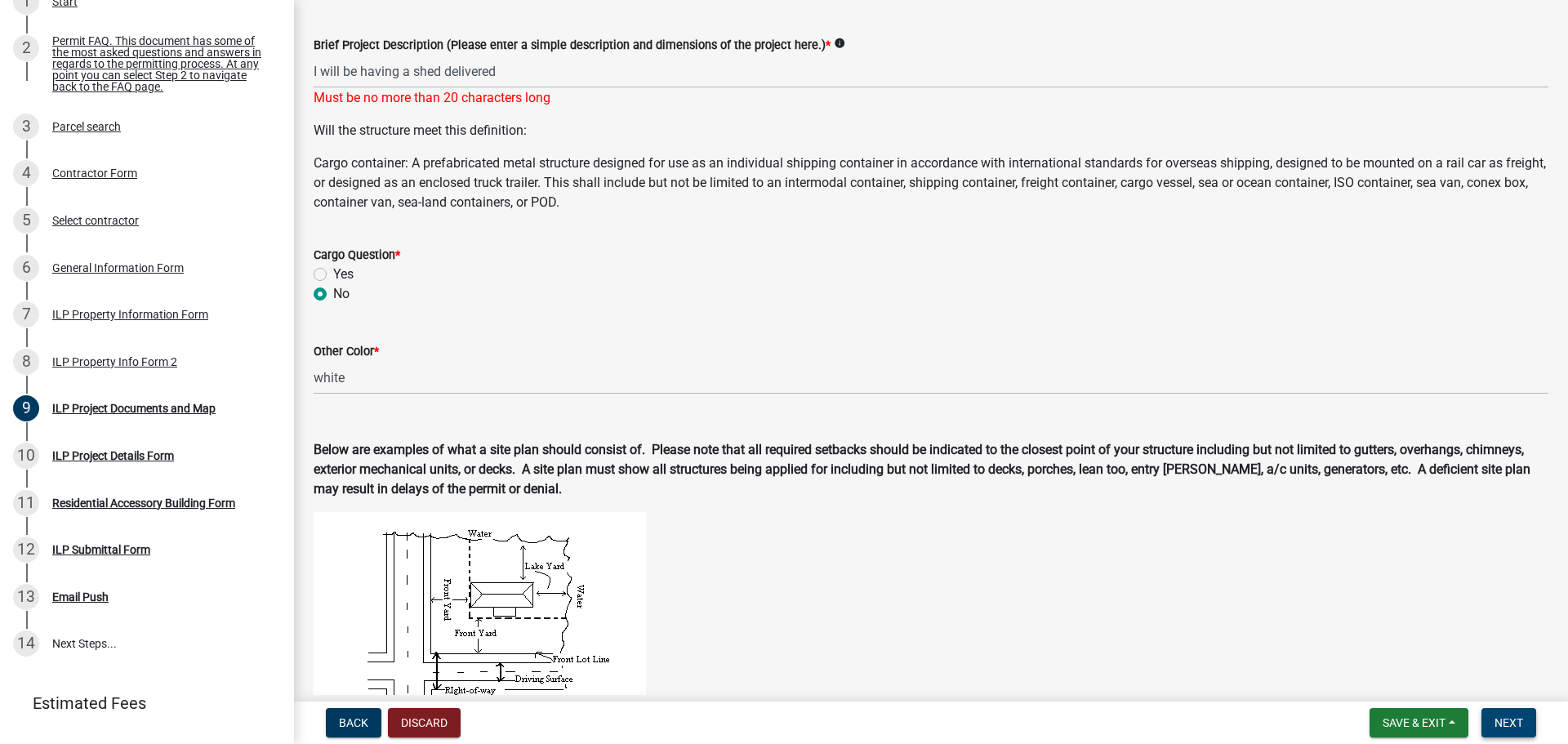
scroll to position [258, 0]
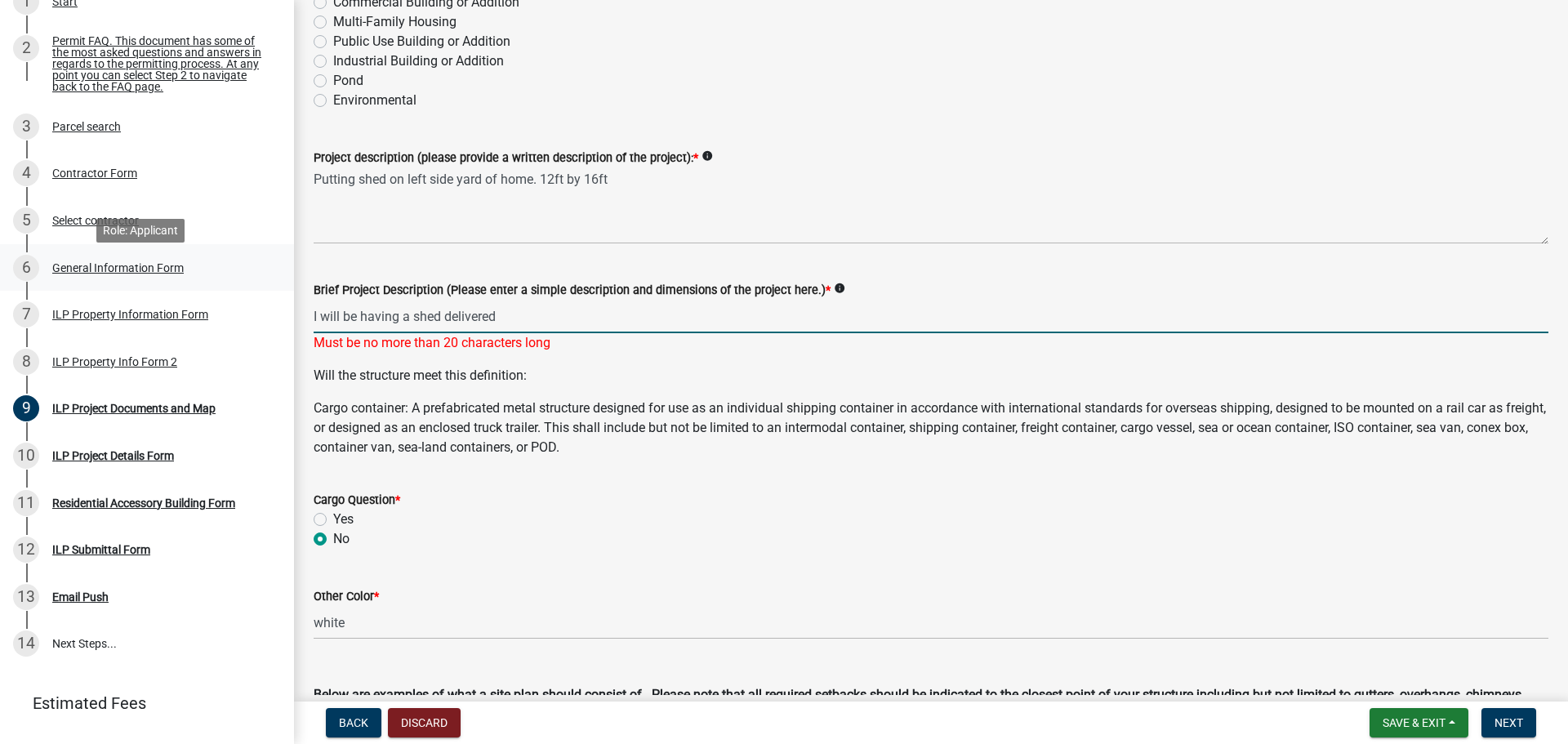
drag, startPoint x: 448, startPoint y: 306, endPoint x: 135, endPoint y: 259, distance: 316.5
click at [135, 259] on div "Improvement Location Permit - APC ILP2025-1173 View Summary Notes 1 Start 2 Per…" at bounding box center [784, 372] width 1568 height 744
type input "Shed Delivery"
click at [1518, 720] on span "Next" at bounding box center [1509, 723] width 29 height 13
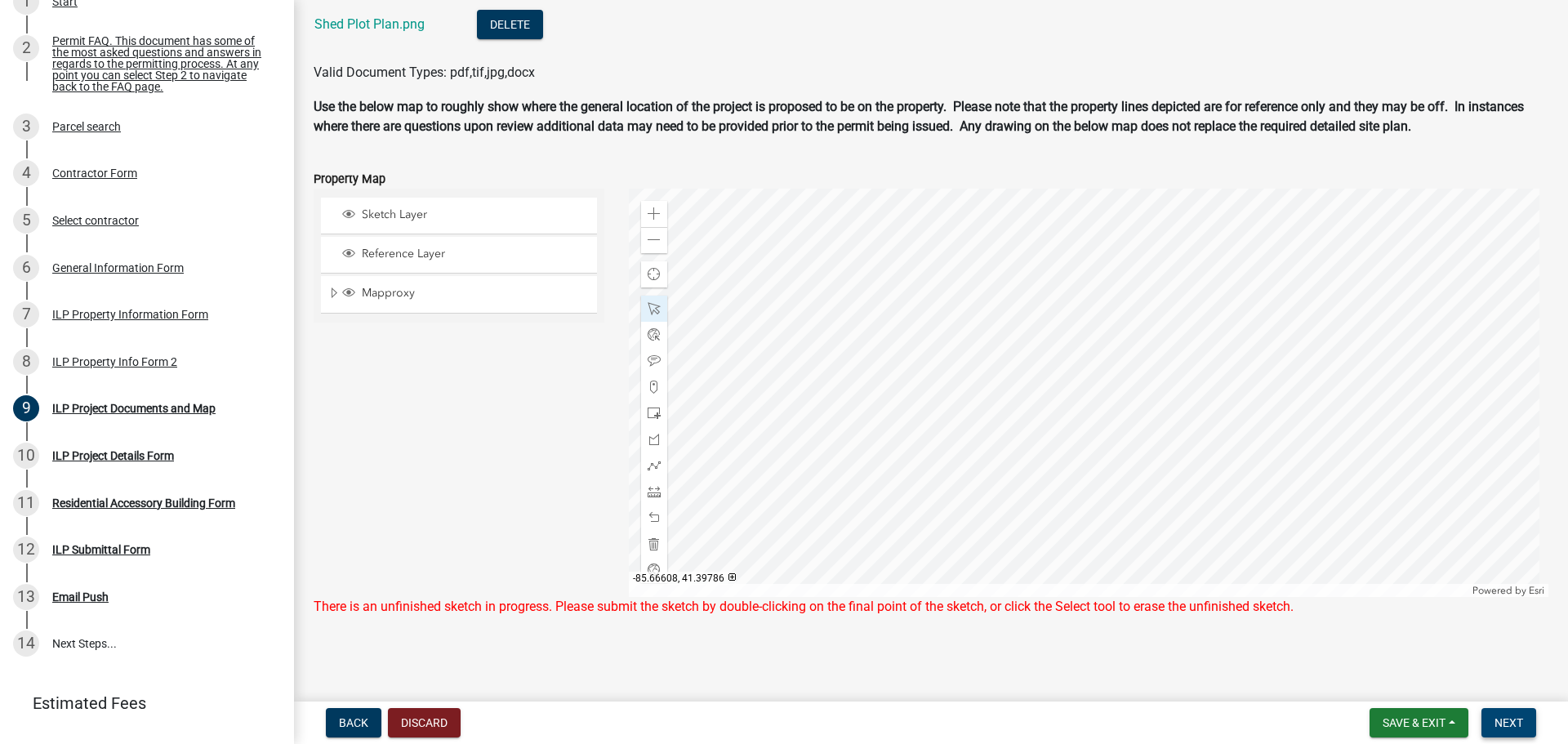
scroll to position [1676, 0]
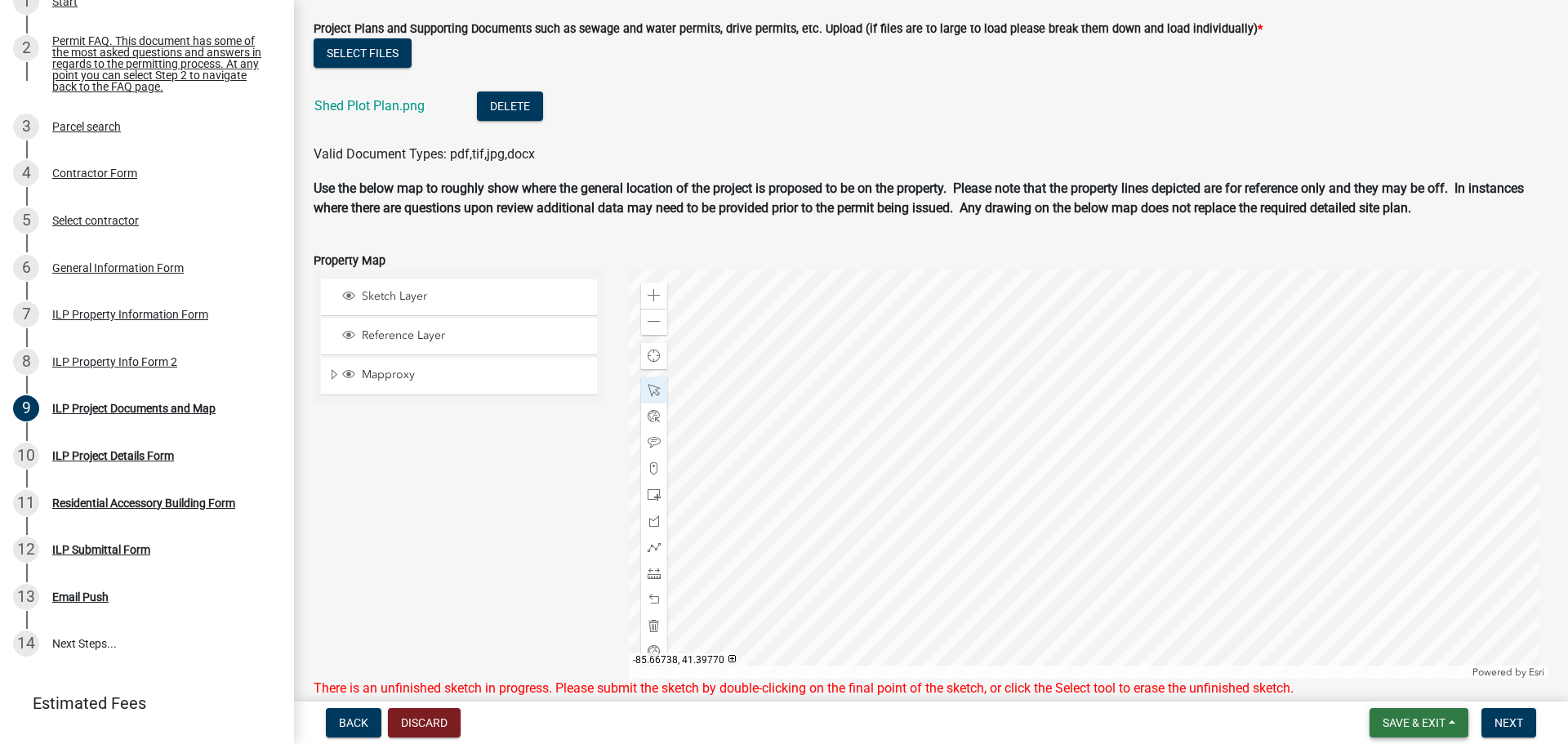
click at [1409, 724] on span "Save & Exit" at bounding box center [1414, 723] width 63 height 13
click at [1504, 722] on span "Next" at bounding box center [1509, 723] width 29 height 13
click at [656, 576] on span at bounding box center [654, 573] width 13 height 13
click at [1055, 496] on div at bounding box center [1089, 474] width 921 height 408
click at [653, 629] on span at bounding box center [654, 626] width 13 height 13
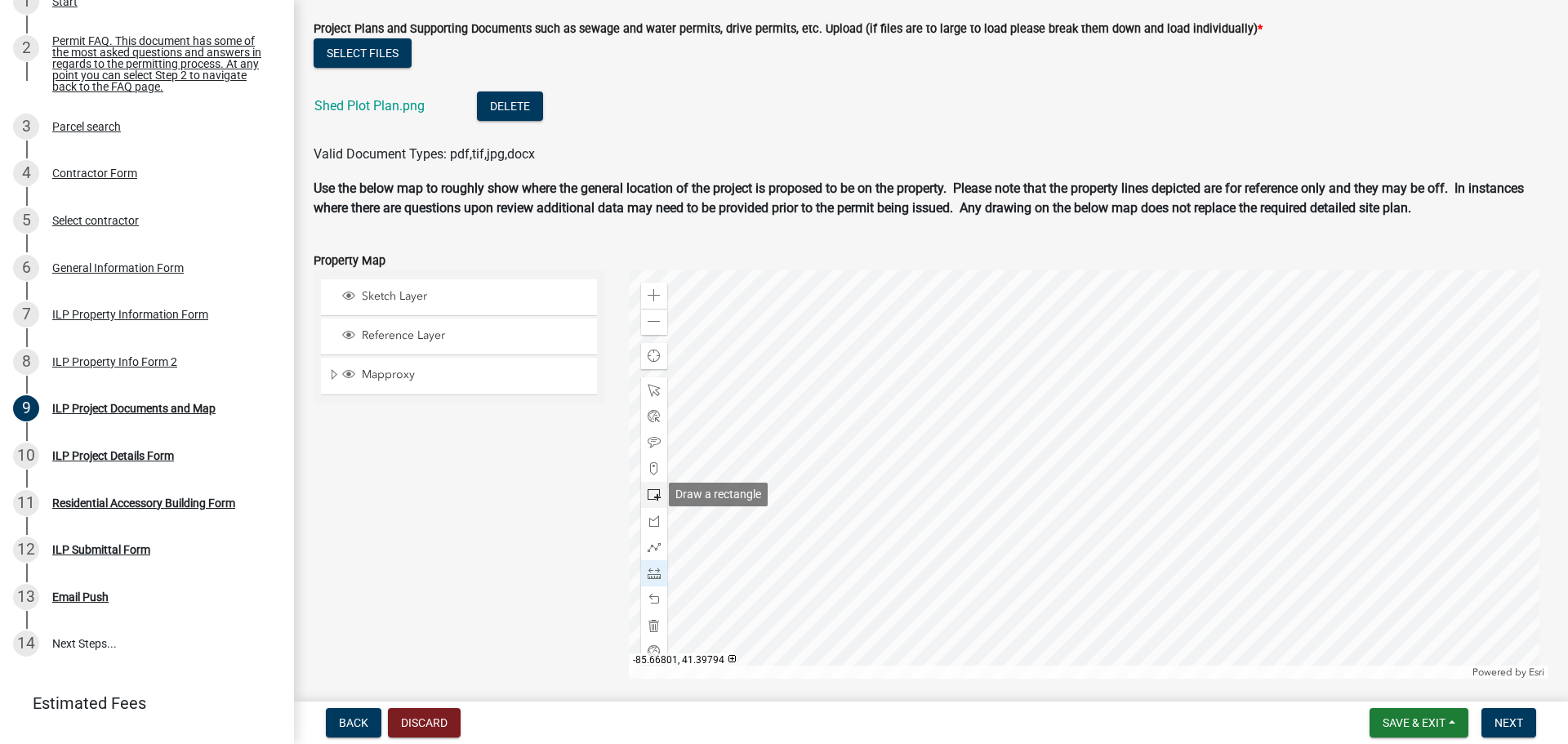
click at [647, 492] on span at bounding box center [654, 495] width 13 height 13
click at [1029, 525] on div at bounding box center [1089, 474] width 921 height 408
click at [648, 571] on span at bounding box center [654, 573] width 13 height 13
click at [1041, 542] on div at bounding box center [1089, 474] width 921 height 408
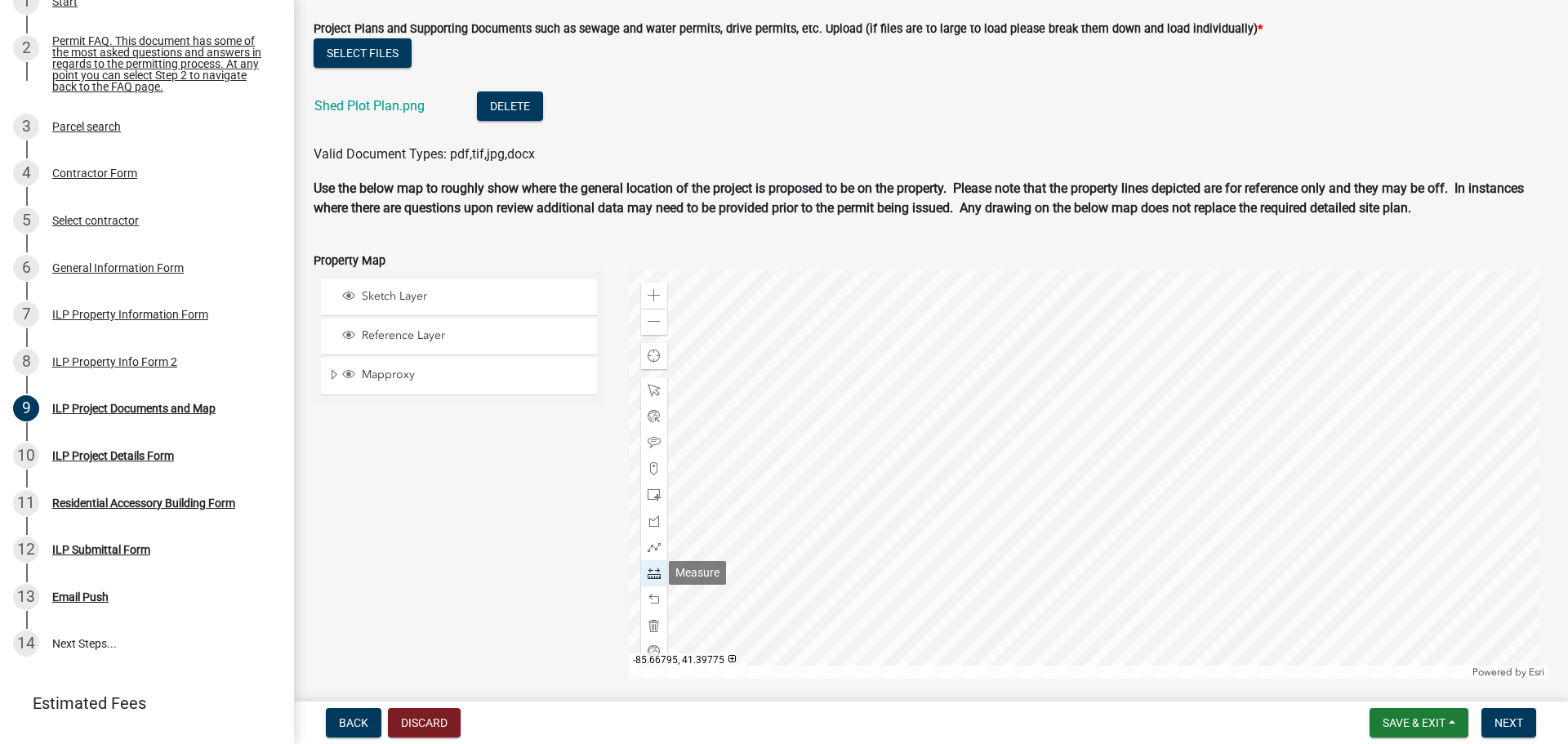
click at [651, 570] on span at bounding box center [654, 573] width 13 height 13
click at [1039, 522] on div at bounding box center [1089, 474] width 921 height 408
click at [1039, 550] on div at bounding box center [1089, 474] width 921 height 408
click at [1018, 552] on div at bounding box center [1089, 474] width 921 height 408
click at [1019, 553] on div at bounding box center [1089, 474] width 921 height 408
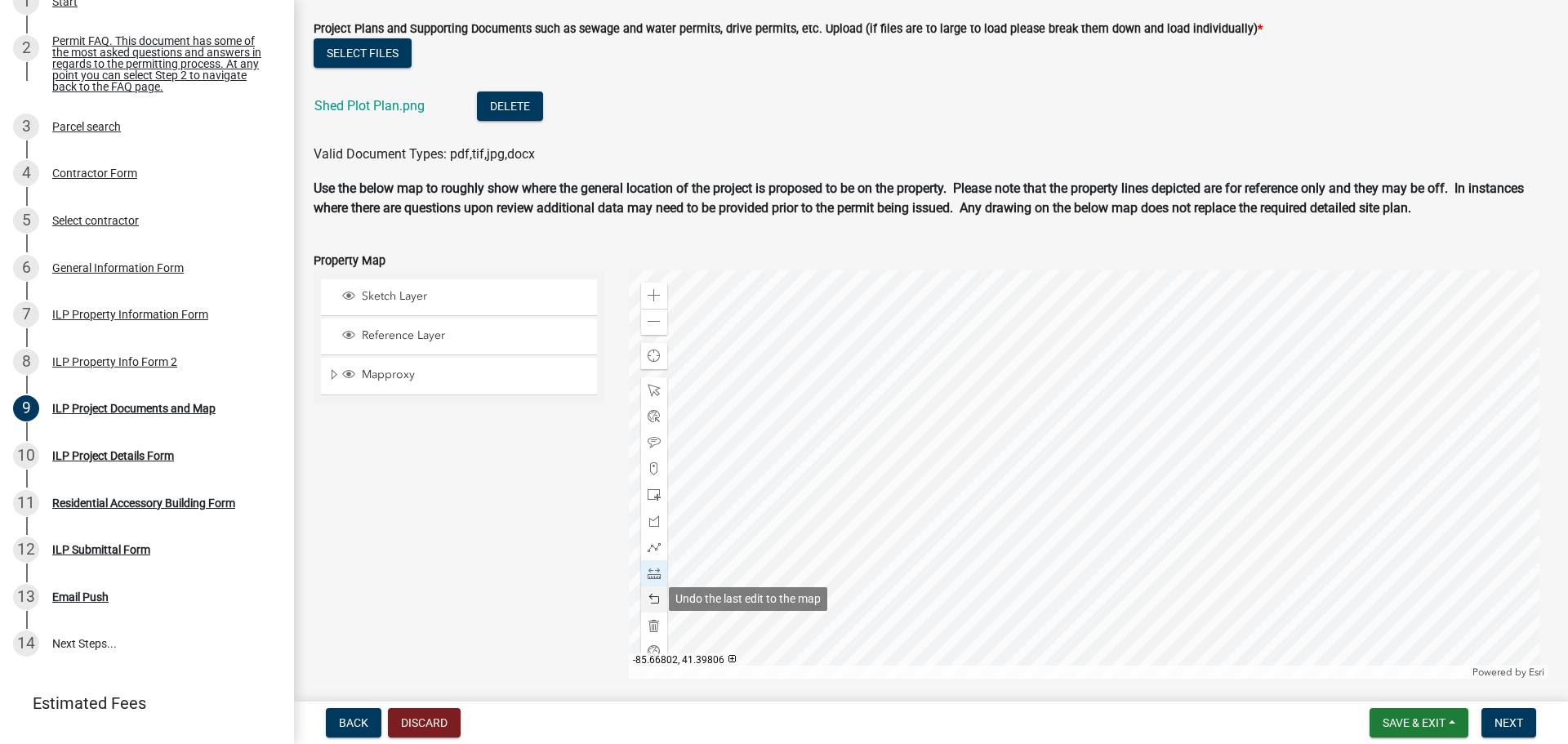
click at [649, 600] on span at bounding box center [654, 599] width 13 height 13
click at [656, 391] on span at bounding box center [654, 391] width 13 height 13
click at [414, 337] on span "Reference Layer" at bounding box center [475, 335] width 234 height 14
click at [413, 336] on span "Reference Layer" at bounding box center [475, 335] width 234 height 14
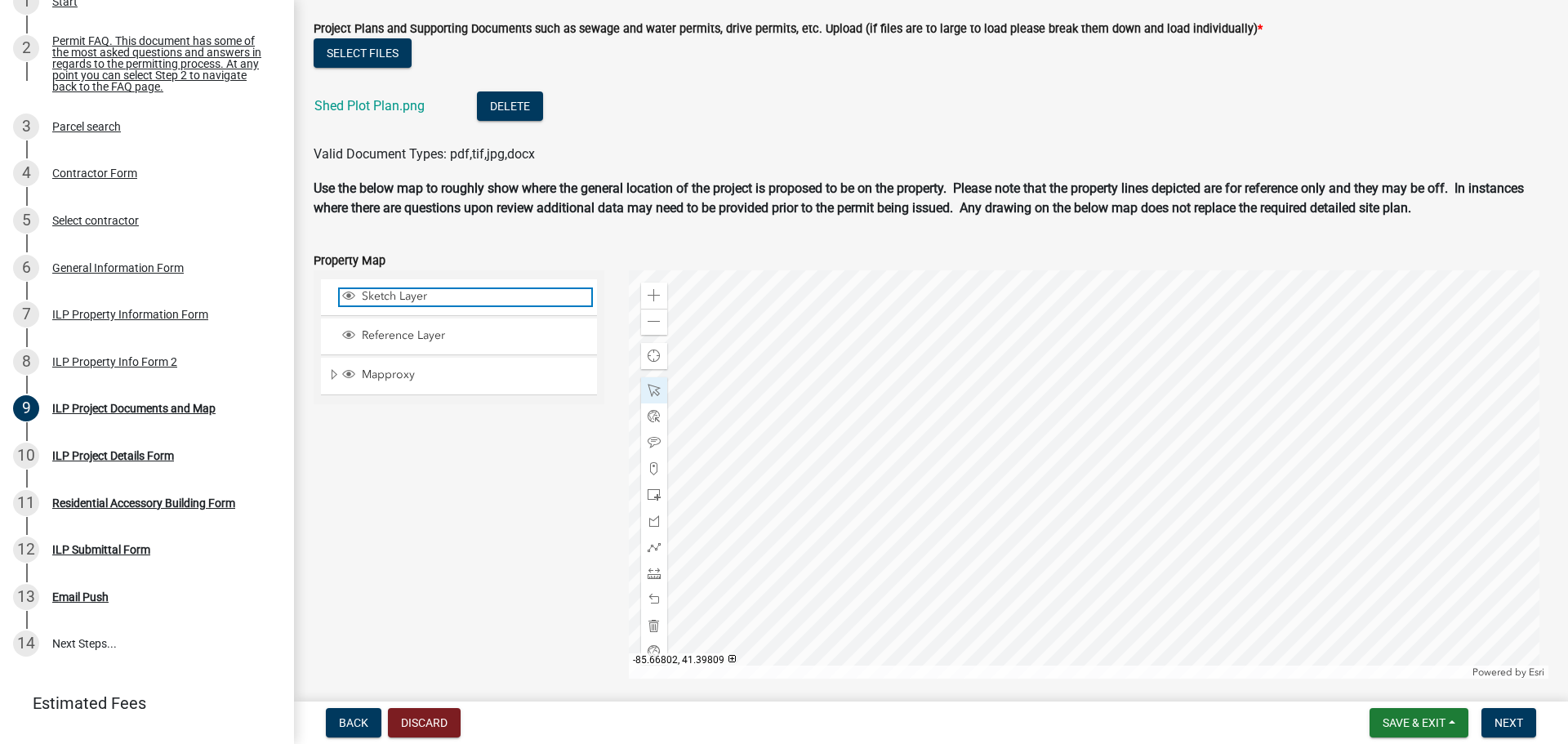
click at [407, 299] on span "Sketch Layer" at bounding box center [475, 295] width 234 height 14
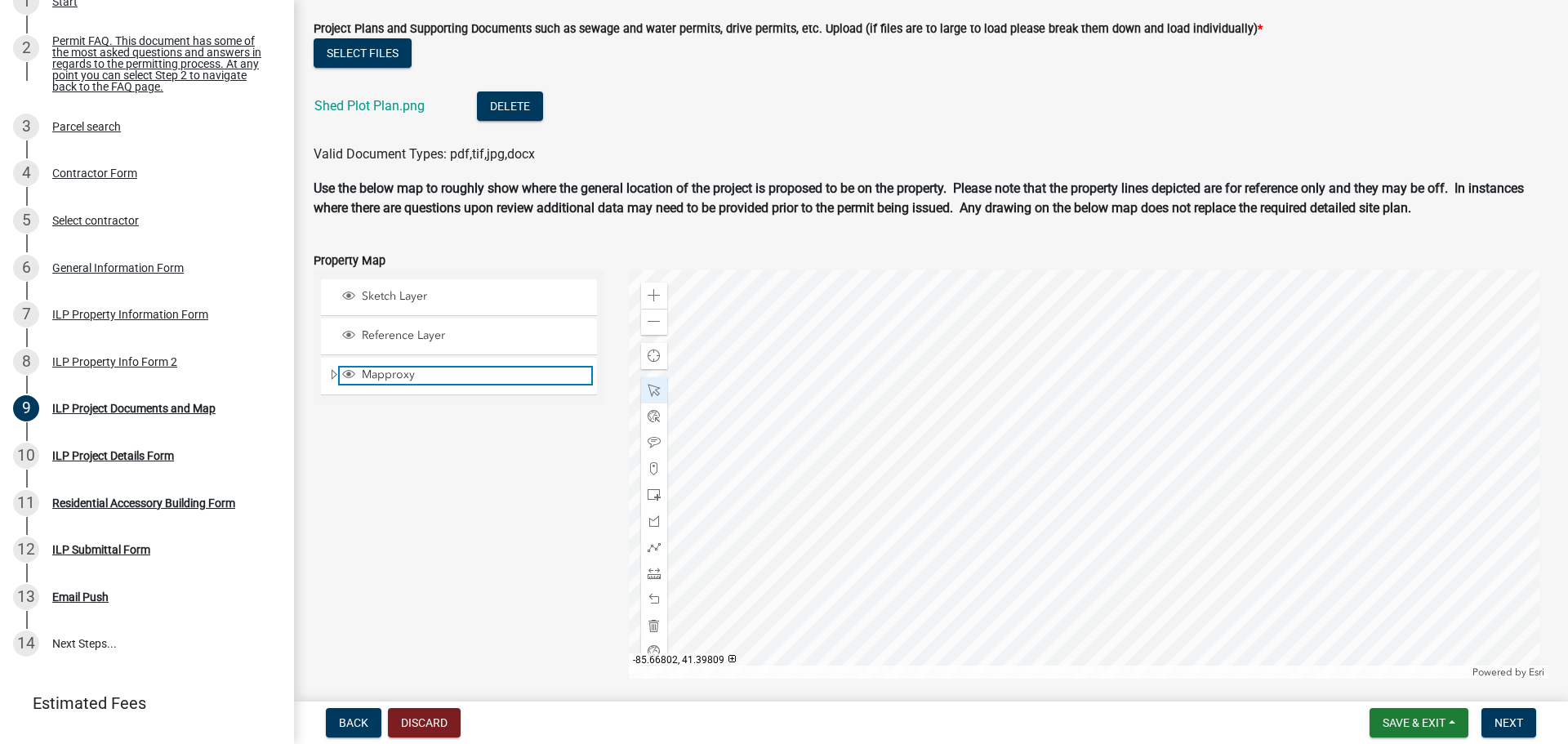
click at [412, 375] on span "Mapproxy" at bounding box center [475, 375] width 234 height 14
click at [1022, 529] on div at bounding box center [1089, 474] width 921 height 408
click at [1041, 512] on div at bounding box center [1089, 474] width 921 height 408
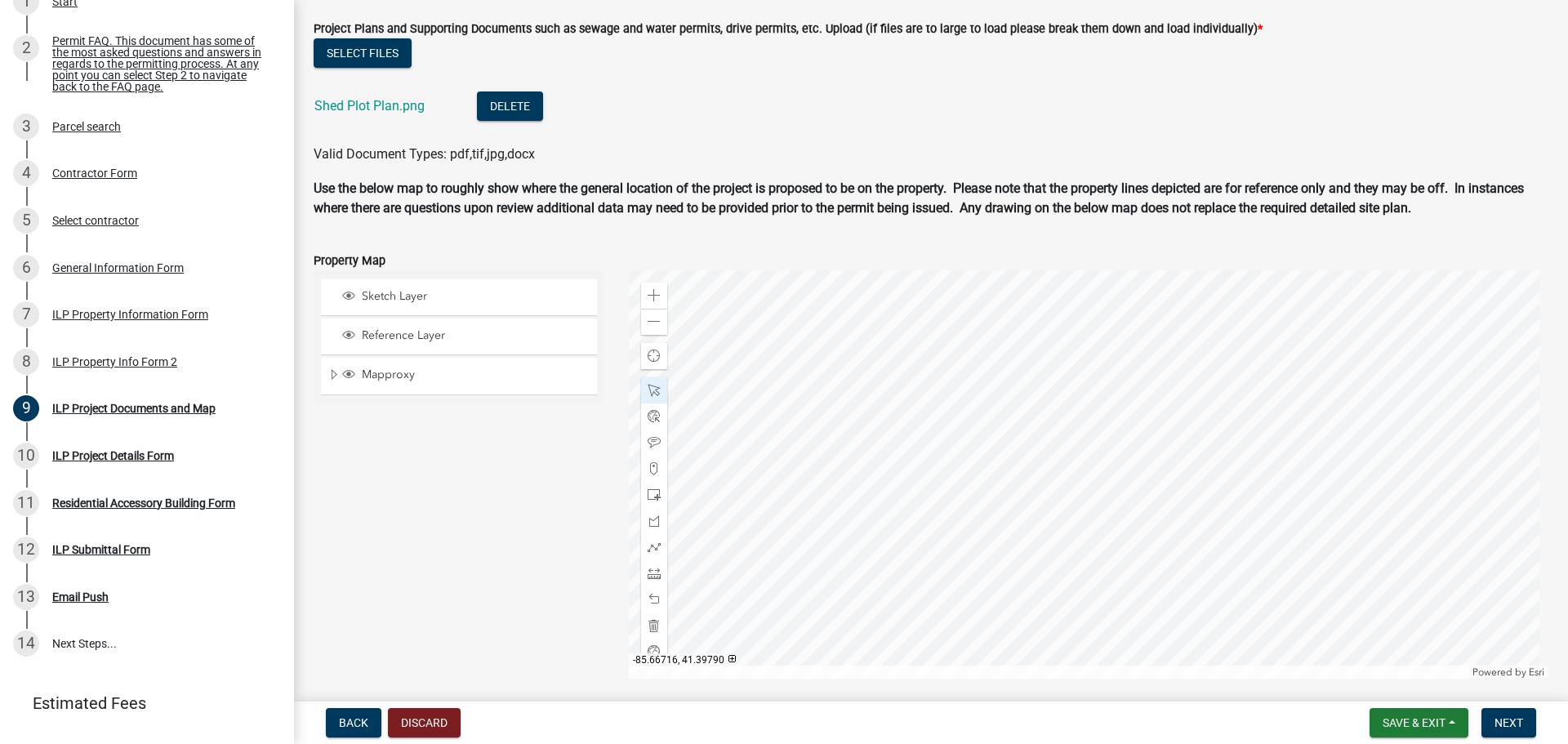
click at [1041, 559] on div at bounding box center [1089, 474] width 921 height 408
click at [1012, 556] on div at bounding box center [1089, 474] width 921 height 408
click at [1018, 513] on div at bounding box center [1089, 474] width 921 height 408
click at [1535, 727] on button "Next" at bounding box center [1508, 722] width 55 height 29
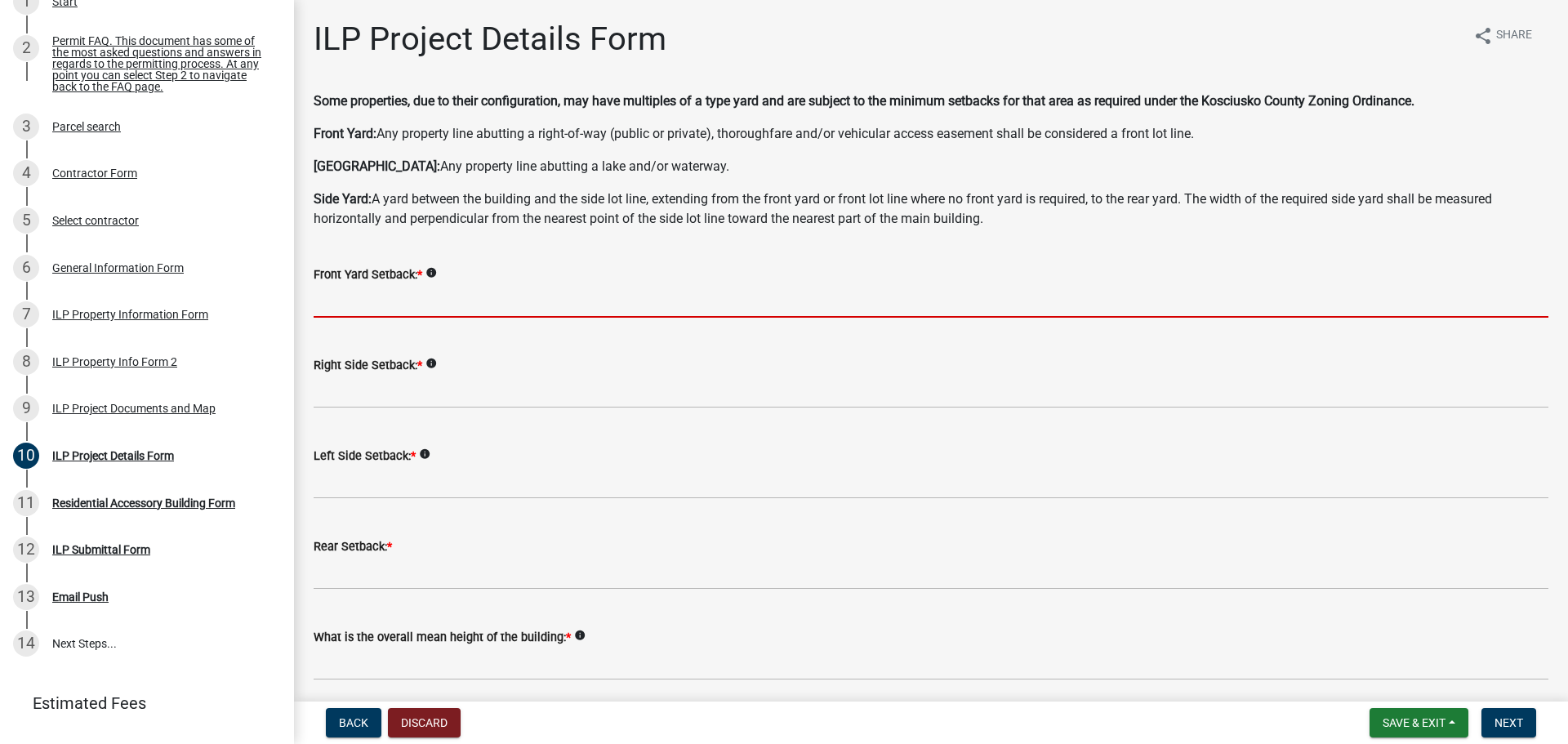
click at [383, 299] on input "text" at bounding box center [931, 301] width 1235 height 34
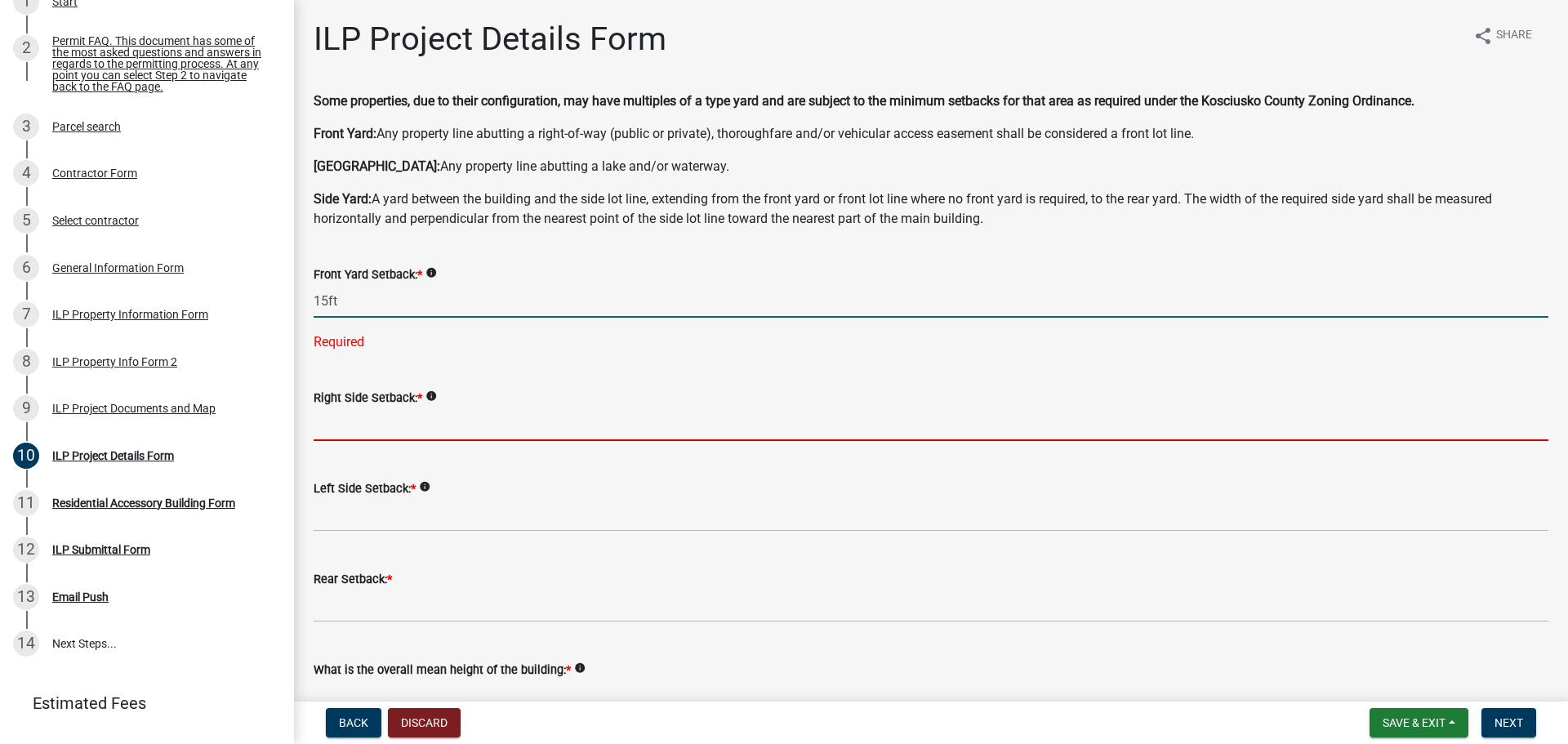
type input "15.0"
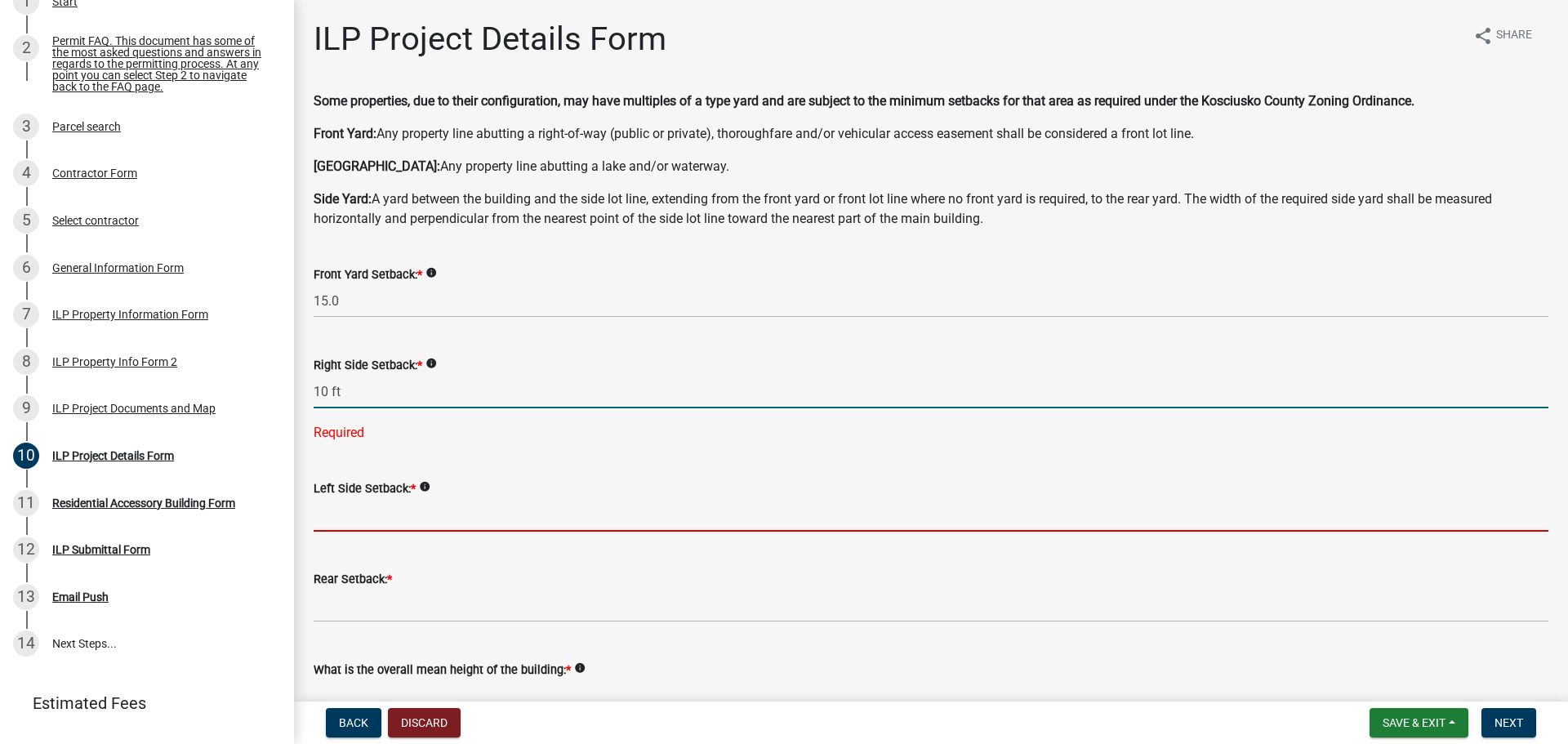
type input "10.0"
click at [382, 509] on wm-data-entity-input "Left Side Setback: * info" at bounding box center [931, 501] width 1235 height 91
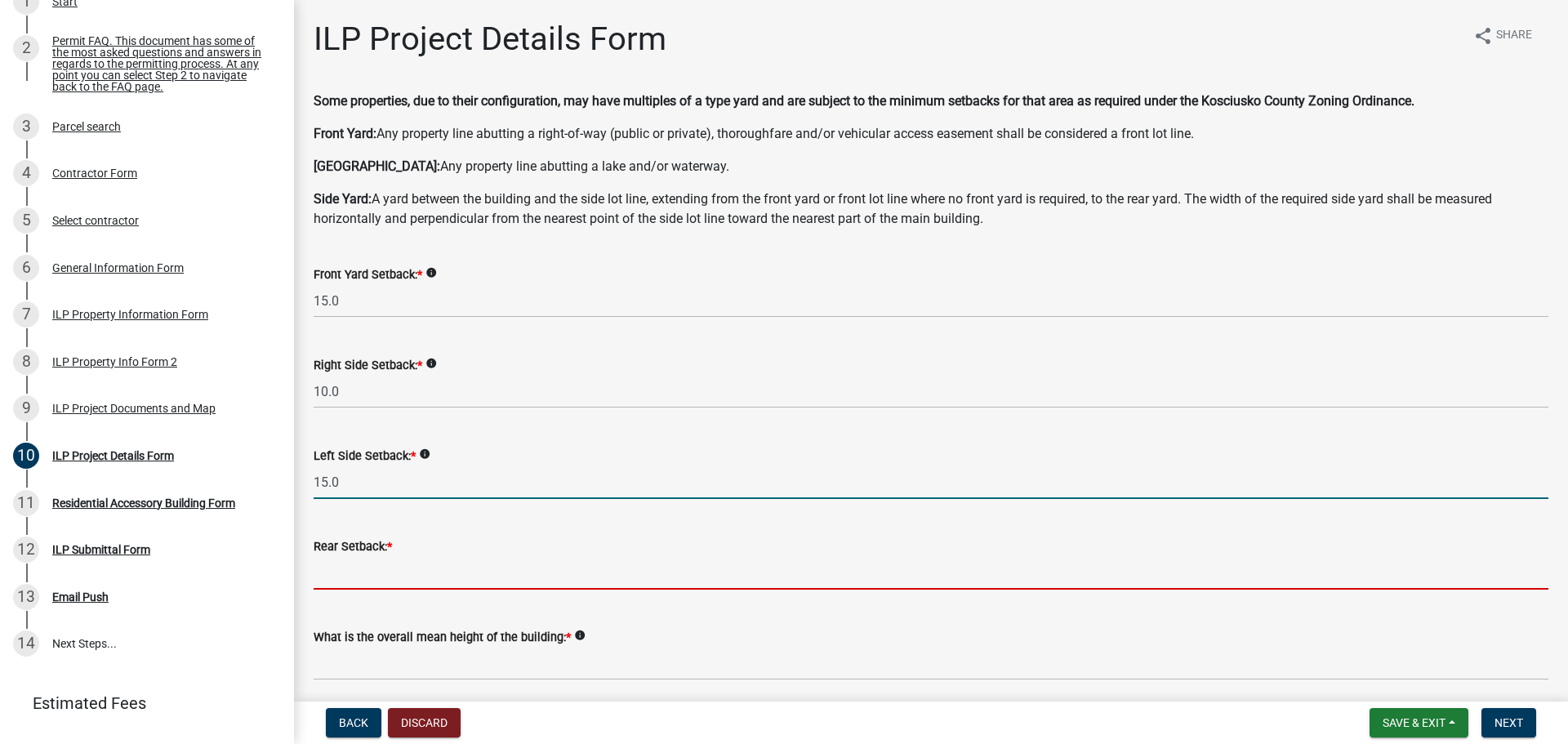
click at [397, 567] on input "text" at bounding box center [931, 573] width 1235 height 34
click at [352, 486] on input "15.0" at bounding box center [931, 482] width 1235 height 34
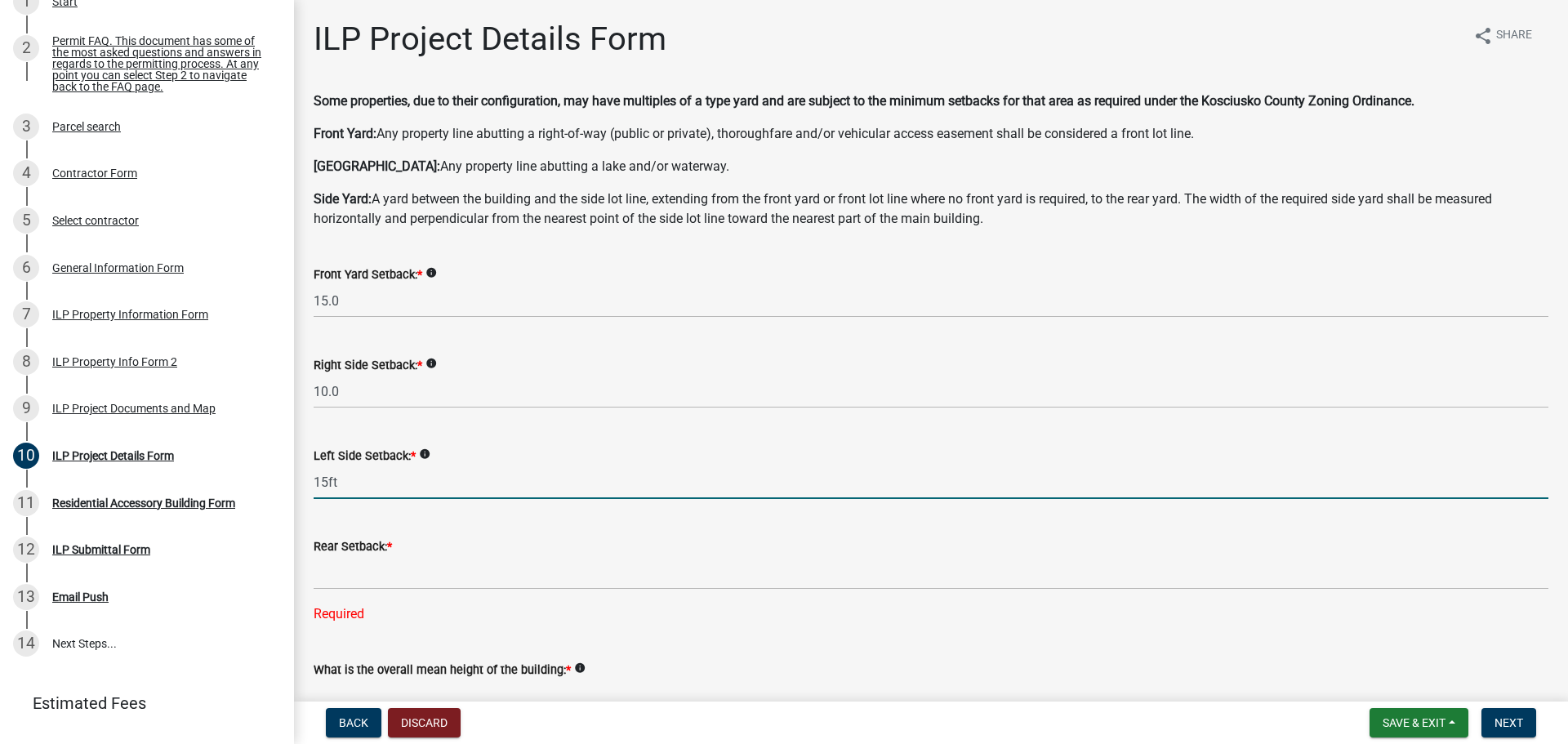
type input "15.0"
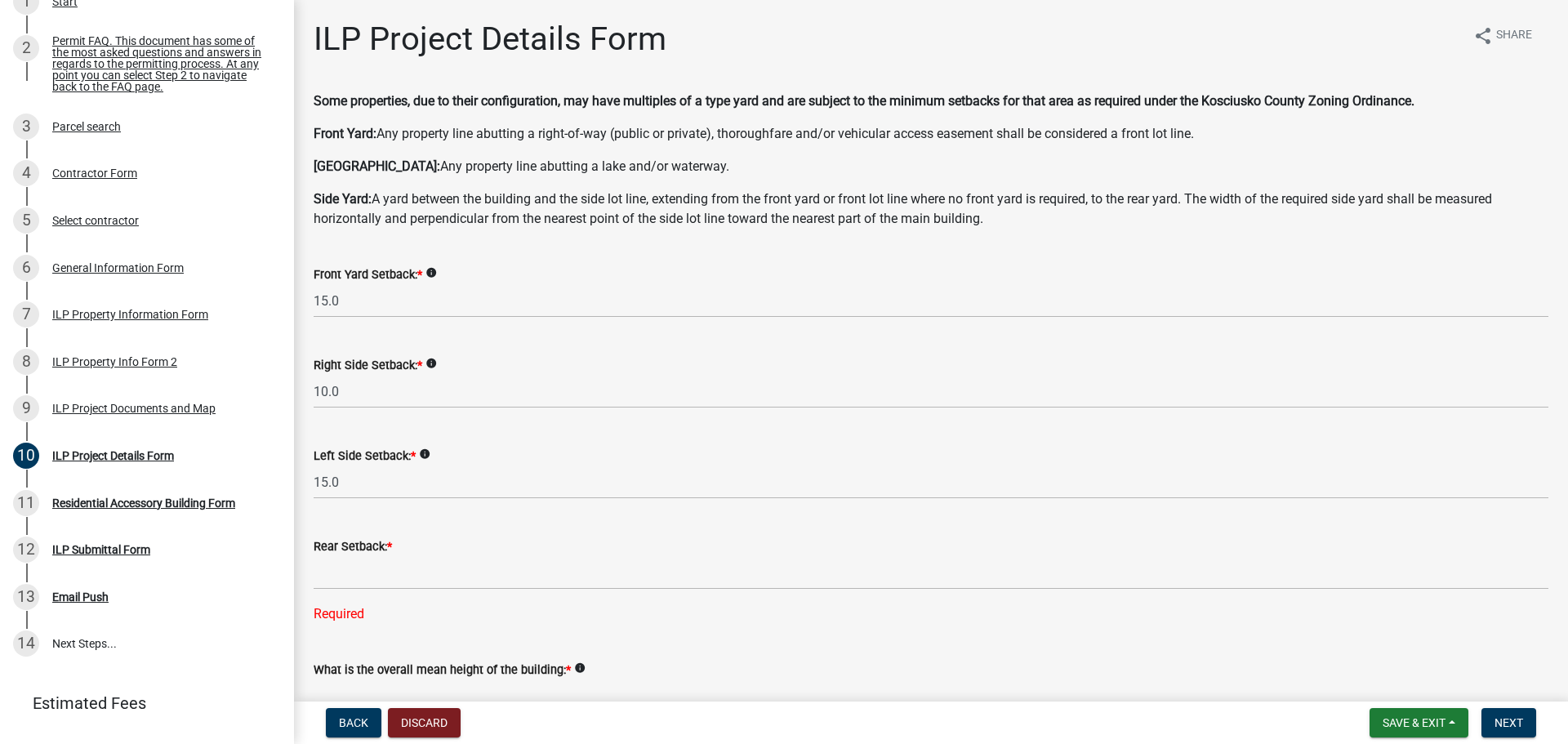
click at [587, 523] on div "Rear Setback: * Required" at bounding box center [931, 568] width 1235 height 110
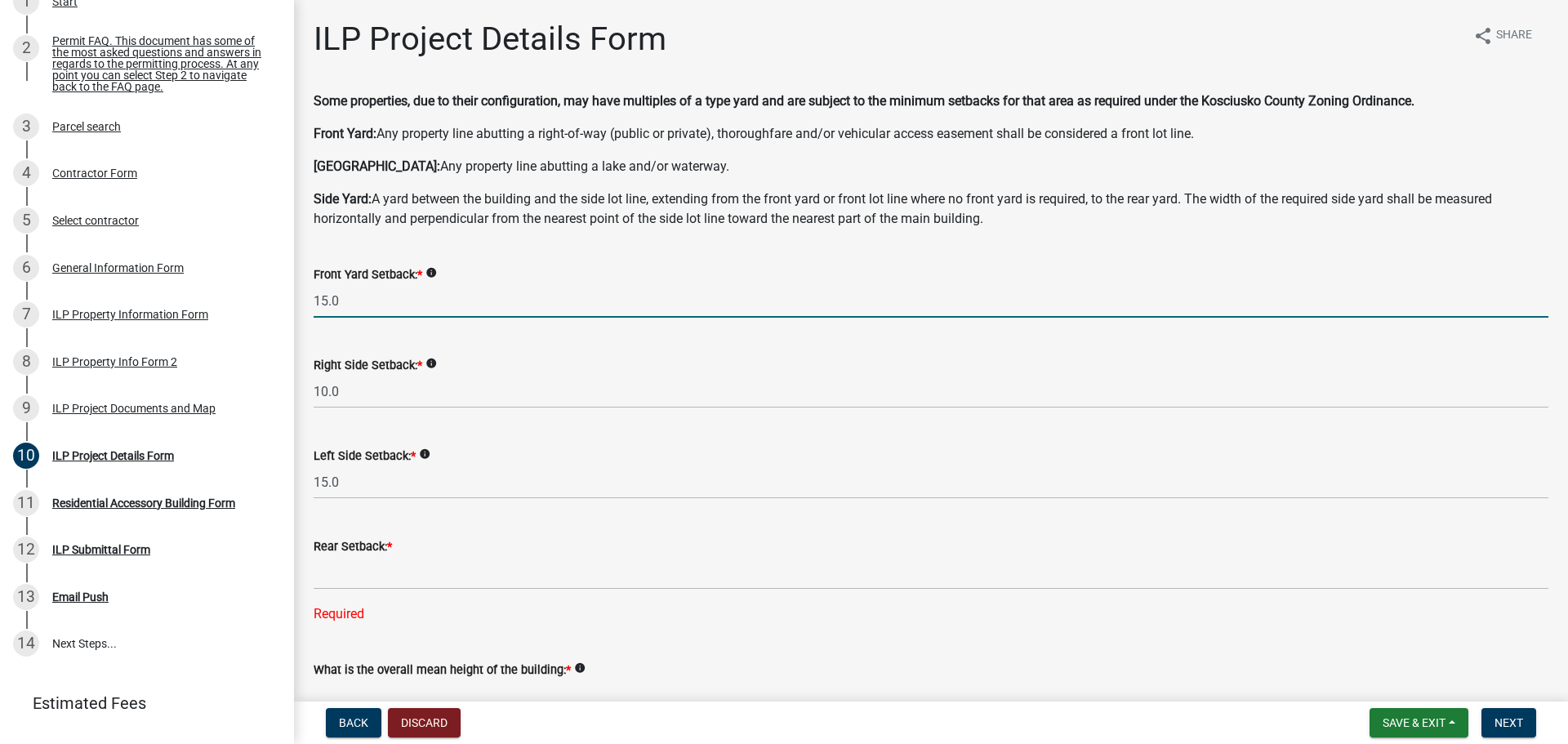
click at [347, 296] on input "15.0" at bounding box center [931, 301] width 1235 height 34
type input "1"
type input "20.0"
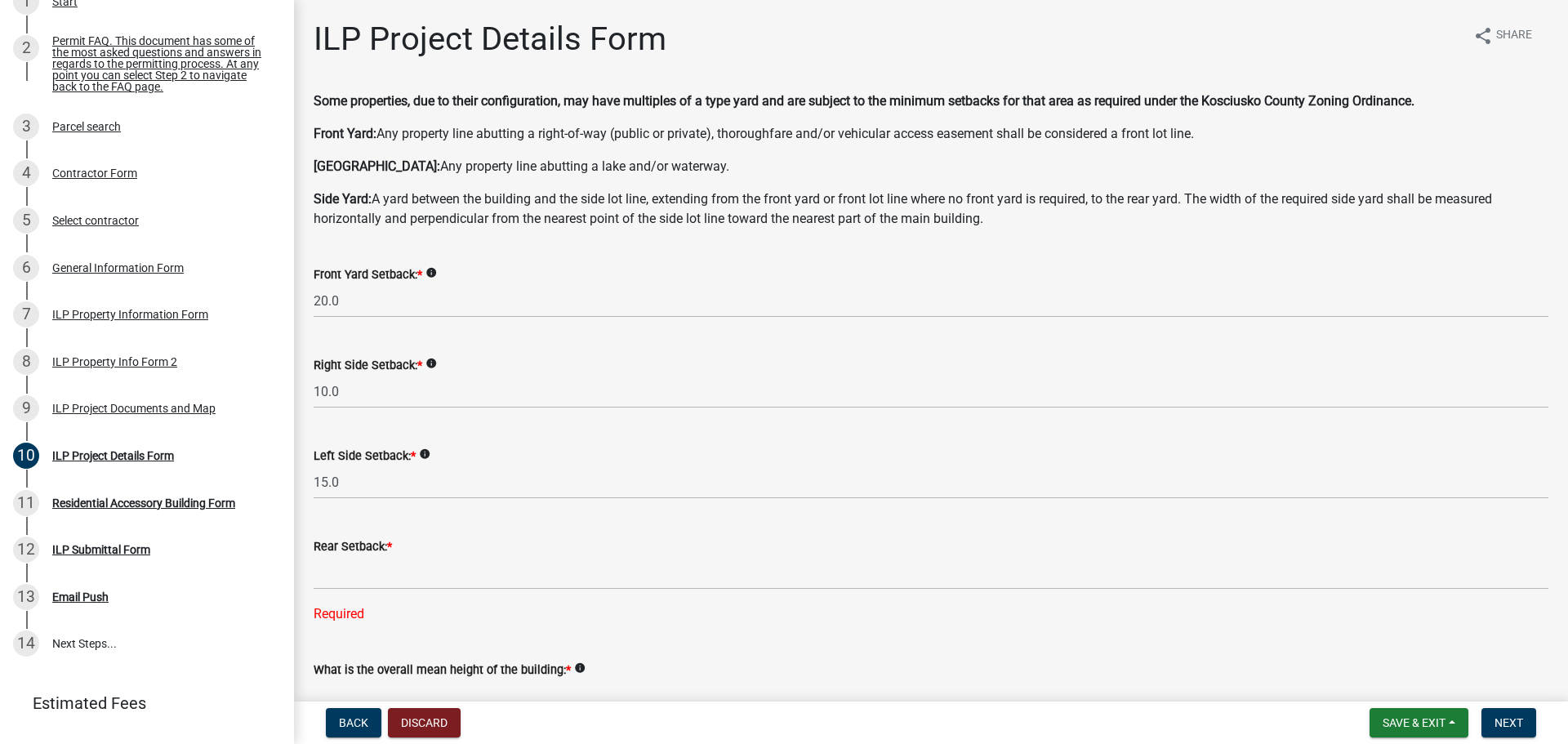
click at [564, 344] on div "Right Side Setback: * info 10.0" at bounding box center [931, 370] width 1235 height 76
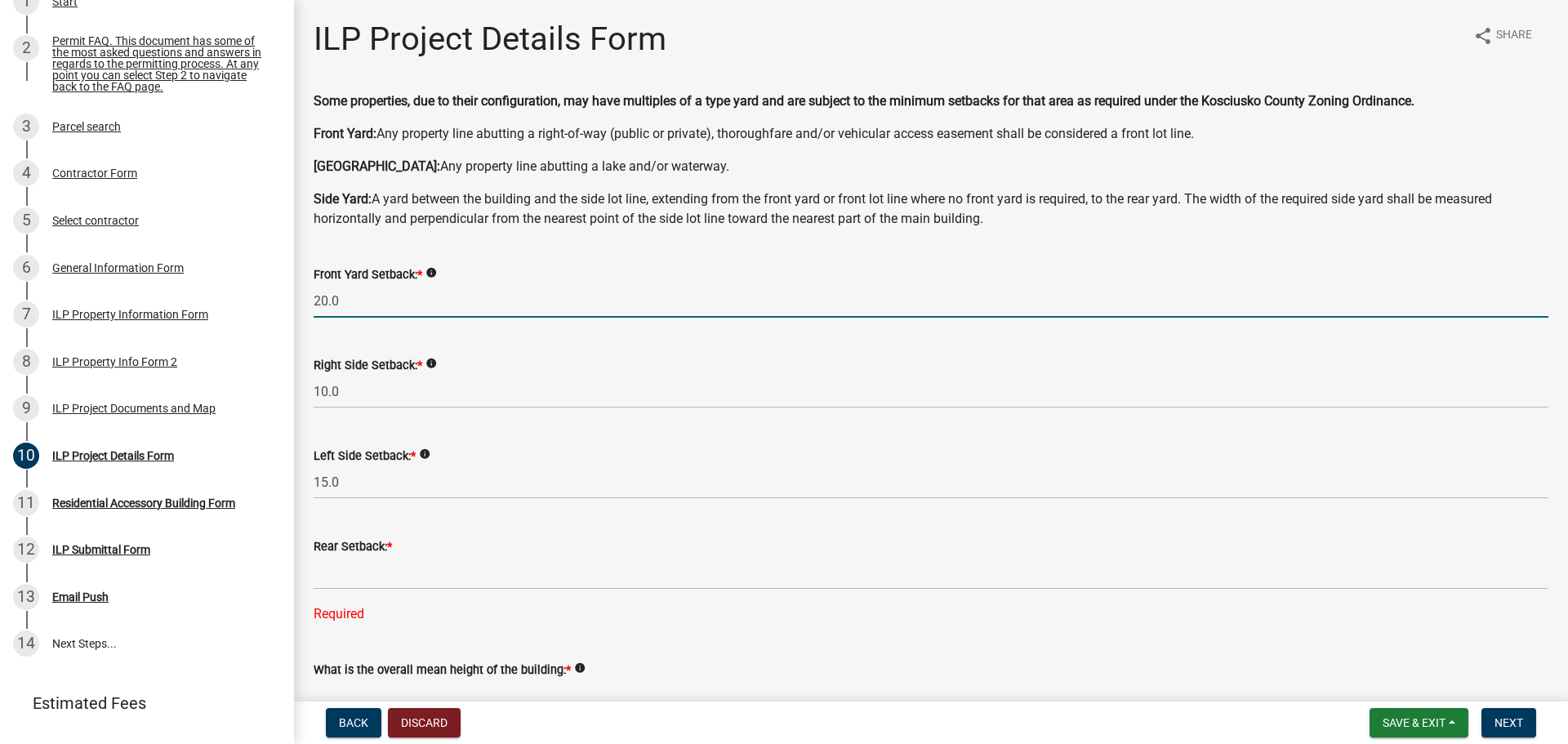
click at [353, 302] on input "20.0" at bounding box center [931, 301] width 1235 height 34
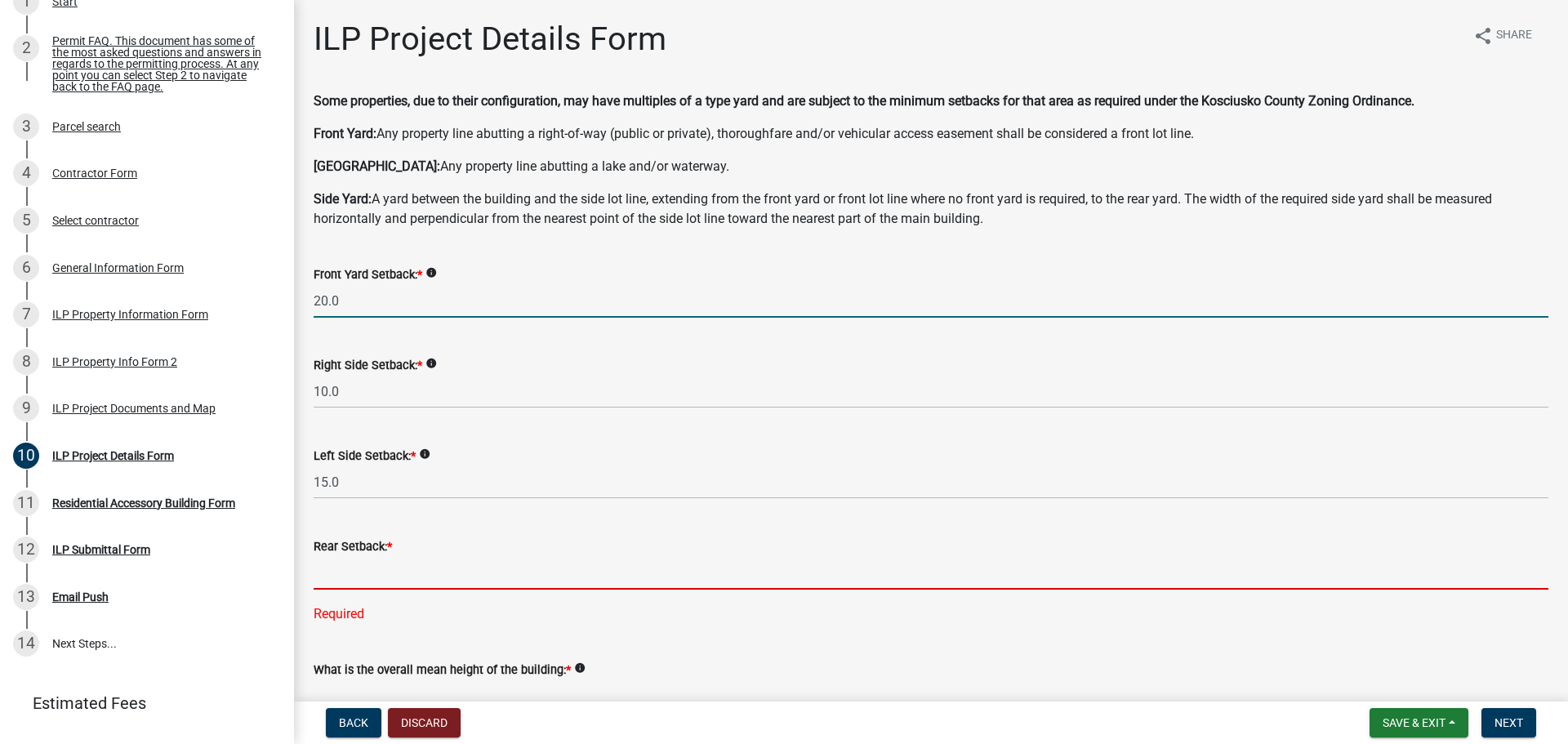
click at [368, 577] on input "text" at bounding box center [931, 573] width 1235 height 34
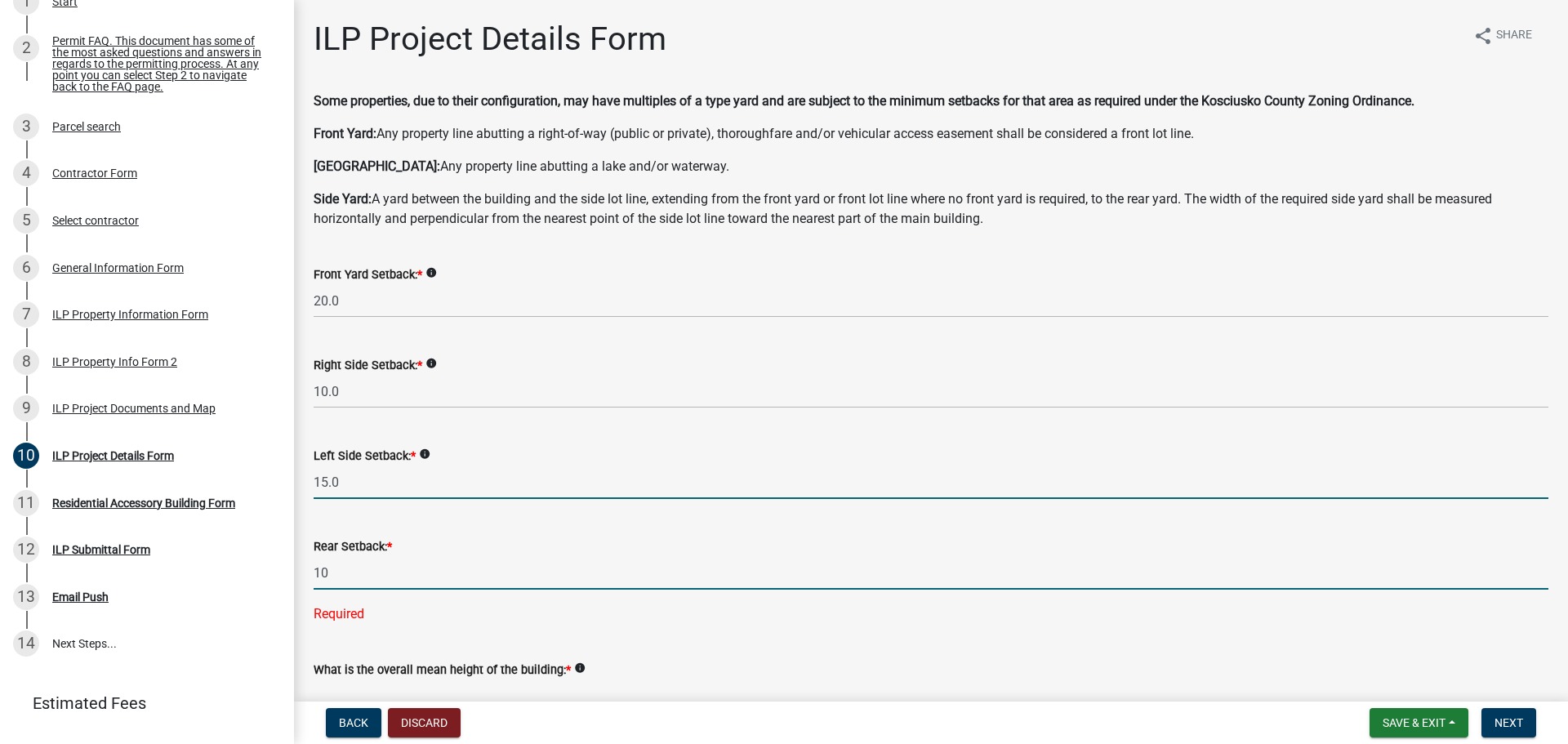
type input "10.0"
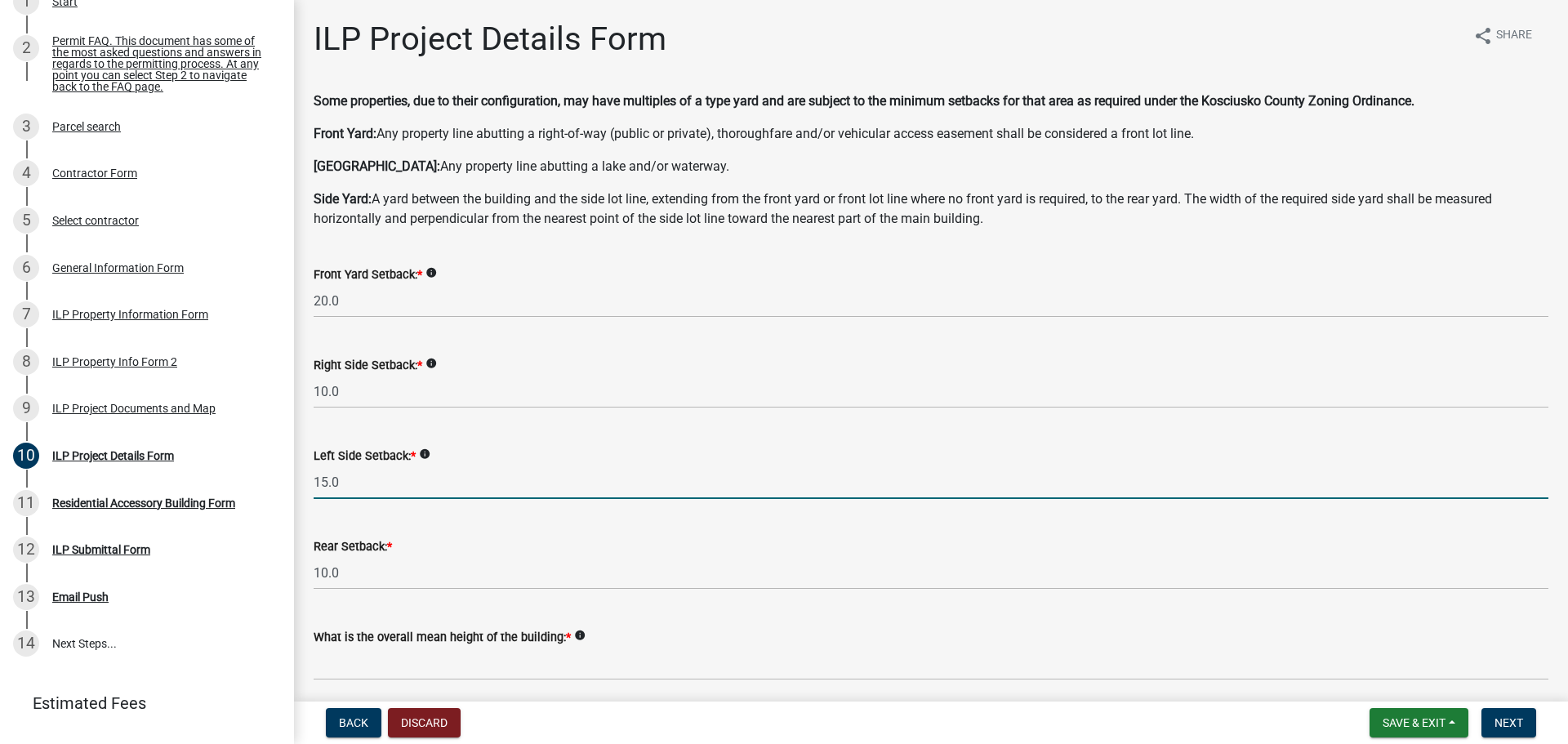
click at [583, 482] on input "15.0" at bounding box center [931, 482] width 1235 height 34
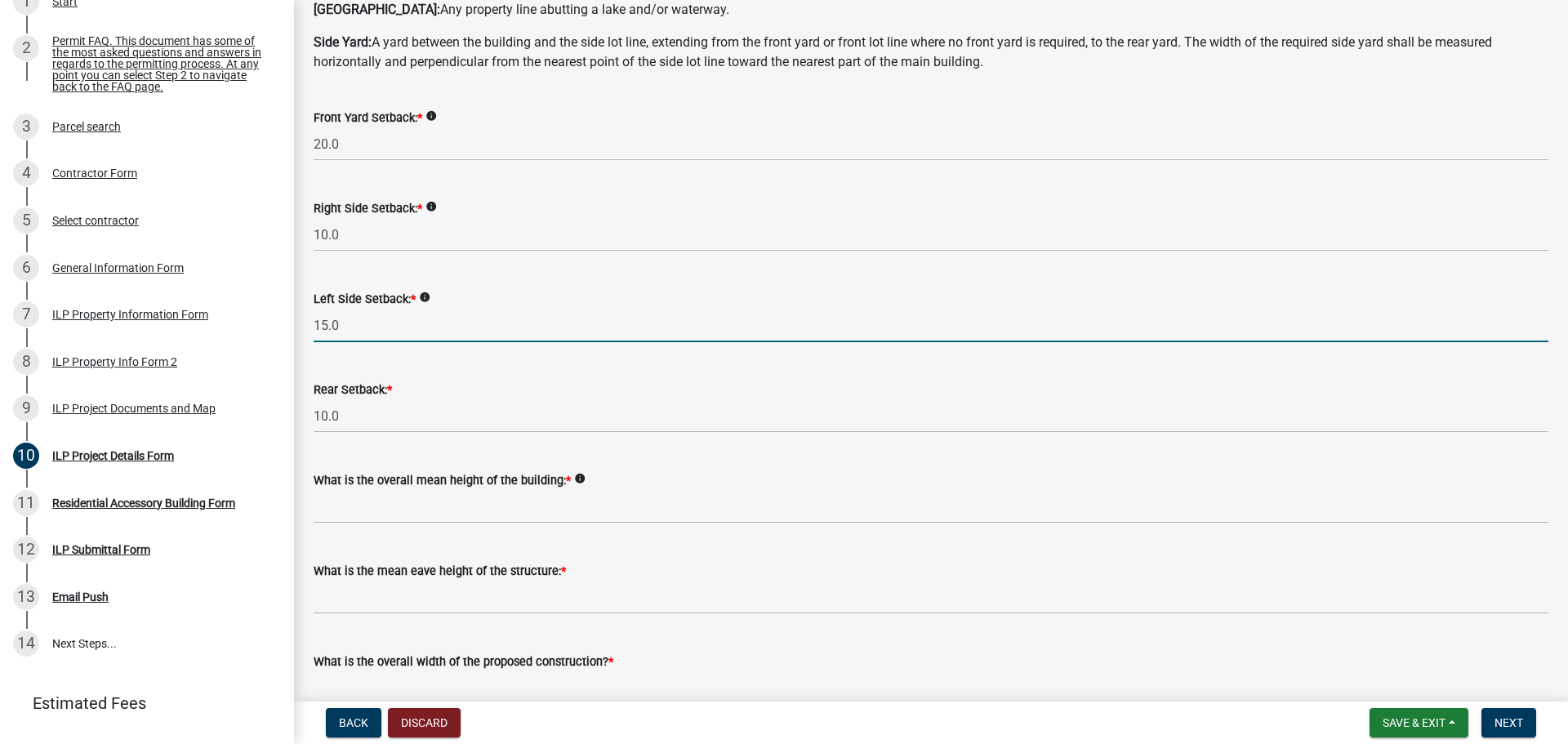
scroll to position [163, 0]
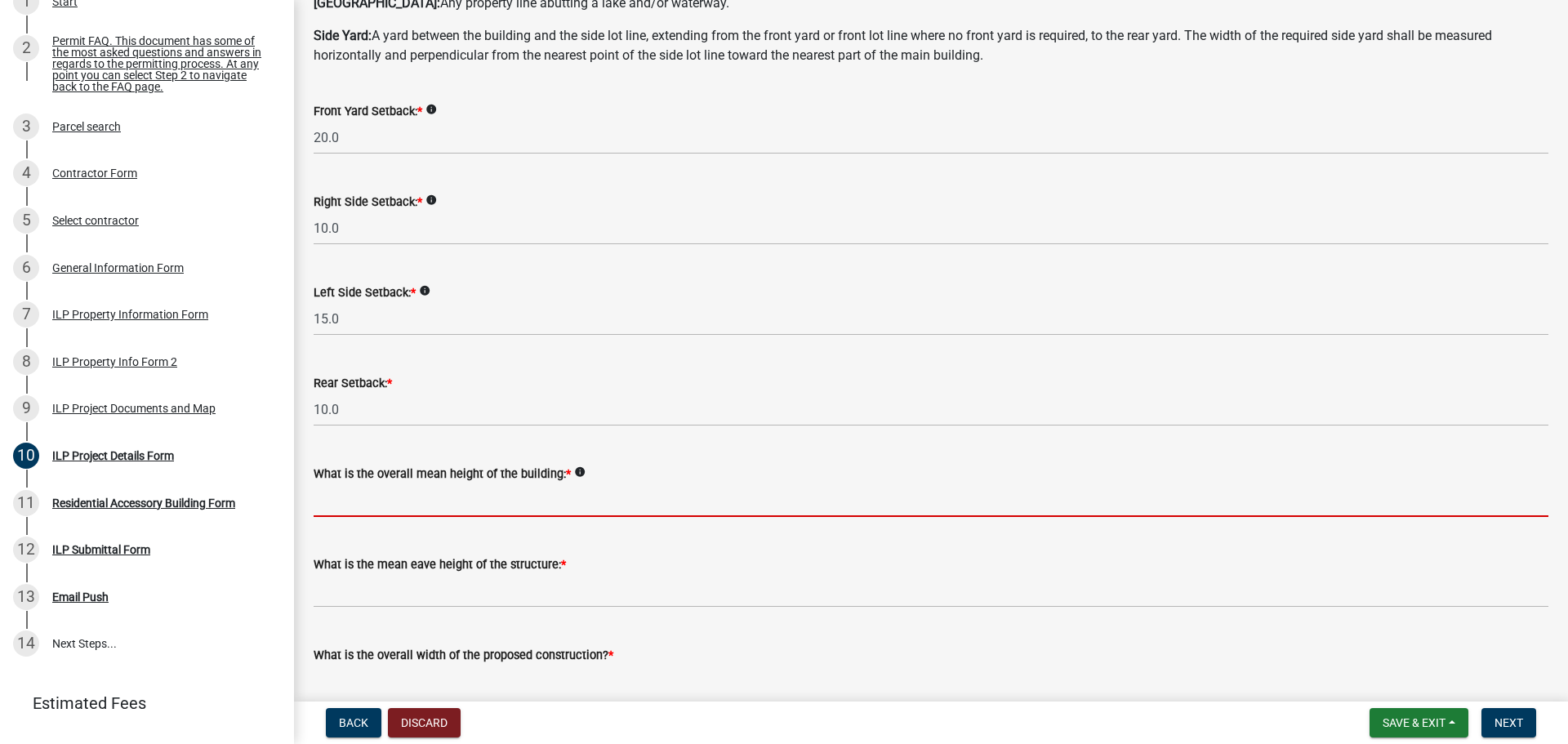
click at [411, 499] on input "text" at bounding box center [931, 500] width 1235 height 34
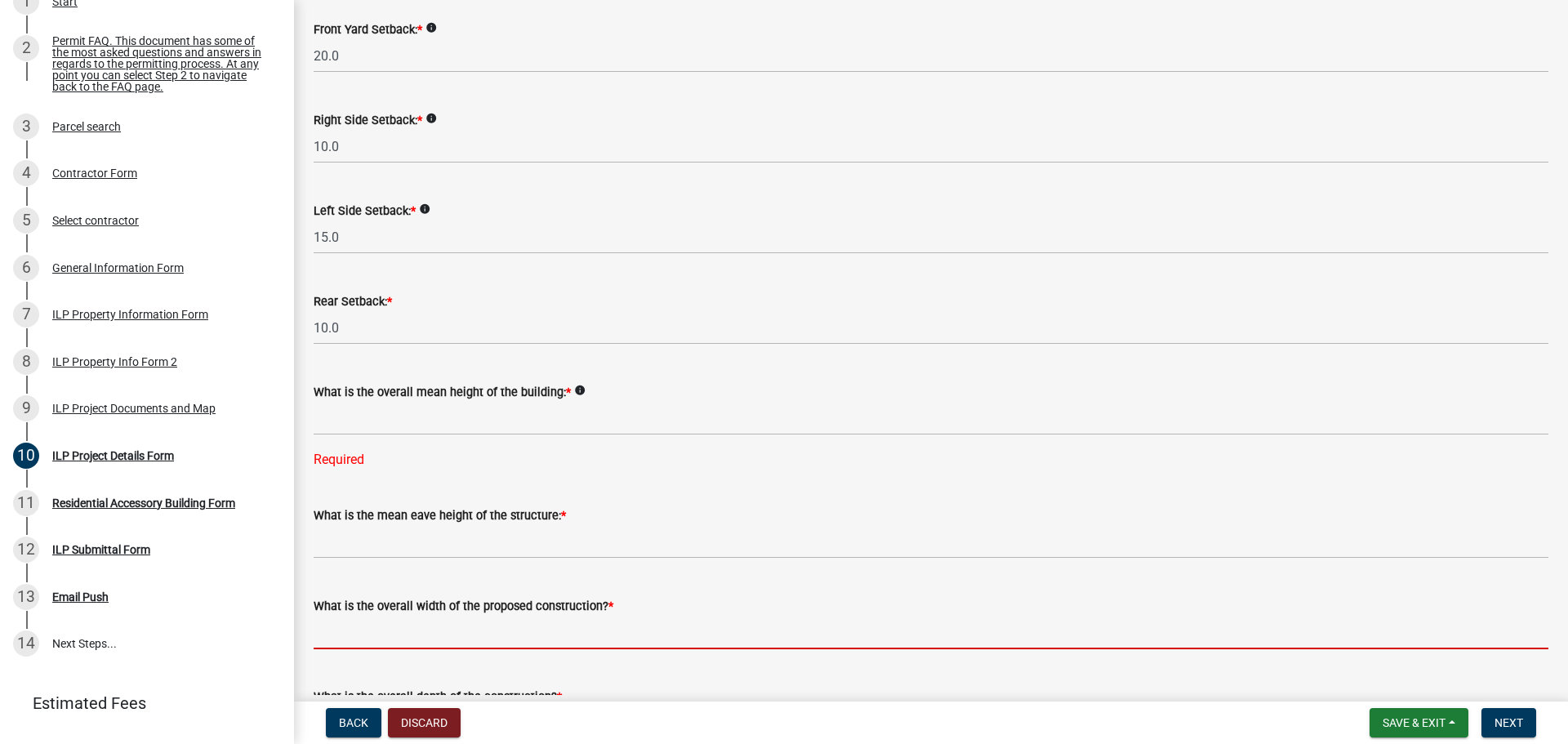
click at [571, 608] on form "What is the overall width of the proposed construction? *" at bounding box center [931, 622] width 1235 height 53
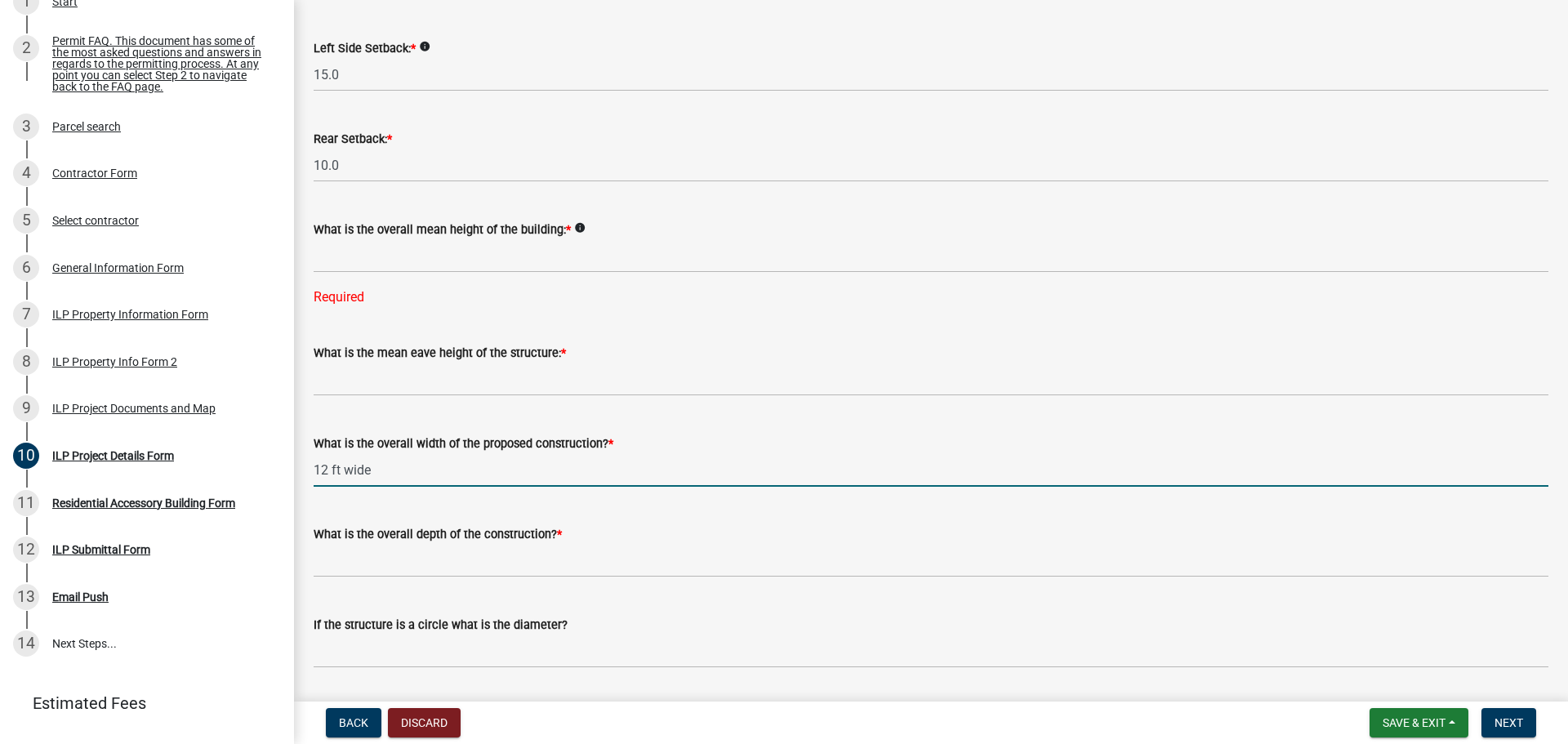
scroll to position [408, 0]
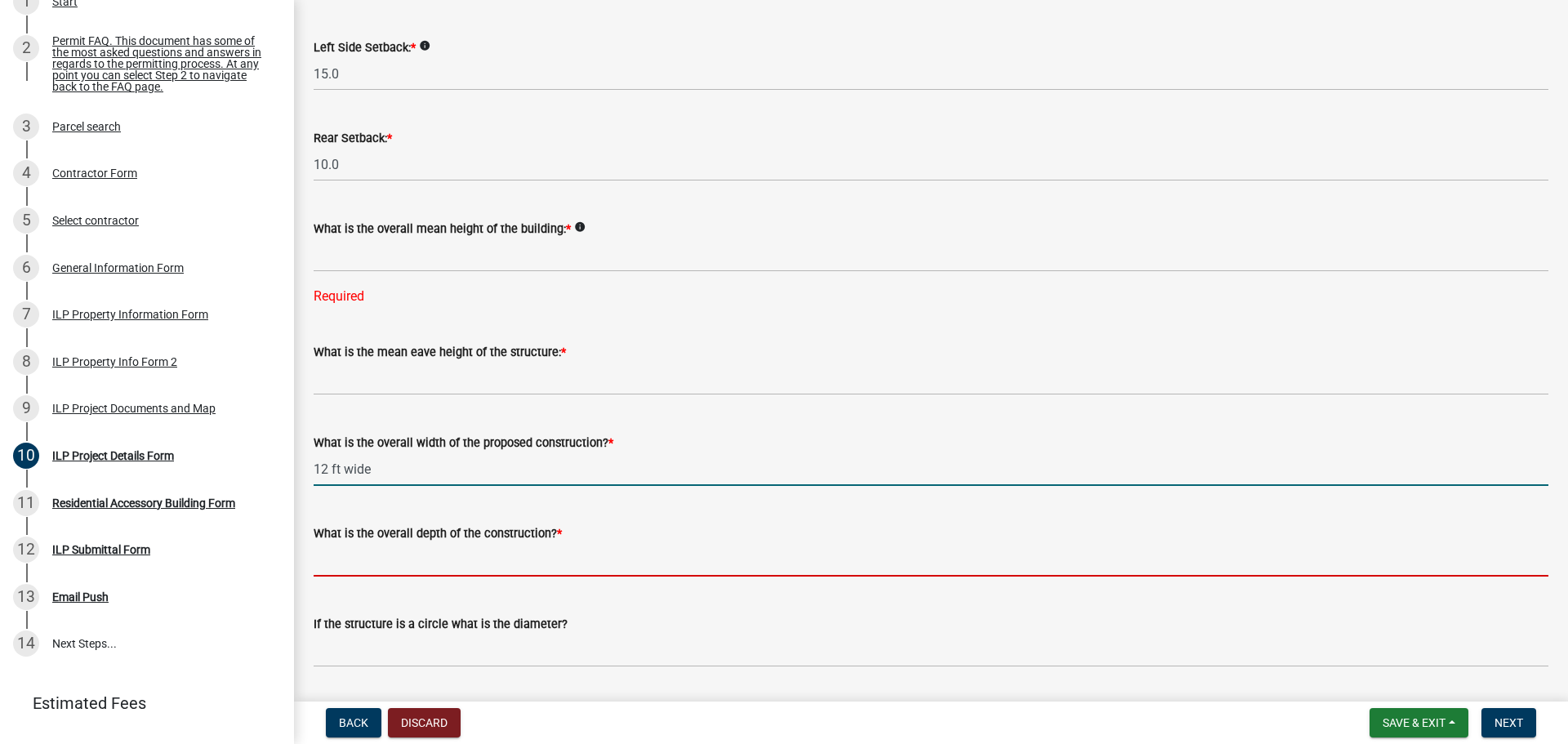
type input "12.00"
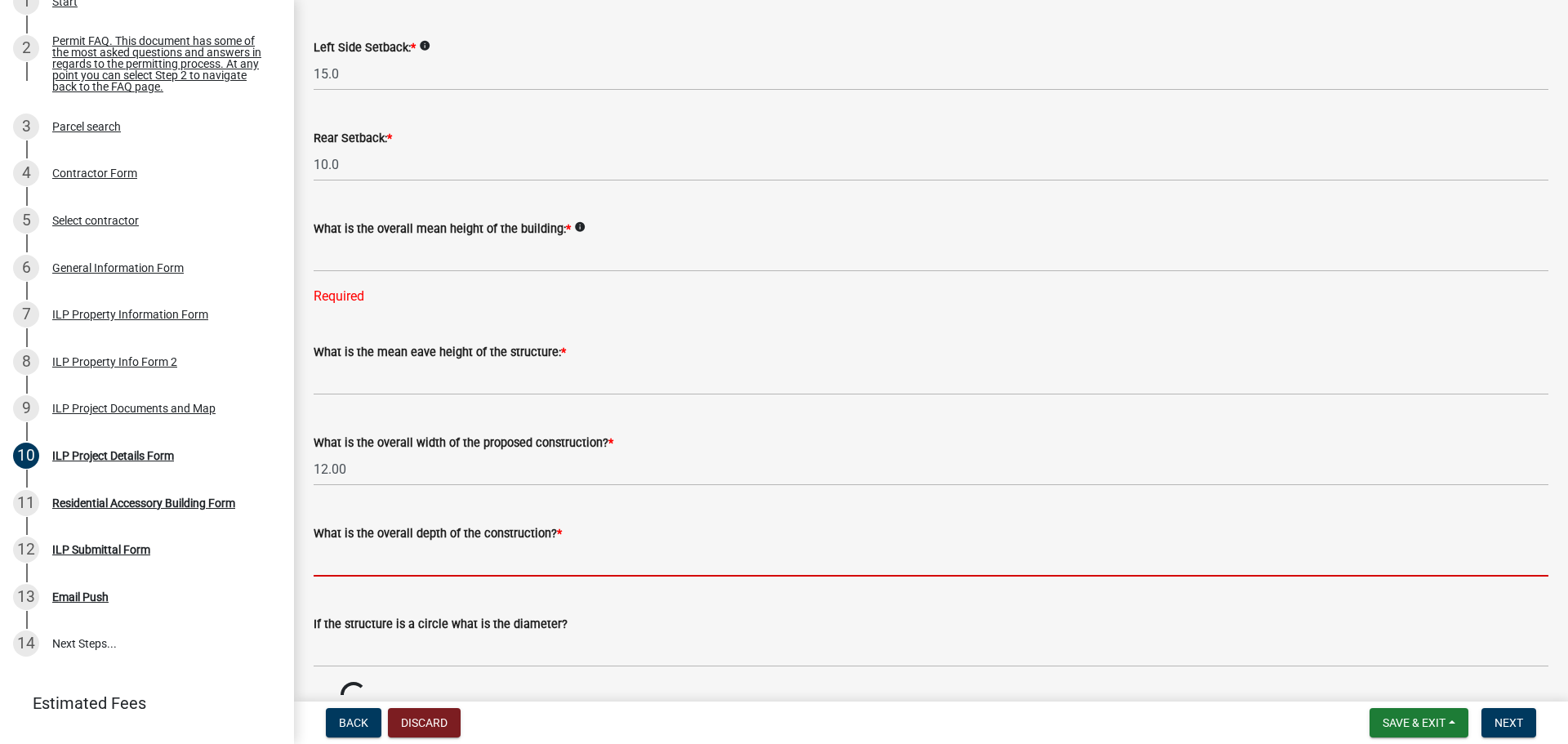
click at [372, 563] on input "text" at bounding box center [931, 560] width 1235 height 34
click at [372, 564] on input "text" at bounding box center [931, 560] width 1235 height 34
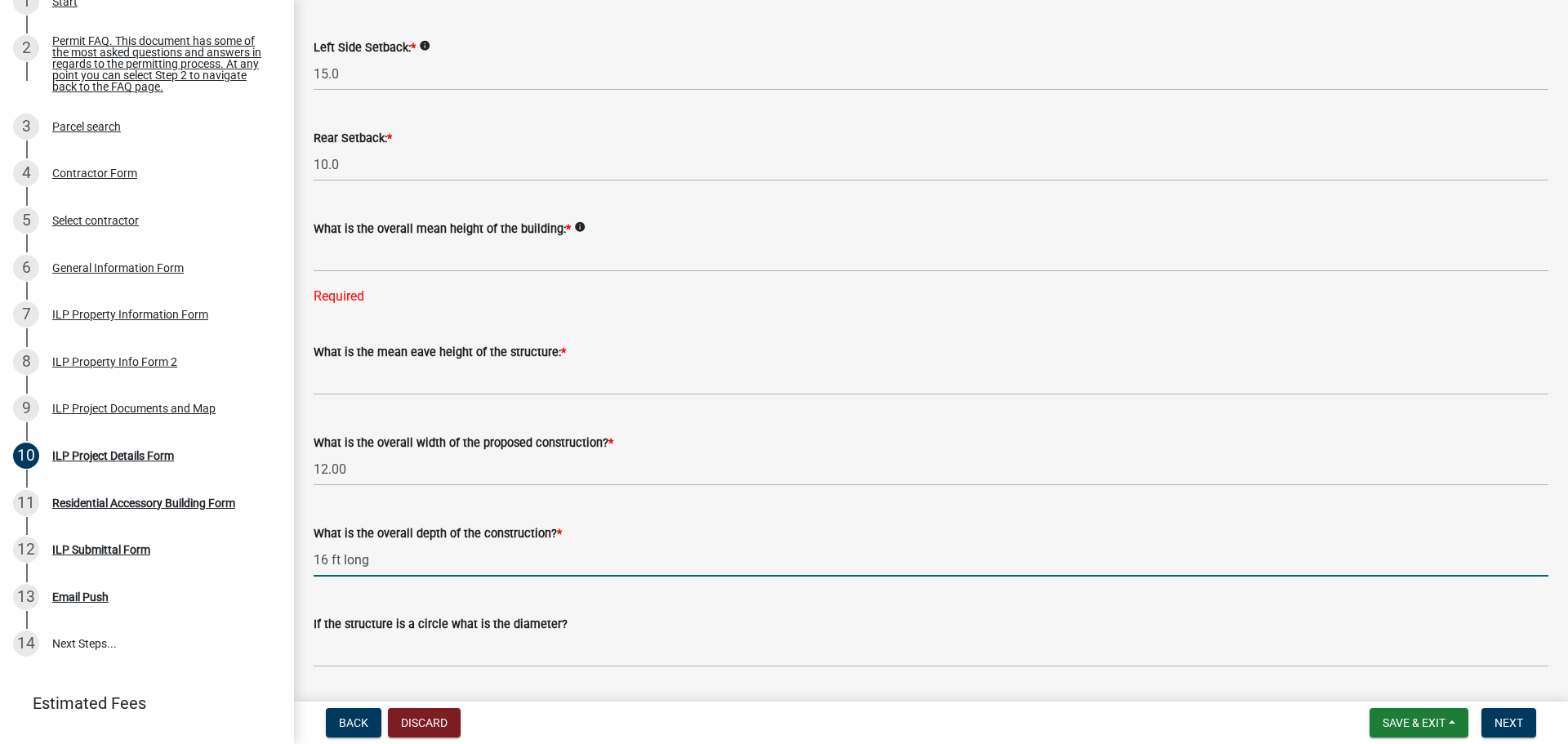
type input "16.00"
click at [619, 492] on wm-data-entity-input "What is the overall width of the proposed construction? * 12.00" at bounding box center [931, 455] width 1235 height 91
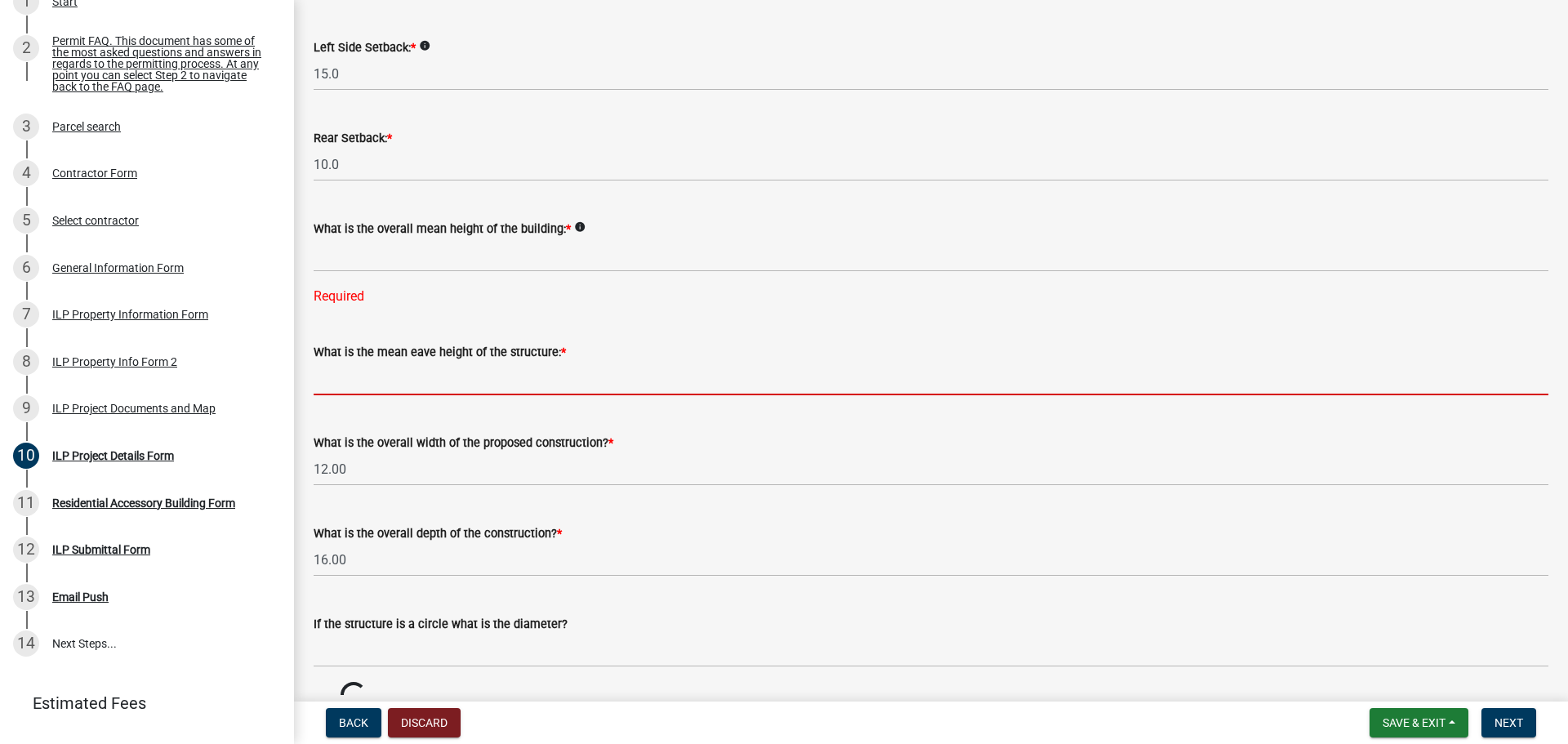
click at [410, 375] on input "text" at bounding box center [931, 379] width 1235 height 34
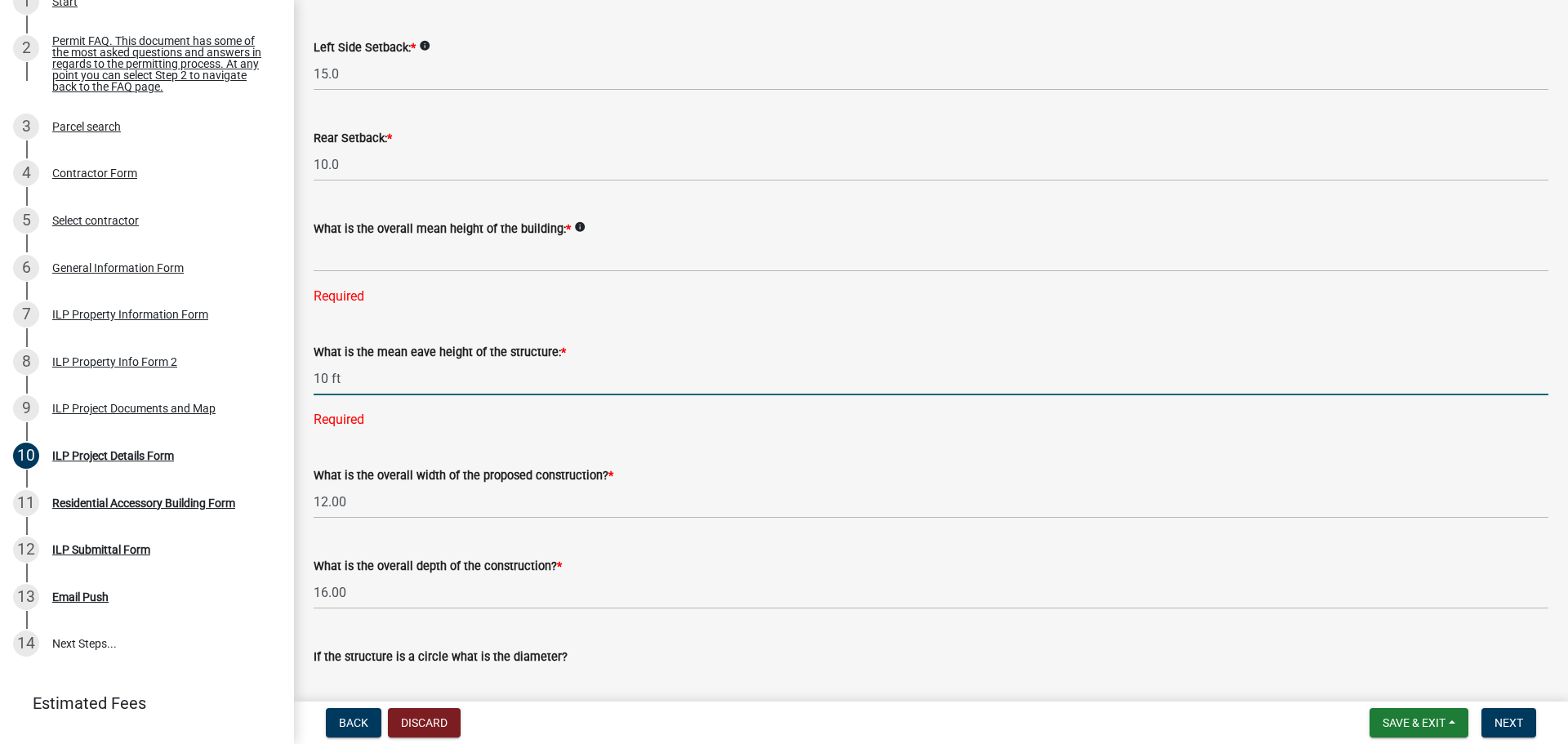
type input "10.0"
click at [431, 437] on wm-data-entity-input-list "Some properties, due to their configuration, may have multiples of a type yard …" at bounding box center [931, 566] width 1235 height 1764
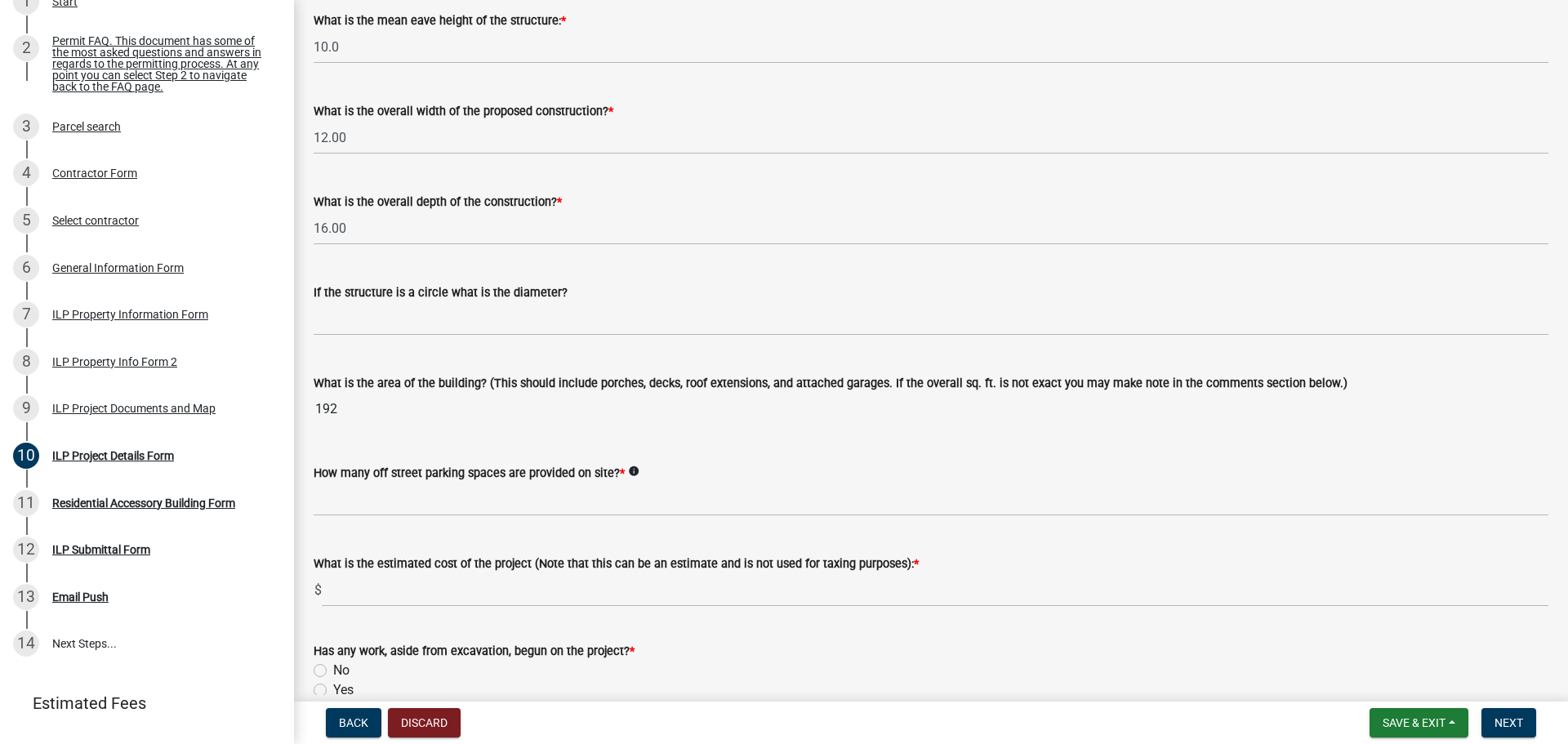
scroll to position [816, 0]
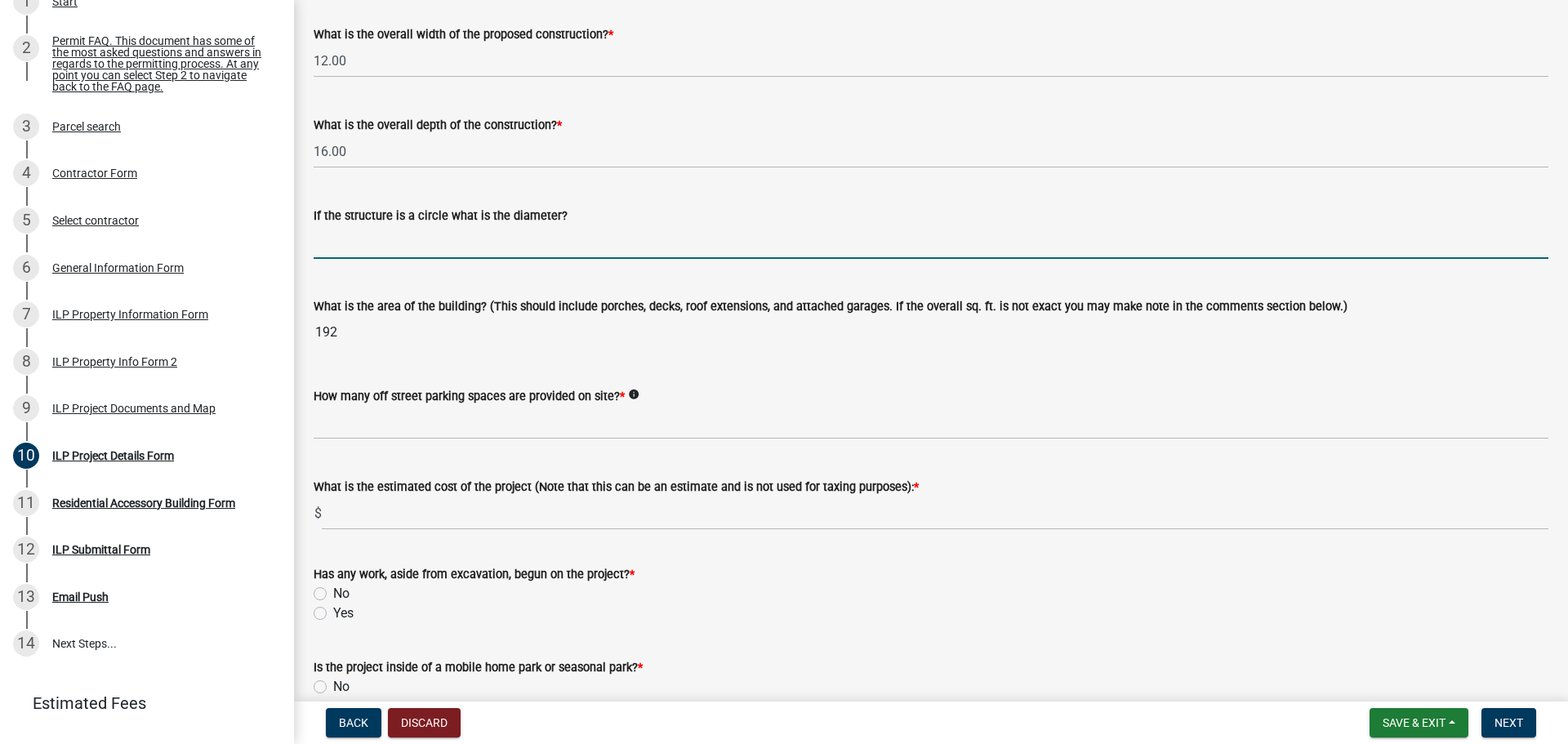
click at [407, 250] on input "text" at bounding box center [931, 242] width 1235 height 34
type input "0"
click at [396, 367] on div "How many off street parking spaces are provided on site? * info" at bounding box center [931, 401] width 1235 height 76
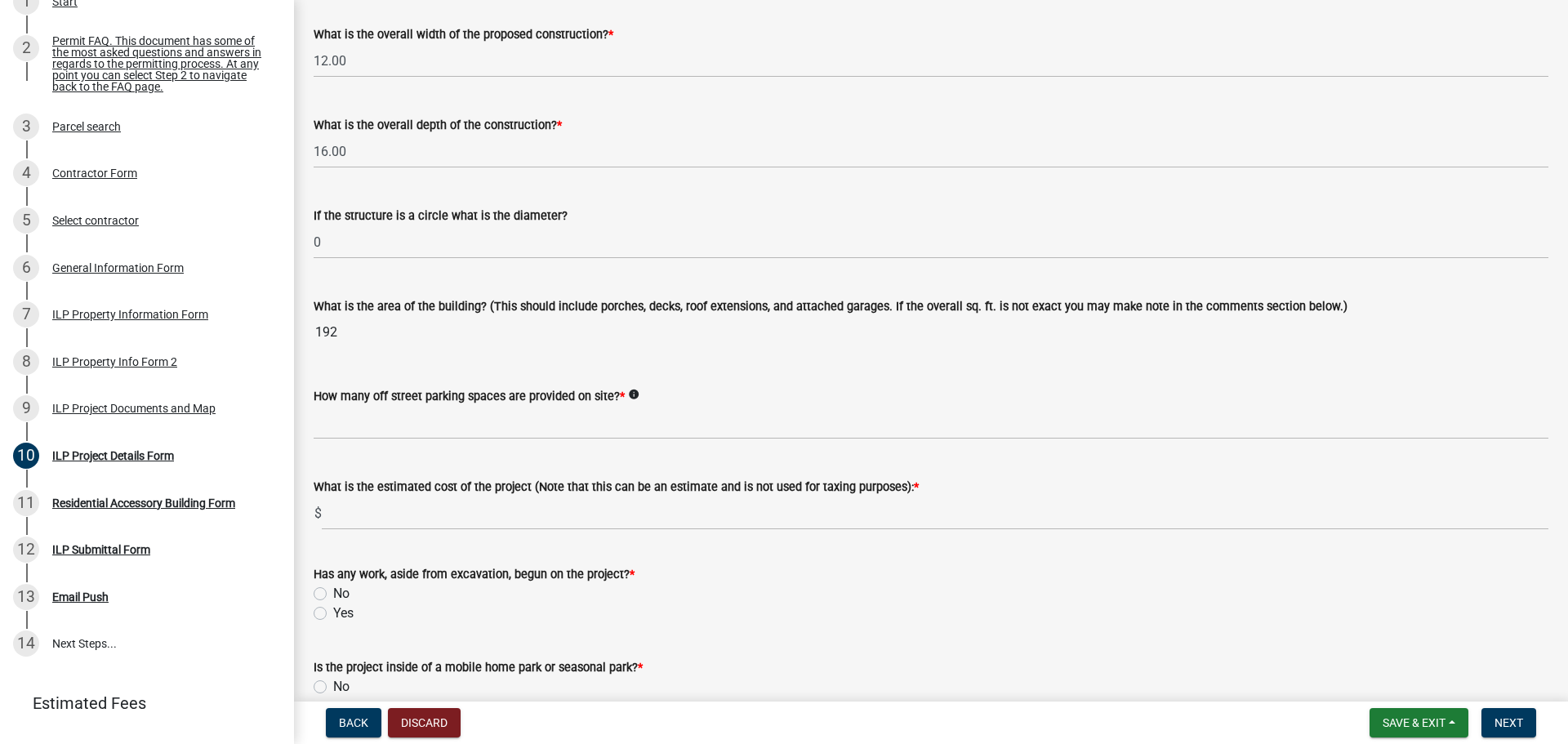
scroll to position [735, 0]
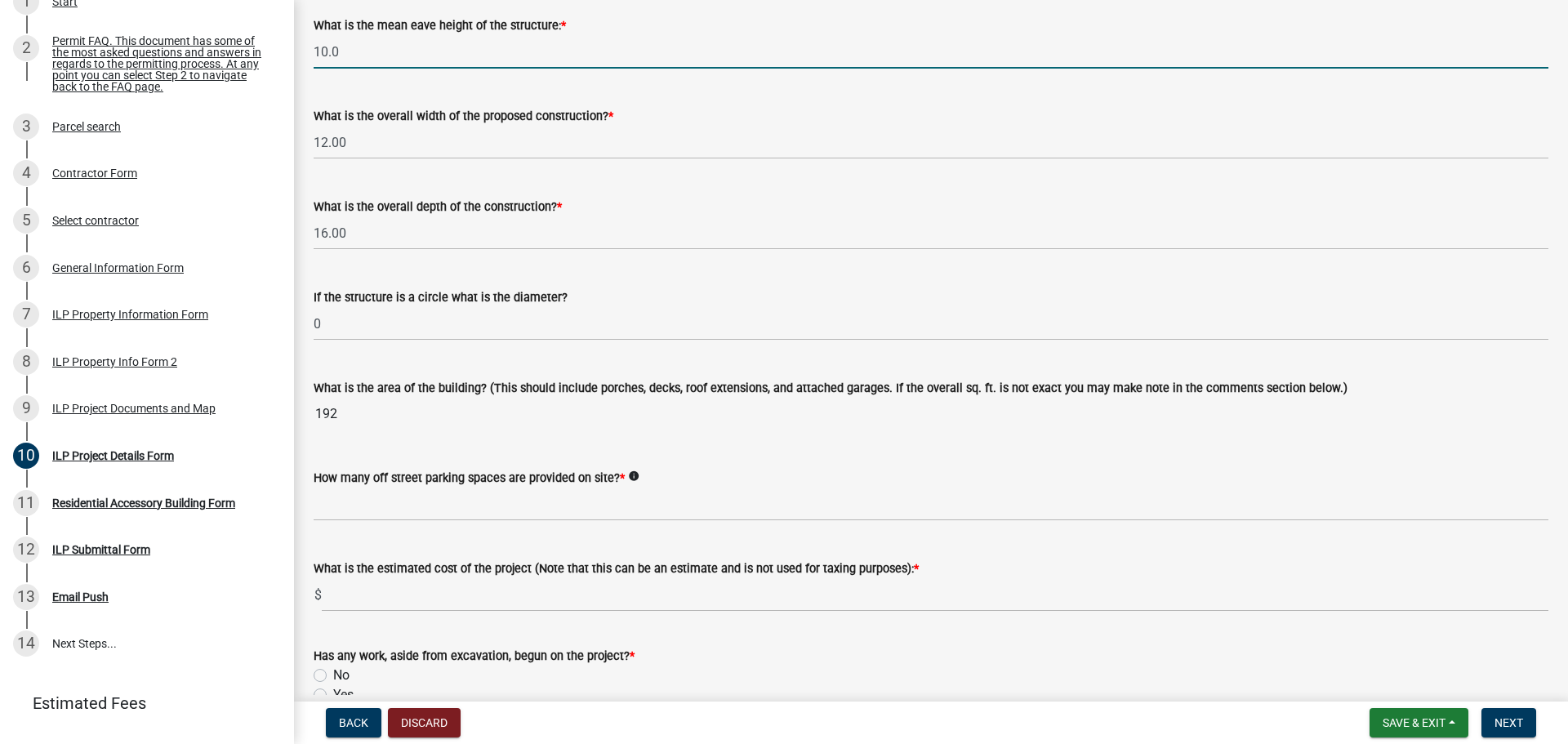
click at [349, 56] on input "10.0" at bounding box center [931, 52] width 1235 height 34
type input "1"
type input "9.0"
click at [700, 189] on div "What is the overall depth of the construction? * 16.00" at bounding box center [931, 212] width 1235 height 76
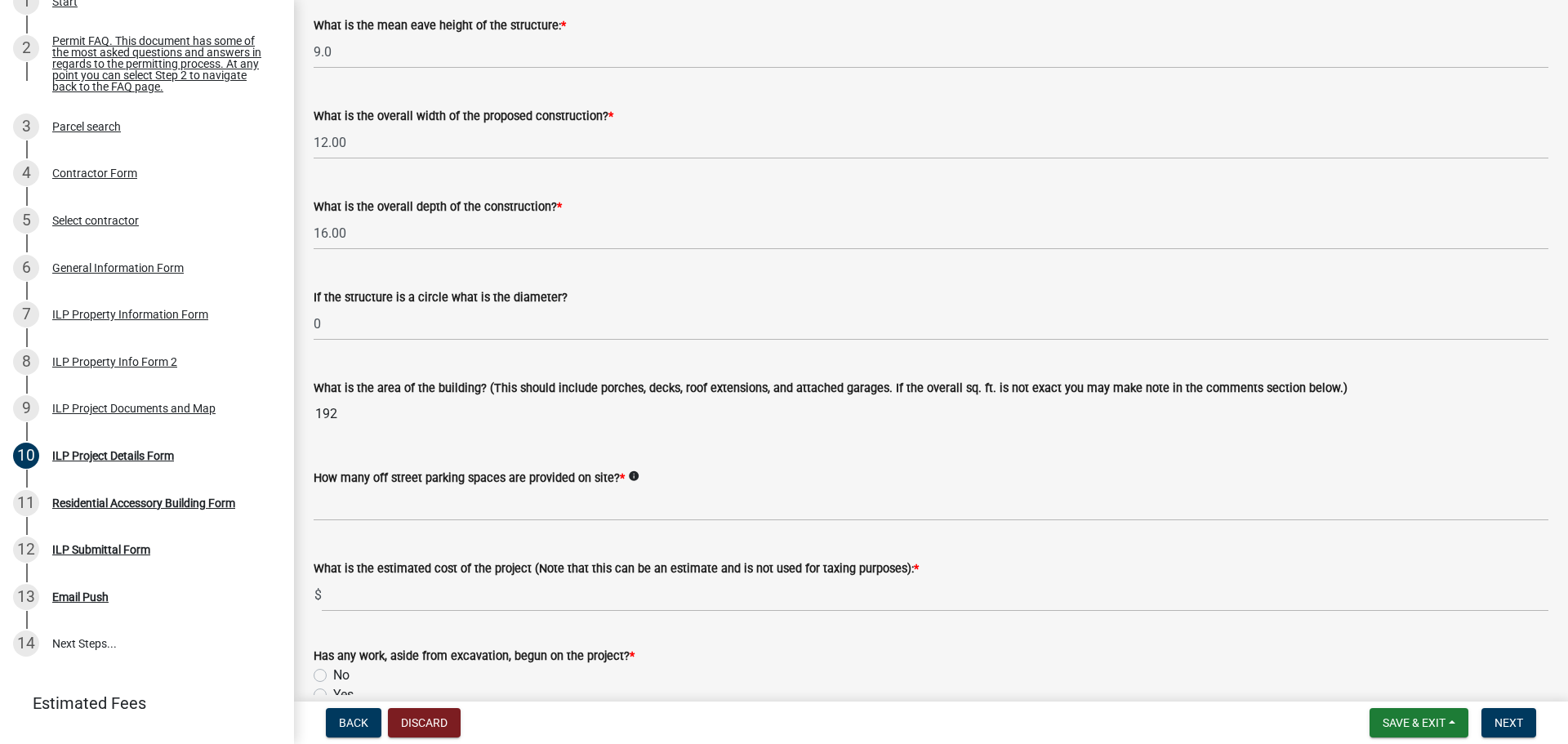
click at [798, 486] on div "How many off street parking spaces are provided on site? * info" at bounding box center [931, 477] width 1235 height 19
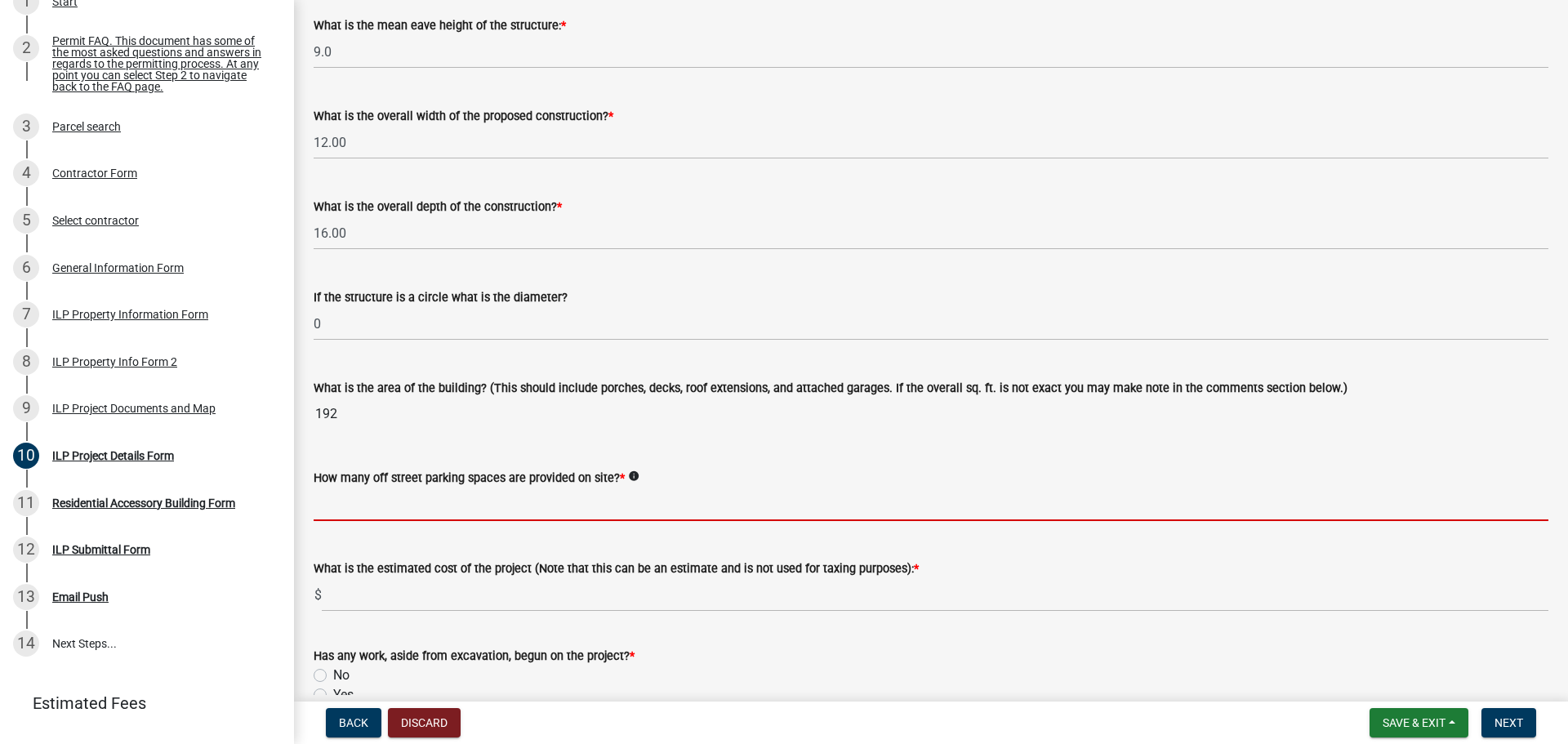
click at [449, 512] on input "text" at bounding box center [931, 504] width 1235 height 34
click at [982, 380] on div "What is the area of the building? (This should include porches, decks, roof ext…" at bounding box center [931, 387] width 1235 height 19
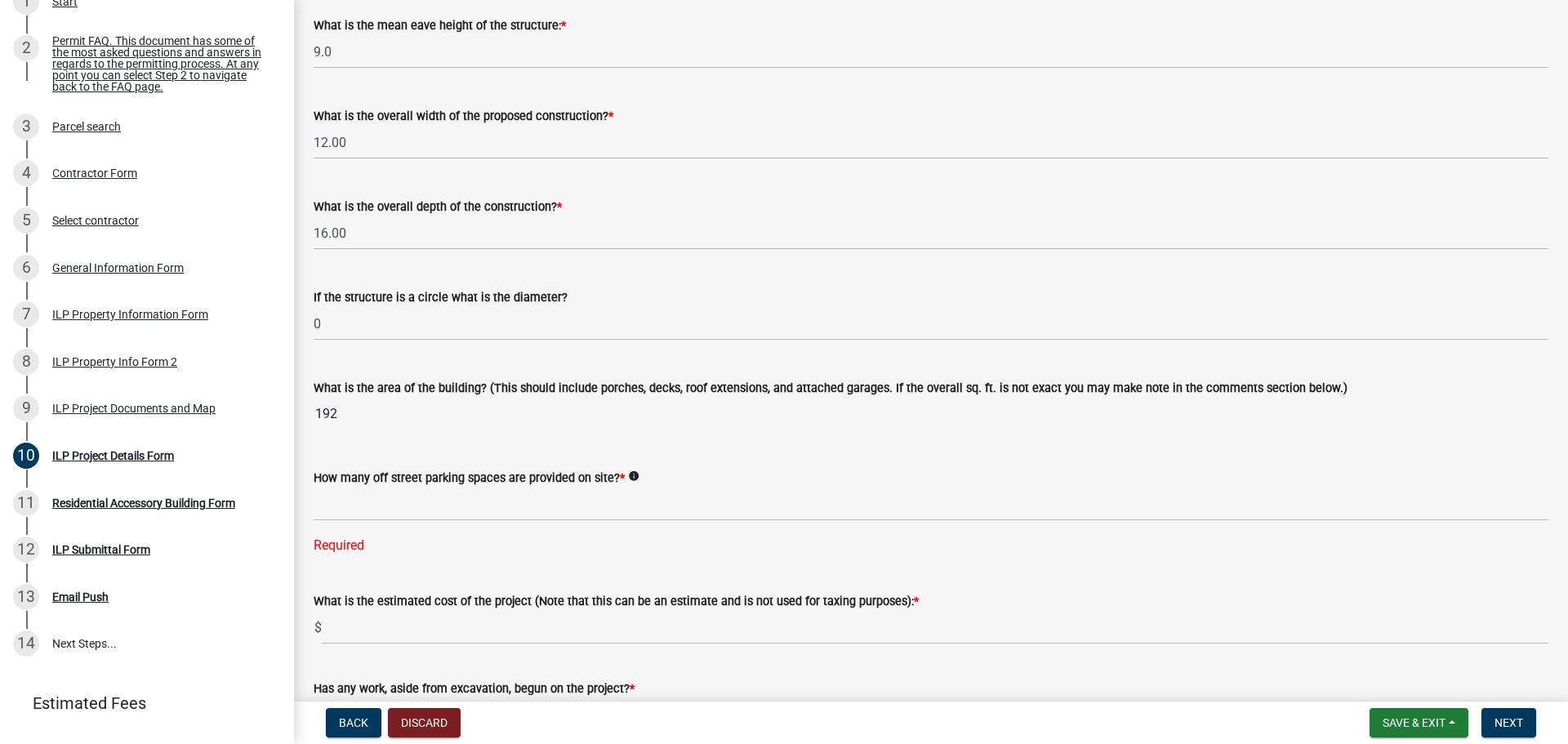
click at [363, 414] on input "192" at bounding box center [931, 414] width 1235 height 33
click at [344, 409] on input "192" at bounding box center [931, 414] width 1235 height 33
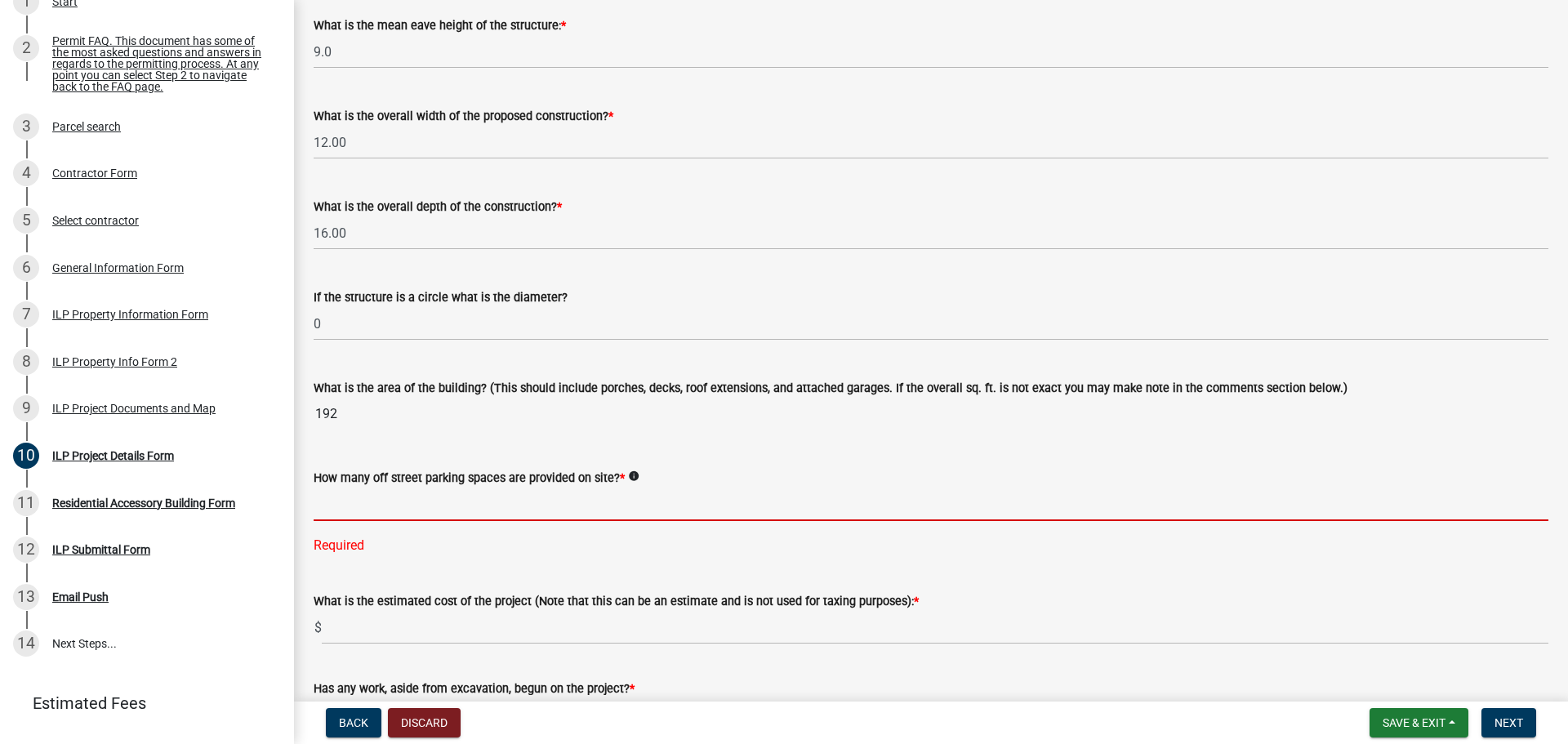
click at [428, 513] on input "text" at bounding box center [931, 504] width 1235 height 34
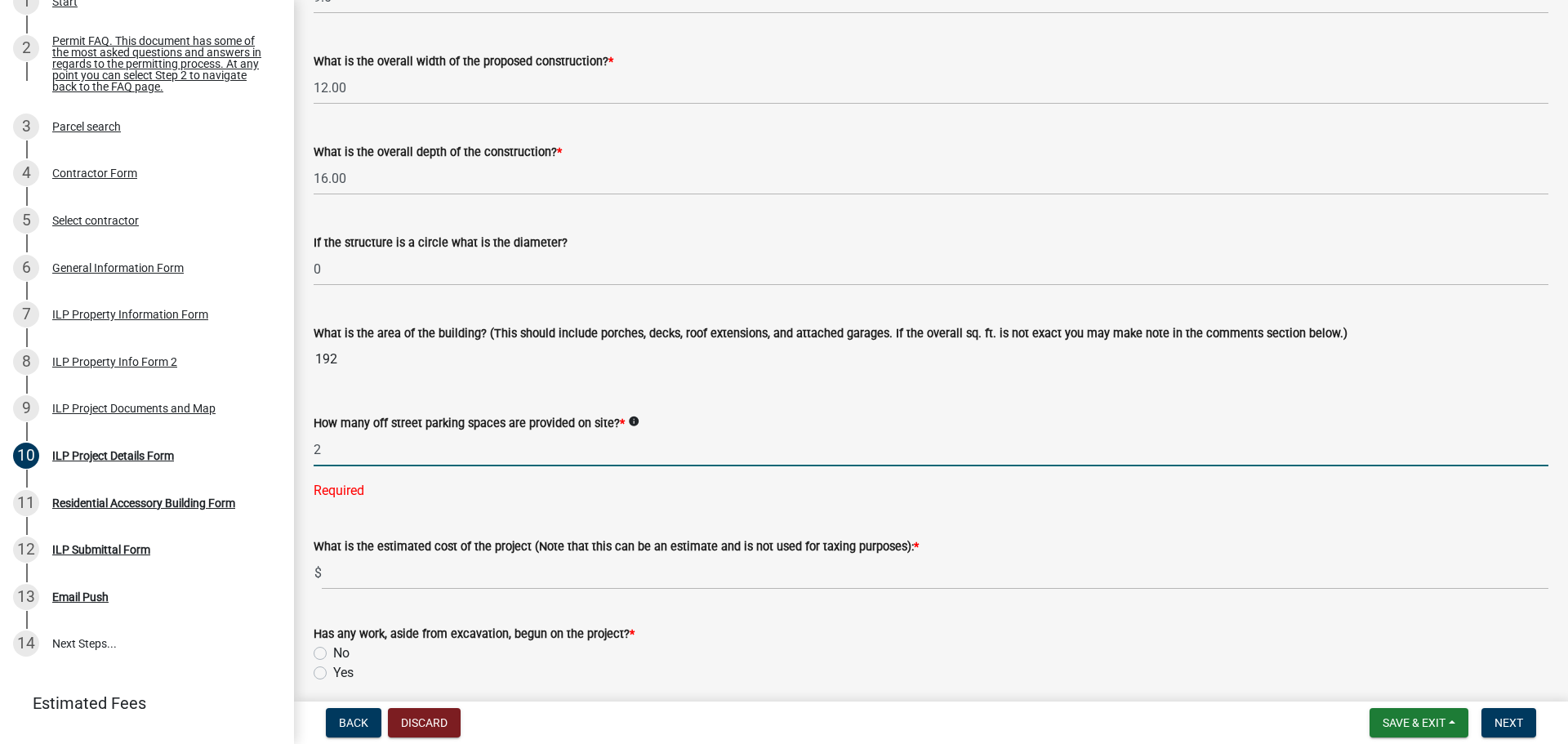
scroll to position [816, 0]
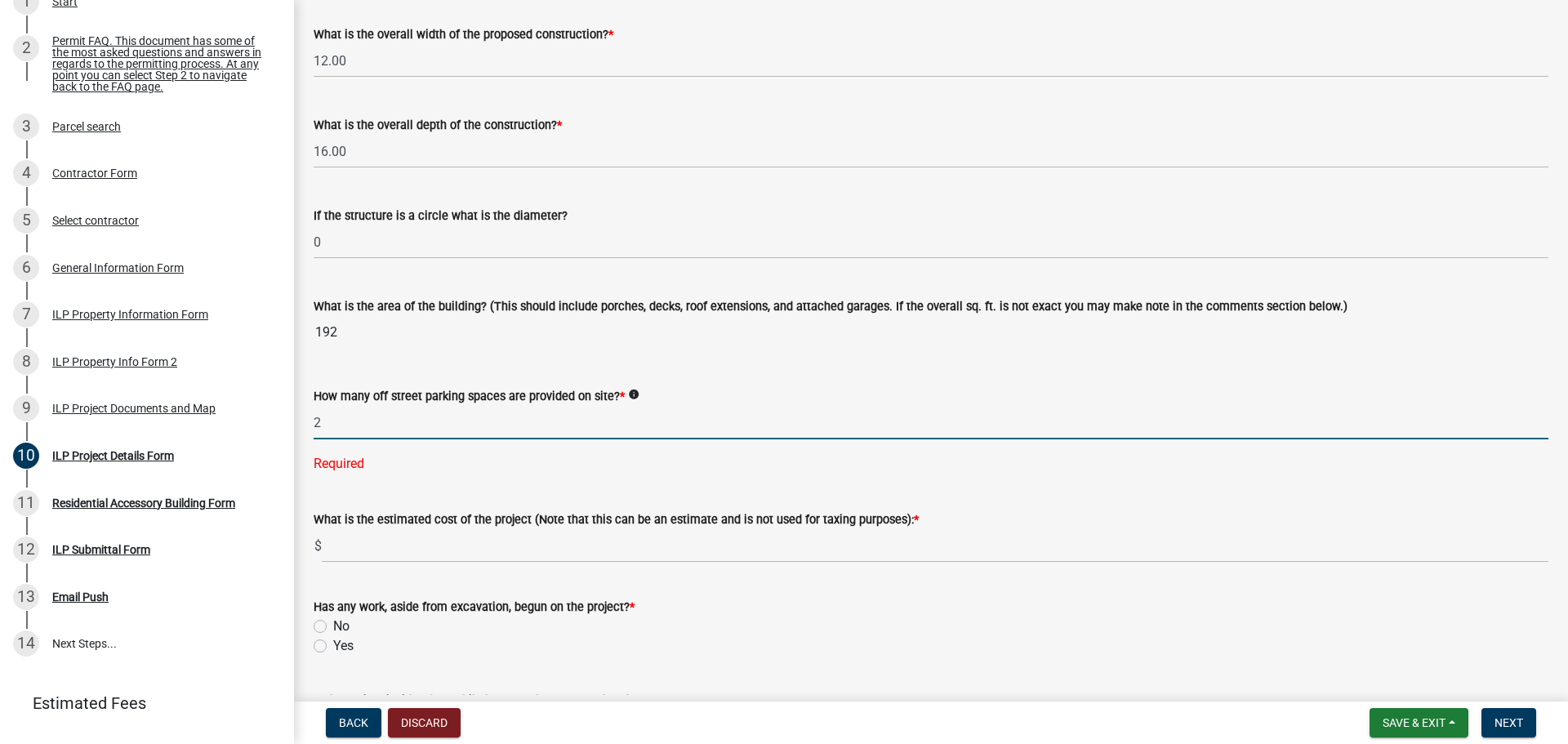
type input "2"
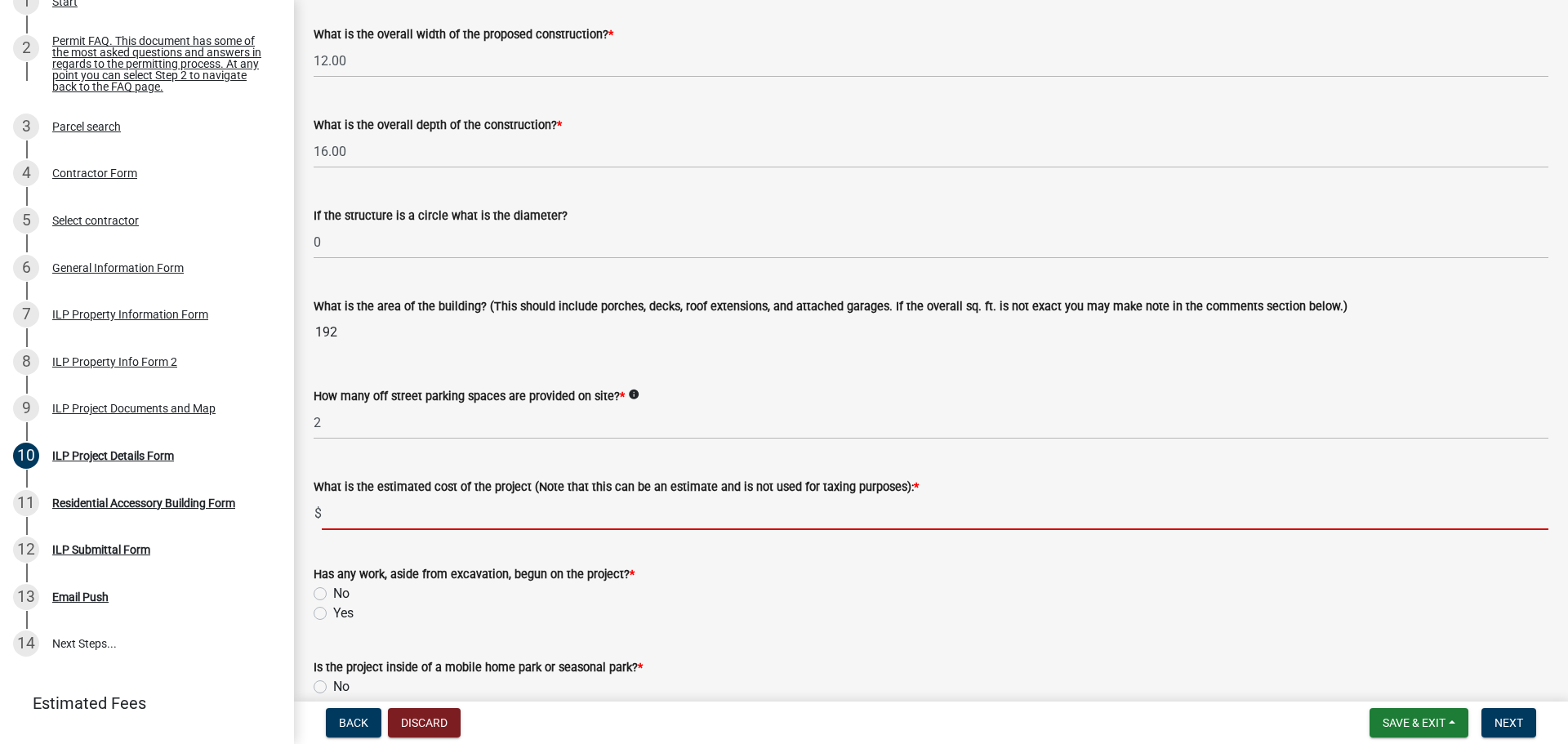
click at [457, 551] on wm-data-entity-input-list "Some properties, due to their configuration, may have multiples of a type yard …" at bounding box center [931, 140] width 1235 height 1731
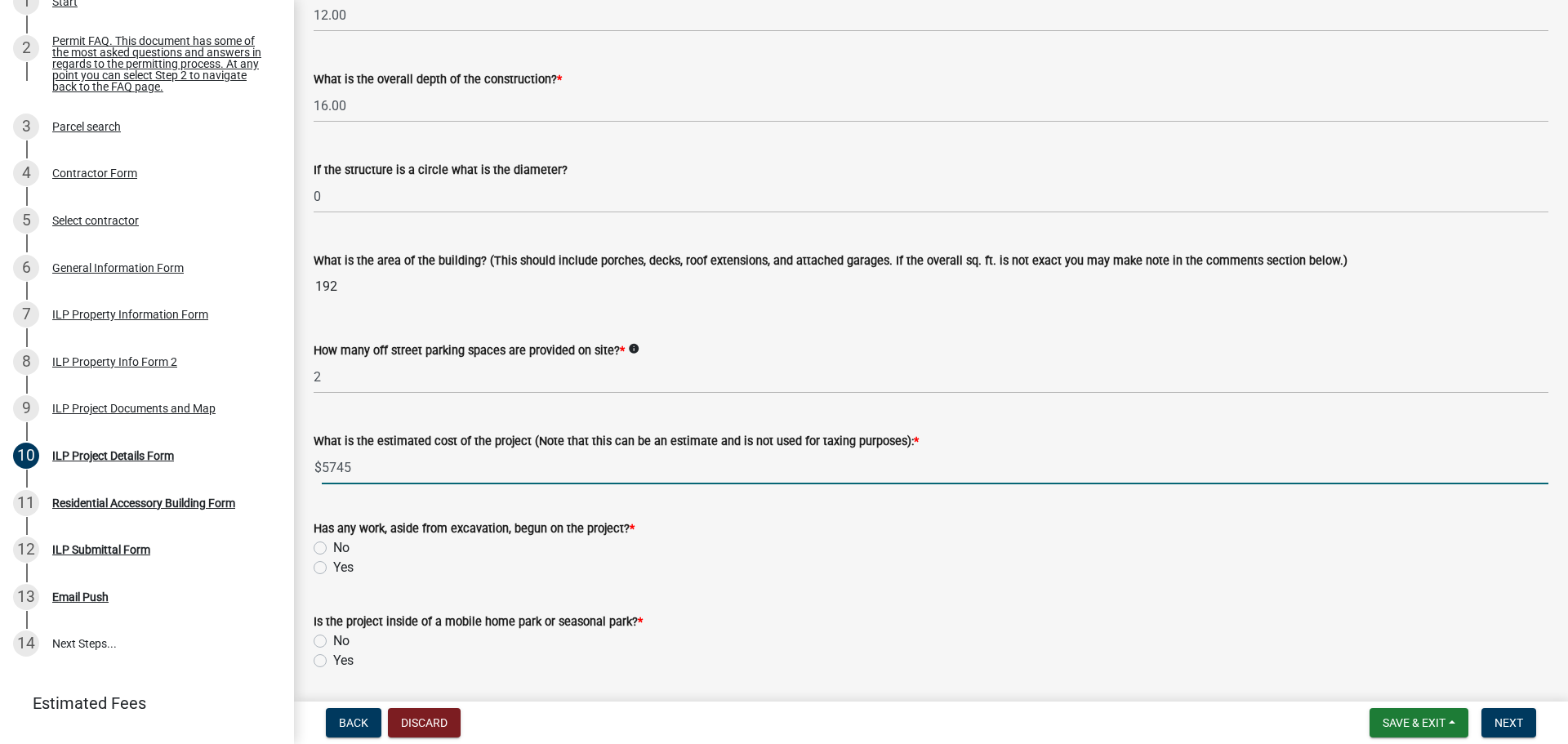
scroll to position [898, 0]
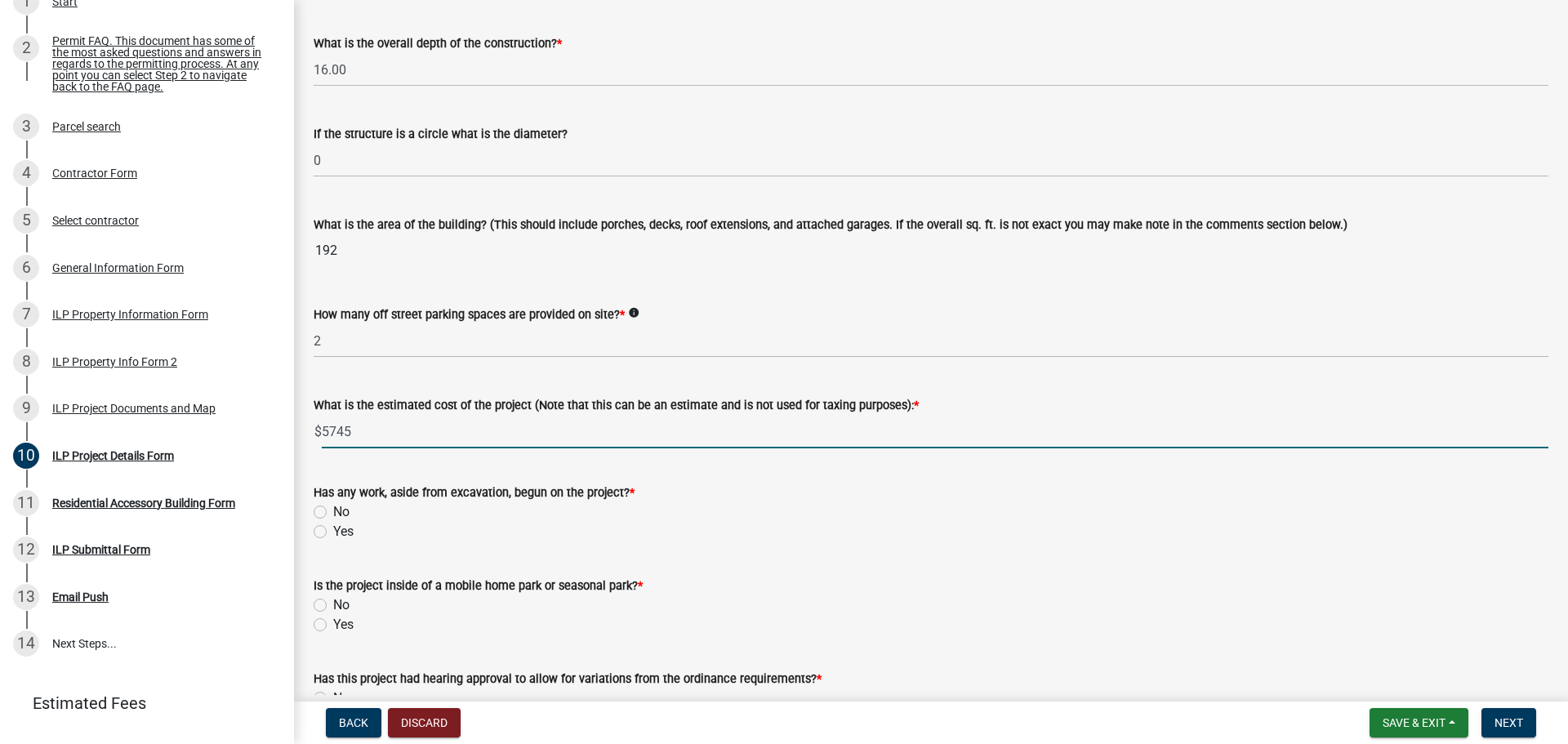
type input "5745"
click at [333, 511] on label "No" at bounding box center [341, 512] width 16 height 19
click at [333, 511] on input "No" at bounding box center [338, 508] width 11 height 11
radio input "true"
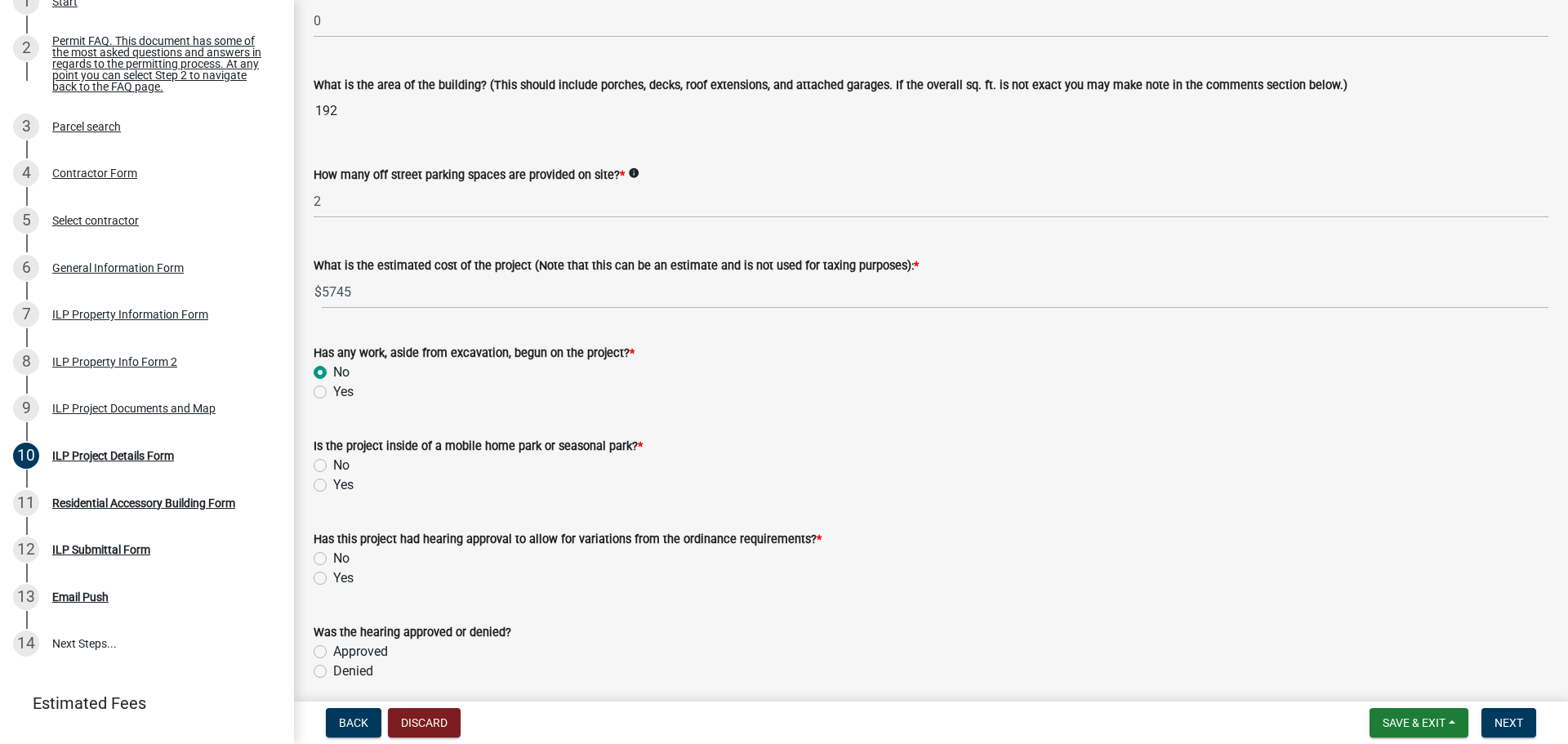
scroll to position [1061, 0]
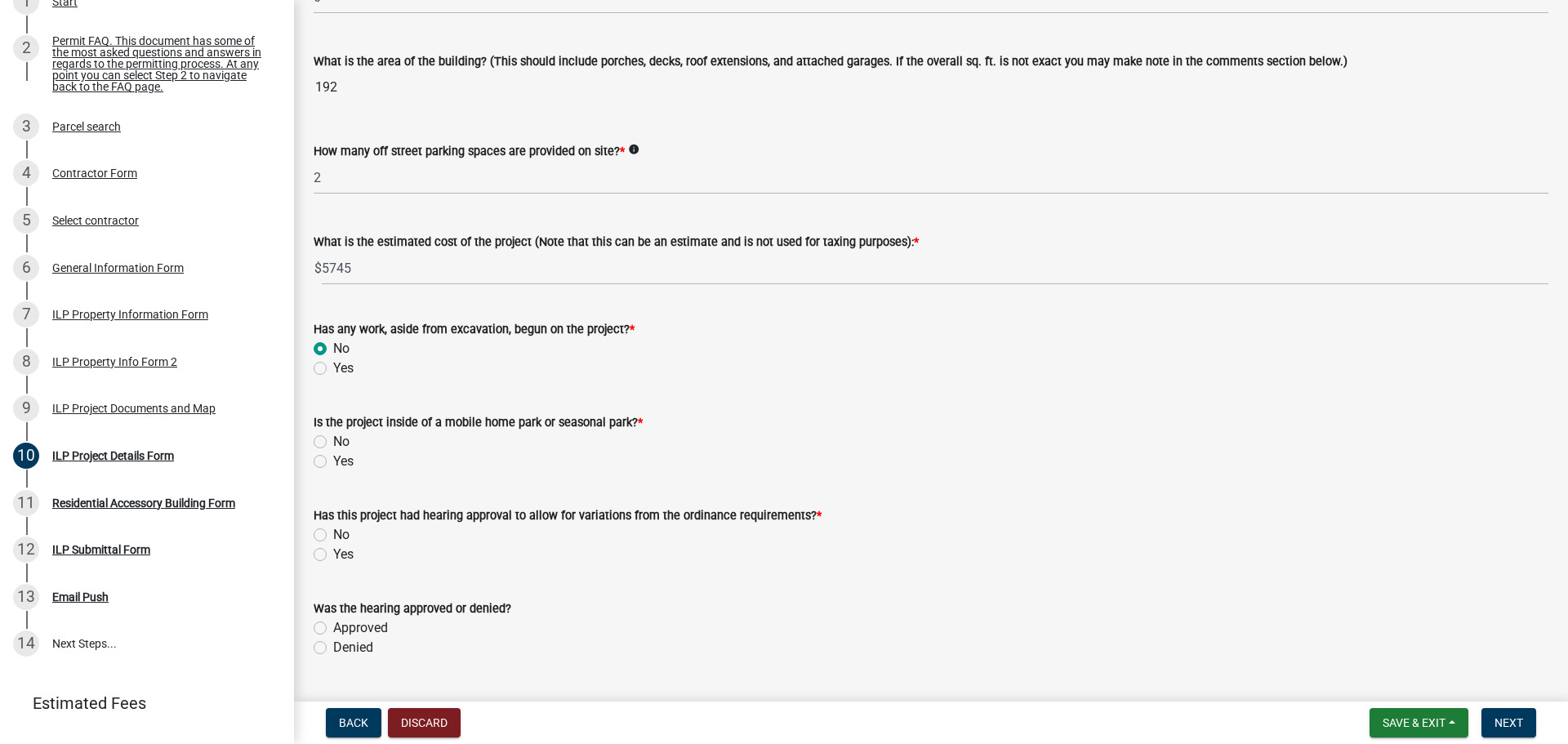
click at [333, 444] on label "No" at bounding box center [341, 441] width 16 height 19
click at [333, 443] on input "No" at bounding box center [338, 437] width 11 height 11
radio input "true"
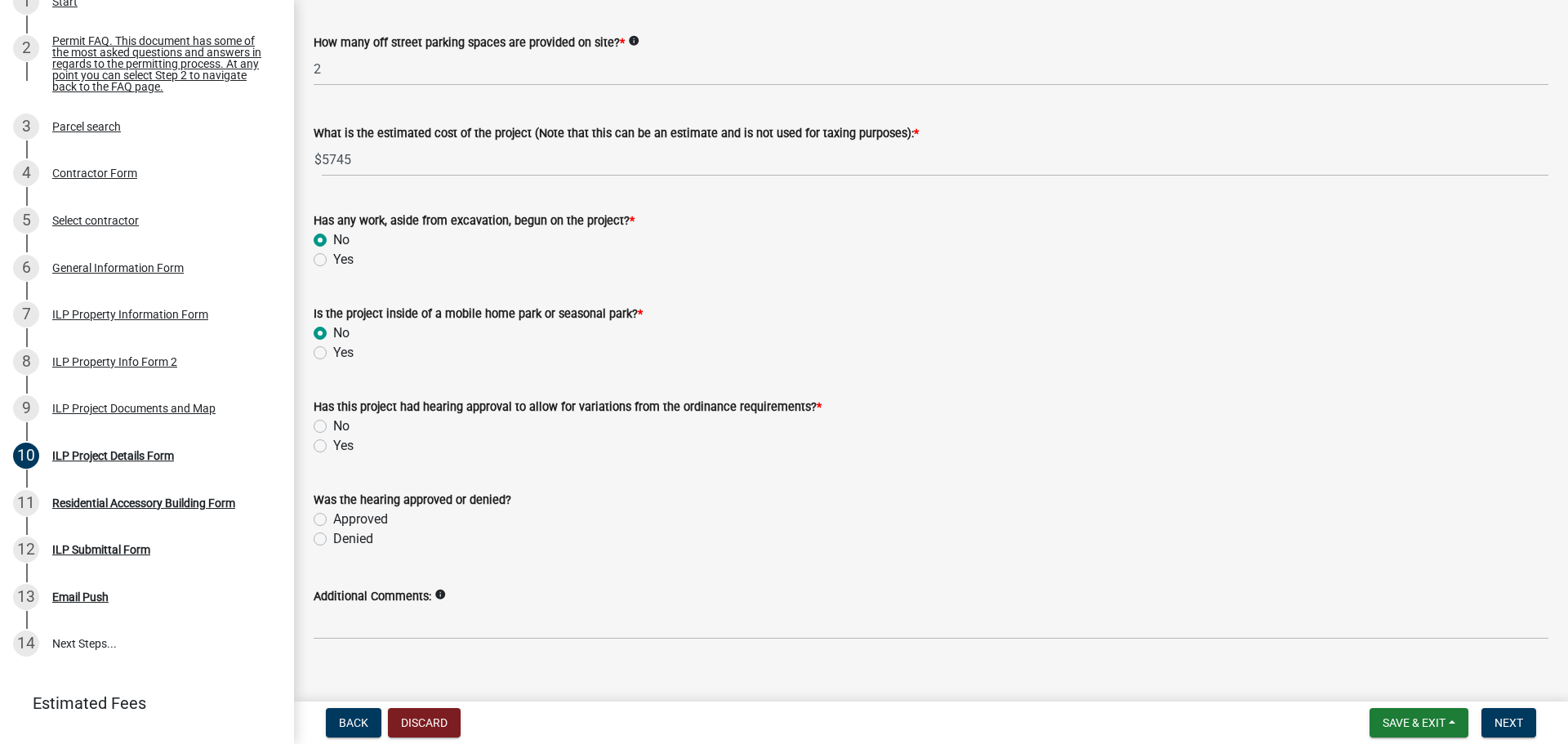
scroll to position [1192, 0]
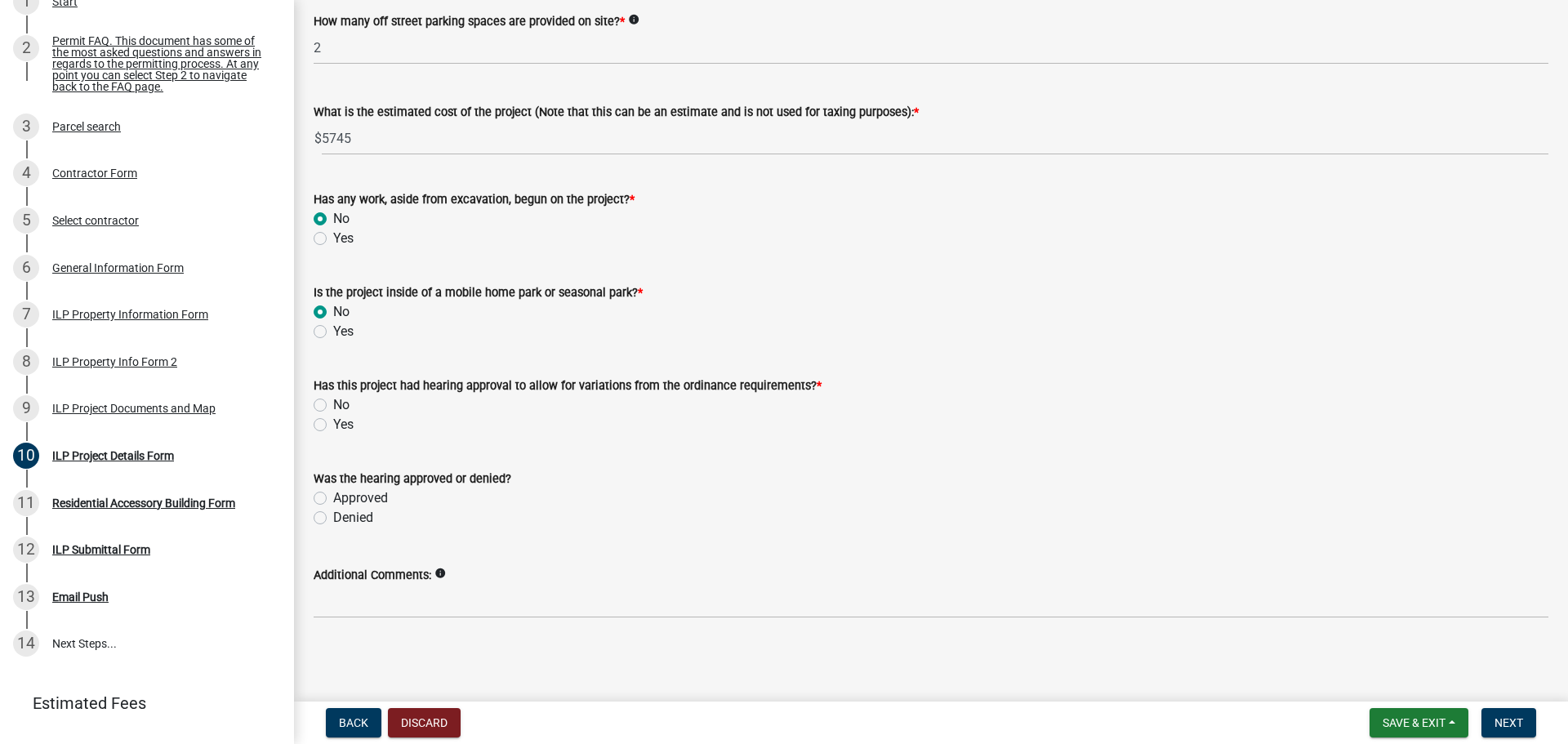
click at [327, 405] on div "No" at bounding box center [931, 405] width 1235 height 19
click at [333, 405] on label "No" at bounding box center [341, 405] width 16 height 19
click at [333, 405] on input "No" at bounding box center [338, 401] width 11 height 11
radio input "true"
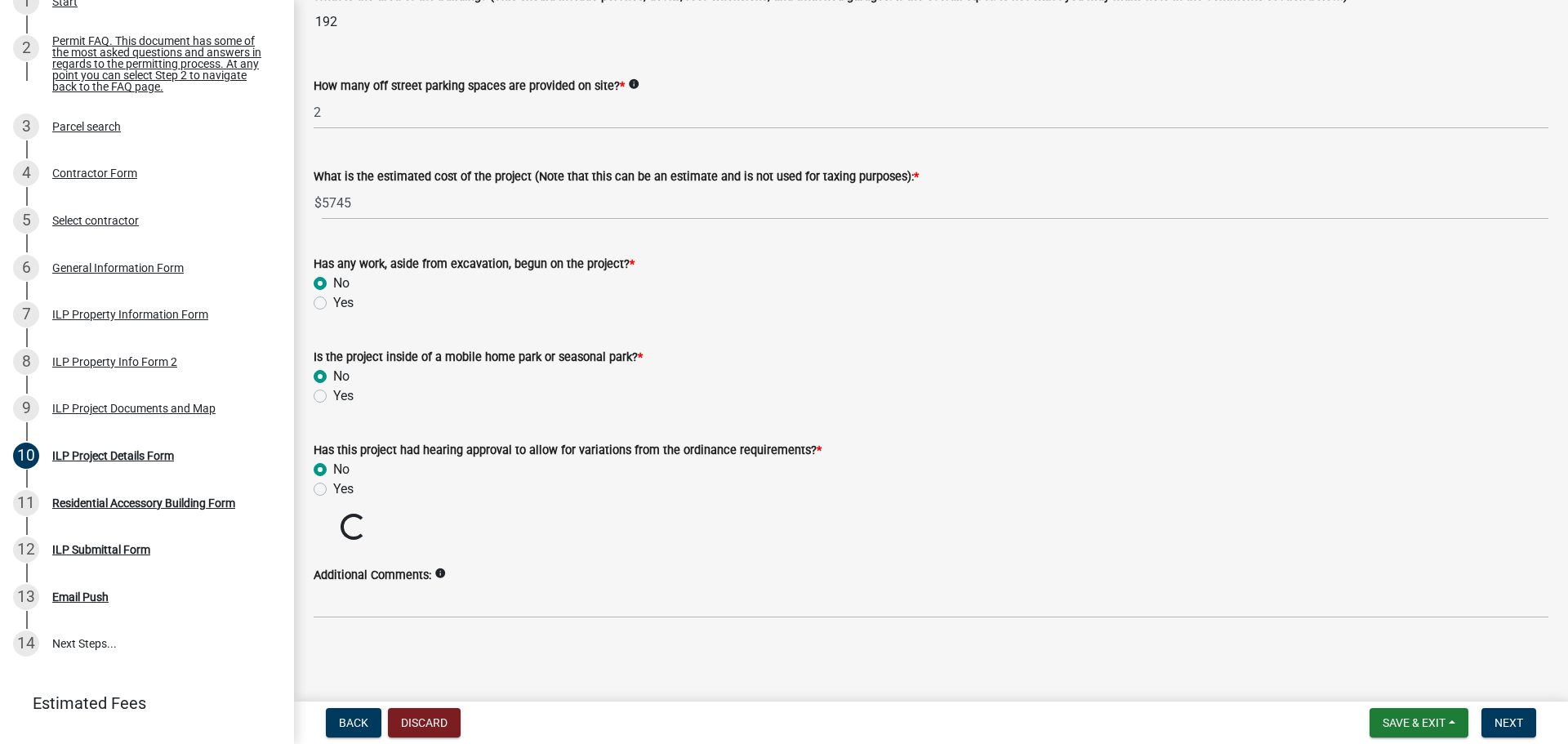
scroll to position [1098, 0]
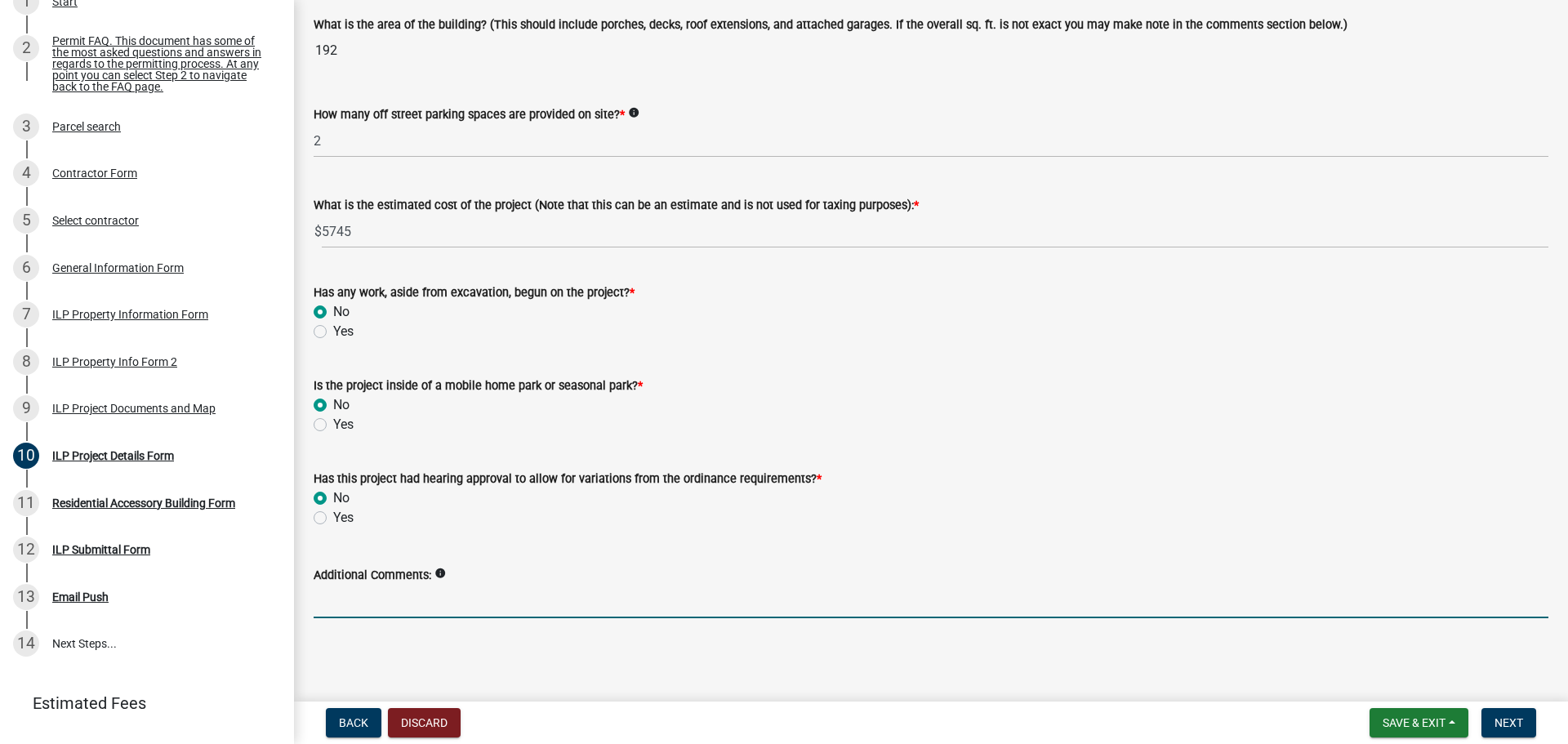
click at [405, 603] on input "Additional Comments:" at bounding box center [931, 602] width 1235 height 34
type input "This is just a shed that will be delivered and not on a permanent foundation."
click at [1502, 721] on span "Next" at bounding box center [1509, 723] width 29 height 13
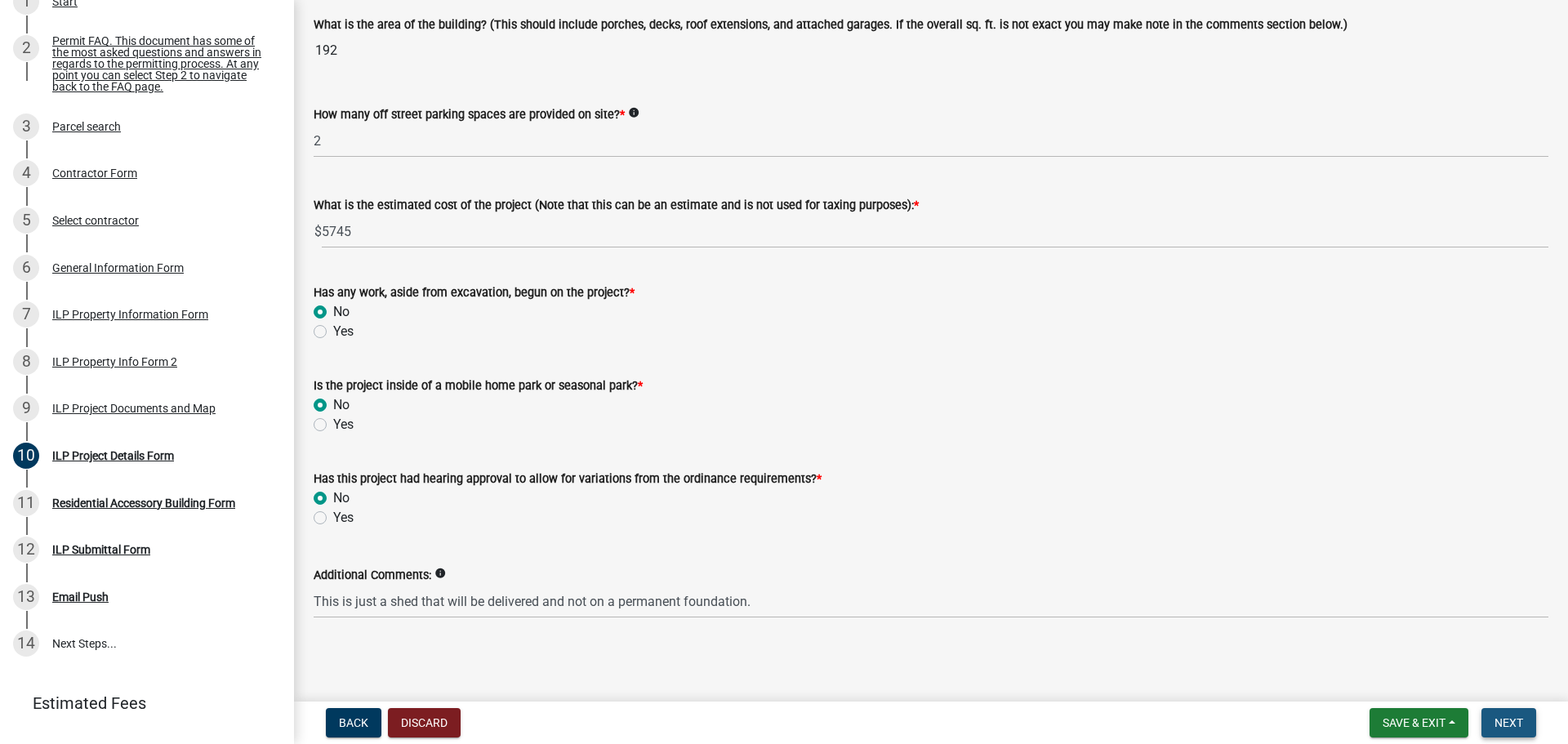
click at [1516, 718] on span "Next" at bounding box center [1509, 723] width 29 height 13
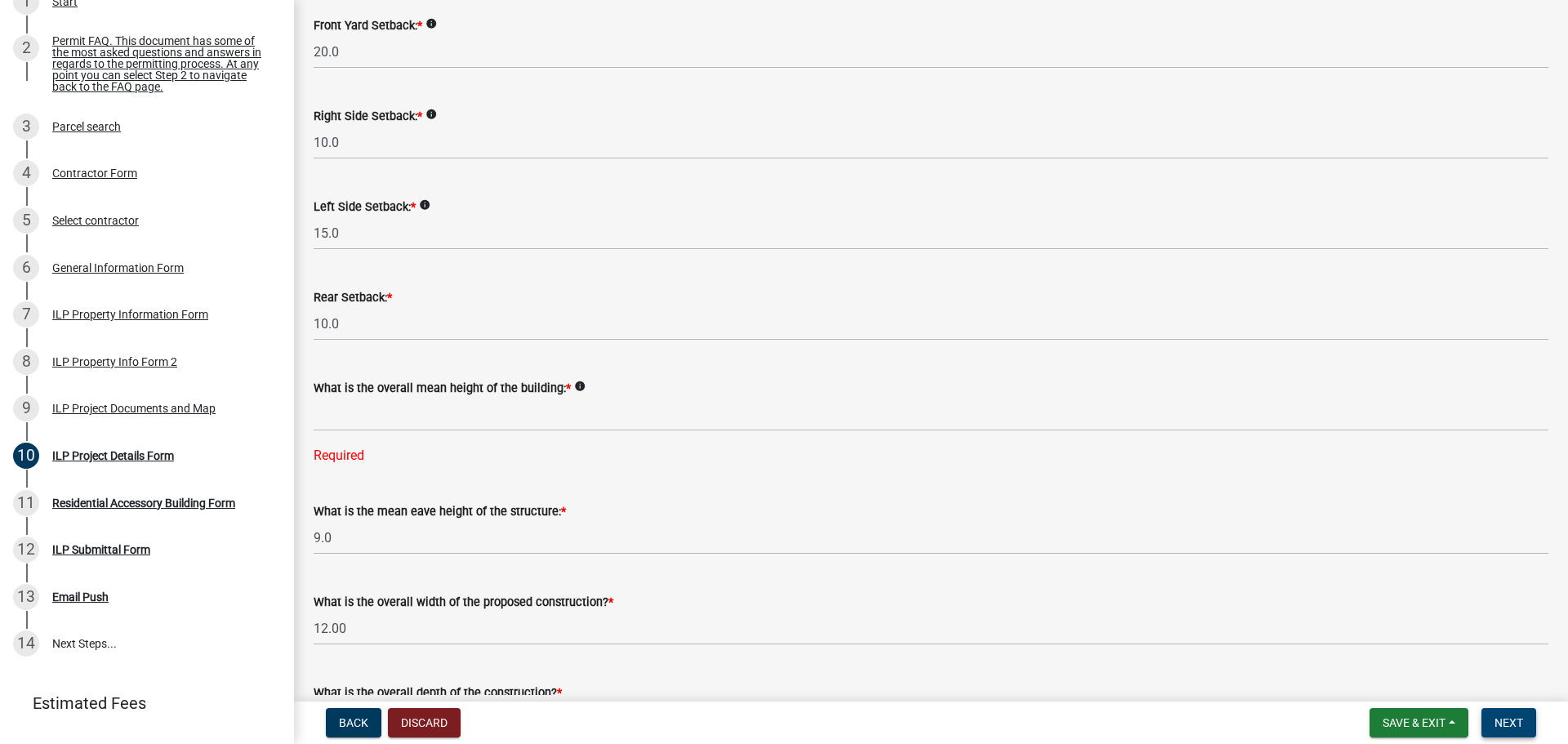
scroll to position [251, 0]
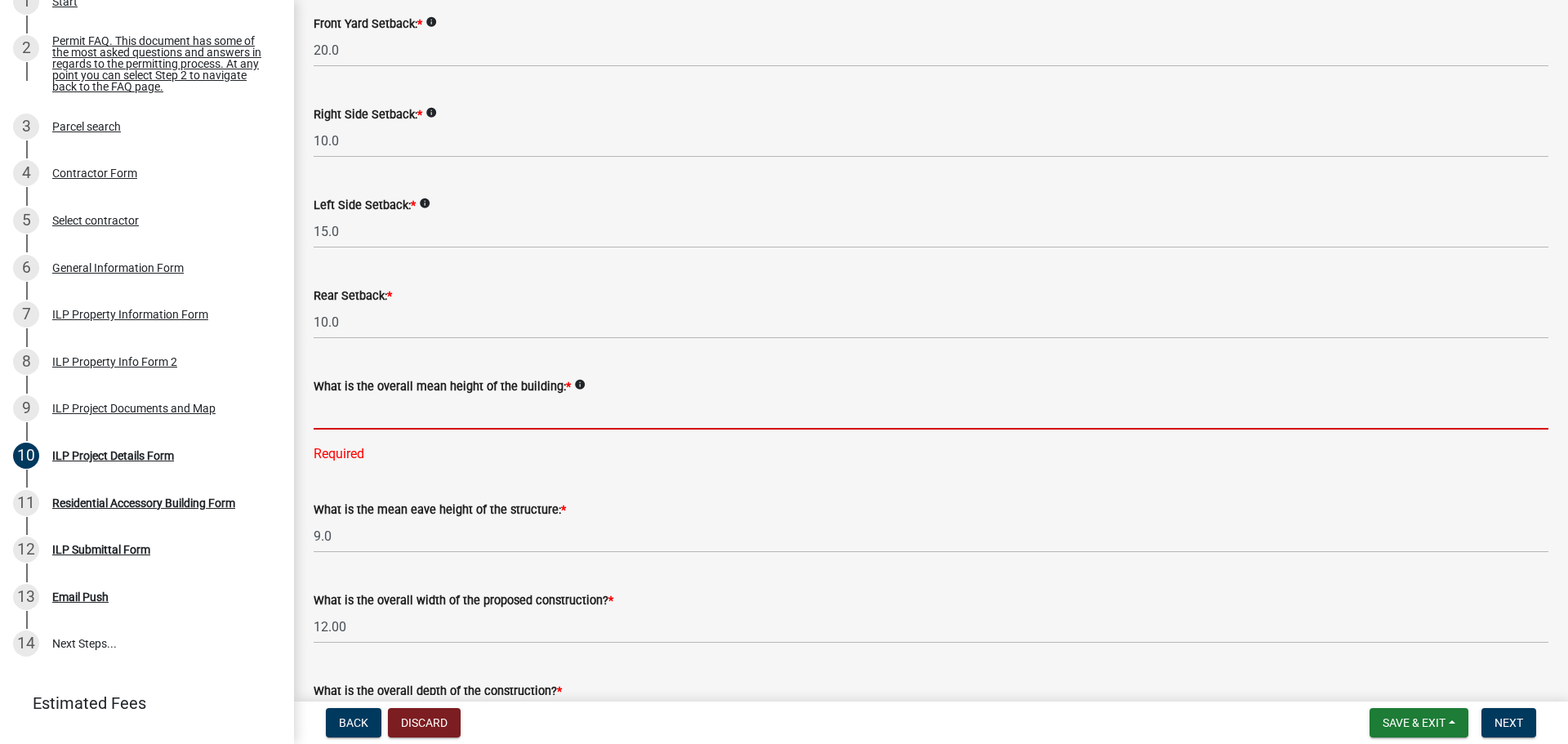
click at [360, 421] on input "text" at bounding box center [931, 413] width 1235 height 34
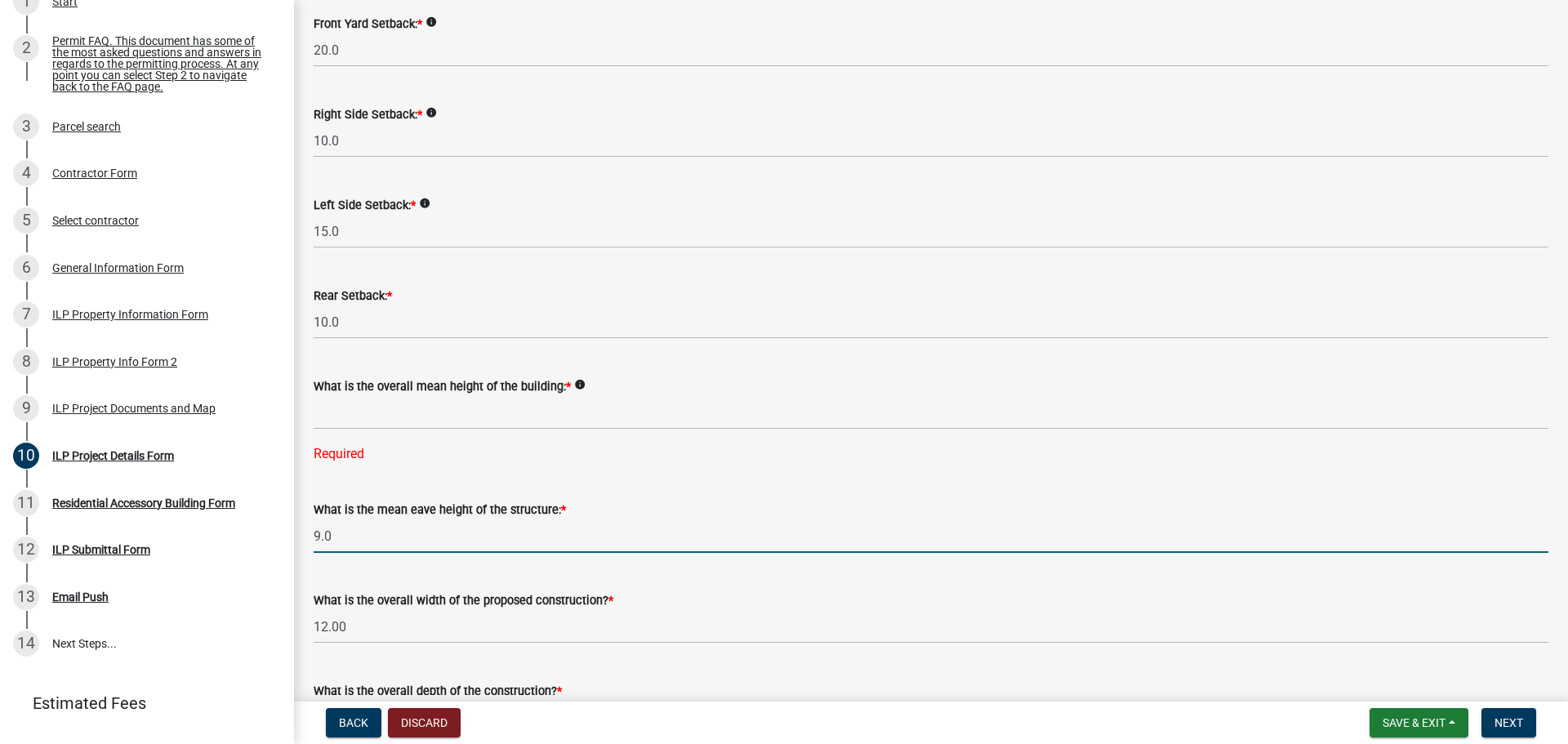
click at [336, 539] on input "9.0" at bounding box center [931, 536] width 1235 height 34
type input "9"
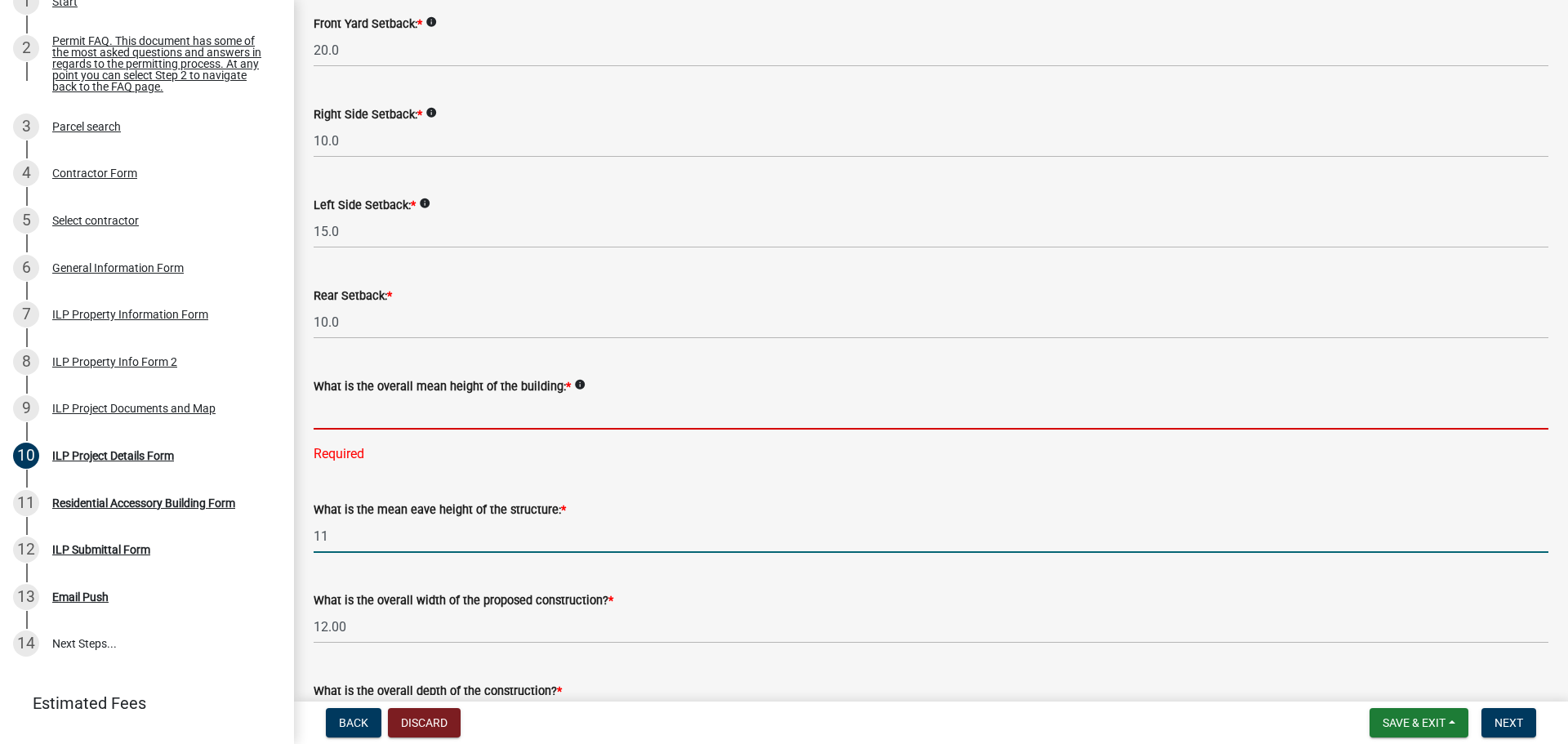
type input "11.0"
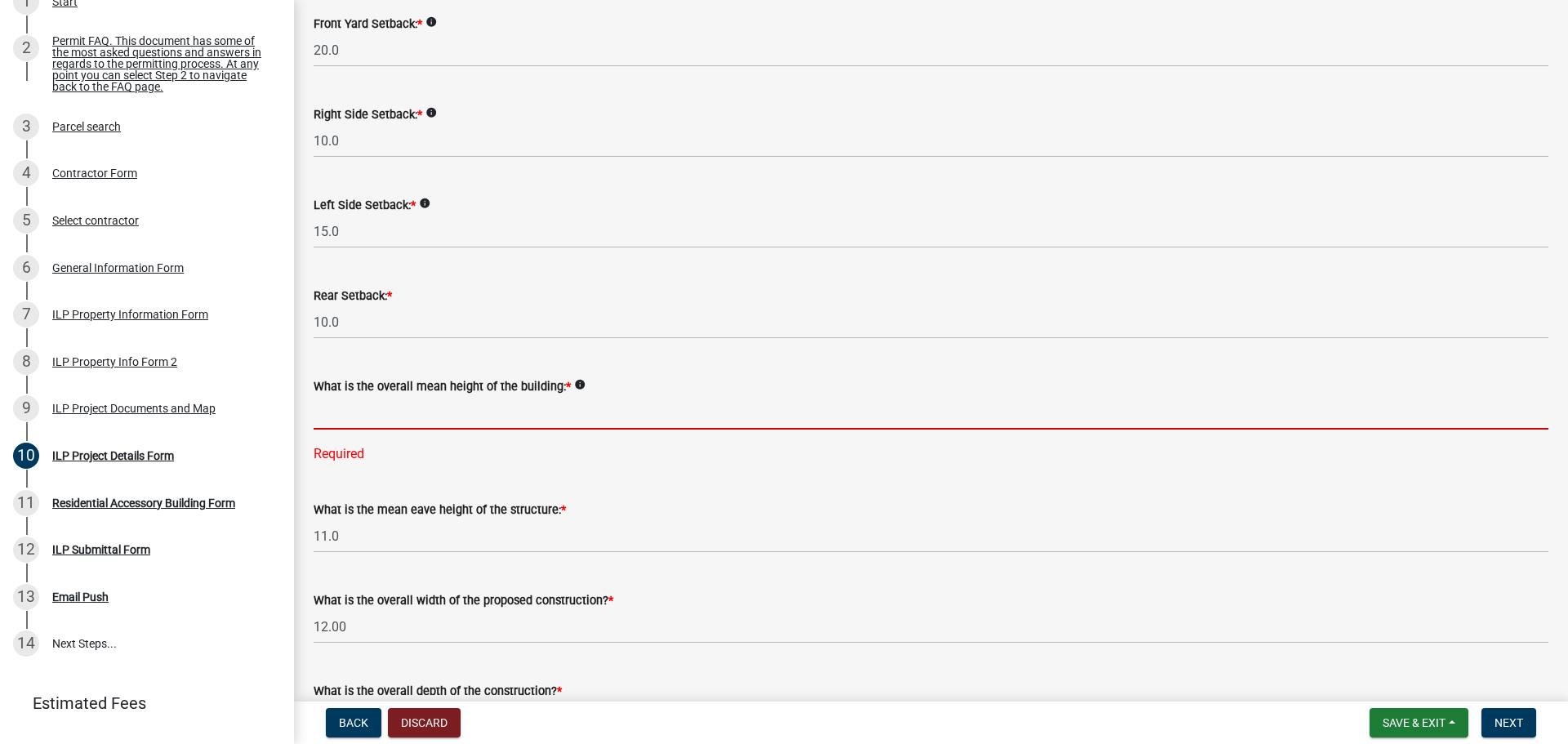
click at [341, 421] on input "text" at bounding box center [931, 413] width 1235 height 34
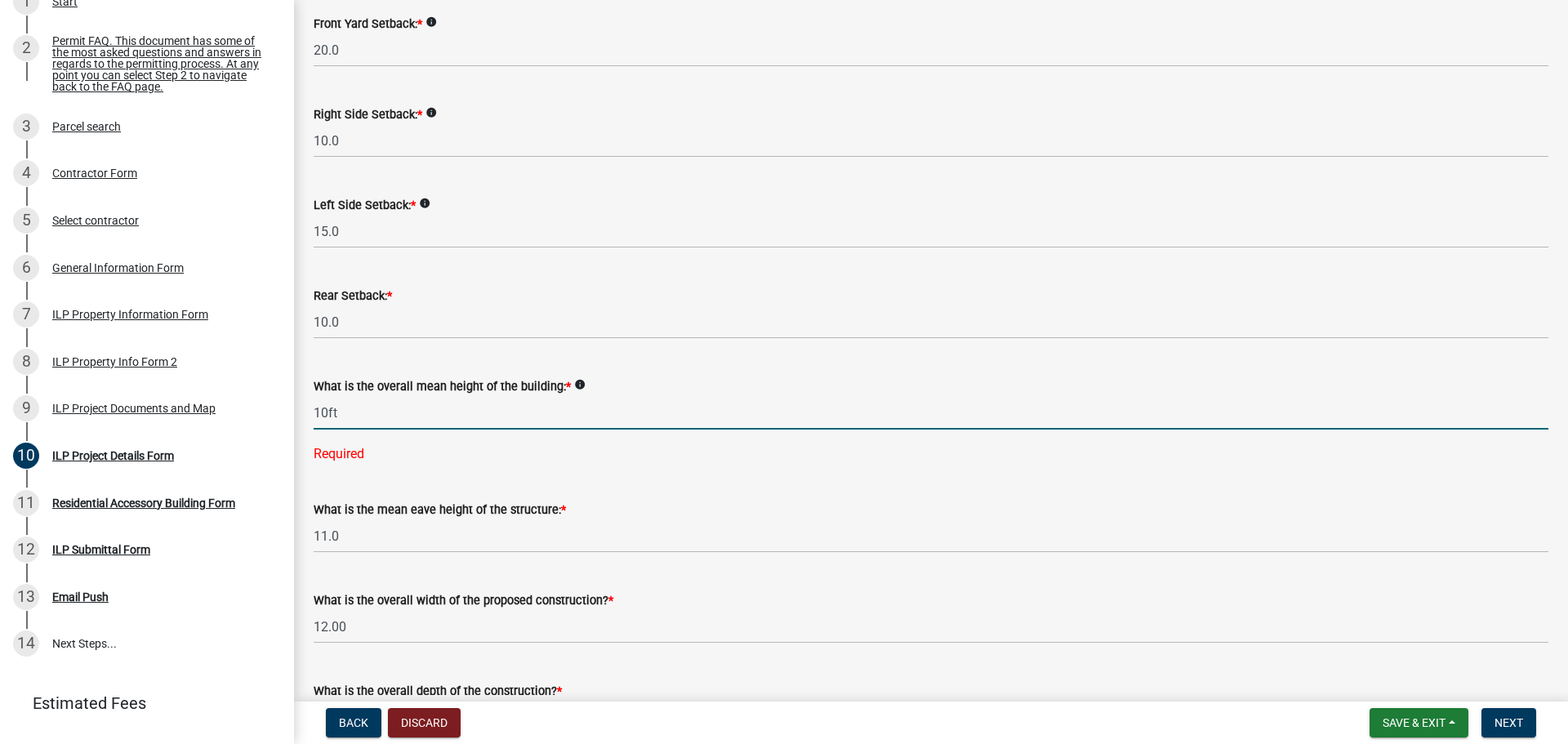
type input "10.0"
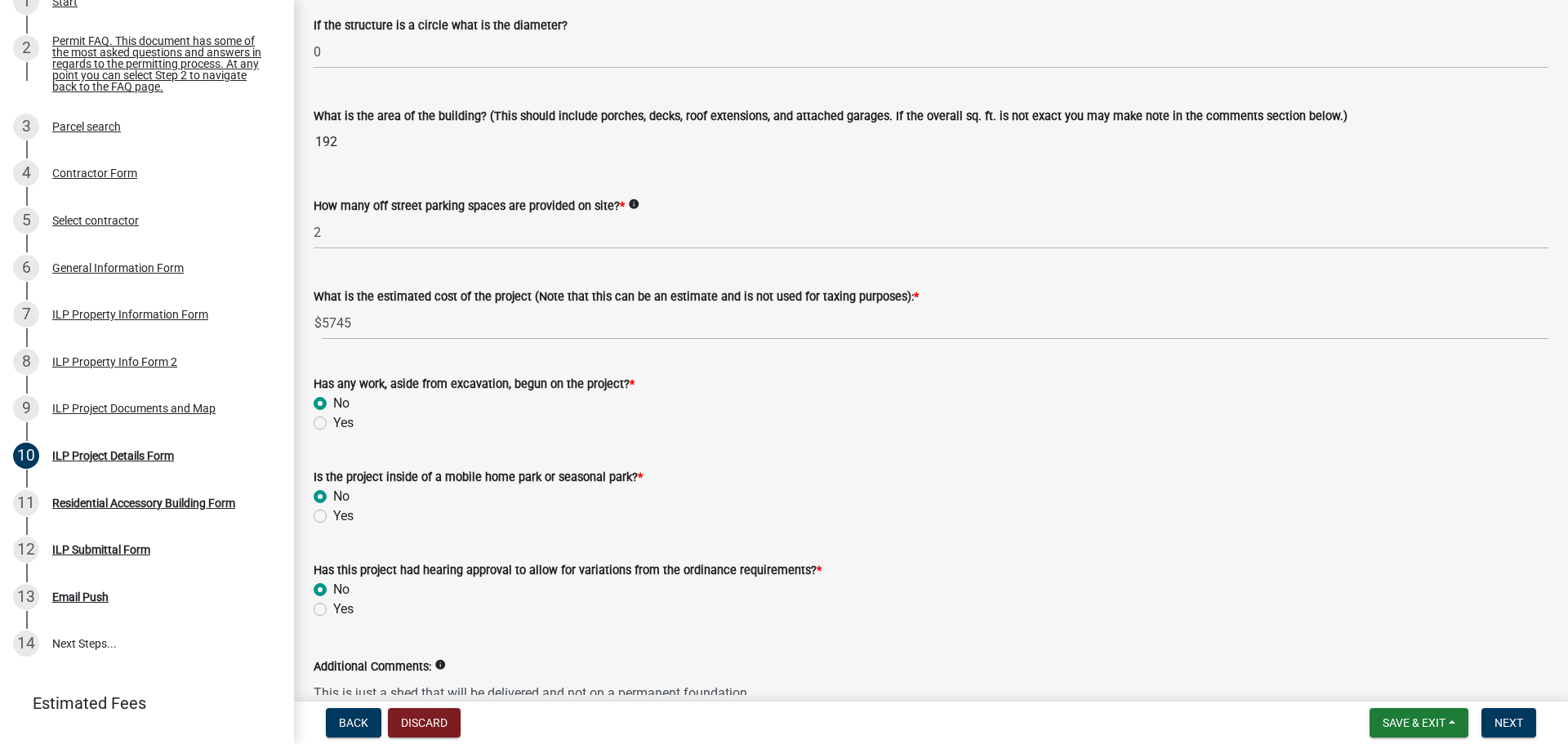
scroll to position [1066, 0]
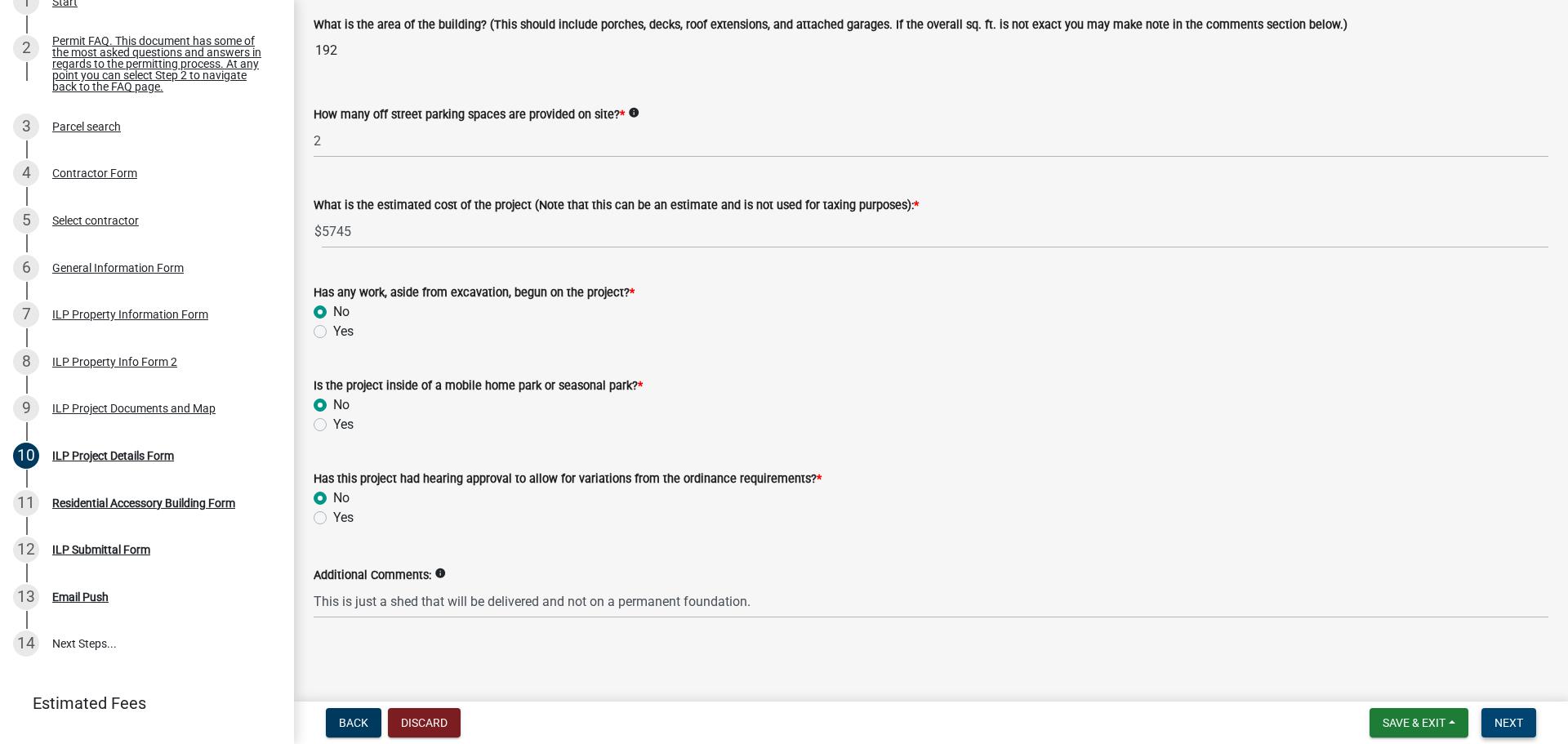
click at [1513, 720] on span "Next" at bounding box center [1509, 723] width 29 height 13
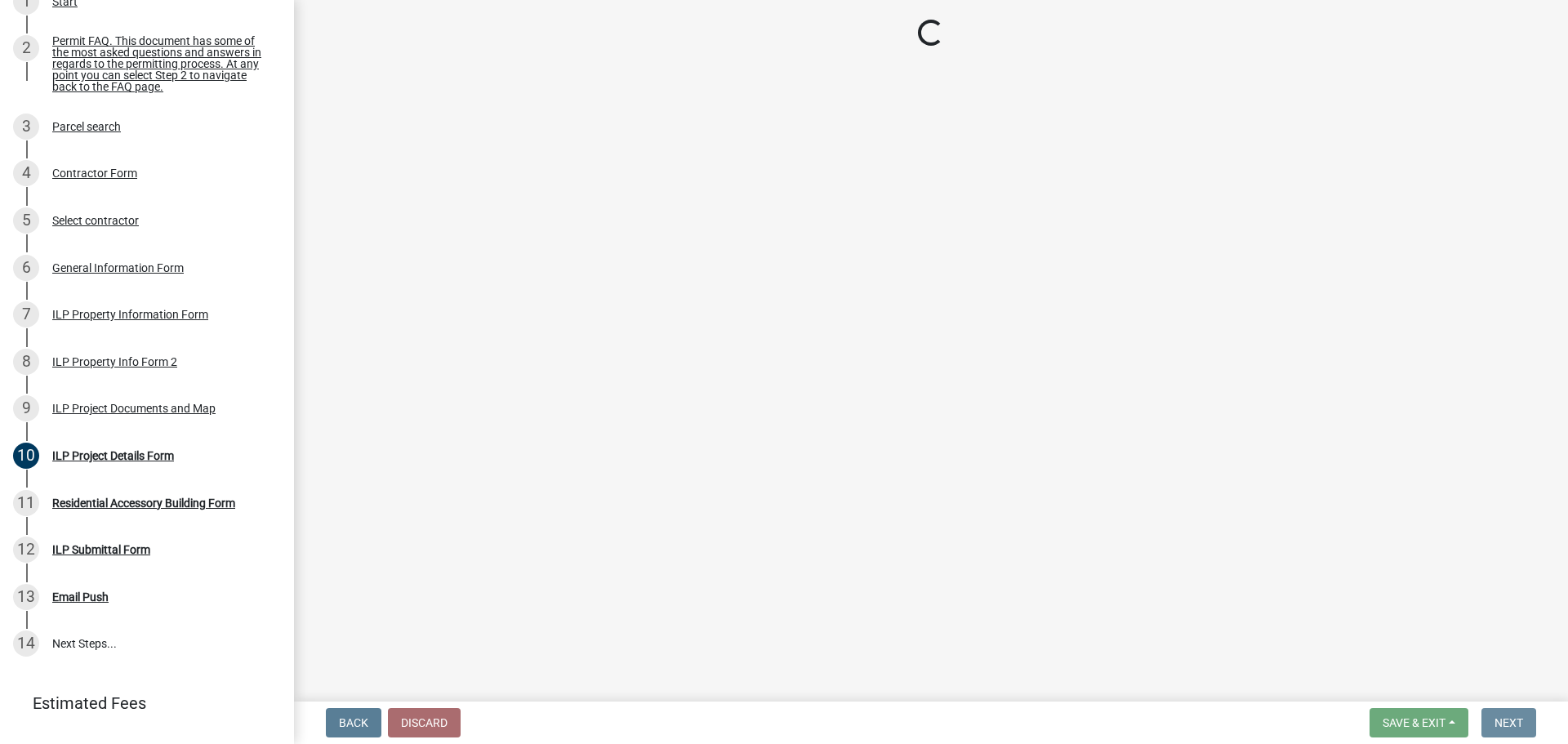
scroll to position [0, 0]
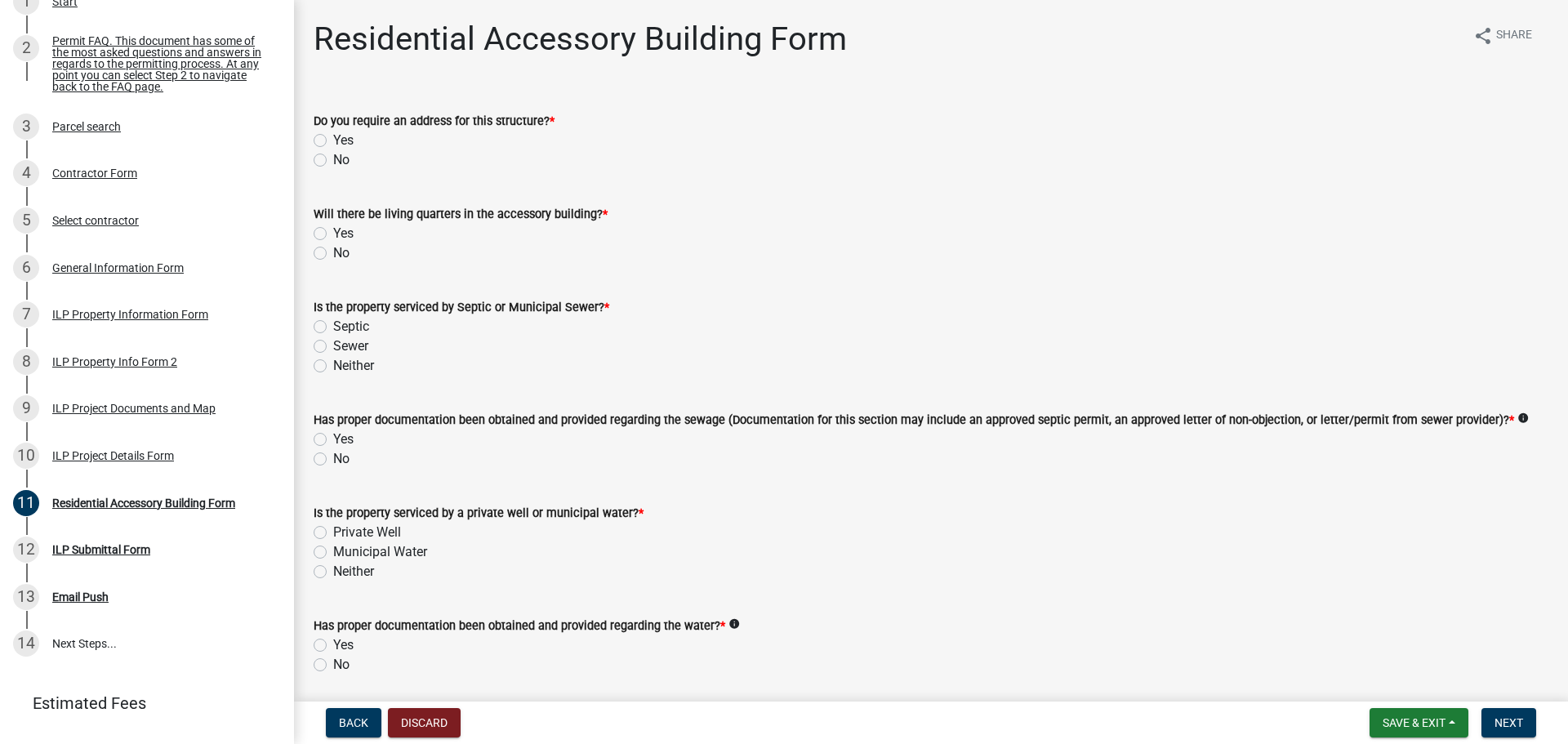
click at [333, 162] on label "No" at bounding box center [341, 160] width 16 height 19
click at [333, 161] on input "No" at bounding box center [338, 156] width 11 height 11
radio input "true"
click at [327, 258] on div "No" at bounding box center [931, 252] width 1235 height 19
click at [313, 252] on div "Will there be living quarters in the accessory building? * Yes No" at bounding box center [931, 223] width 1259 height 78
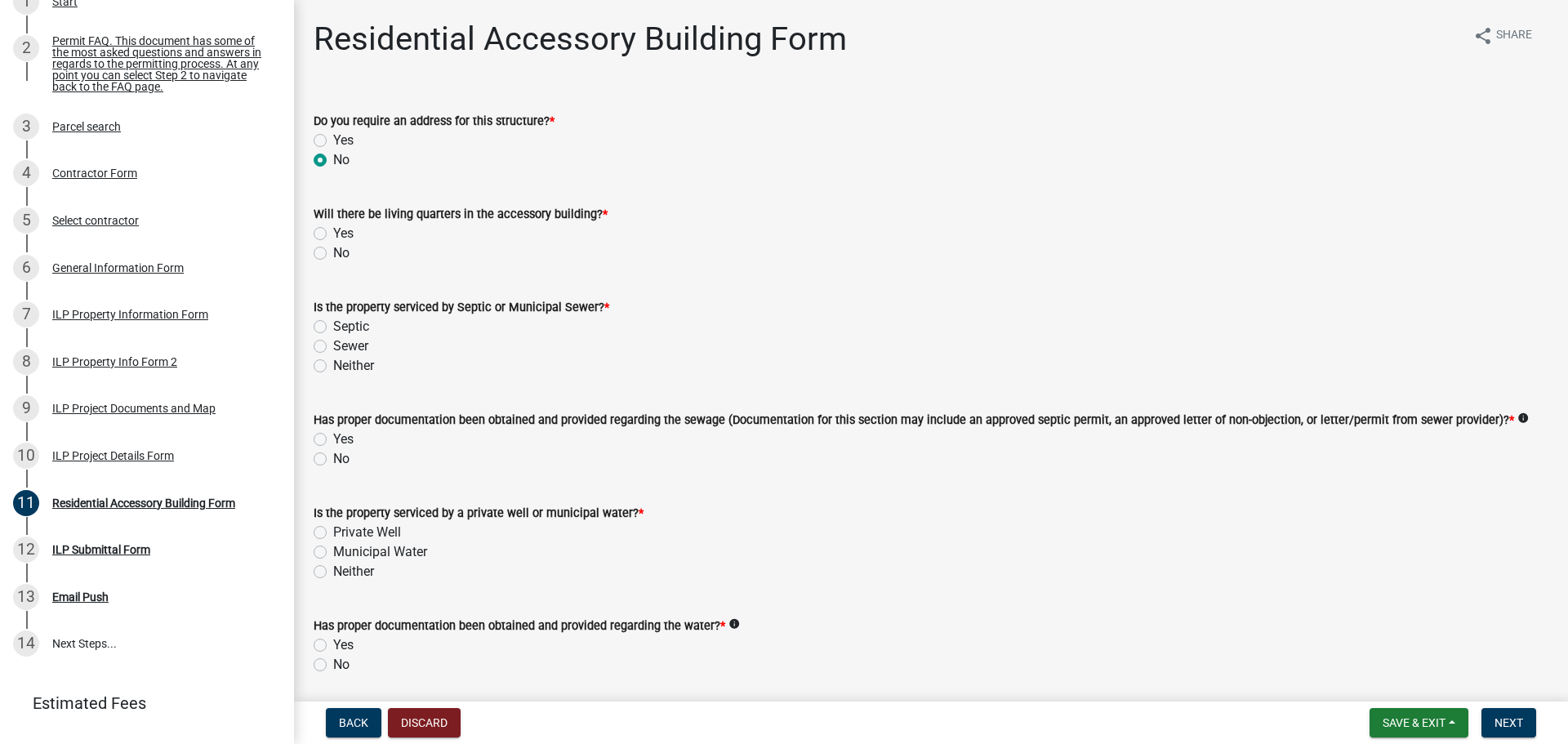
click at [333, 252] on label "No" at bounding box center [341, 252] width 16 height 19
click at [333, 252] on input "No" at bounding box center [338, 248] width 11 height 11
radio input "true"
click at [333, 345] on label "Sewer" at bounding box center [351, 346] width 35 height 19
click at [333, 345] on input "Sewer" at bounding box center [338, 342] width 11 height 11
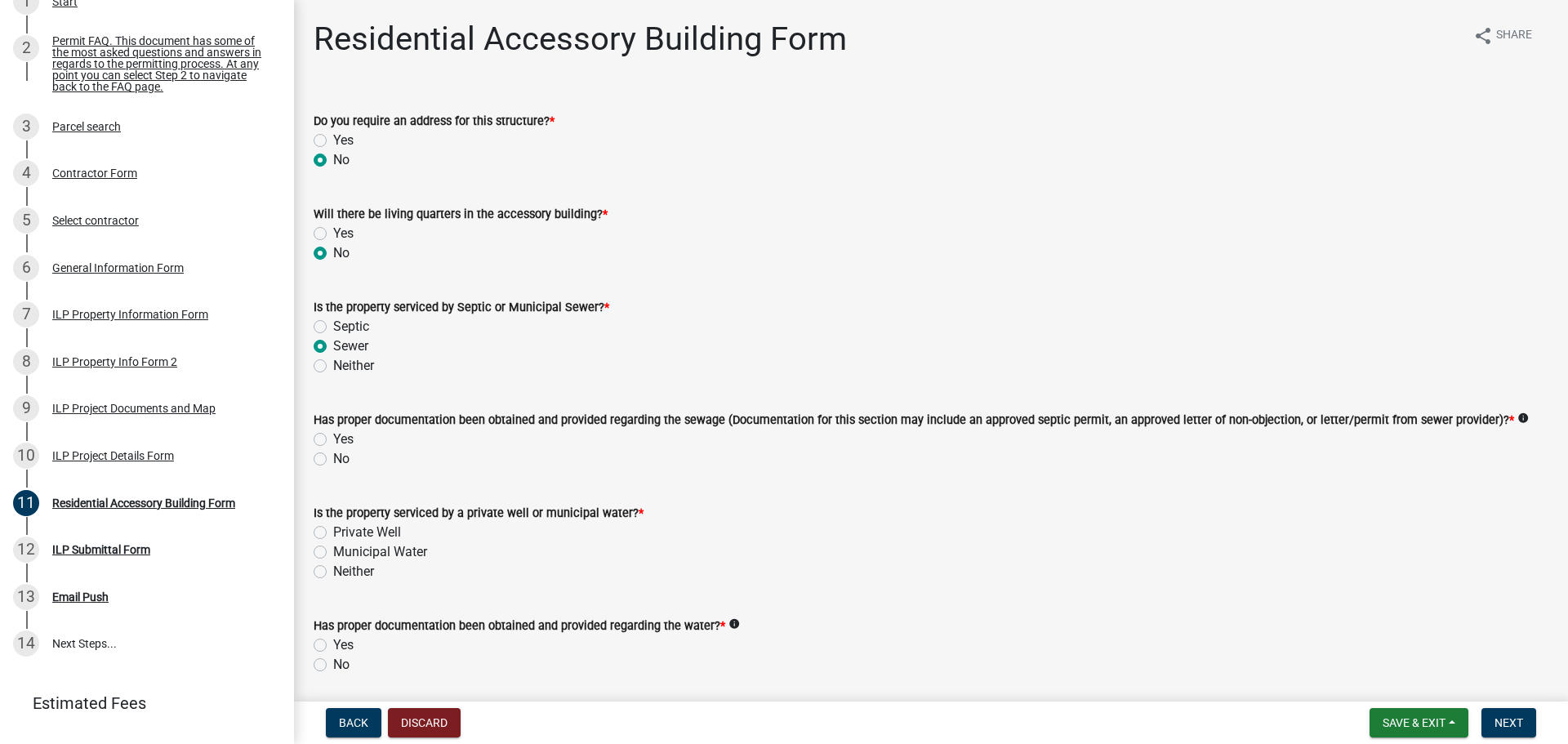
radio input "true"
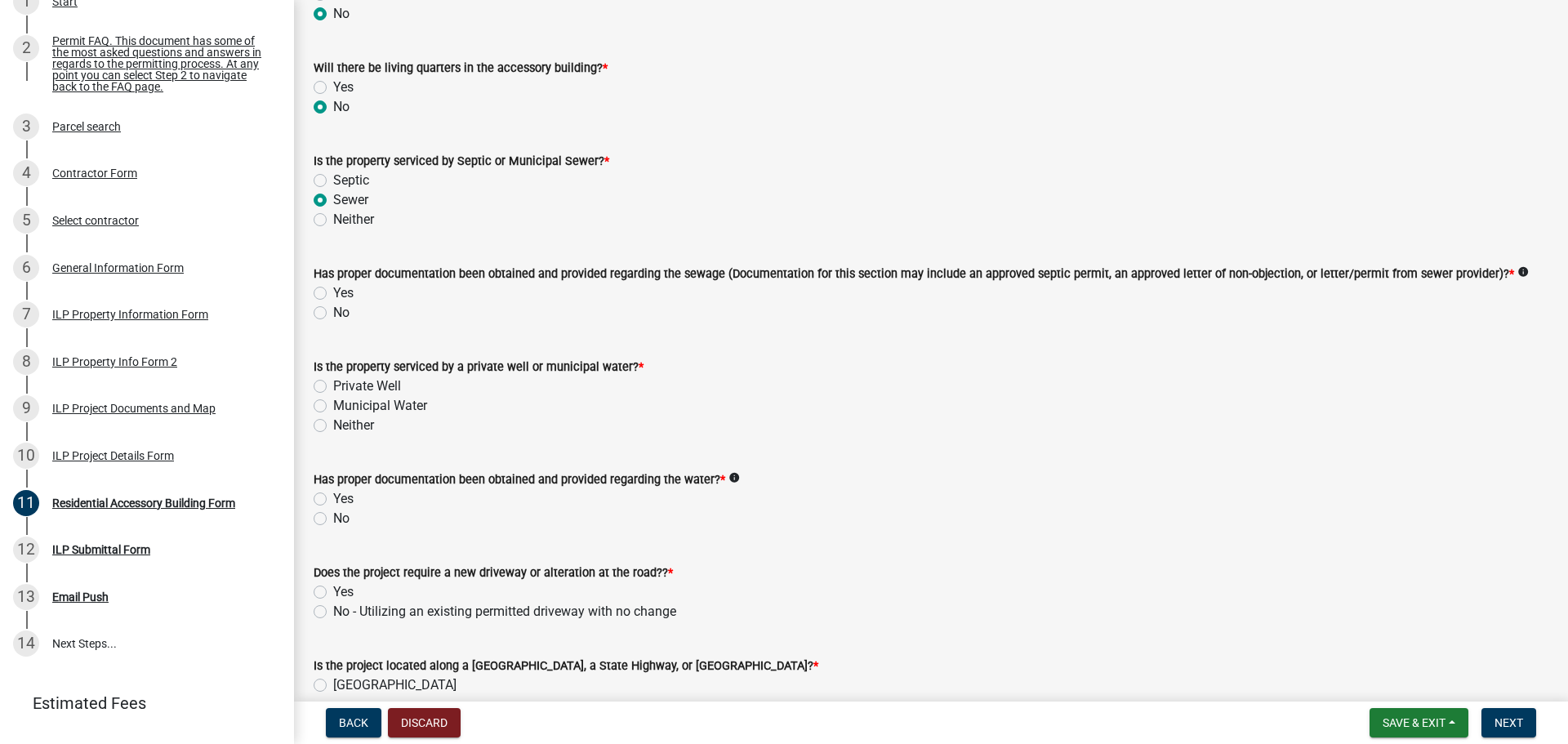
scroll to position [163, 0]
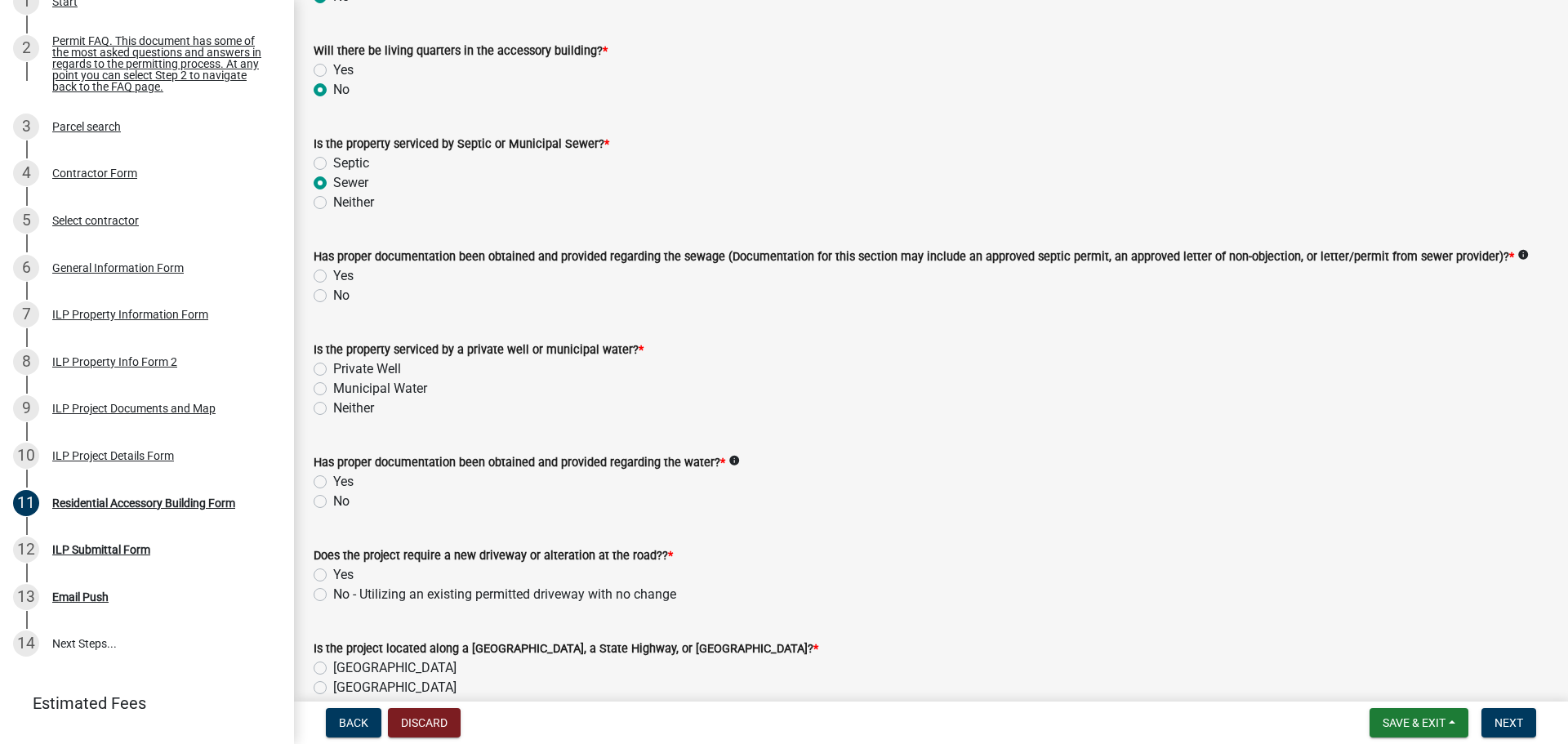
drag, startPoint x: 905, startPoint y: 262, endPoint x: 1172, endPoint y: 295, distance: 269.0
click at [1148, 284] on div "Has proper documentation been obtained and provided regarding the sewage (Docum…" at bounding box center [931, 276] width 1235 height 59
click at [1218, 323] on form "Is the property serviced by a private well or municipal water? * Private Well M…" at bounding box center [931, 369] width 1235 height 98
drag, startPoint x: 1092, startPoint y: 261, endPoint x: 1381, endPoint y: 283, distance: 289.8
click at [1364, 276] on div "Has proper documentation been obtained and provided regarding the sewage (Docum…" at bounding box center [931, 276] width 1235 height 59
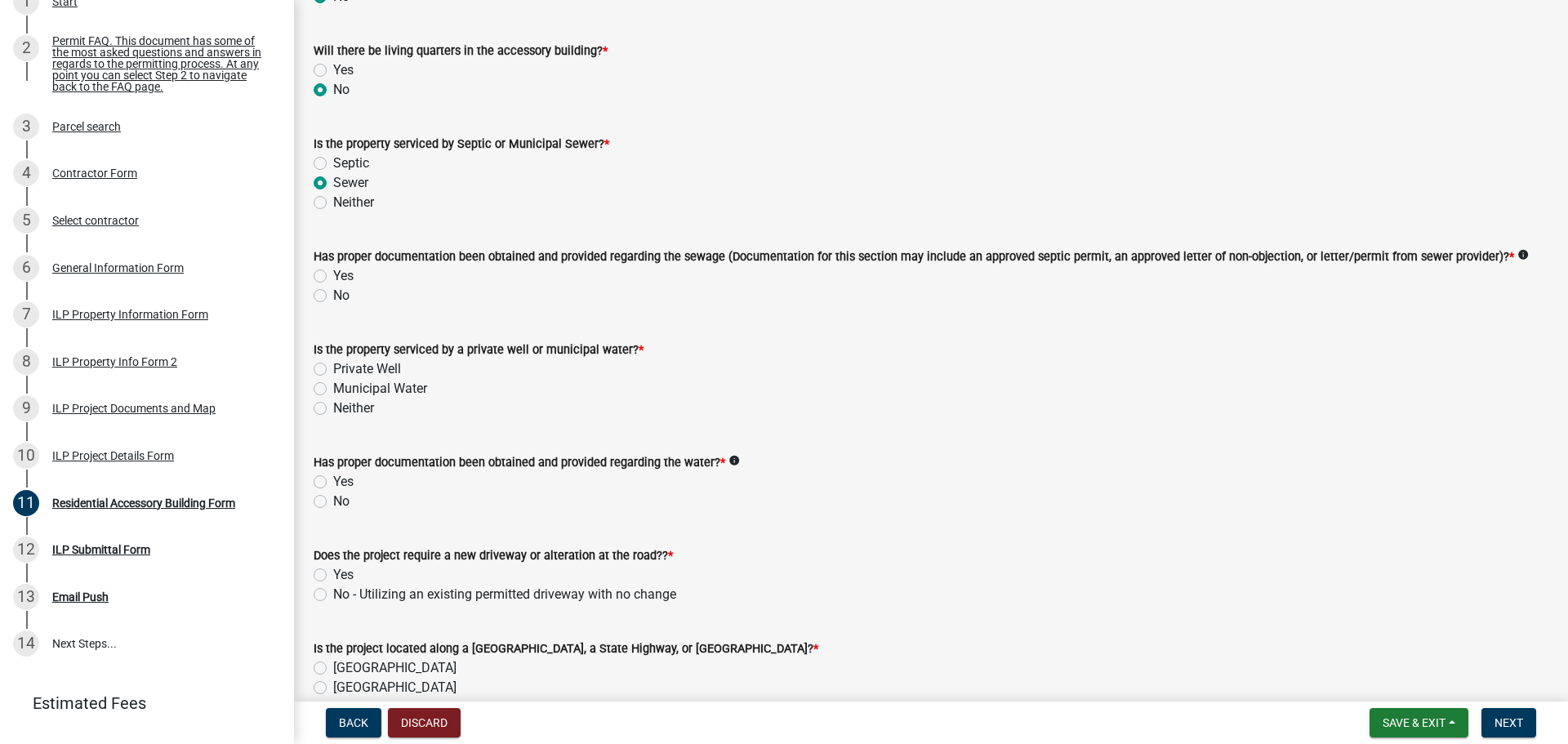
click at [1413, 319] on wm-data-entity-input "Has proper documentation been obtained and provided regarding the sewage (Docum…" at bounding box center [931, 274] width 1235 height 93
drag, startPoint x: 1082, startPoint y: 257, endPoint x: 1385, endPoint y: 276, distance: 303.6
click at [1385, 276] on div "Has proper documentation been obtained and provided regarding the sewage (Docum…" at bounding box center [931, 276] width 1235 height 59
click at [1397, 294] on div "No" at bounding box center [931, 295] width 1235 height 19
drag, startPoint x: 1241, startPoint y: 252, endPoint x: 1488, endPoint y: 270, distance: 247.7
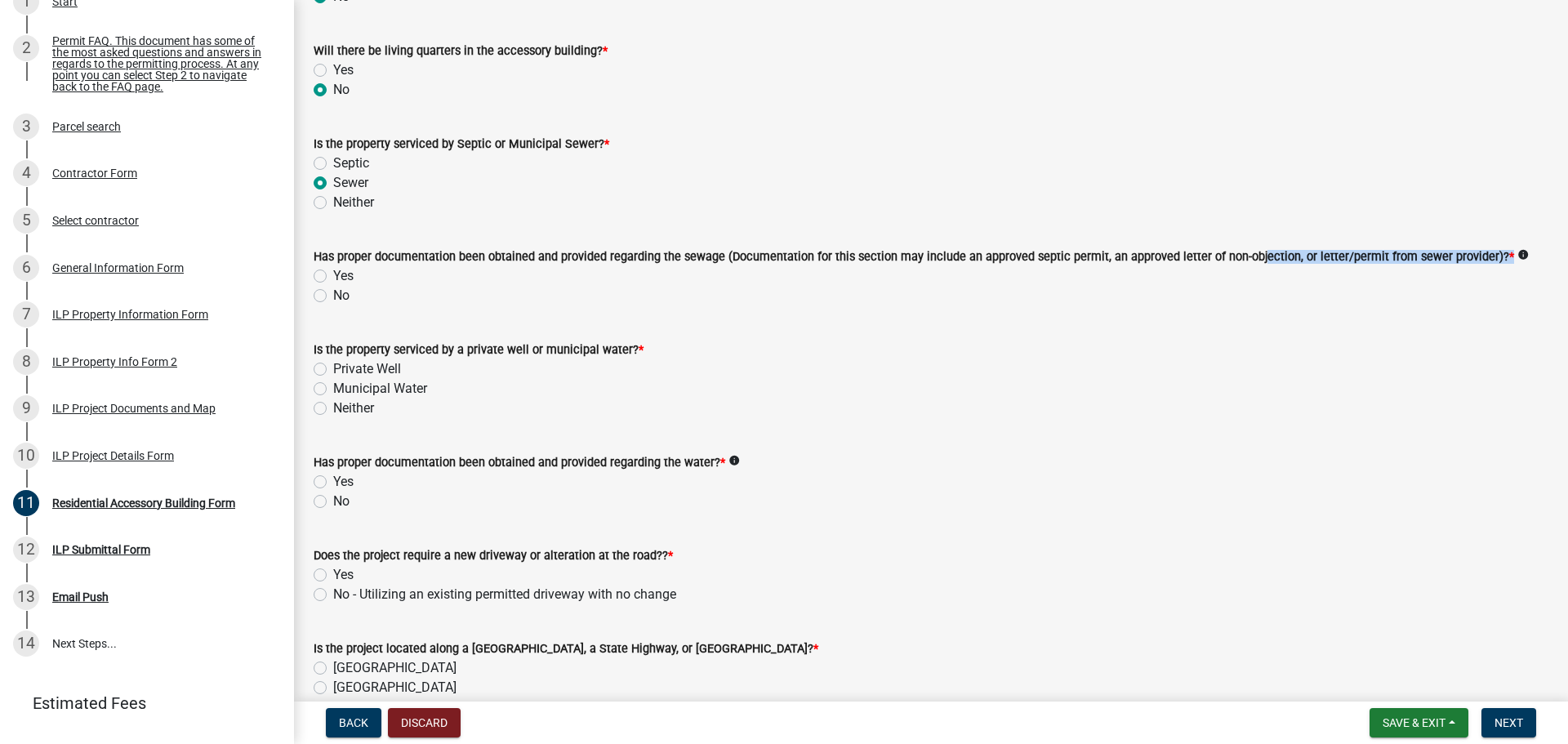
click at [1487, 263] on div "Has proper documentation been obtained and provided regarding the sewage (Docum…" at bounding box center [931, 256] width 1235 height 19
click at [1480, 297] on div "No" at bounding box center [931, 295] width 1235 height 19
drag, startPoint x: 1475, startPoint y: 253, endPoint x: 984, endPoint y: 264, distance: 491.1
click at [989, 258] on label "Has proper documentation been obtained and provided regarding the sewage (Docum…" at bounding box center [914, 258] width 1200 height 12
click at [841, 352] on div "Is the property serviced by a private well or municipal water? *" at bounding box center [931, 349] width 1235 height 19
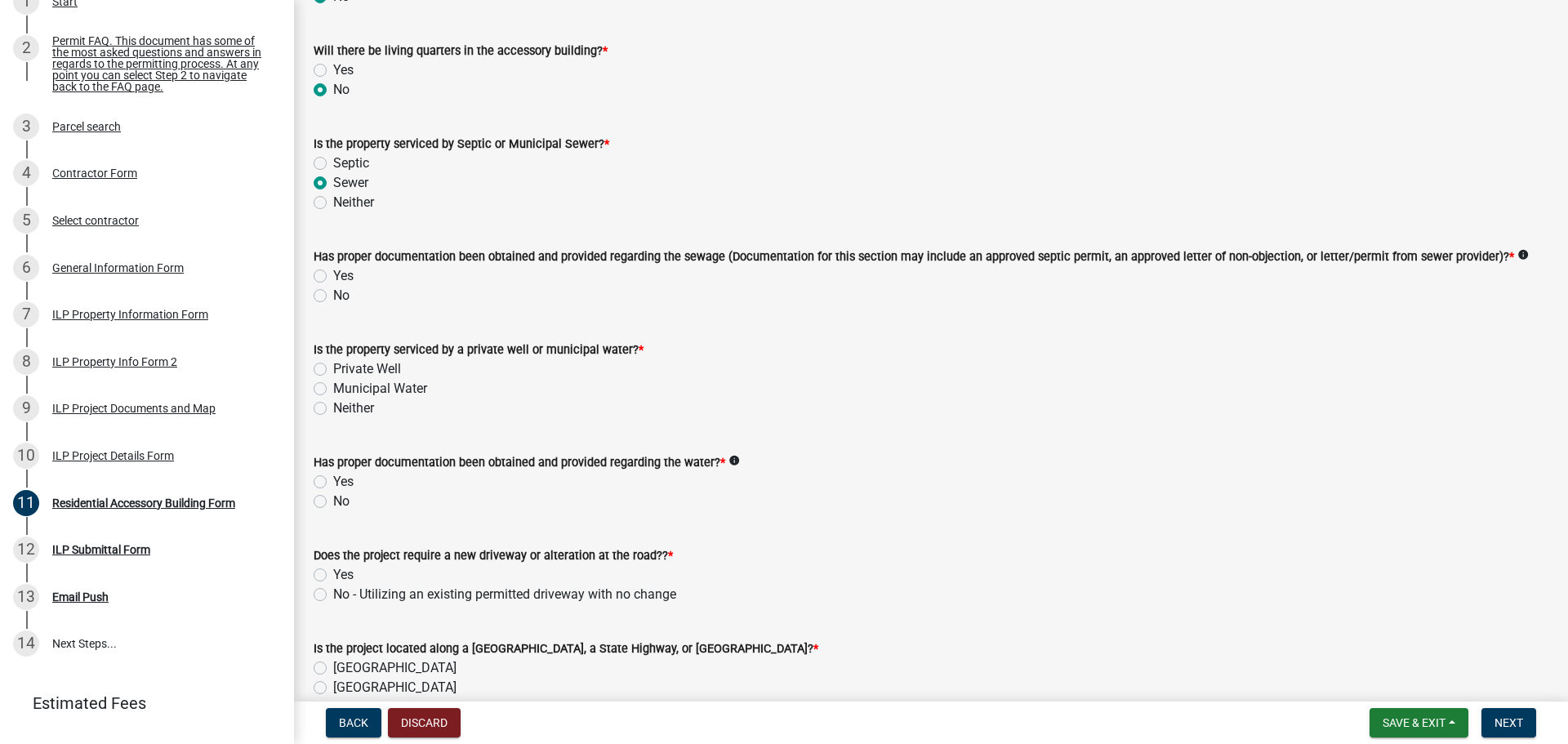
click at [333, 295] on label "No" at bounding box center [341, 295] width 16 height 19
click at [333, 295] on input "No" at bounding box center [338, 291] width 11 height 11
radio input "true"
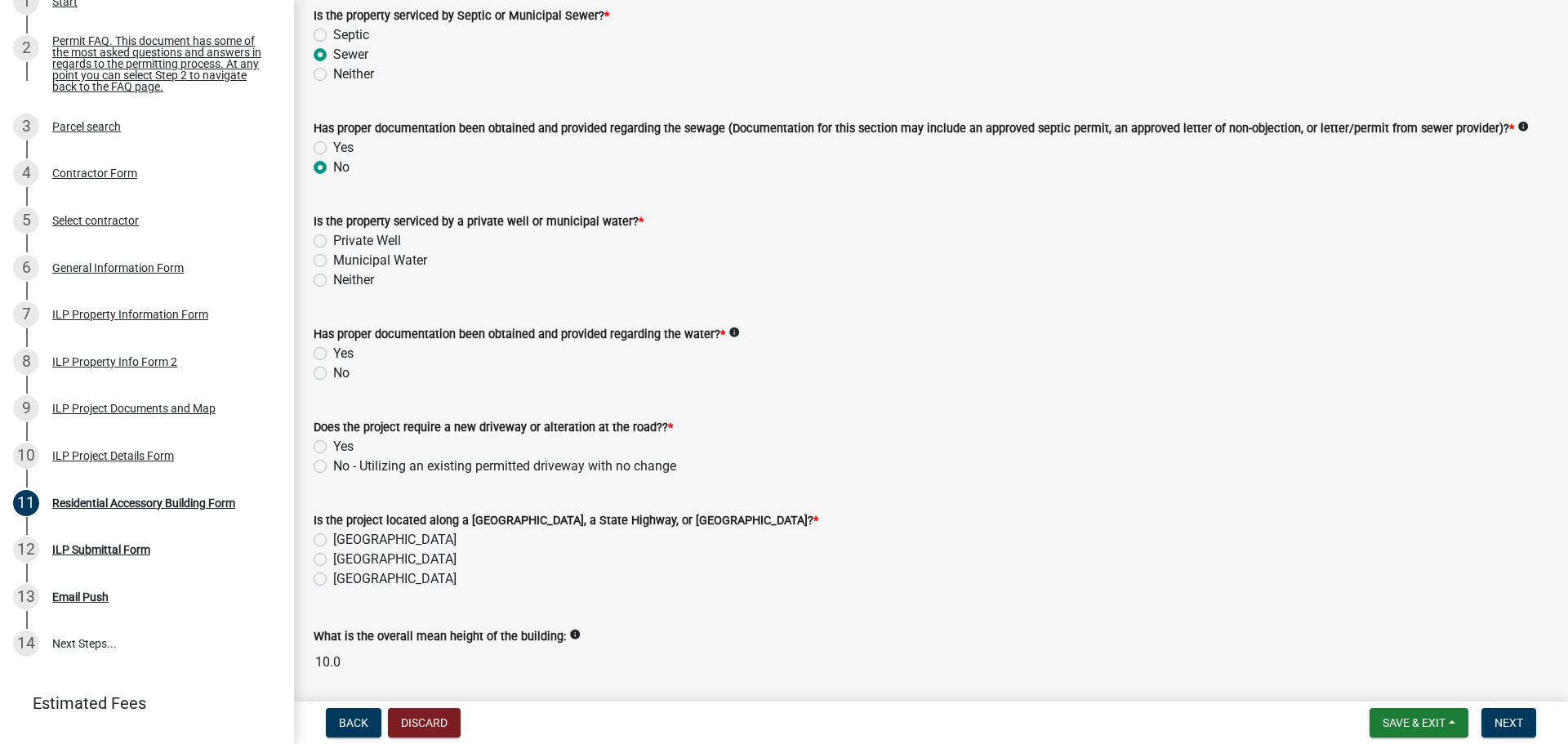
scroll to position [327, 0]
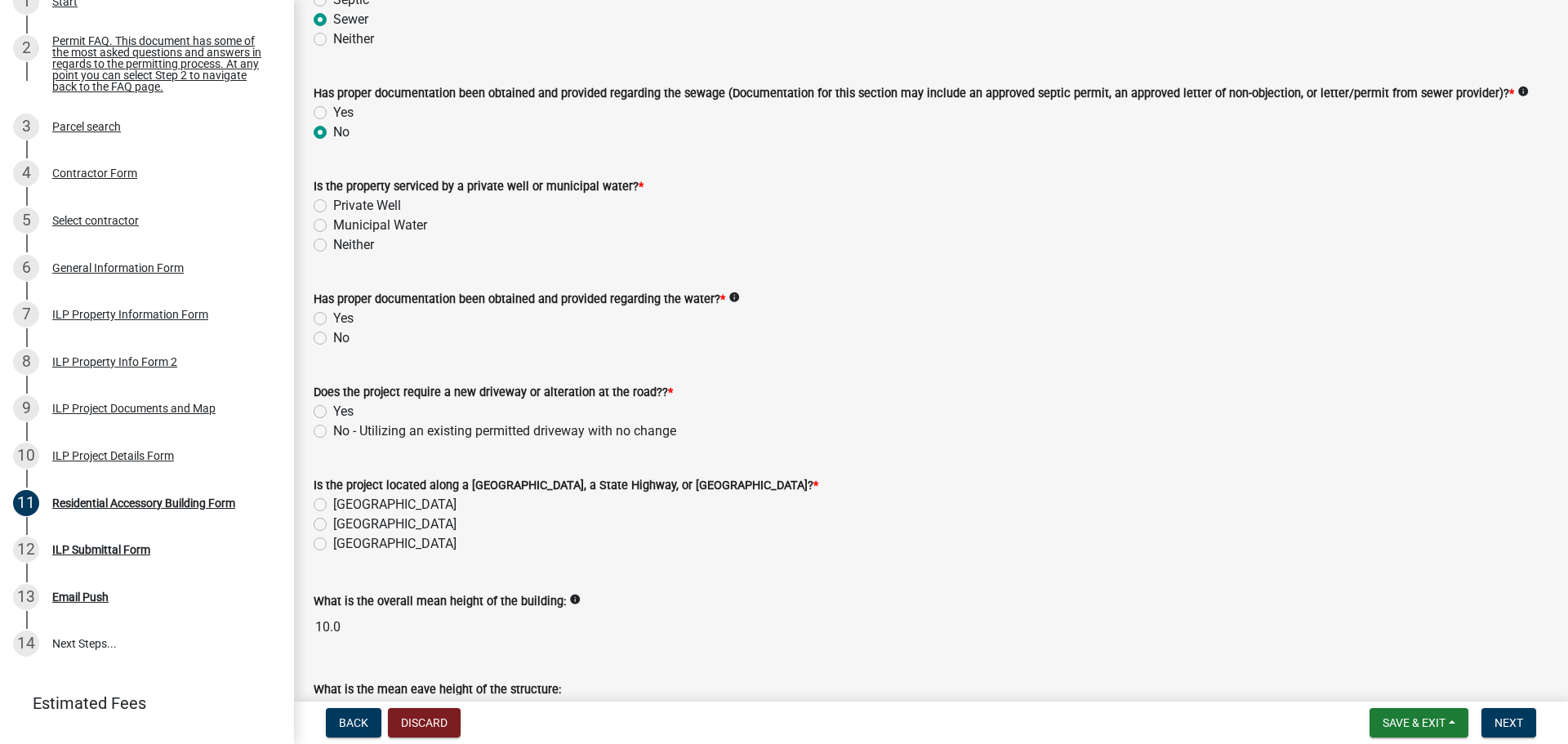
drag, startPoint x: 311, startPoint y: 183, endPoint x: 801, endPoint y: 243, distance: 493.7
click at [784, 234] on div "Is the property serviced by a private well or municipal water? * Private Well M…" at bounding box center [931, 205] width 1259 height 98
click at [805, 253] on div "Neither" at bounding box center [931, 244] width 1235 height 19
click at [337, 228] on label "Municipal Water" at bounding box center [380, 225] width 94 height 19
click at [337, 226] on input "Municipal Water" at bounding box center [338, 221] width 11 height 11
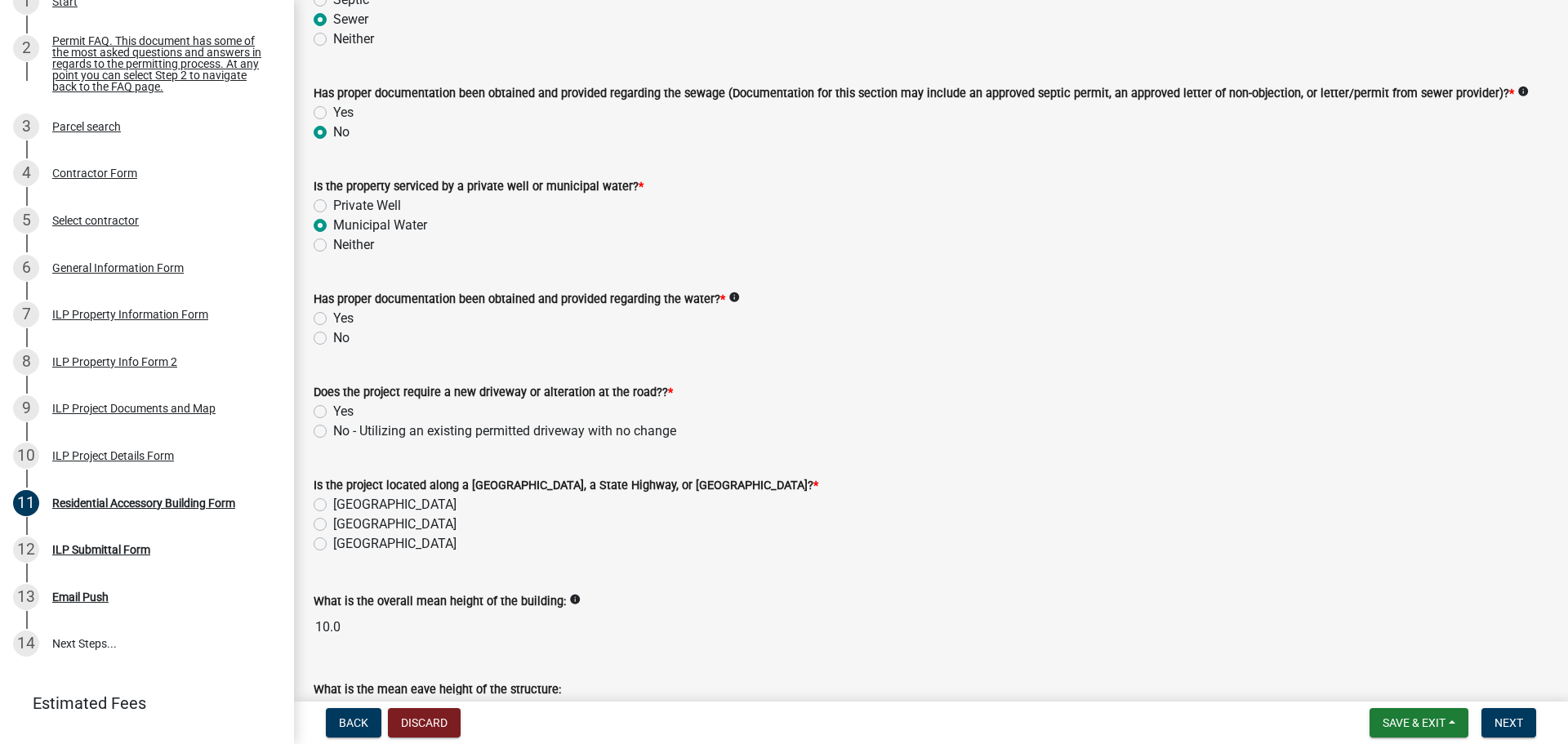
radio input "true"
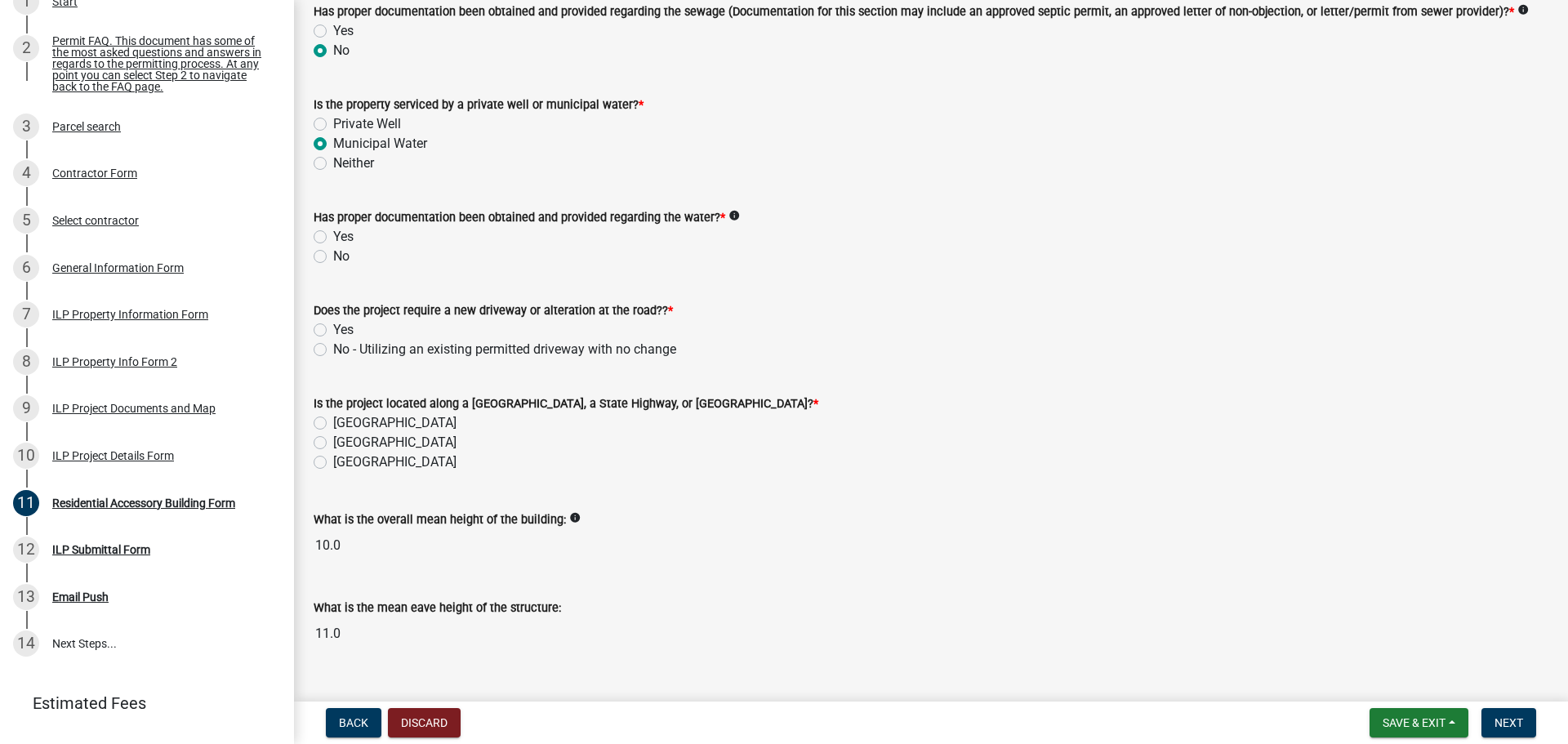
click at [333, 262] on label "No" at bounding box center [341, 256] width 16 height 19
click at [333, 258] on input "No" at bounding box center [338, 252] width 11 height 11
radio input "true"
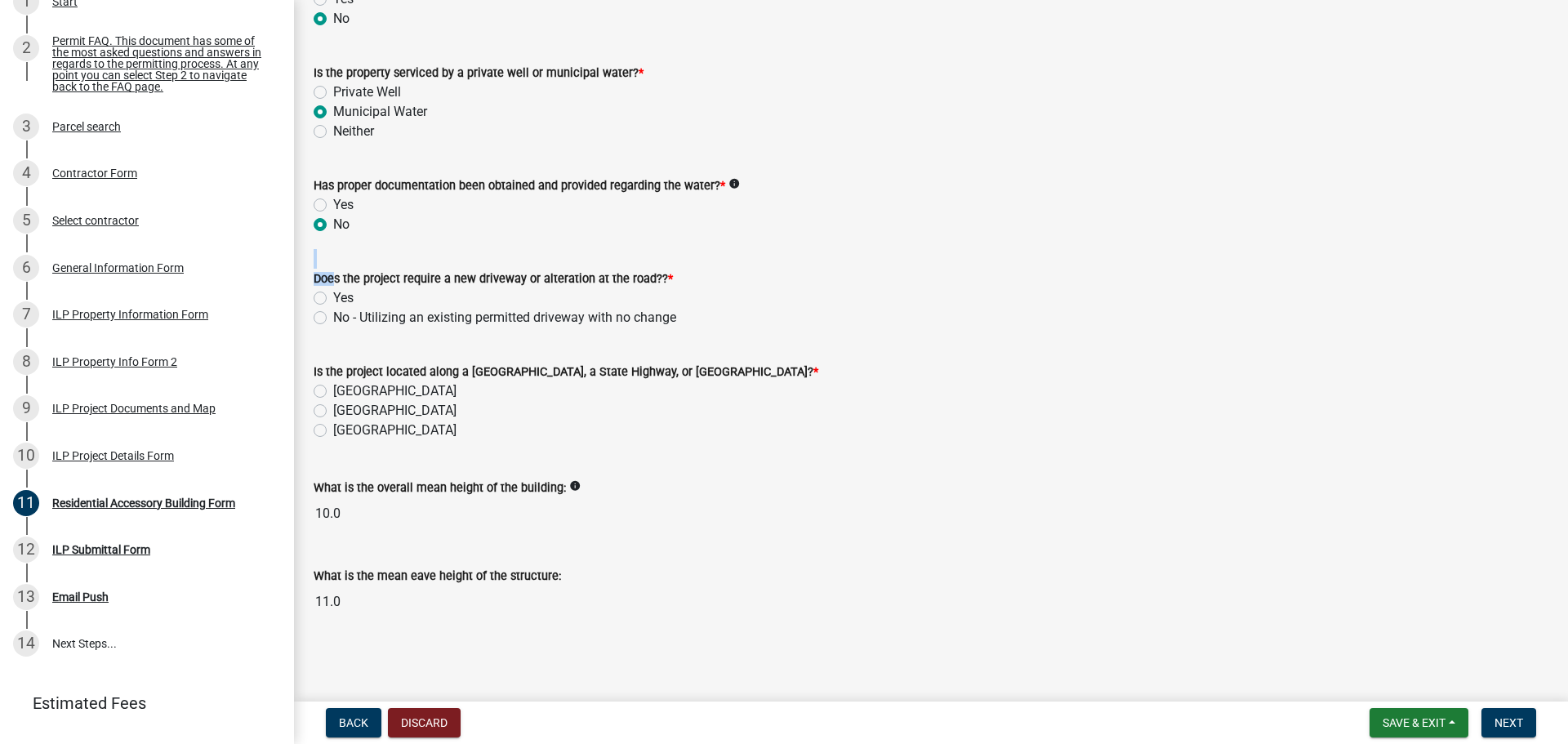
drag, startPoint x: 333, startPoint y: 279, endPoint x: 770, endPoint y: 280, distance: 437.0
click at [731, 270] on div "Does the project require a new driveway or alteration at the road?? *" at bounding box center [931, 278] width 1235 height 19
click at [773, 285] on div "Does the project require a new driveway or alteration at the road?? *" at bounding box center [931, 278] width 1235 height 19
click at [333, 317] on label "No - Utilizing an existing permitted driveway with no change" at bounding box center [505, 317] width 343 height 19
click at [333, 317] on input "No - Utilizing an existing permitted driveway with no change" at bounding box center [338, 313] width 11 height 11
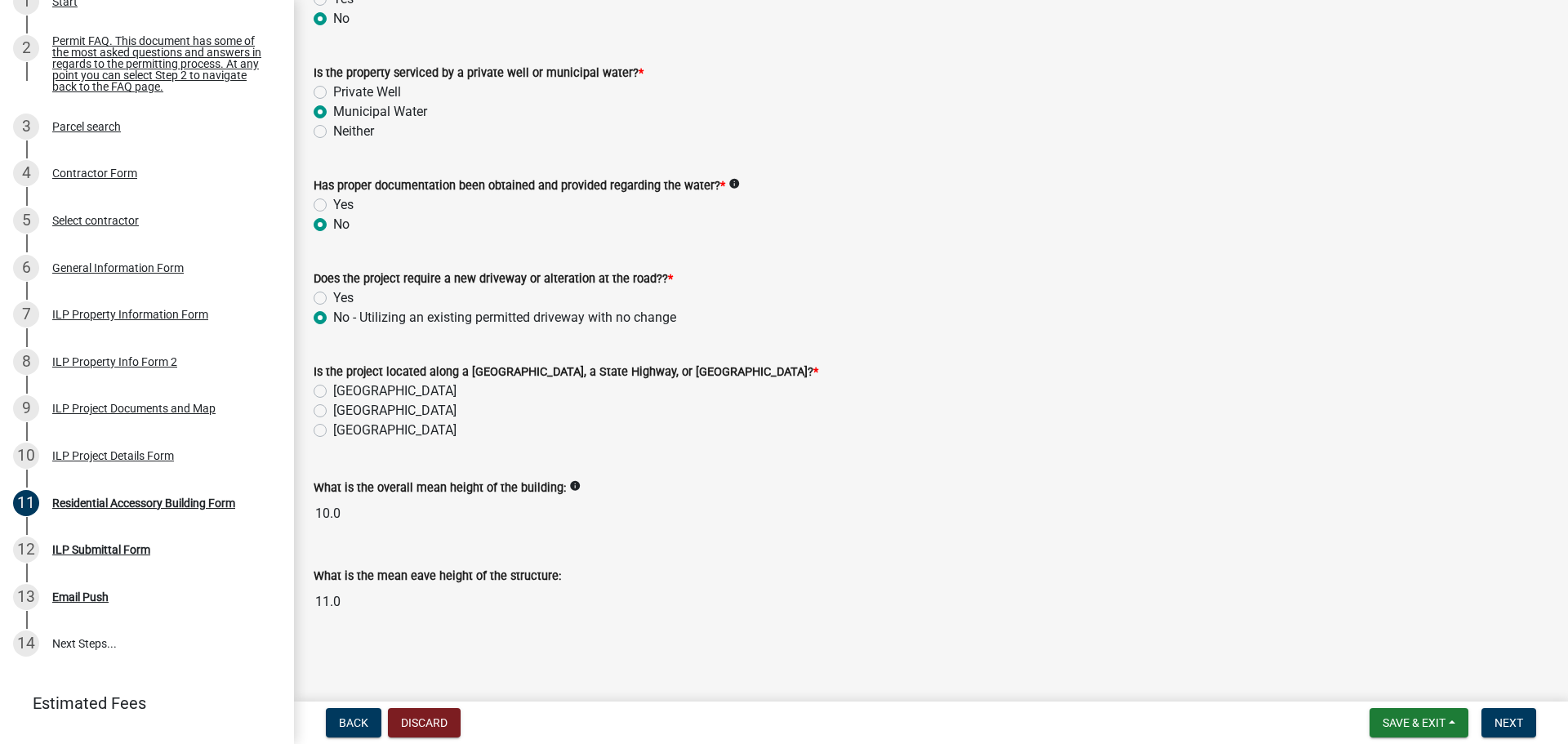
radio input "true"
click at [313, 412] on div "Is the project located along a [GEOGRAPHIC_DATA], a State Highway, or [GEOGRAPH…" at bounding box center [931, 391] width 1259 height 98
click at [327, 412] on div "[GEOGRAPHIC_DATA]" at bounding box center [931, 410] width 1235 height 19
click at [333, 412] on label "[GEOGRAPHIC_DATA]" at bounding box center [395, 410] width 124 height 19
click at [333, 412] on input "[GEOGRAPHIC_DATA]" at bounding box center [338, 406] width 11 height 11
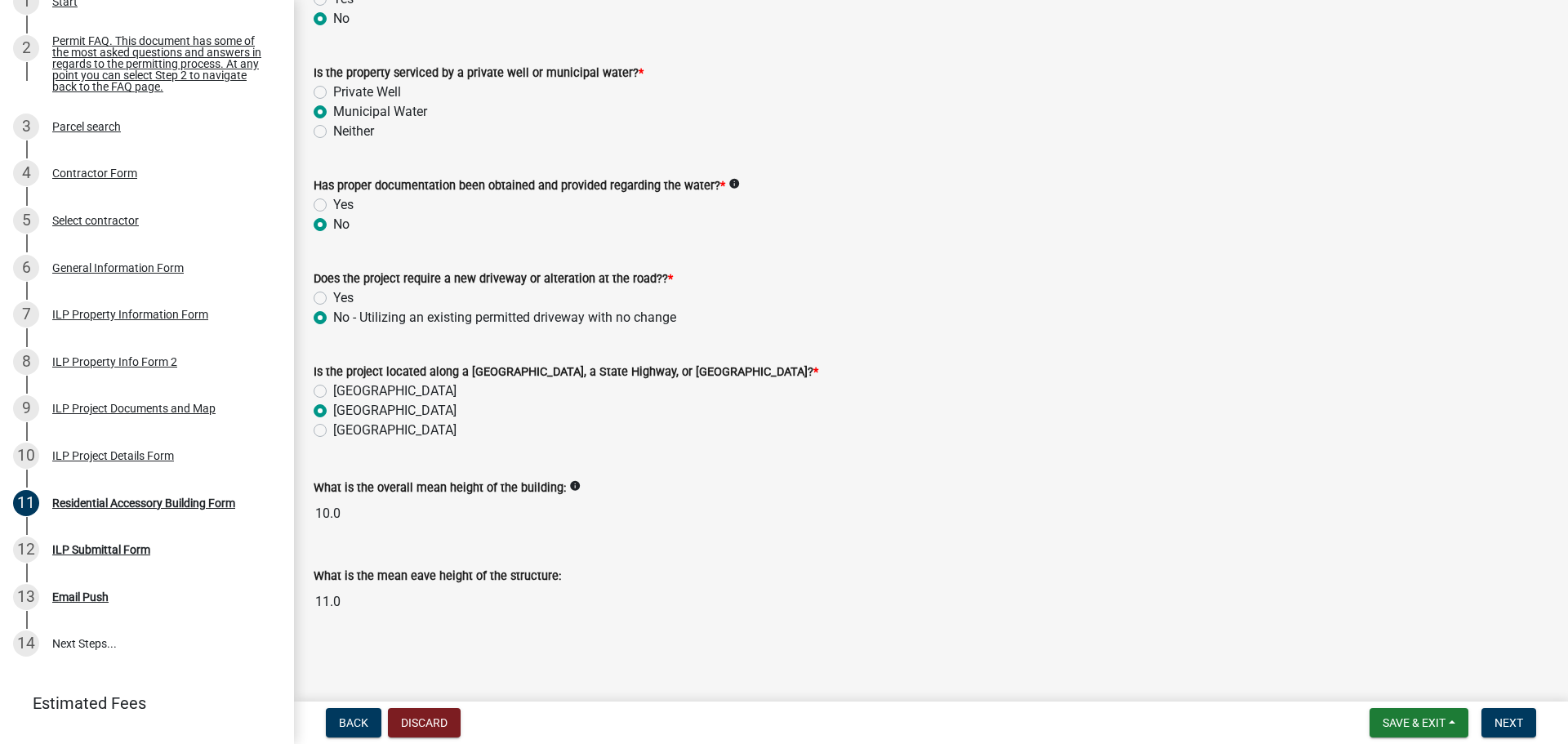
radio input "true"
click at [1518, 719] on span "Next" at bounding box center [1509, 723] width 29 height 13
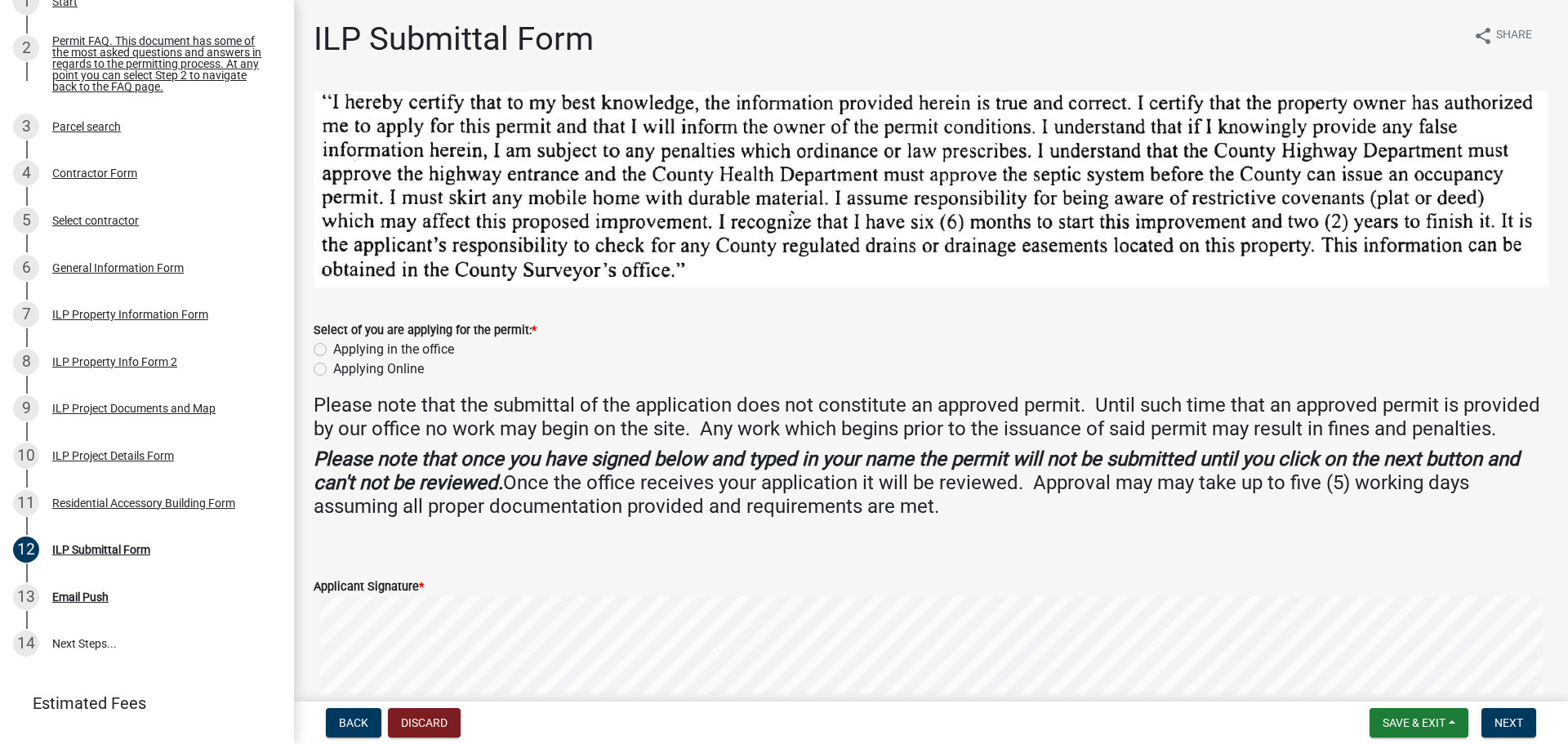
click at [333, 368] on label "Applying Online" at bounding box center [379, 369] width 91 height 19
click at [333, 368] on input "Applying Online" at bounding box center [338, 364] width 11 height 11
radio input "true"
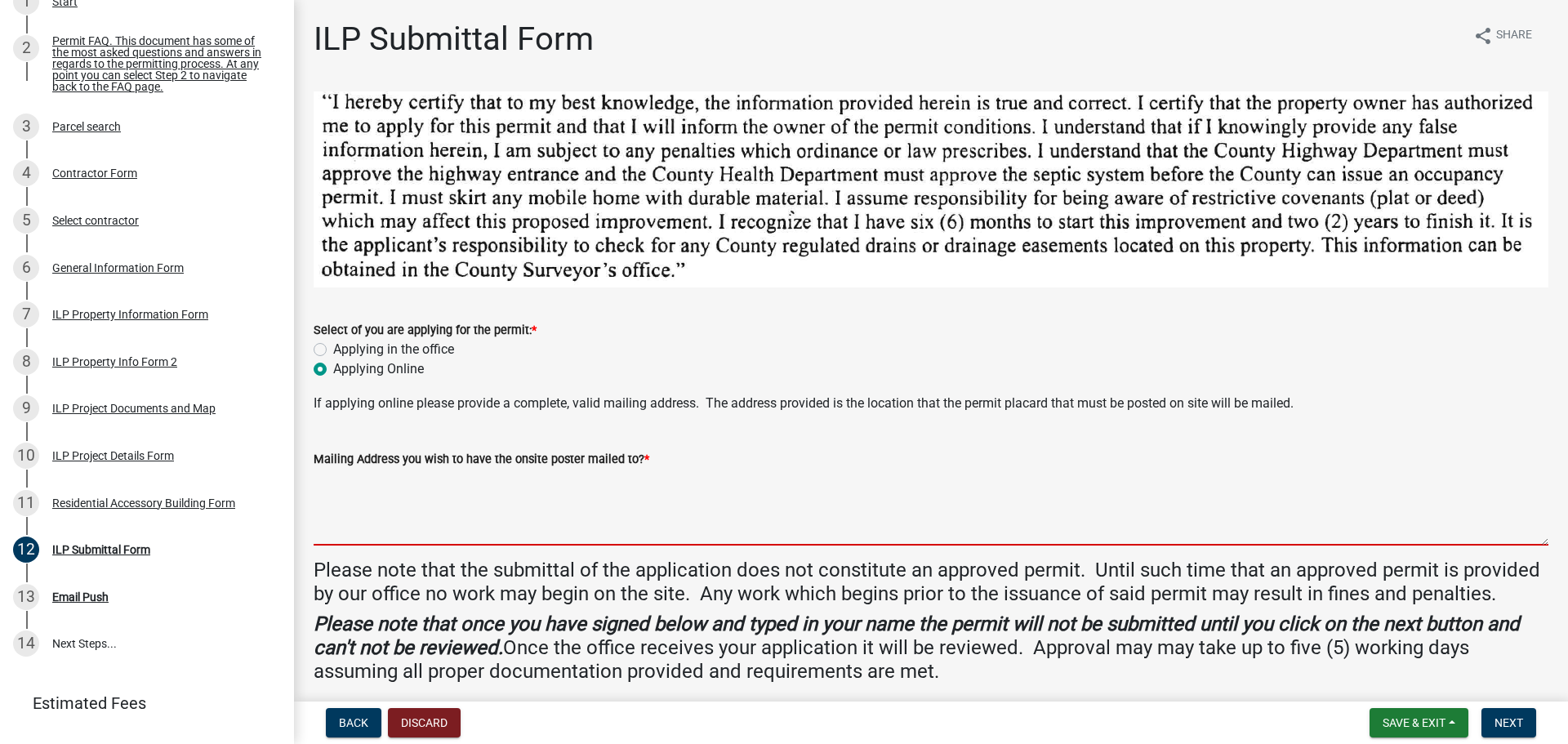
click at [568, 472] on textarea "Mailing Address you wish to have the onsite poster mailed to? *" at bounding box center [931, 507] width 1235 height 77
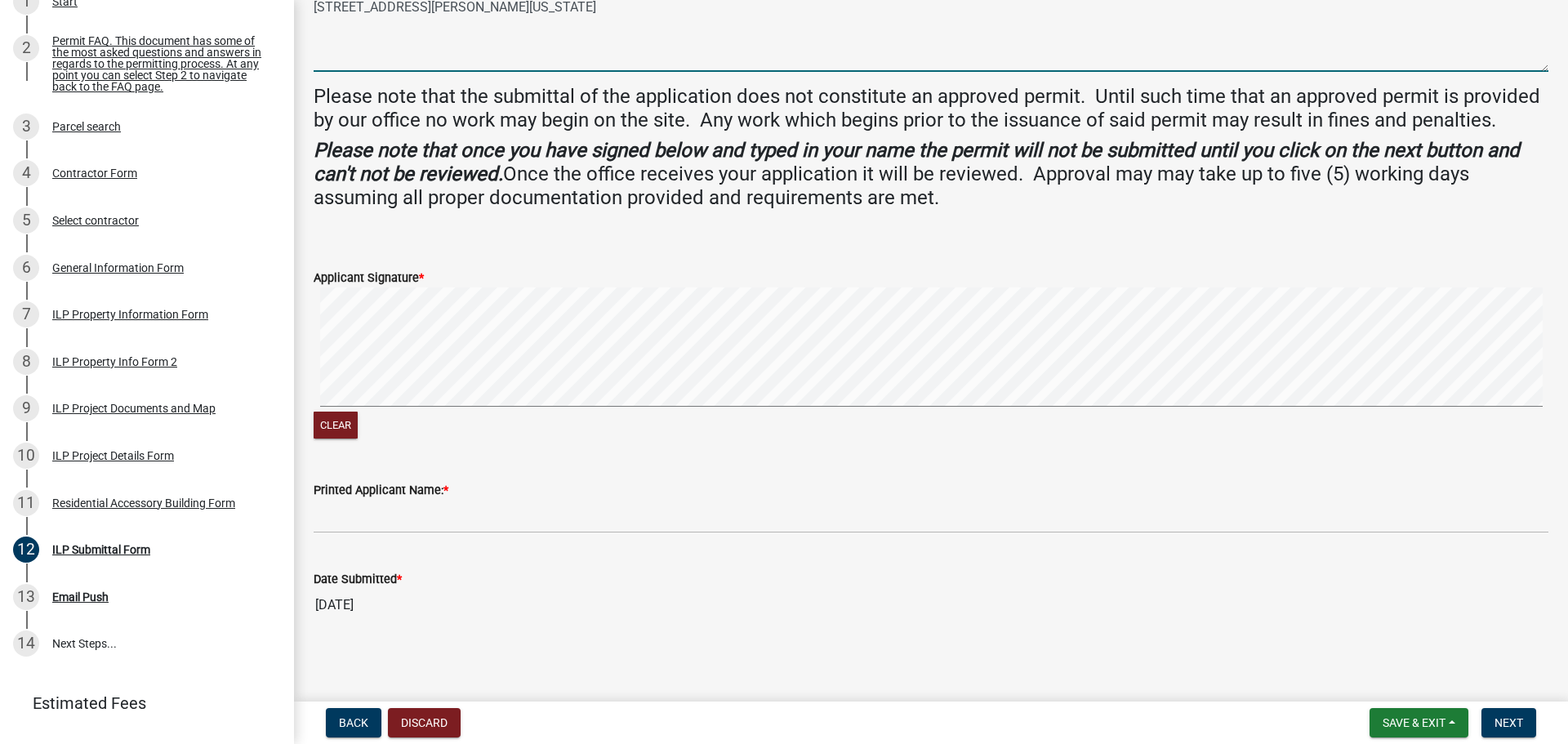
scroll to position [475, 0]
type textarea "[STREET_ADDRESS][PERSON_NAME][US_STATE]"
click at [1500, 720] on span "Next" at bounding box center [1509, 723] width 29 height 13
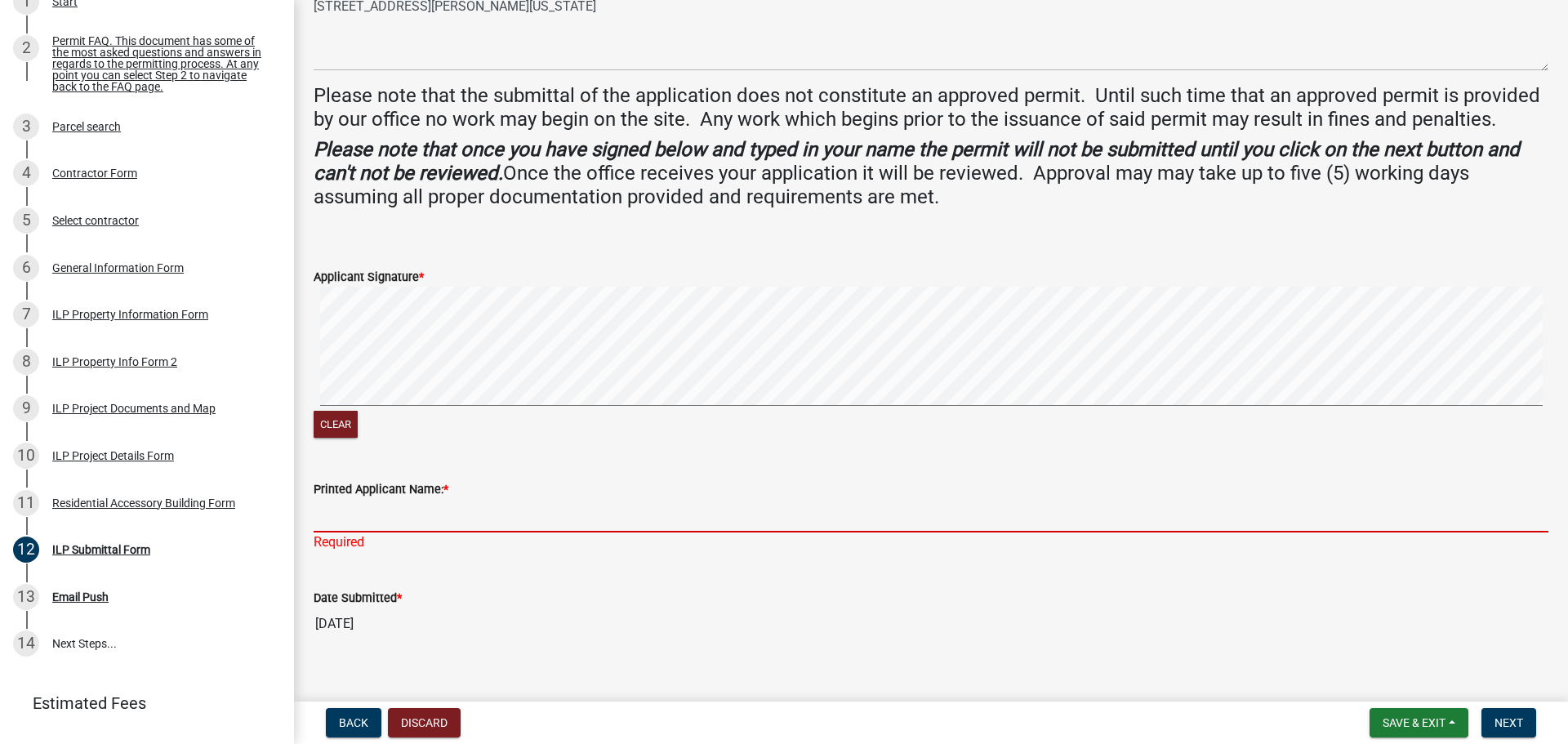
click at [337, 513] on input "Printed Applicant Name: *" at bounding box center [931, 516] width 1235 height 34
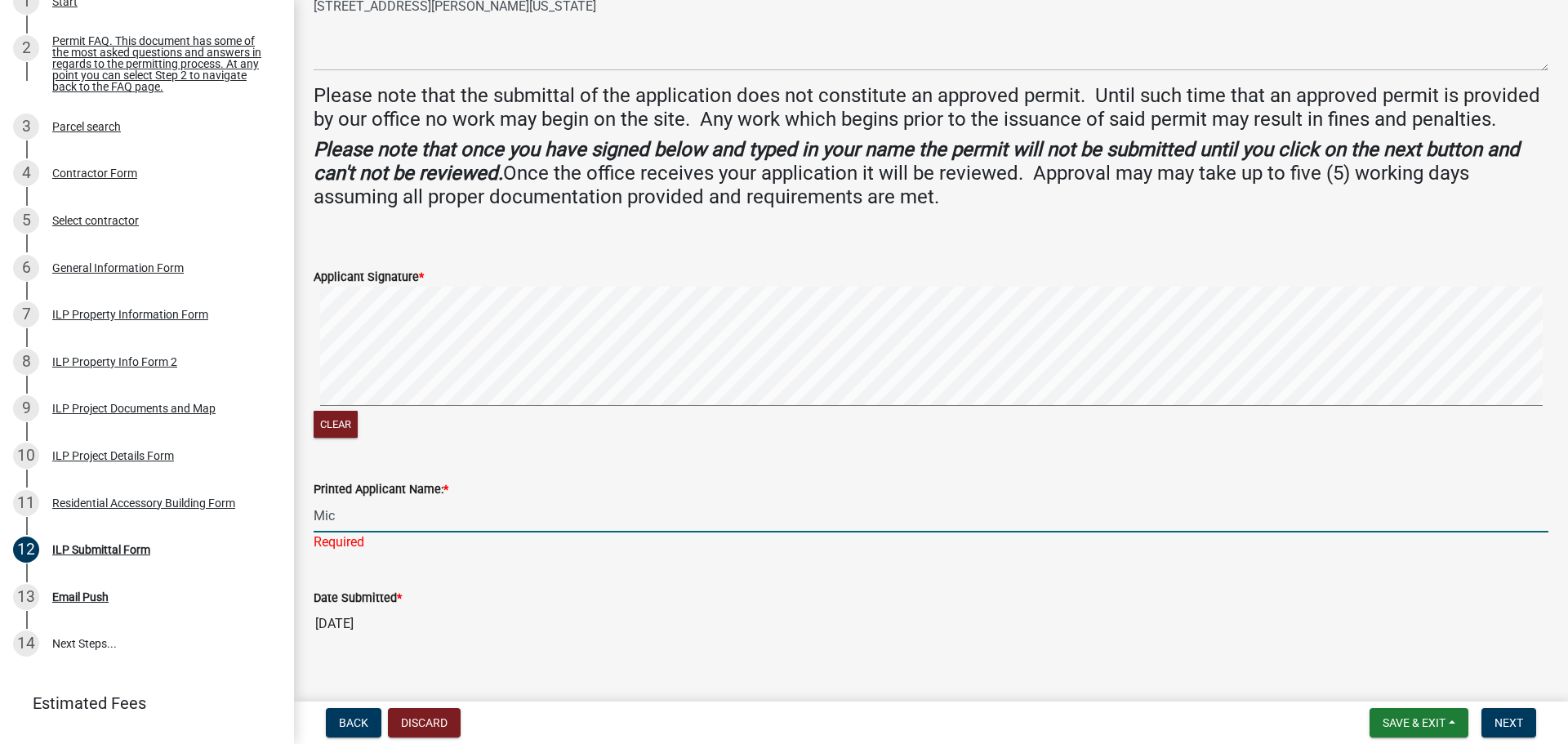
type input "[PERSON_NAME]"
click at [1510, 718] on span "Next" at bounding box center [1509, 723] width 29 height 13
